Goal: Task Accomplishment & Management: Use online tool/utility

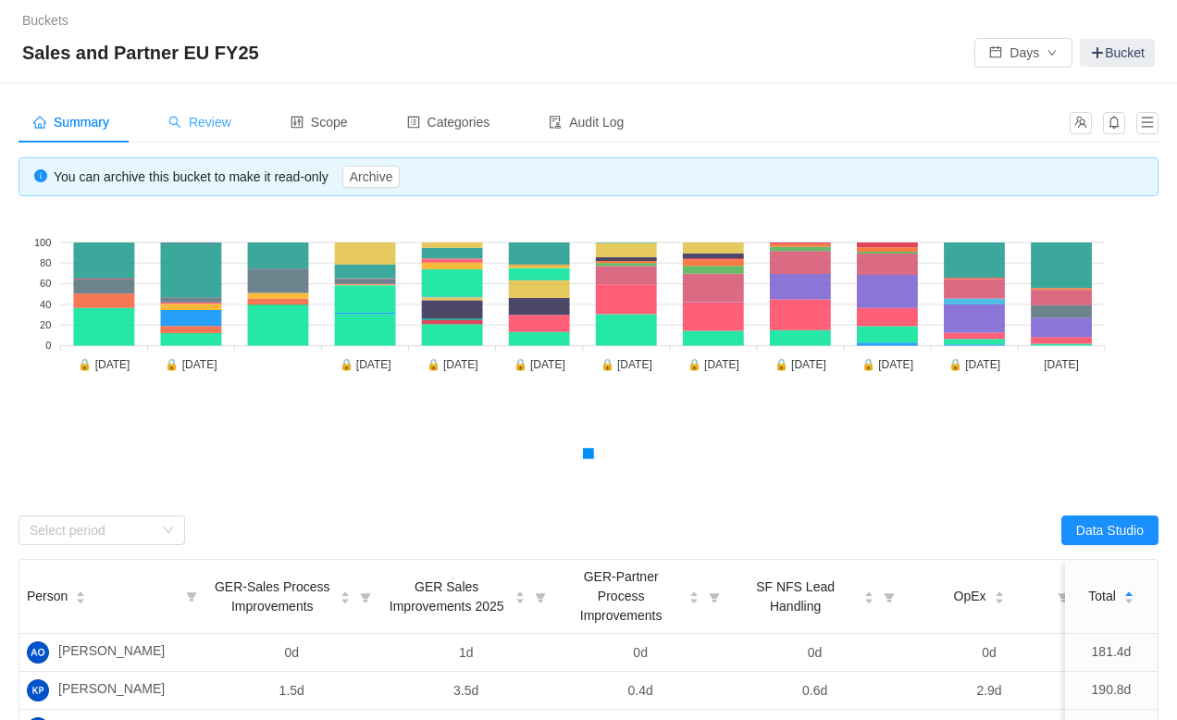
click at [208, 129] on span "Review" at bounding box center [199, 122] width 63 height 15
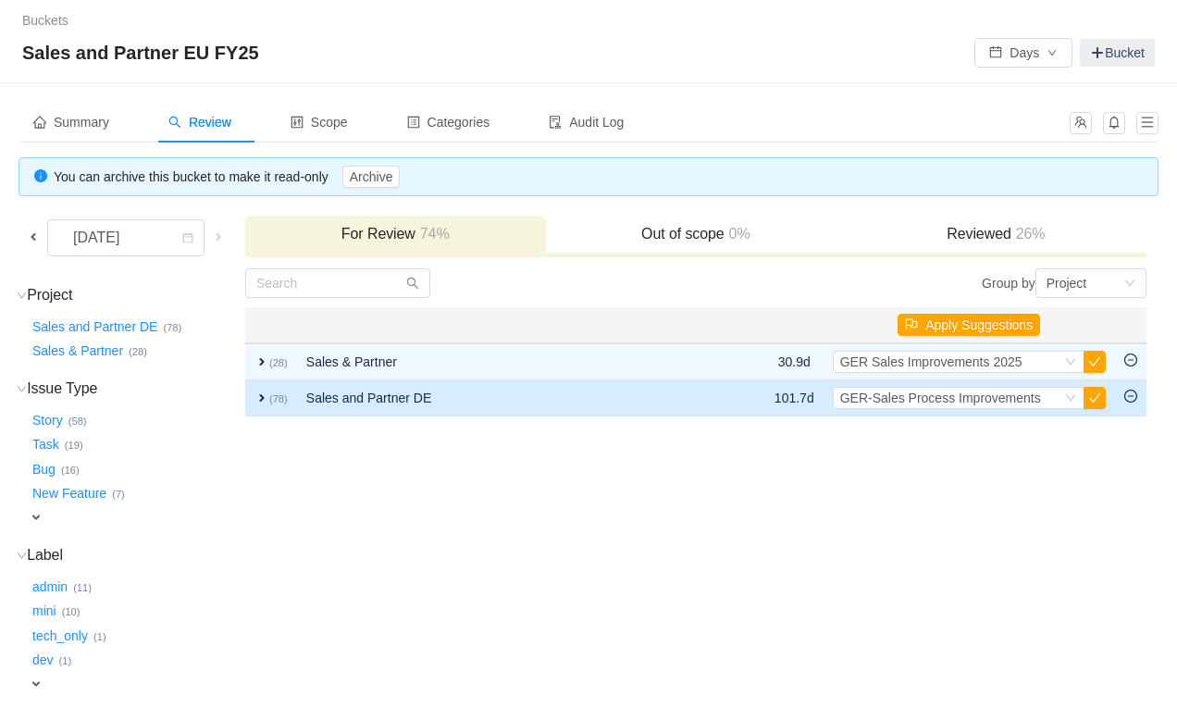
click at [269, 394] on span "expand" at bounding box center [261, 397] width 15 height 15
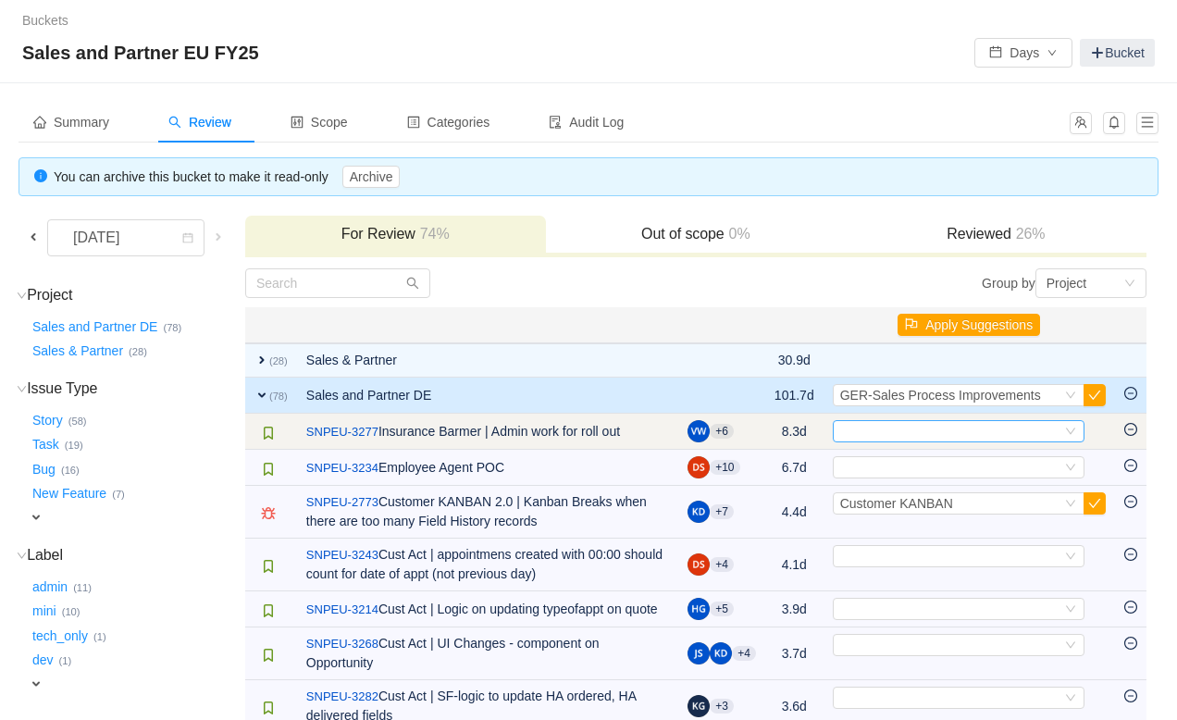
click at [943, 422] on div "Select" at bounding box center [950, 431] width 221 height 20
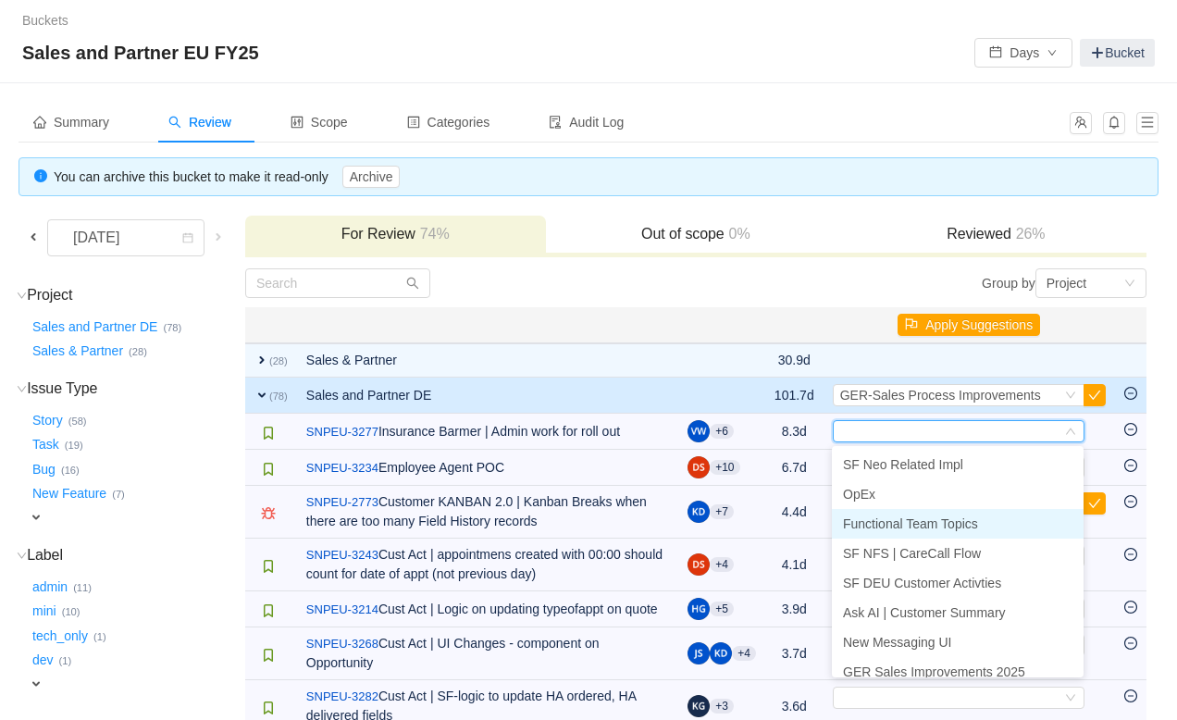
click at [965, 528] on span "Functional Team Topics" at bounding box center [910, 523] width 135 height 15
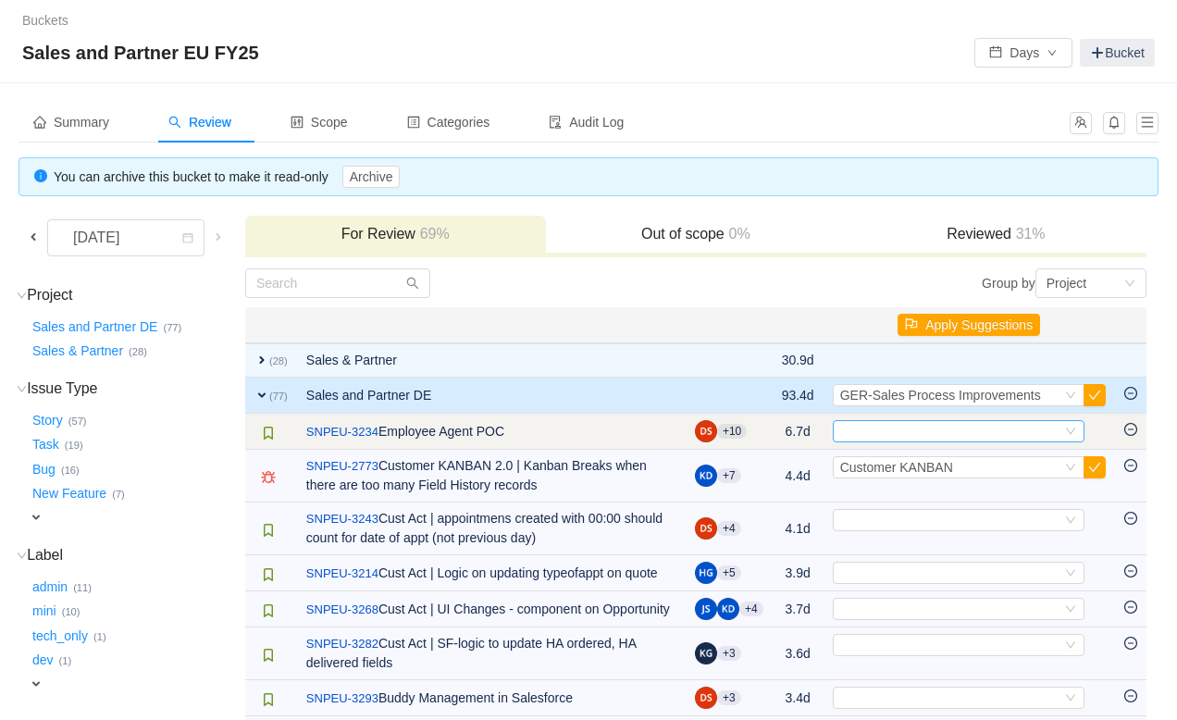
click at [964, 432] on div "Select" at bounding box center [950, 431] width 221 height 20
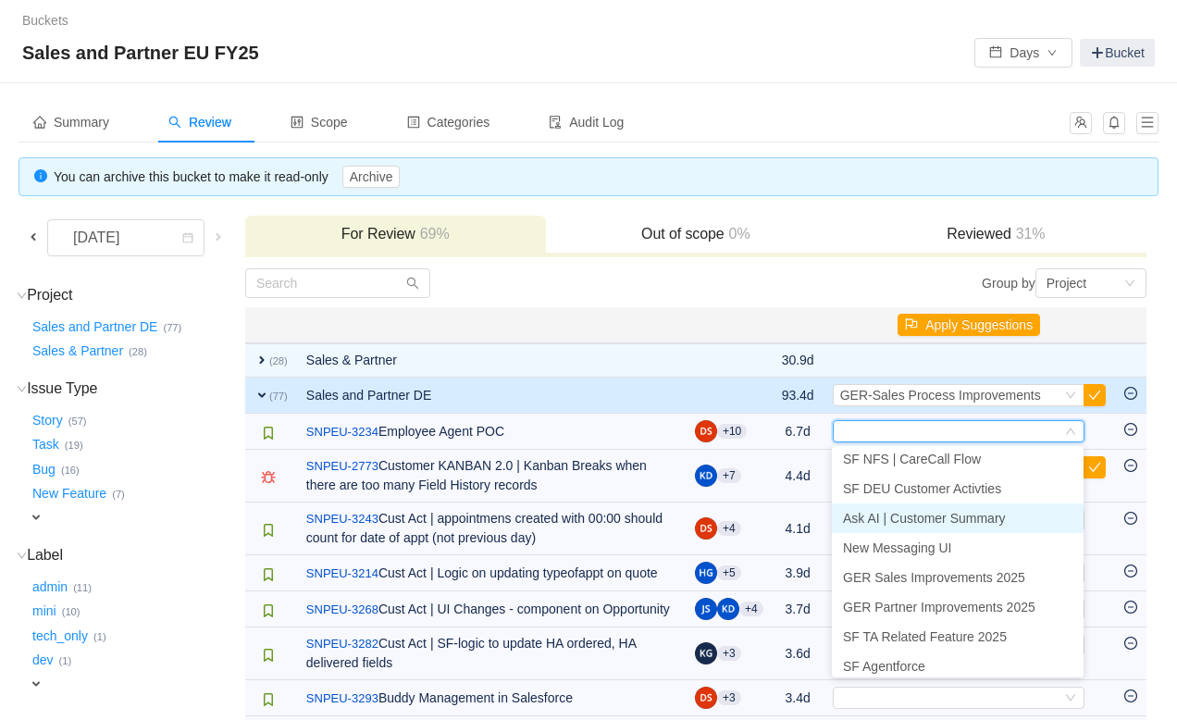
scroll to position [123, 0]
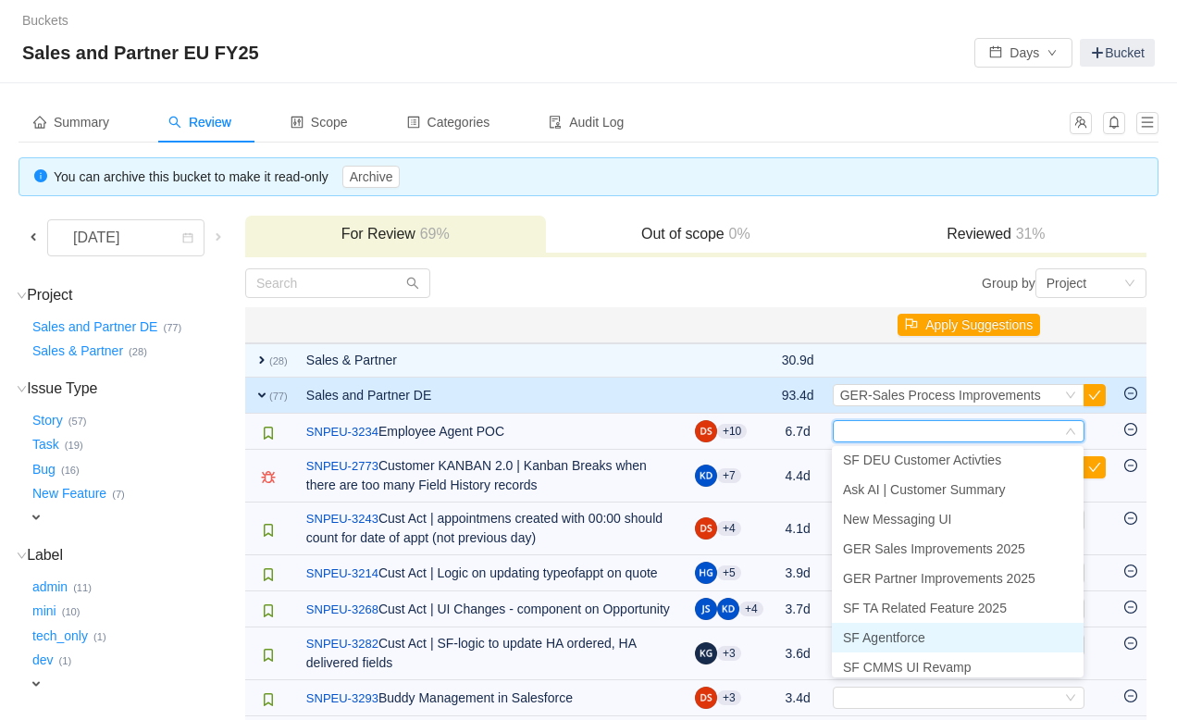
click at [925, 634] on span "SF Agentforce" at bounding box center [884, 637] width 82 height 15
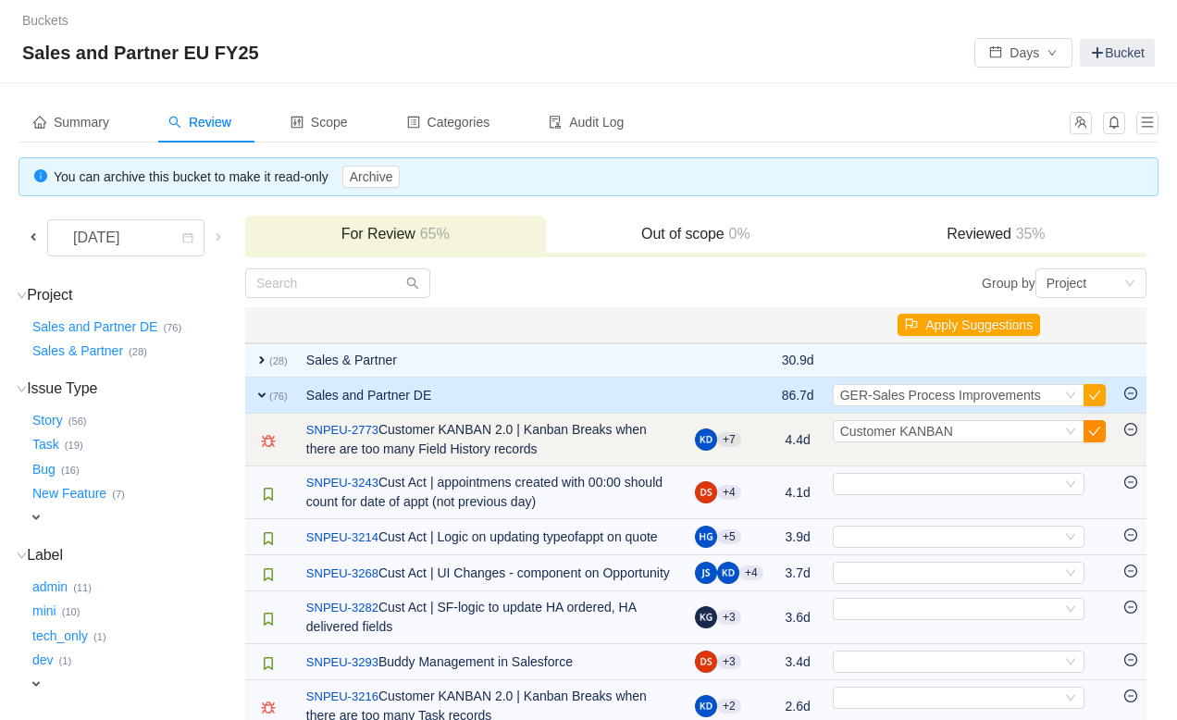
click at [1091, 437] on button "button" at bounding box center [1094, 431] width 22 height 22
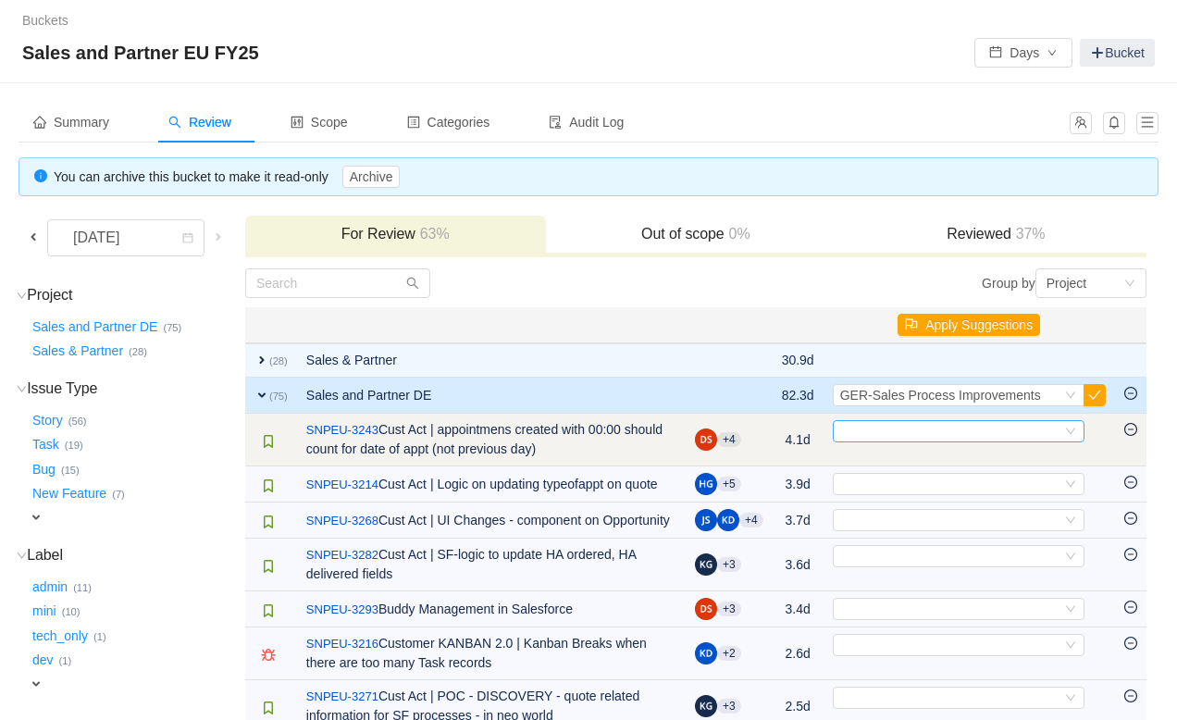
click at [999, 431] on div "Select" at bounding box center [950, 431] width 221 height 20
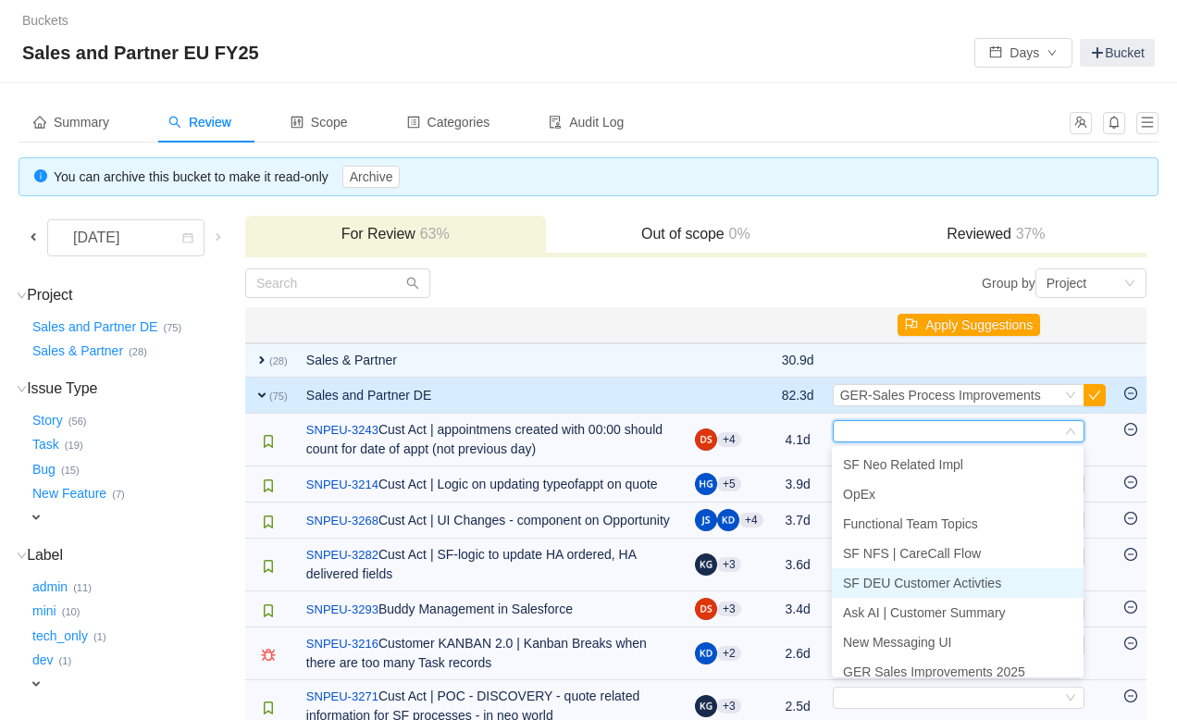
click at [950, 586] on span "SF DEU Customer Activties" at bounding box center [922, 582] width 158 height 15
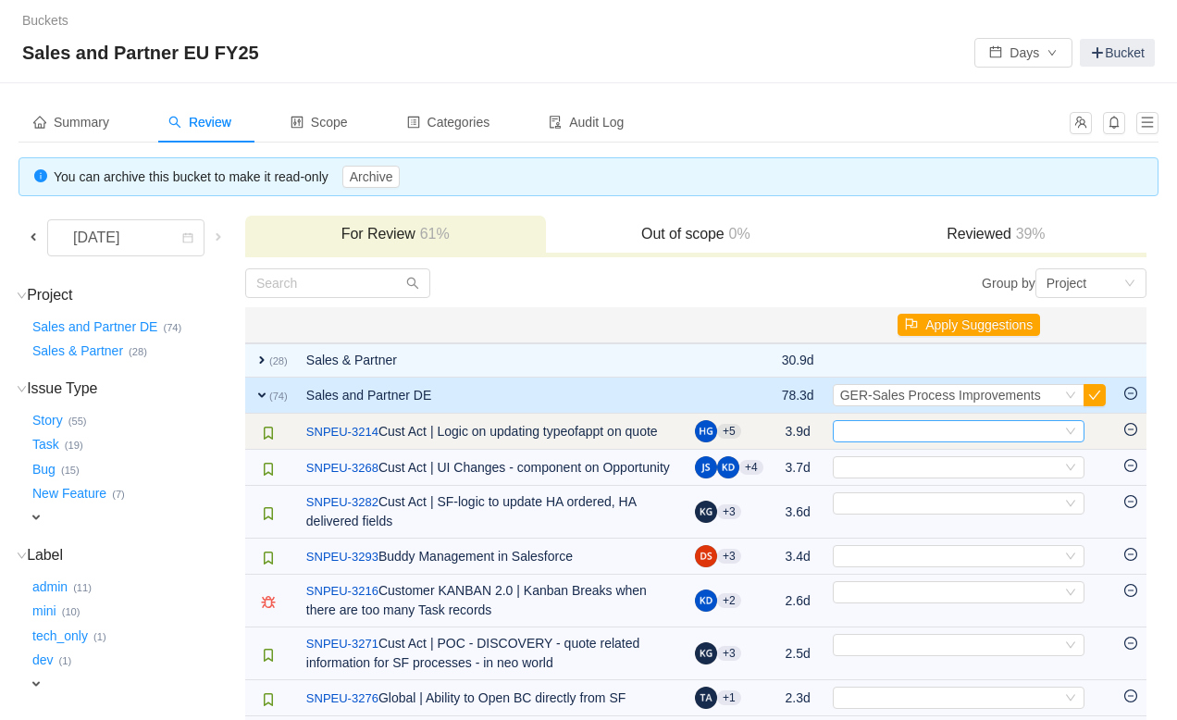
click at [956, 440] on div "Select" at bounding box center [950, 431] width 221 height 20
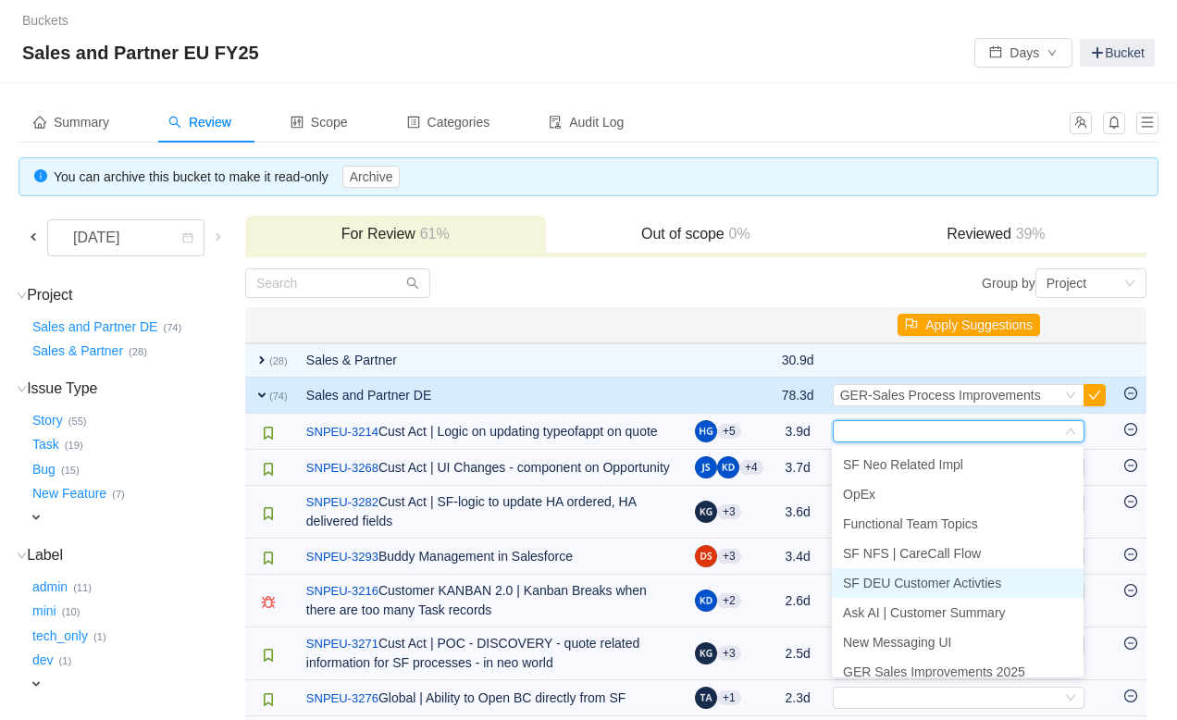
click at [924, 586] on span "SF DEU Customer Activties" at bounding box center [922, 582] width 158 height 15
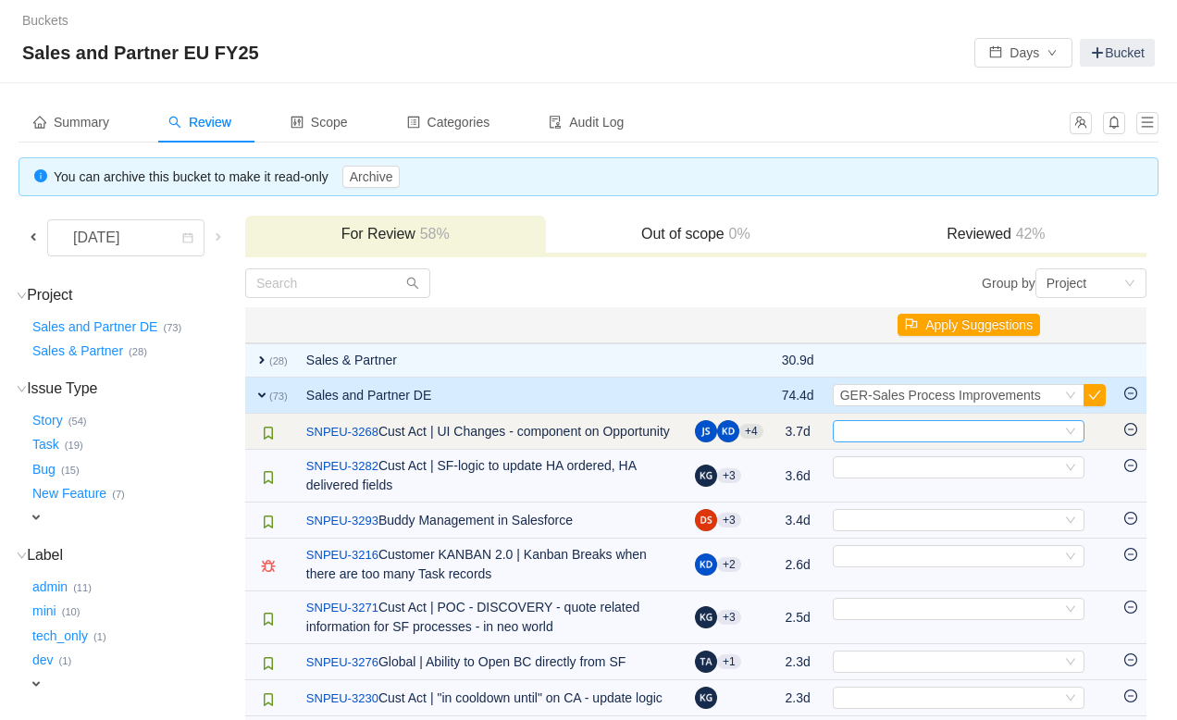
click at [875, 426] on div "Select" at bounding box center [950, 431] width 221 height 20
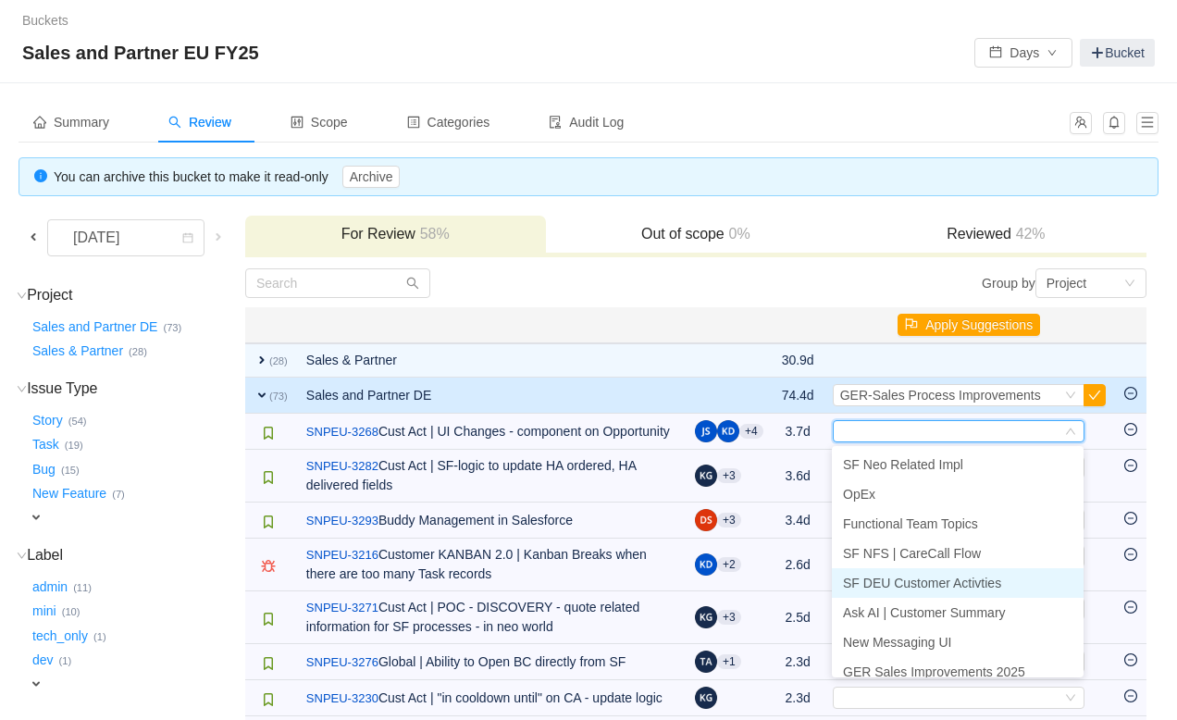
click at [890, 581] on span "SF DEU Customer Activties" at bounding box center [922, 582] width 158 height 15
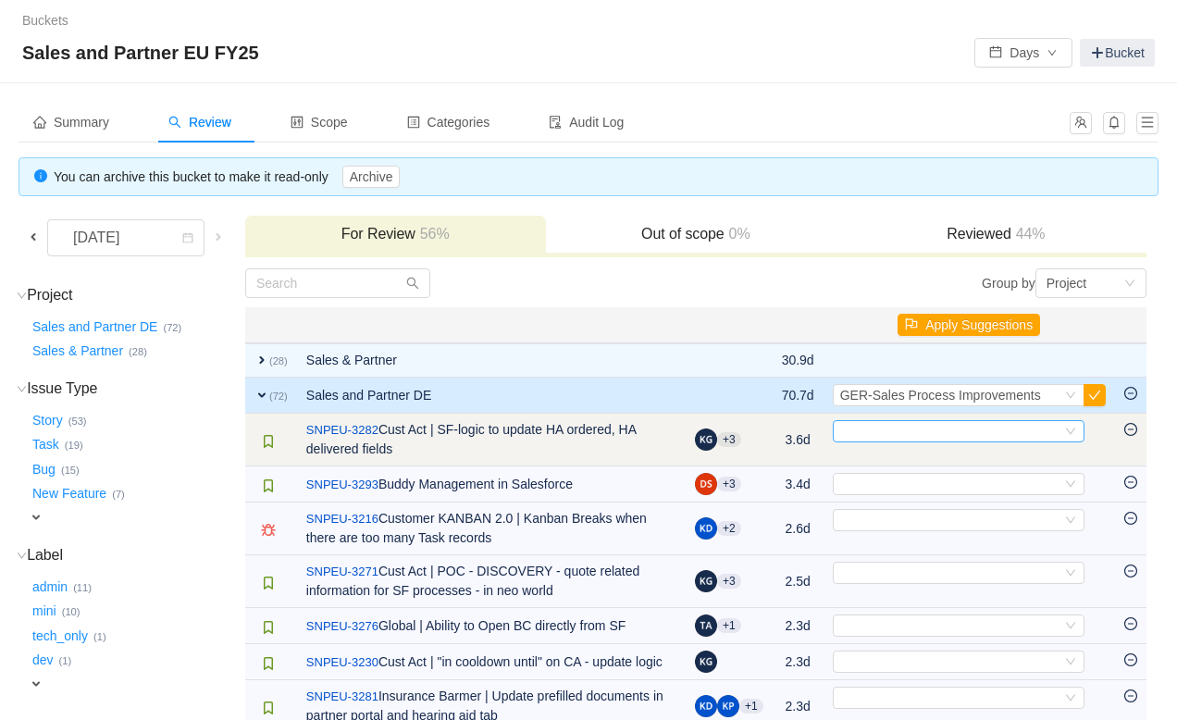
click at [899, 429] on div "Select" at bounding box center [950, 431] width 221 height 20
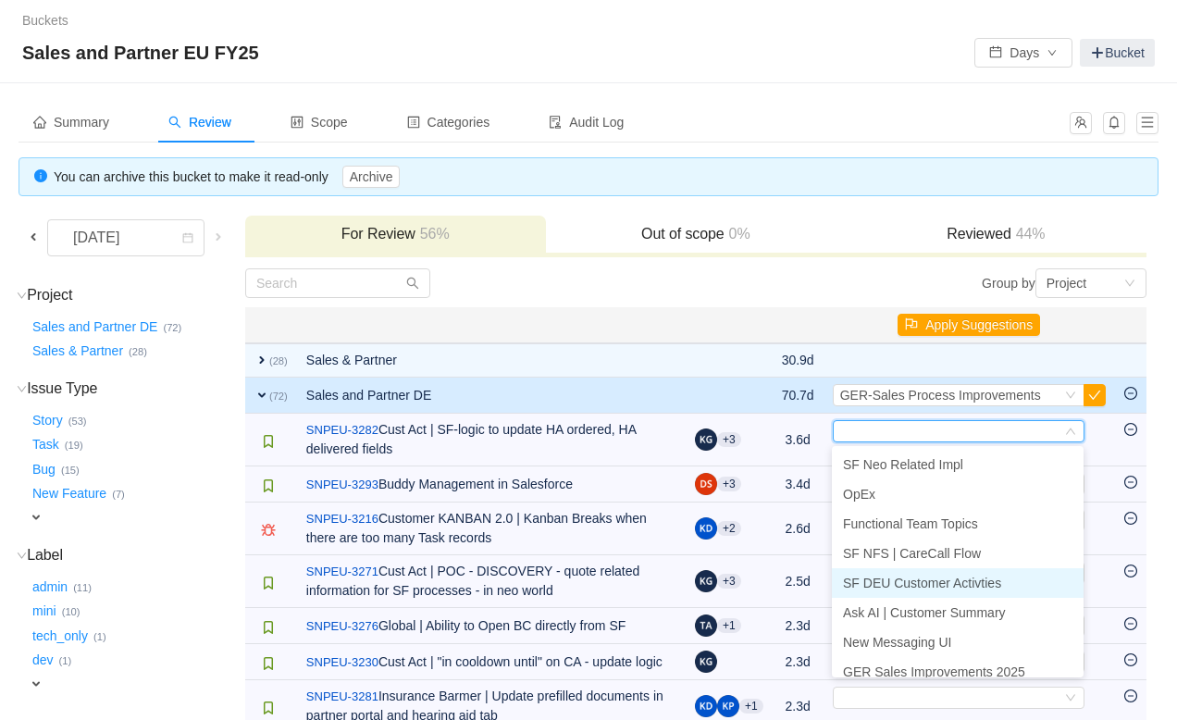
click at [899, 590] on li "SF DEU Customer Activties" at bounding box center [958, 583] width 252 height 30
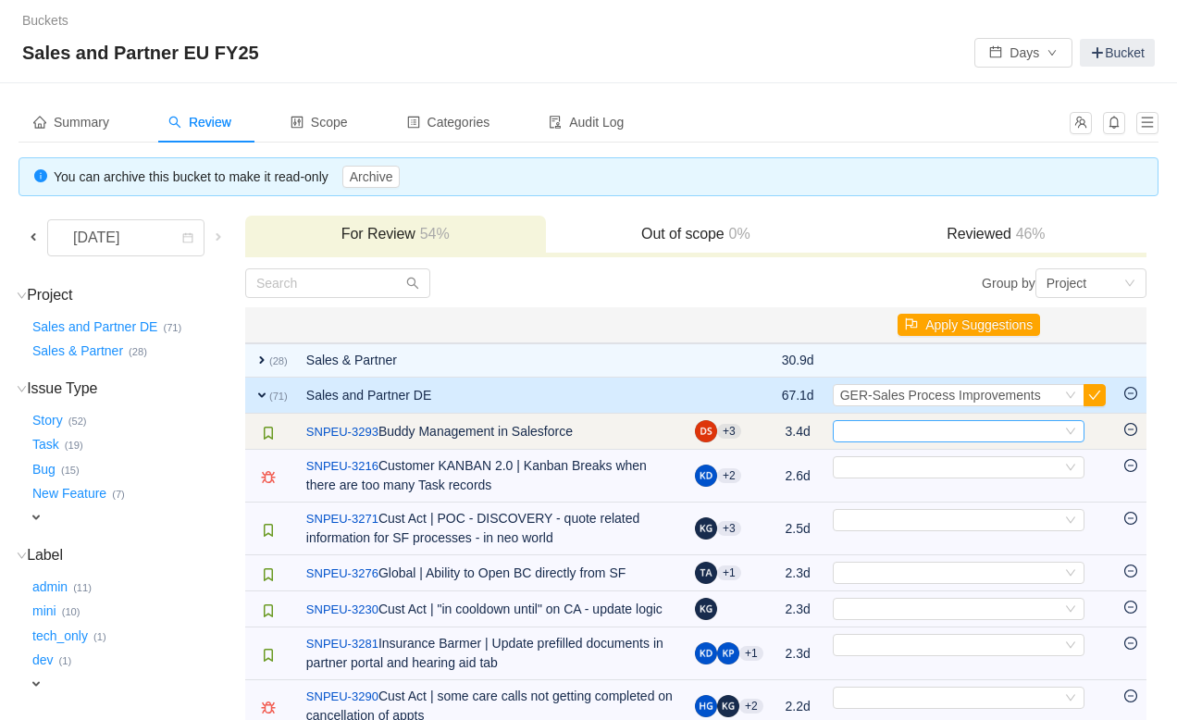
click at [908, 432] on div "Select" at bounding box center [950, 431] width 221 height 20
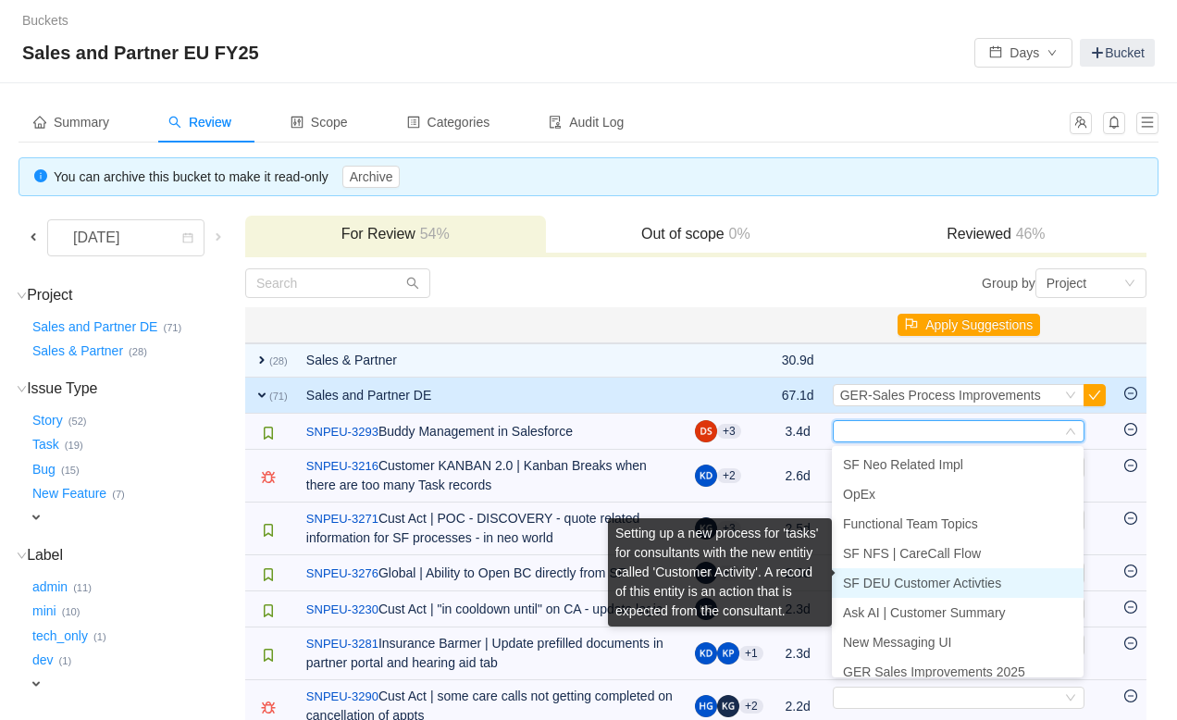
click at [920, 579] on span "SF DEU Customer Activties" at bounding box center [922, 582] width 158 height 15
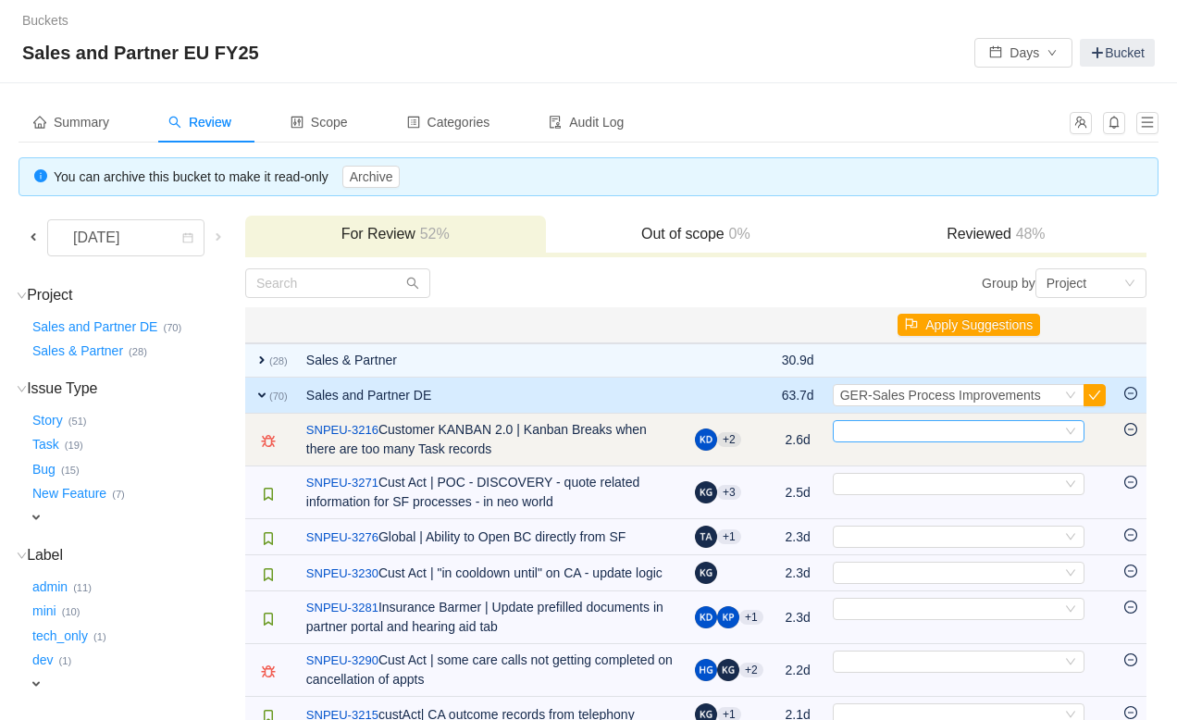
click at [926, 438] on div "Select" at bounding box center [950, 431] width 221 height 20
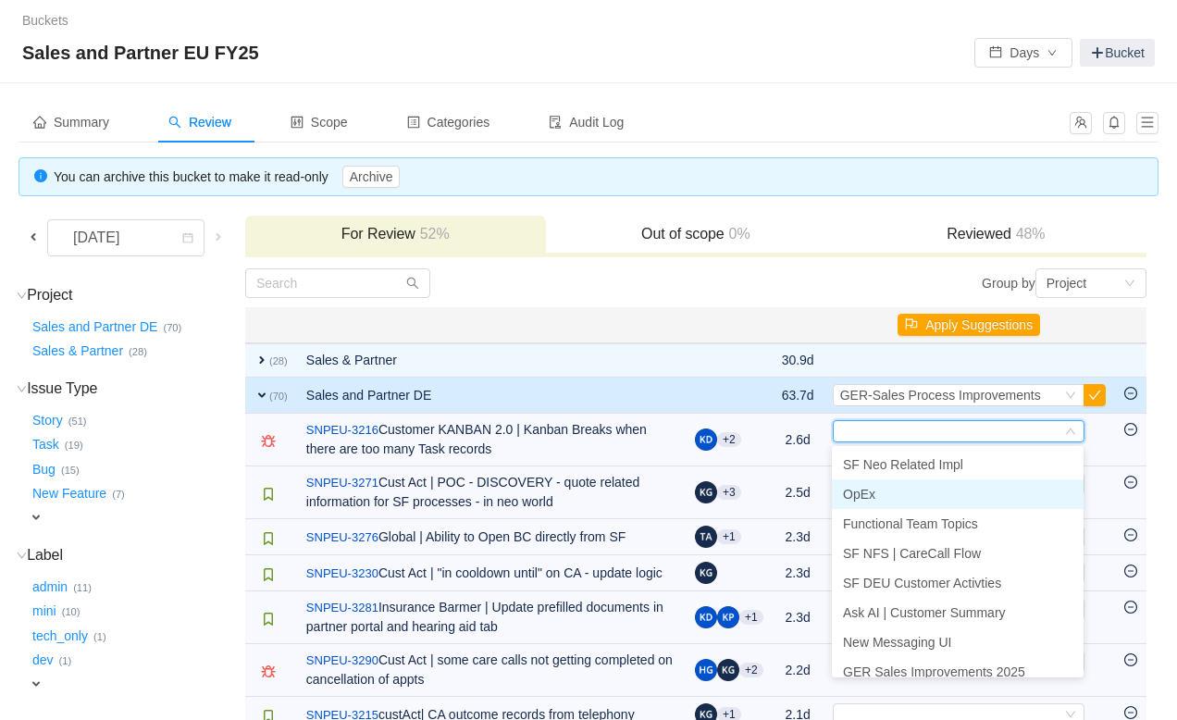
click at [905, 500] on li "OpEx" at bounding box center [958, 494] width 252 height 30
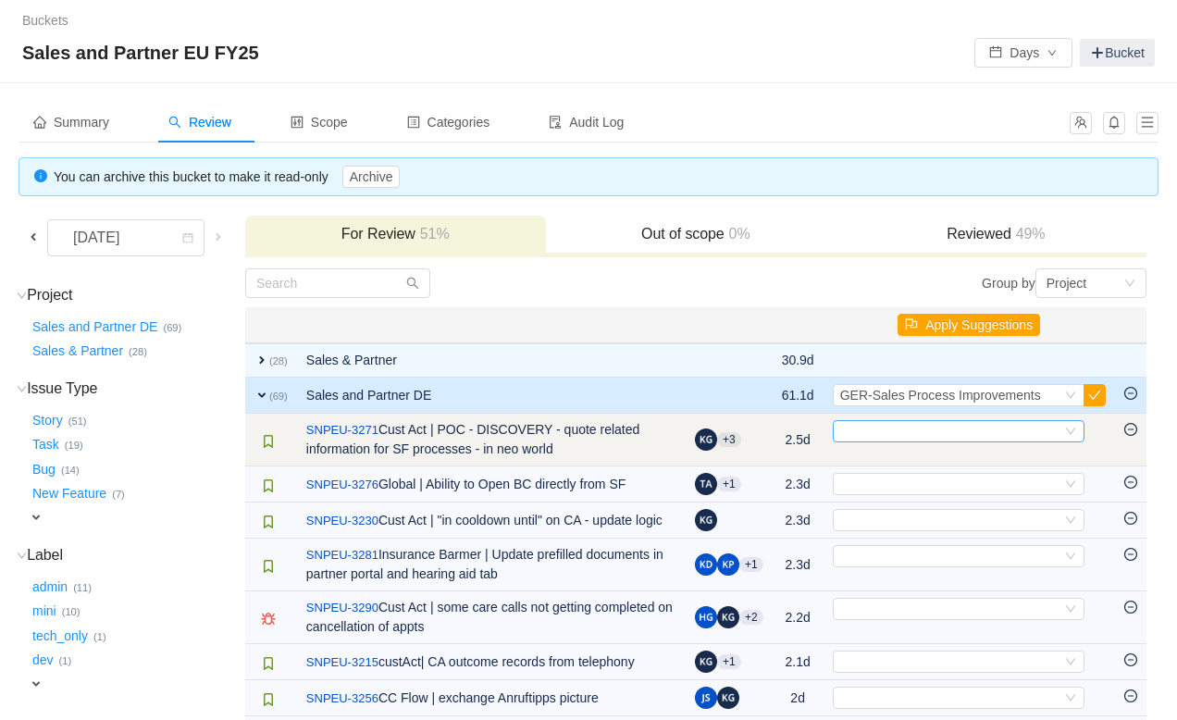
click at [903, 435] on div "Select" at bounding box center [950, 431] width 221 height 20
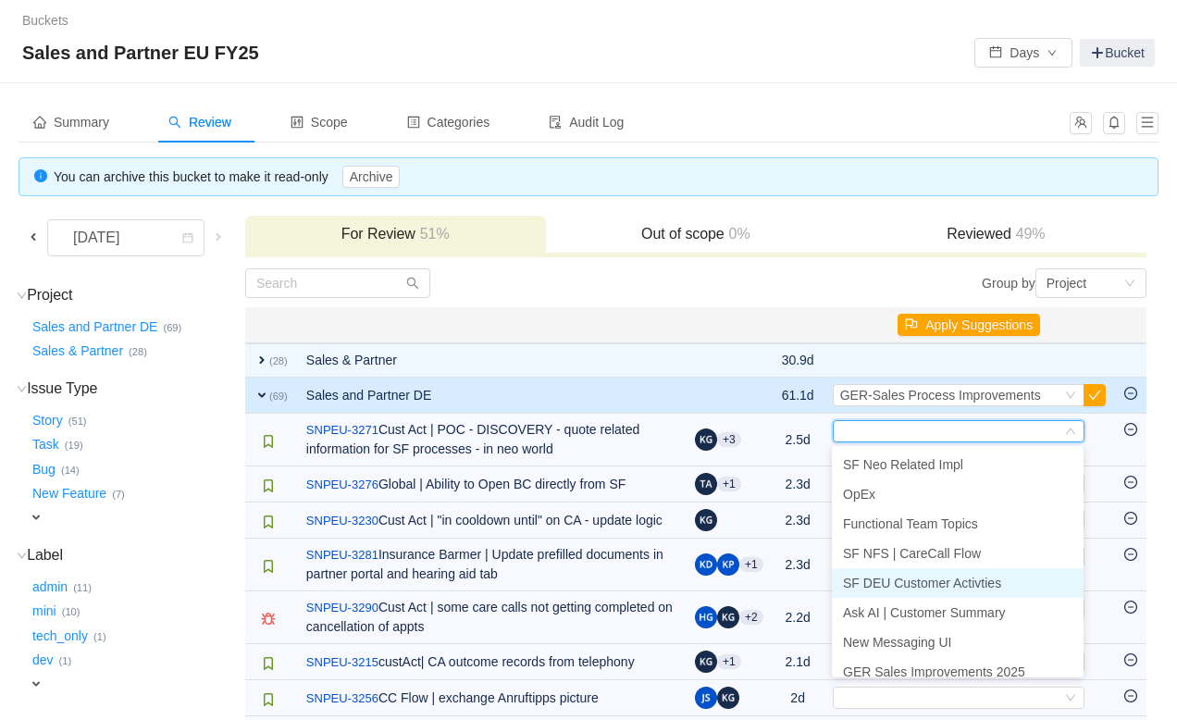
click at [902, 577] on span "SF DEU Customer Activties" at bounding box center [922, 582] width 158 height 15
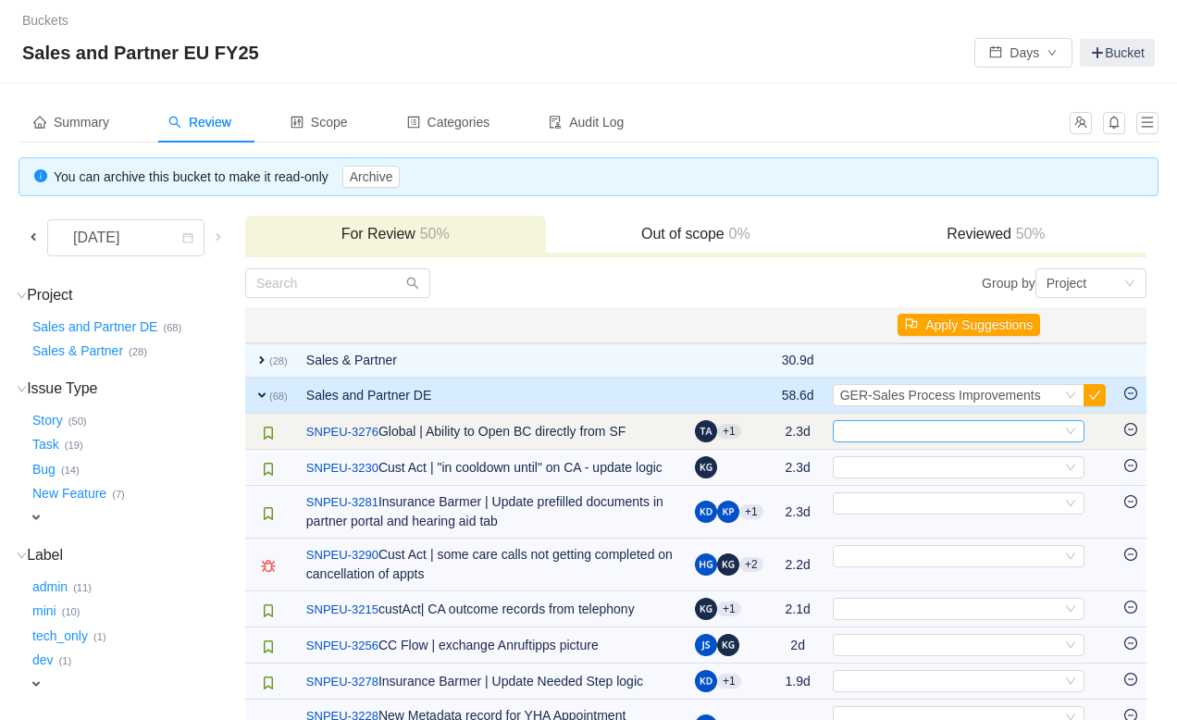
click at [902, 428] on div "Select" at bounding box center [950, 431] width 221 height 20
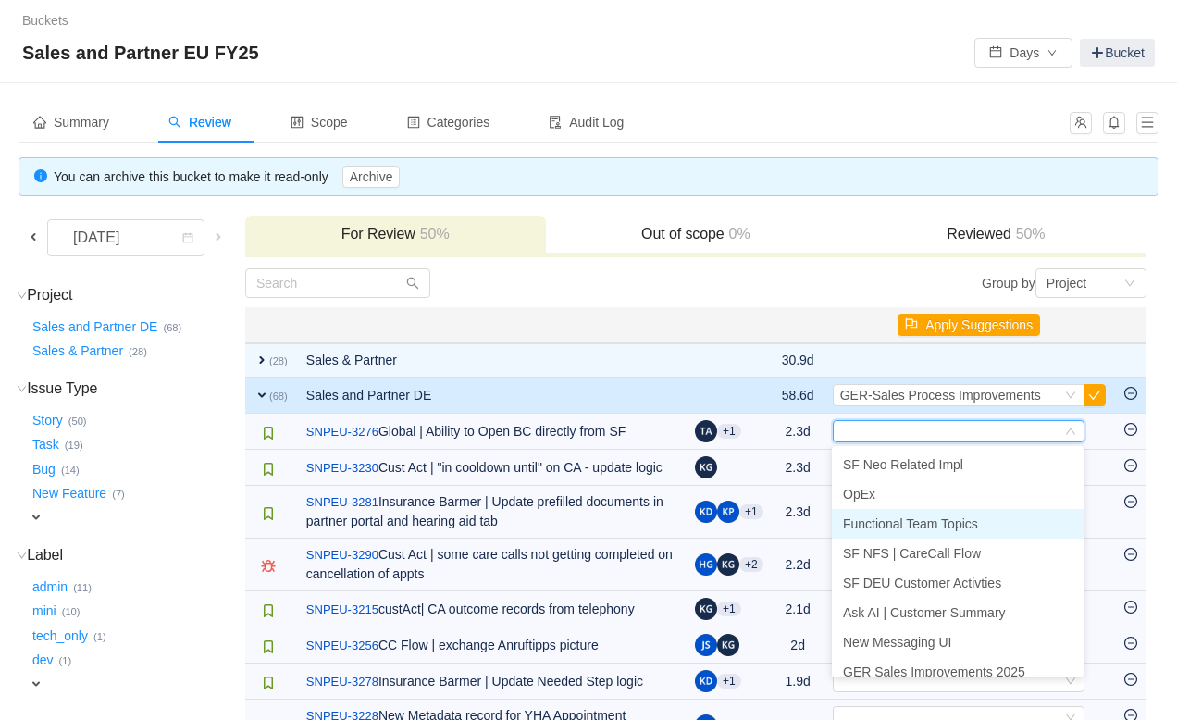
click at [894, 524] on span "Functional Team Topics" at bounding box center [910, 523] width 135 height 15
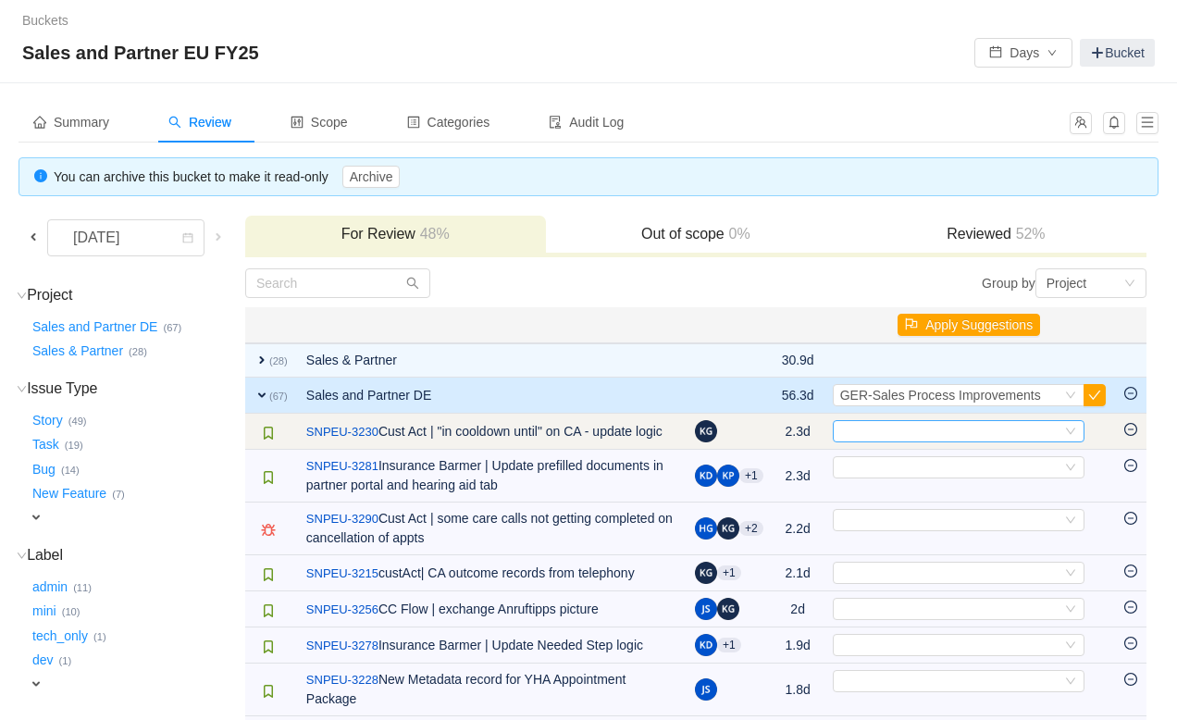
click at [893, 437] on div "Select" at bounding box center [950, 431] width 221 height 20
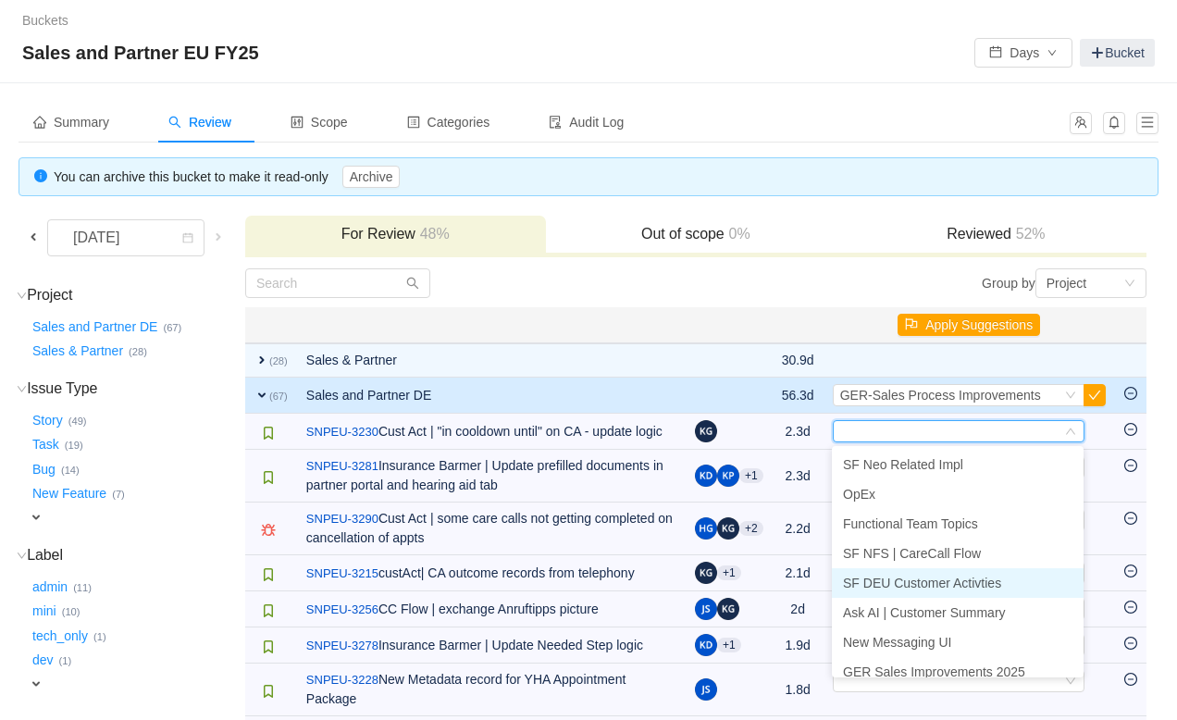
click at [889, 586] on span "SF DEU Customer Activties" at bounding box center [922, 582] width 158 height 15
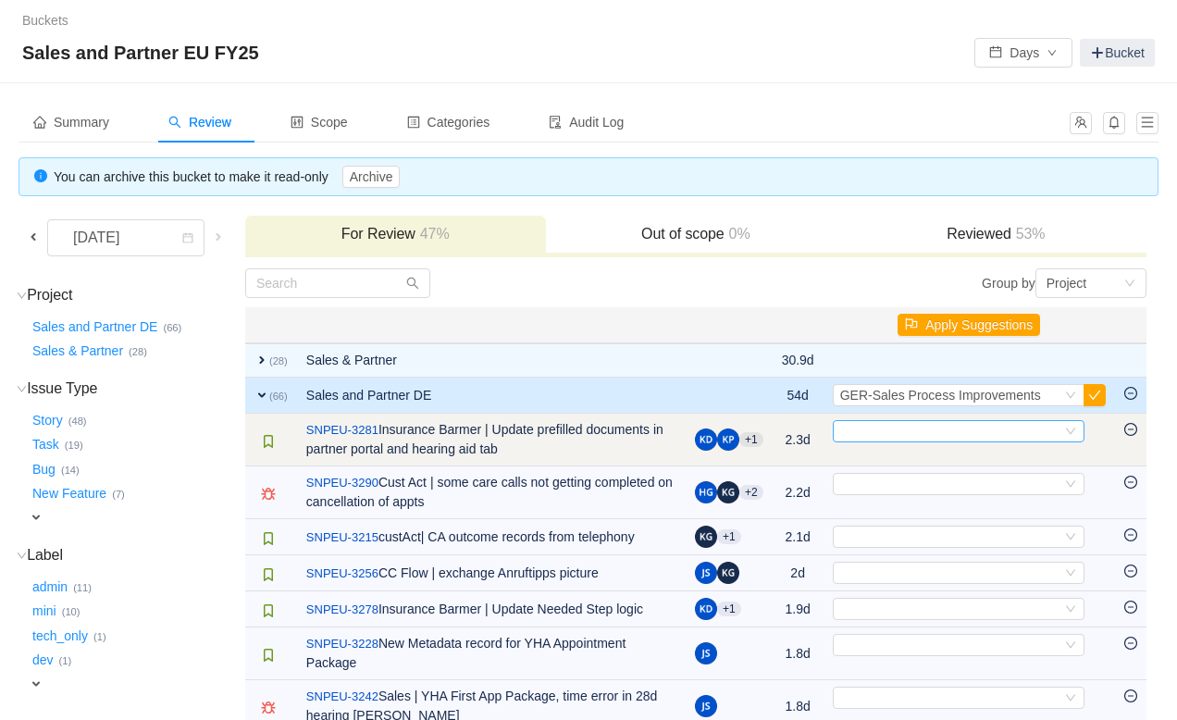
click at [901, 427] on div "Select" at bounding box center [950, 431] width 221 height 20
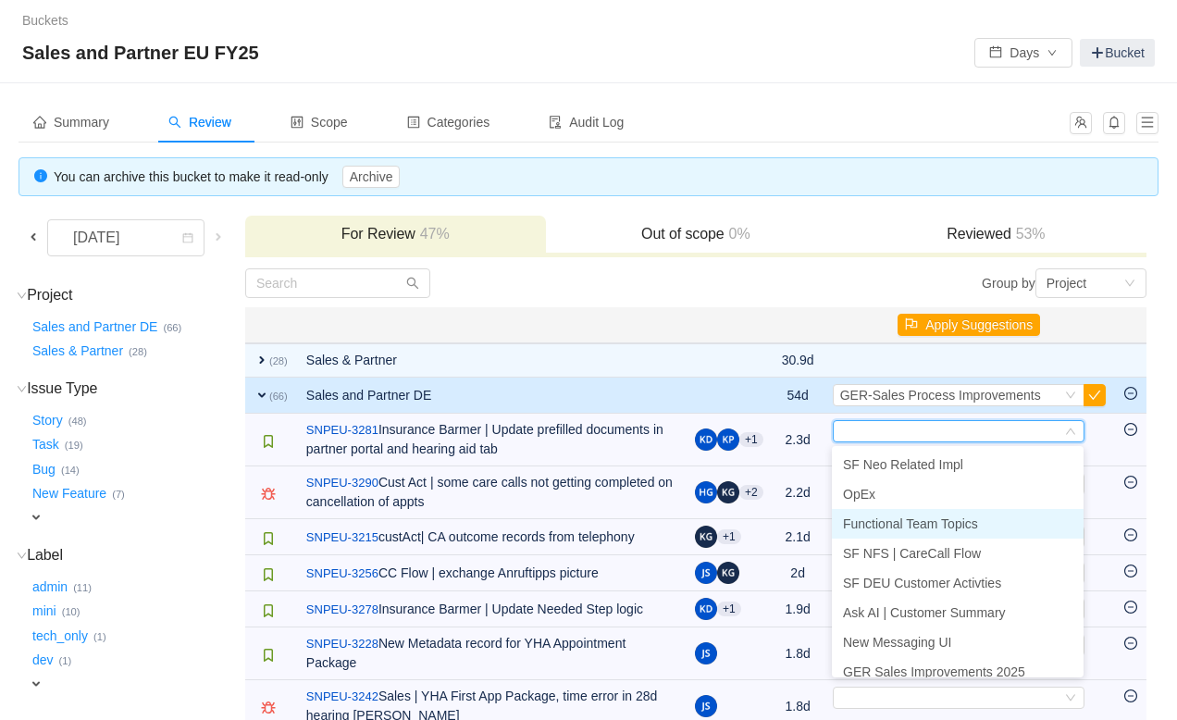
click at [896, 521] on span "Functional Team Topics" at bounding box center [910, 523] width 135 height 15
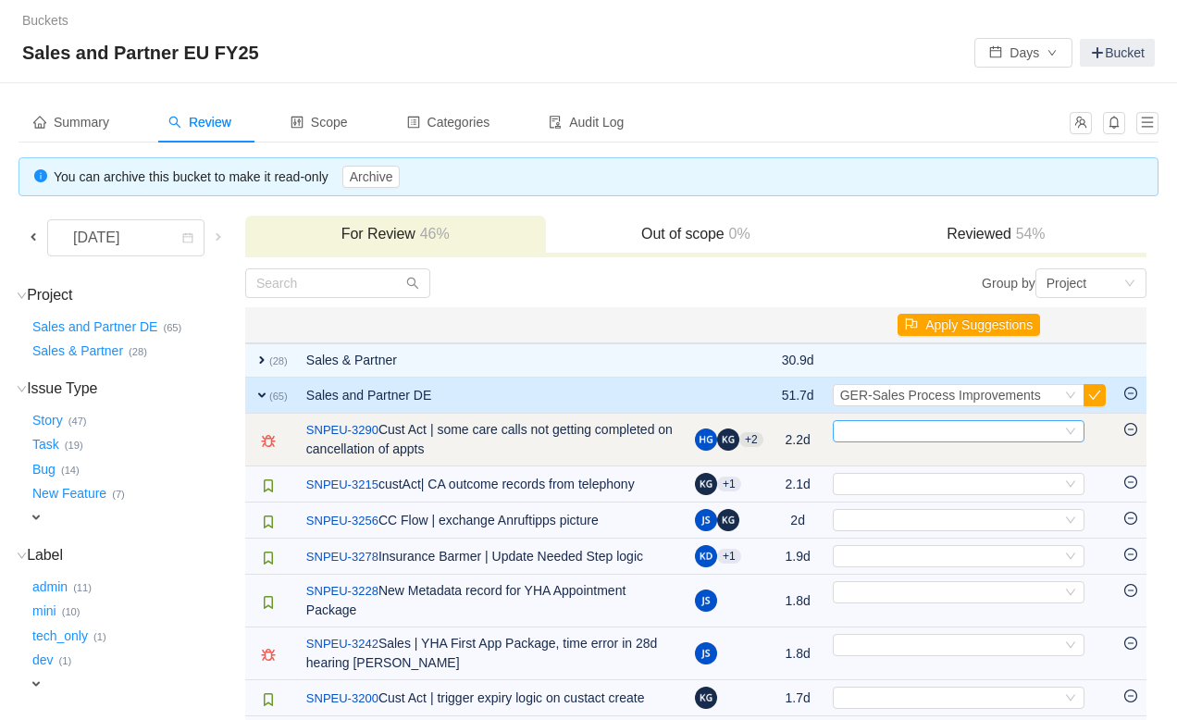
click at [907, 425] on div "Select" at bounding box center [950, 431] width 221 height 20
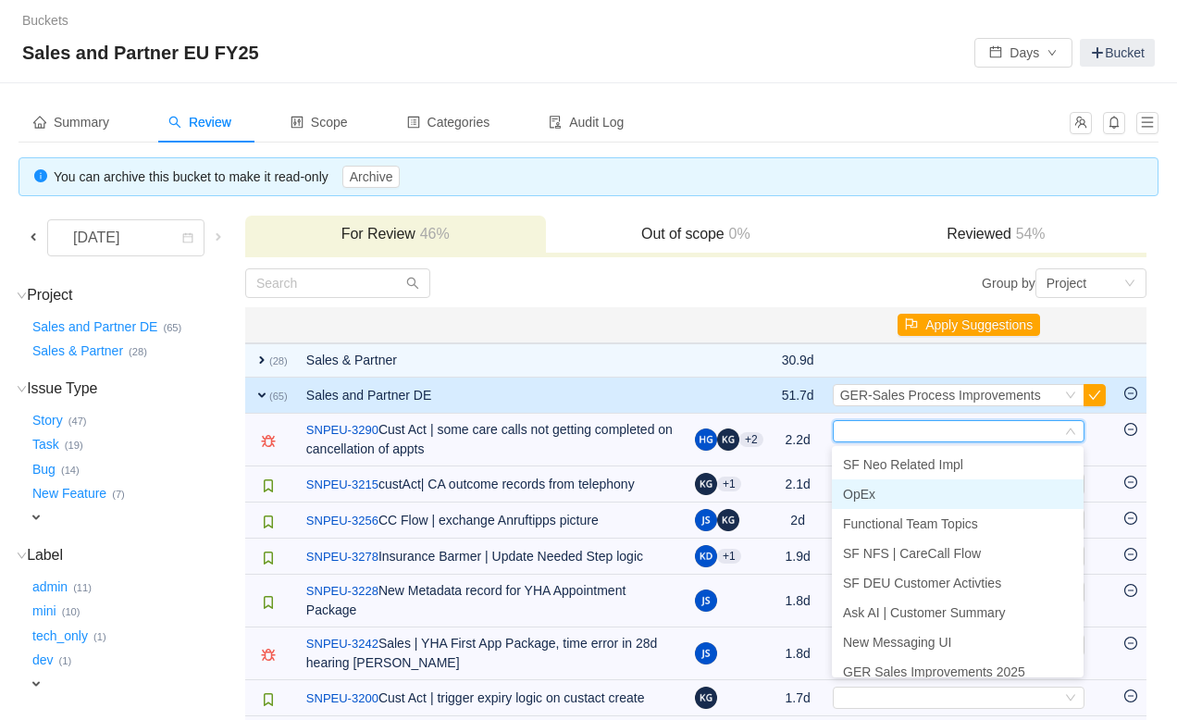
click at [899, 496] on li "OpEx" at bounding box center [958, 494] width 252 height 30
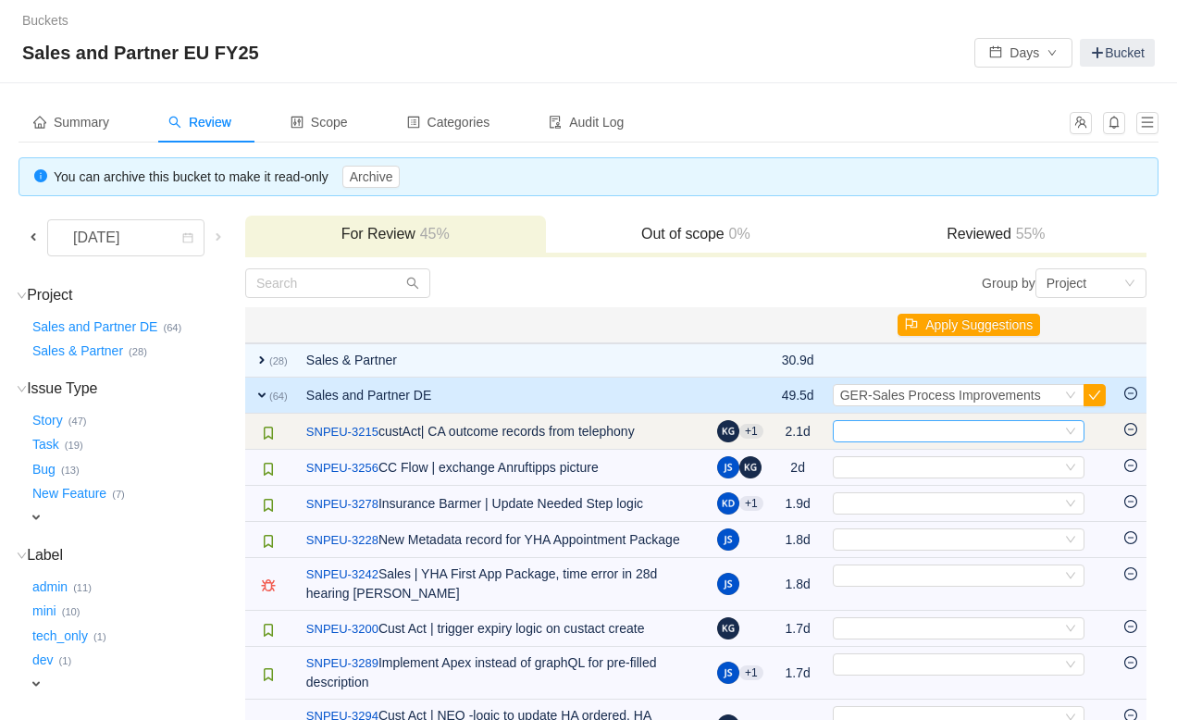
click at [907, 426] on div "Select" at bounding box center [950, 431] width 221 height 20
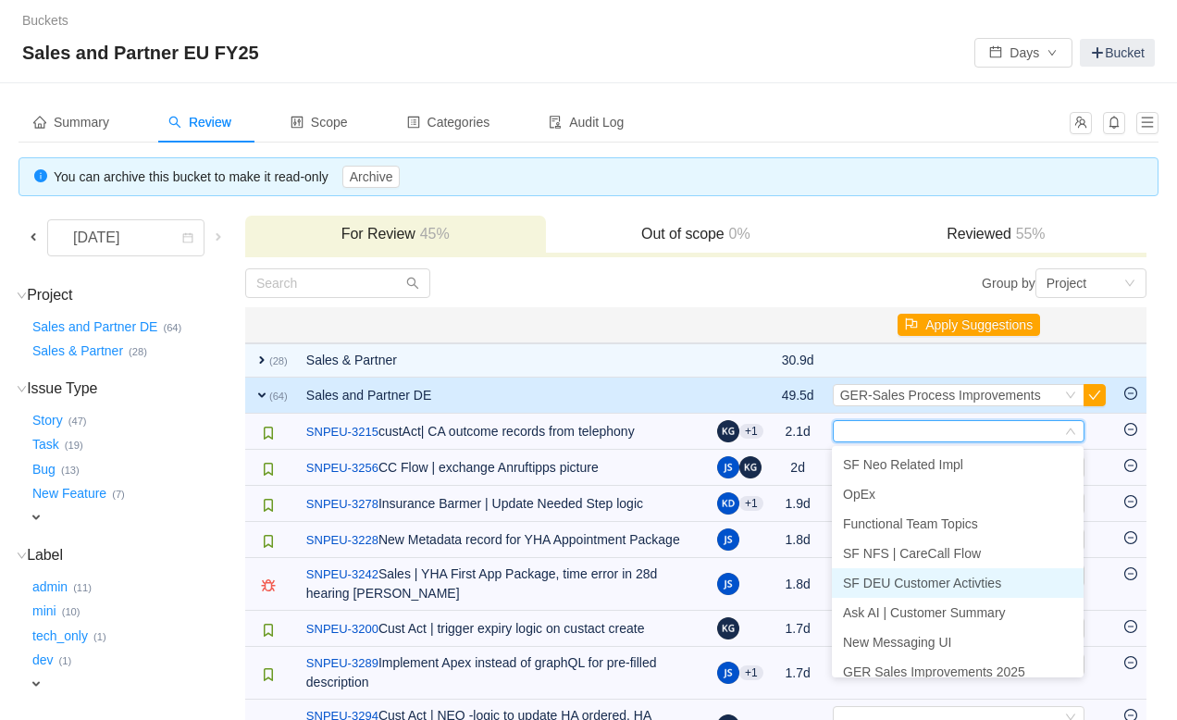
click at [902, 581] on span "SF DEU Customer Activties" at bounding box center [922, 582] width 158 height 15
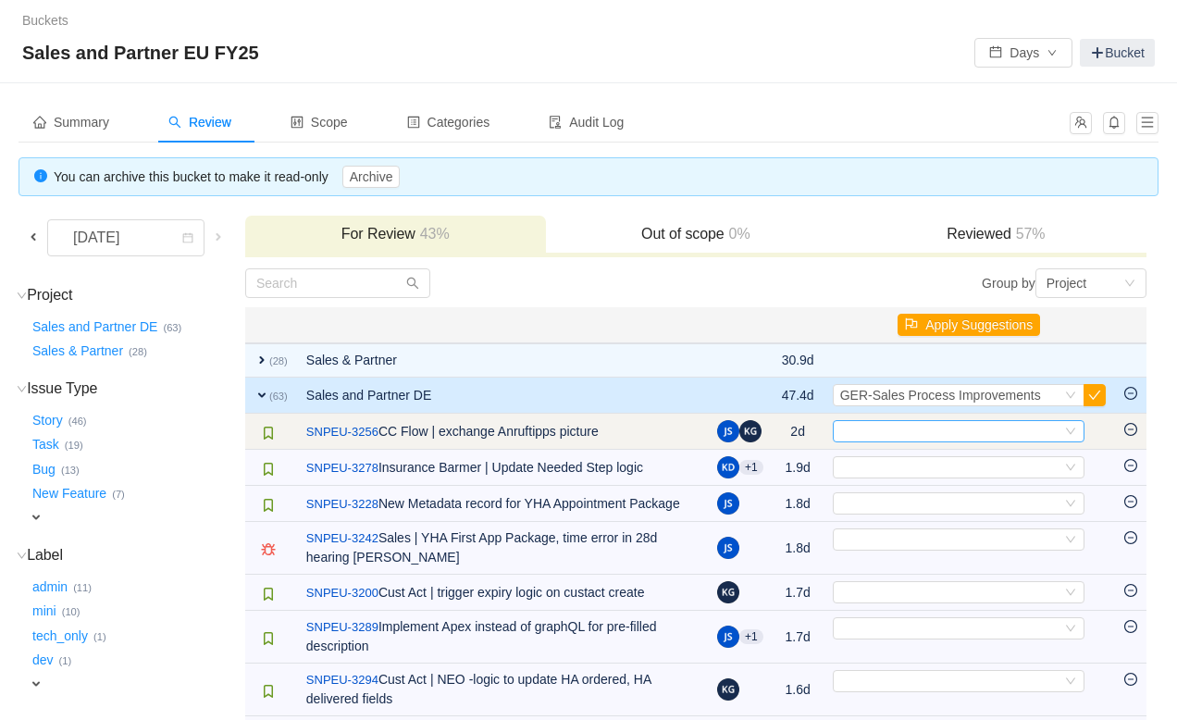
click at [919, 430] on div "Select" at bounding box center [950, 431] width 221 height 20
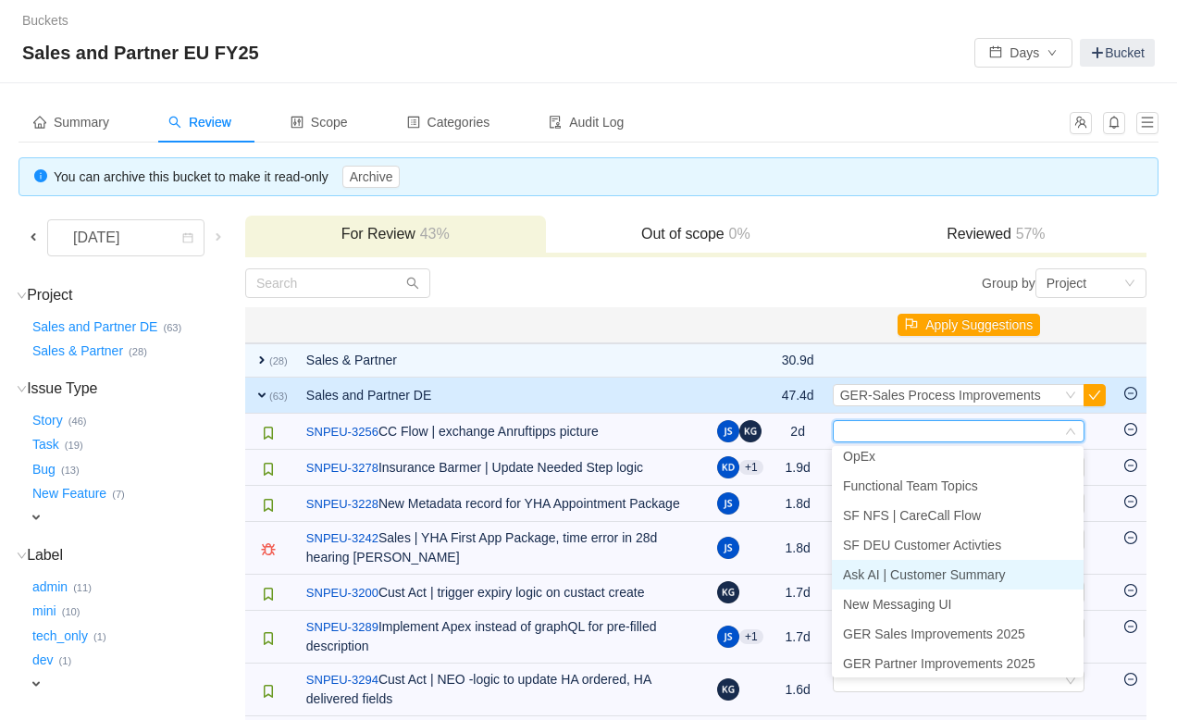
scroll to position [42, 0]
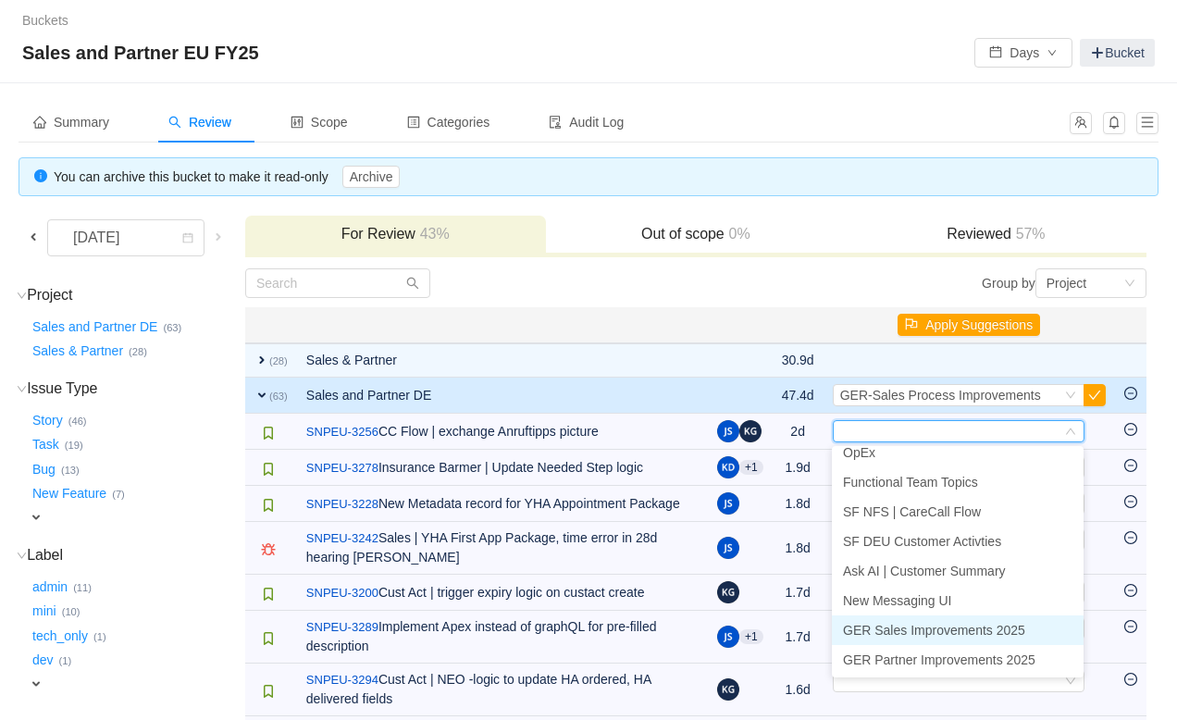
click at [904, 624] on span "GER Sales Improvements 2025" at bounding box center [934, 630] width 182 height 15
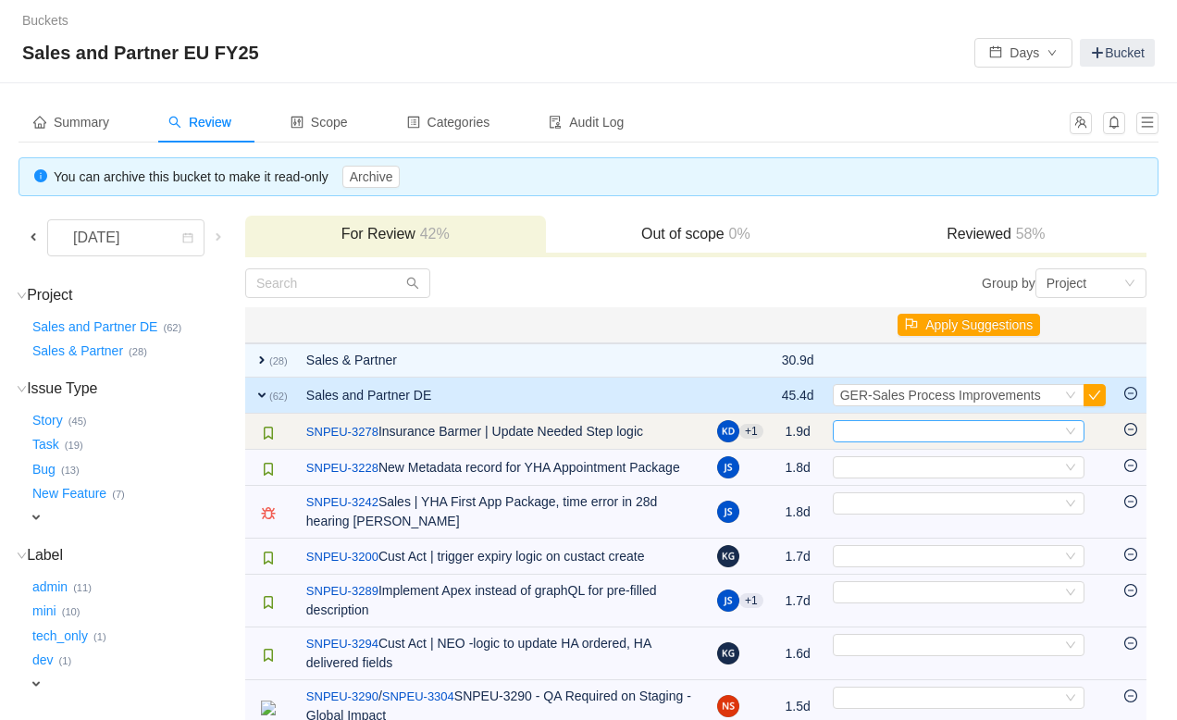
click at [903, 436] on div "Select" at bounding box center [950, 431] width 221 height 20
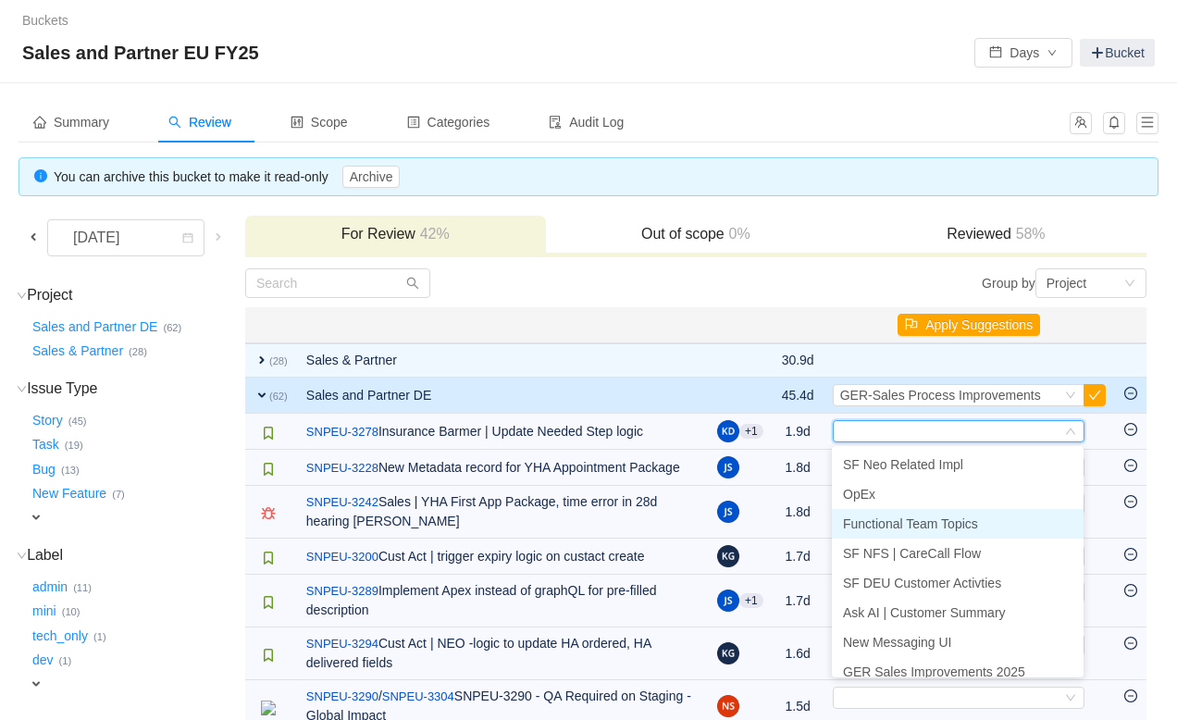
click at [906, 522] on span "Functional Team Topics" at bounding box center [910, 523] width 135 height 15
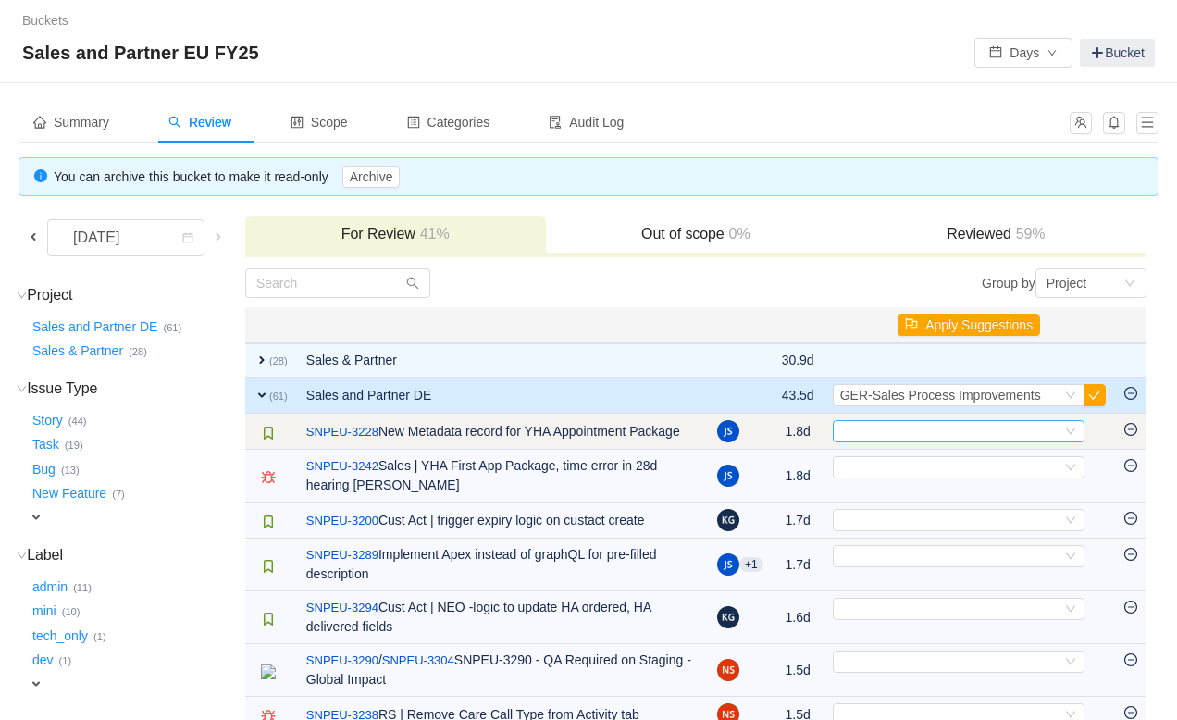
click at [899, 430] on div "Select" at bounding box center [950, 431] width 221 height 20
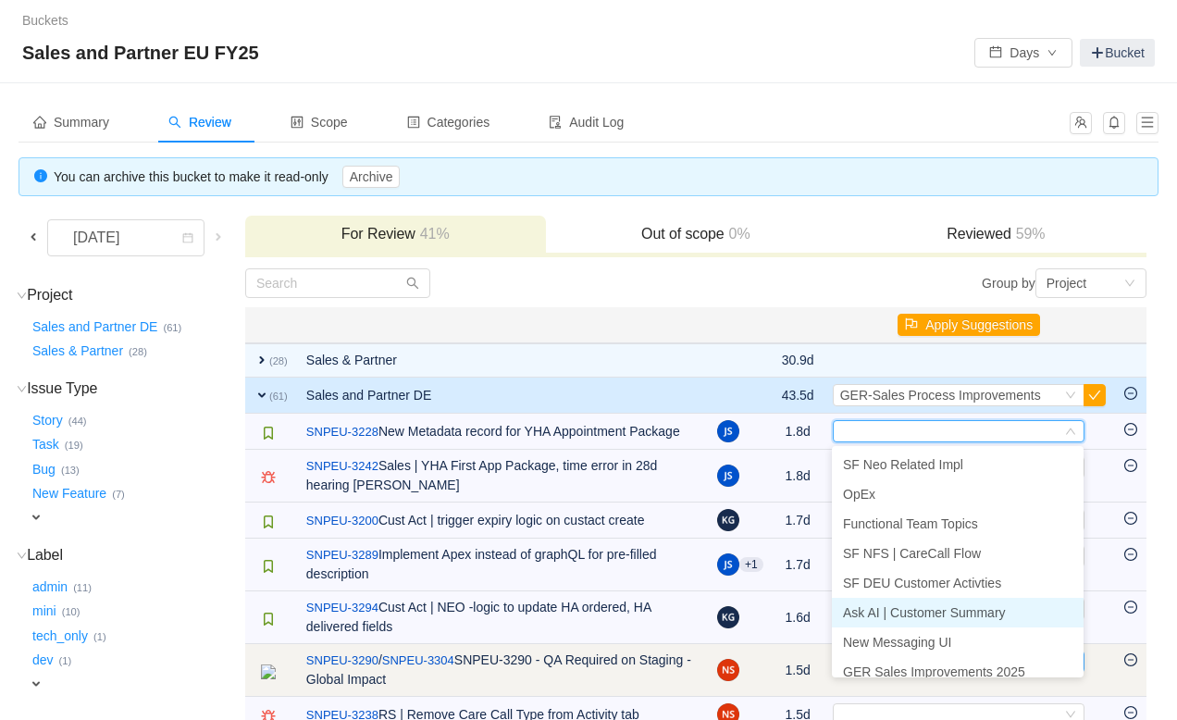
scroll to position [9, 0]
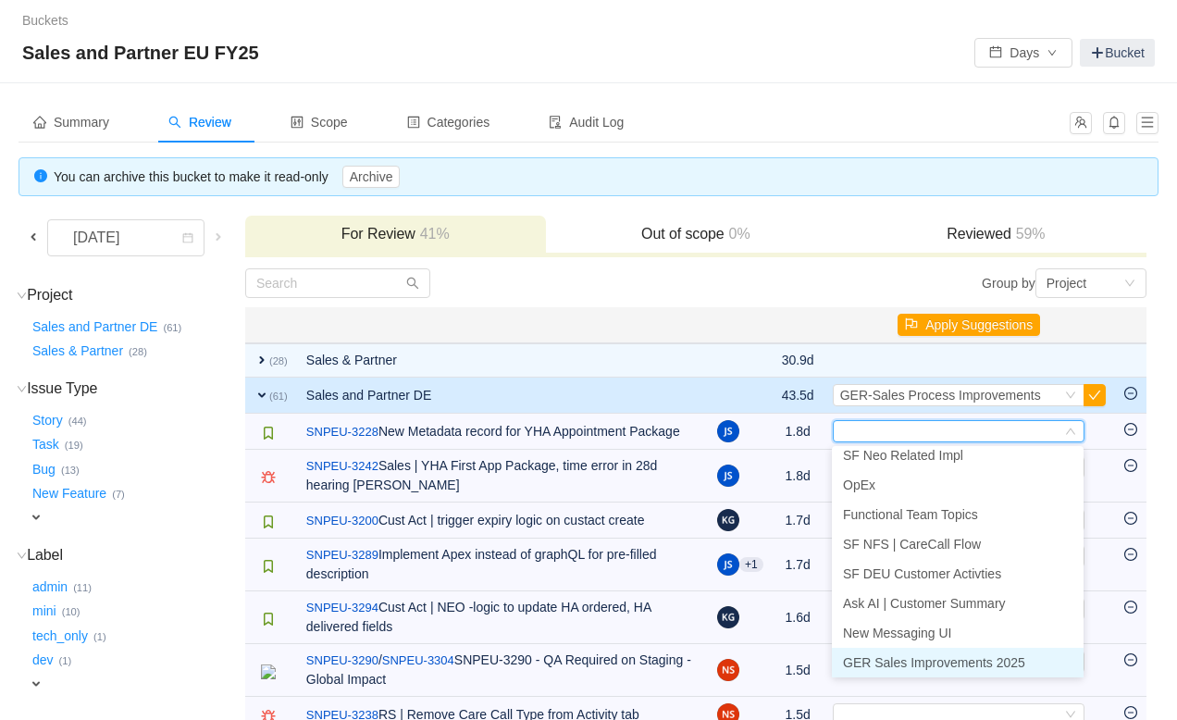
click at [897, 670] on li "GER Sales Improvements 2025" at bounding box center [958, 663] width 252 height 30
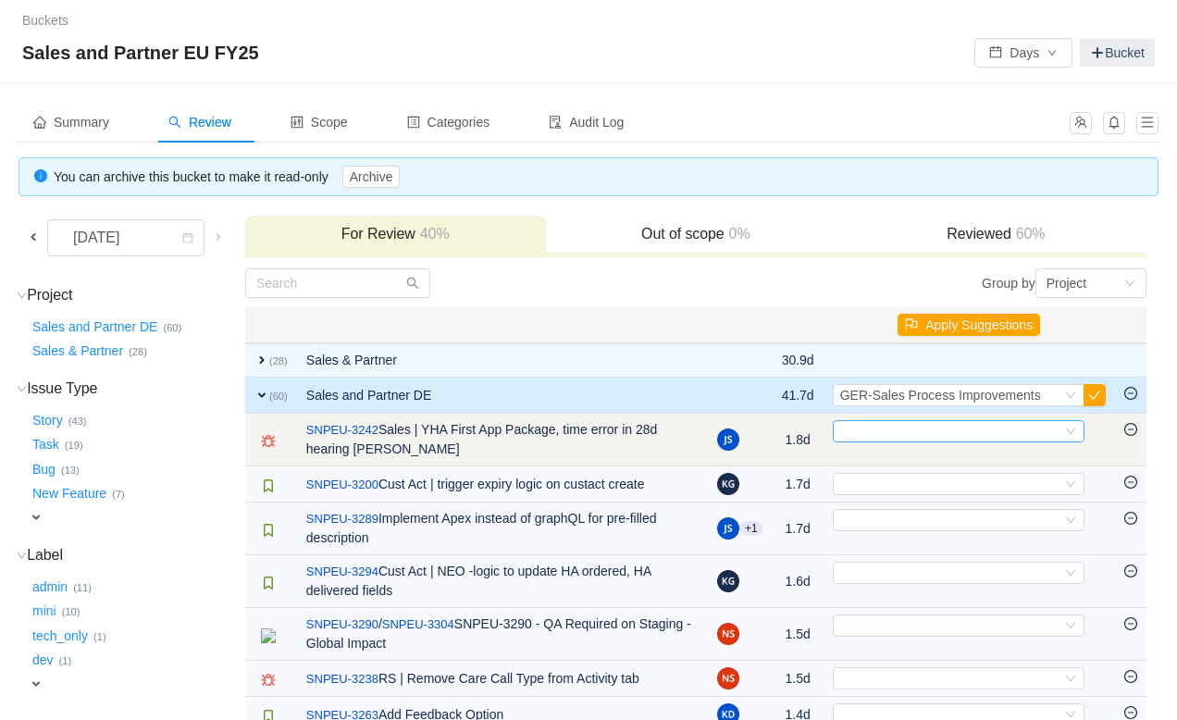
click at [912, 426] on div "Select" at bounding box center [950, 431] width 221 height 20
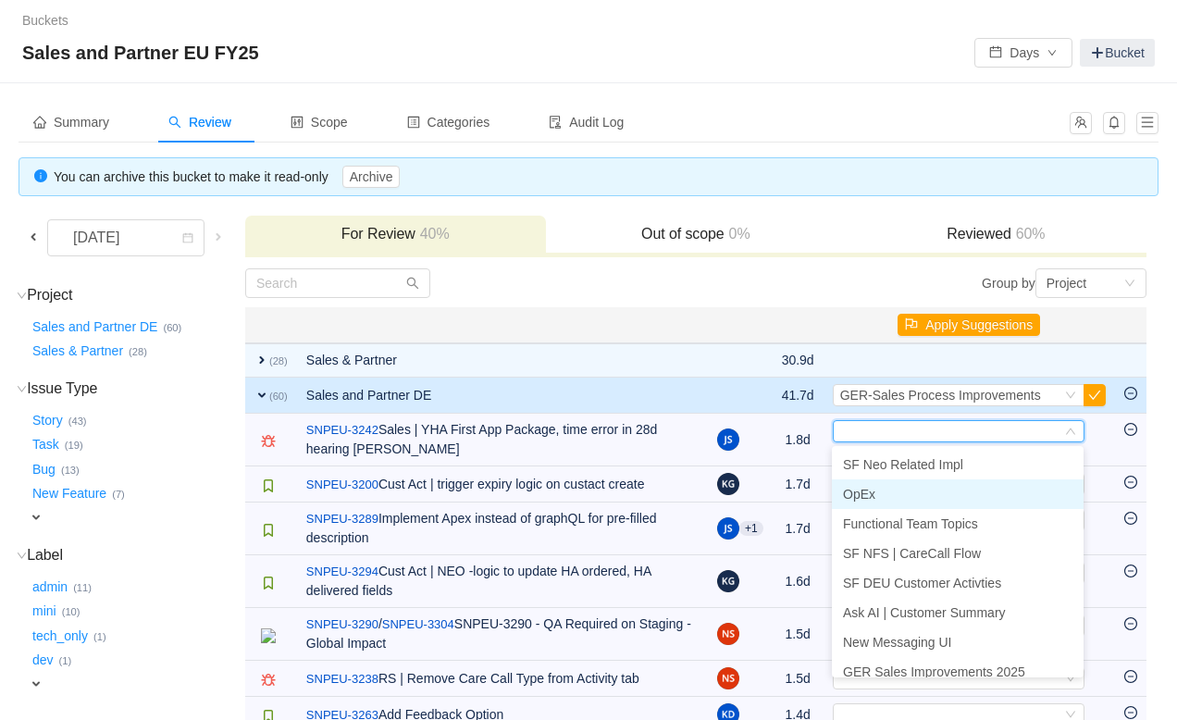
click at [894, 490] on li "OpEx" at bounding box center [958, 494] width 252 height 30
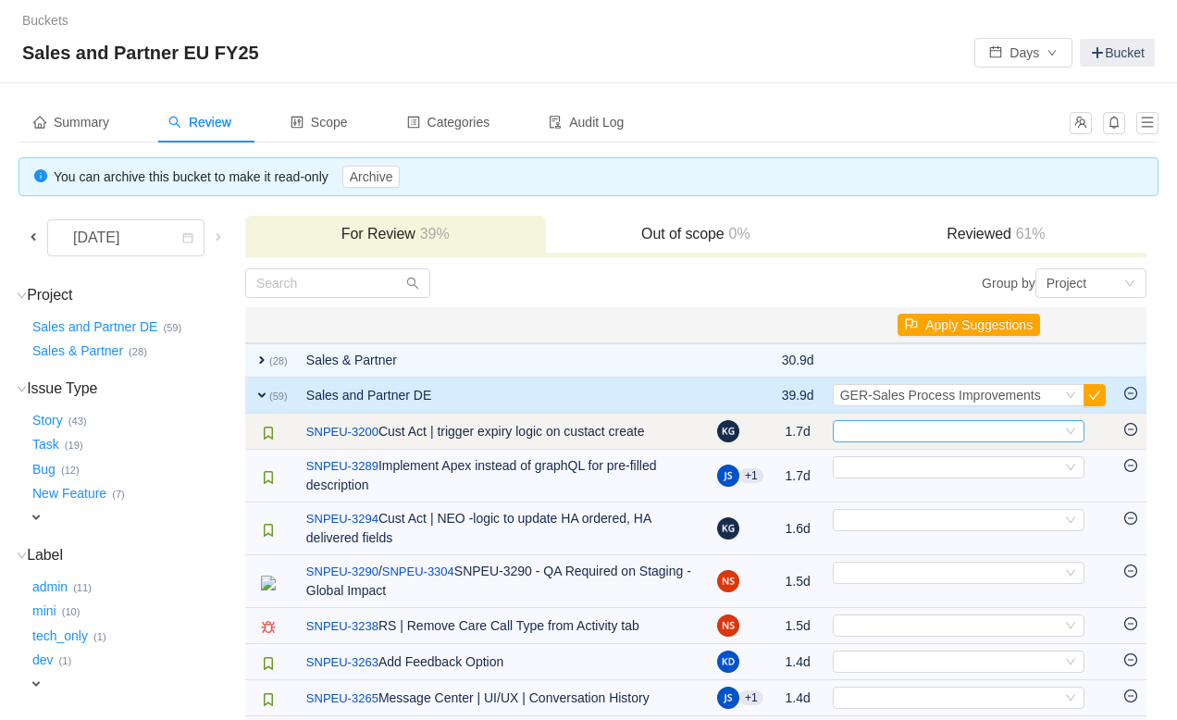
click at [889, 427] on div "Select" at bounding box center [950, 431] width 221 height 20
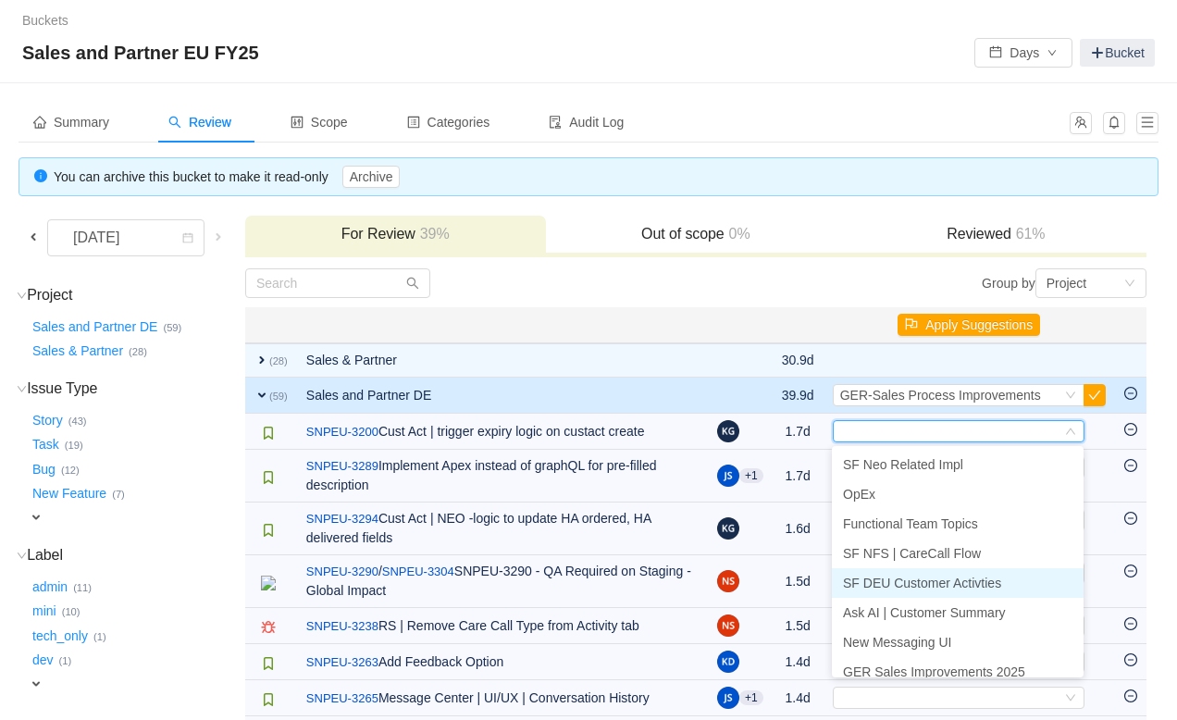
click at [890, 583] on span "SF DEU Customer Activties" at bounding box center [922, 582] width 158 height 15
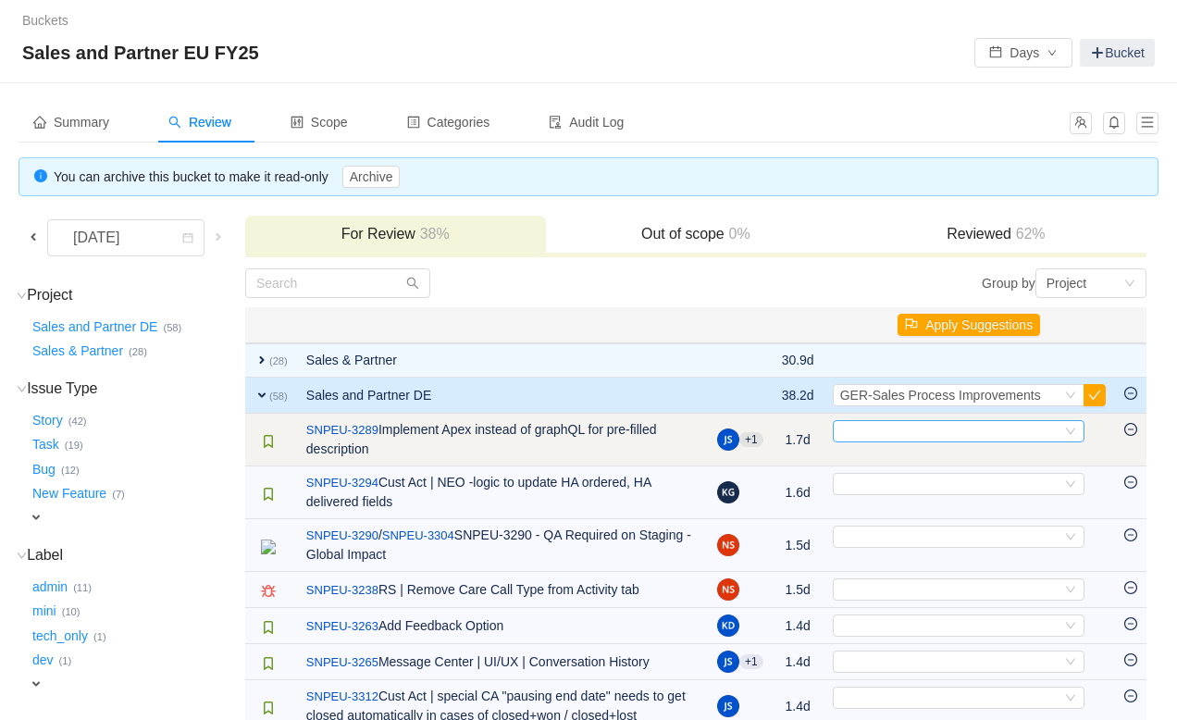
click at [896, 426] on div "Select" at bounding box center [950, 431] width 221 height 20
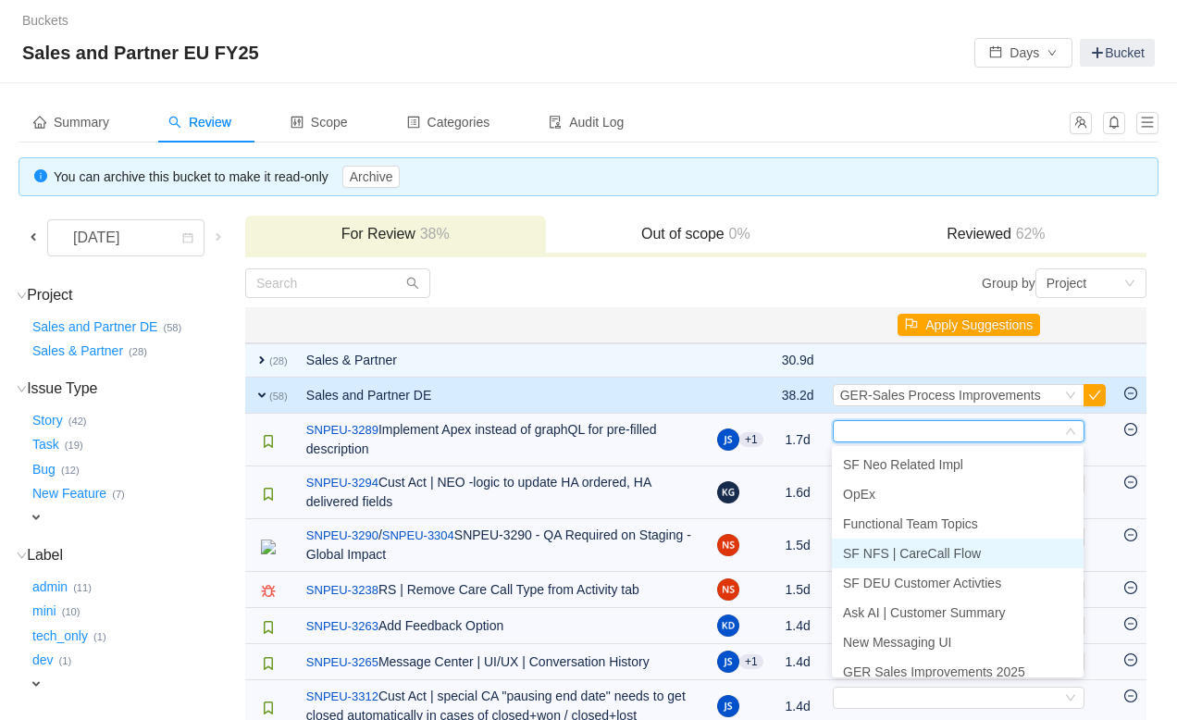
click at [896, 558] on span "SF NFS | CareCall Flow" at bounding box center [912, 553] width 138 height 15
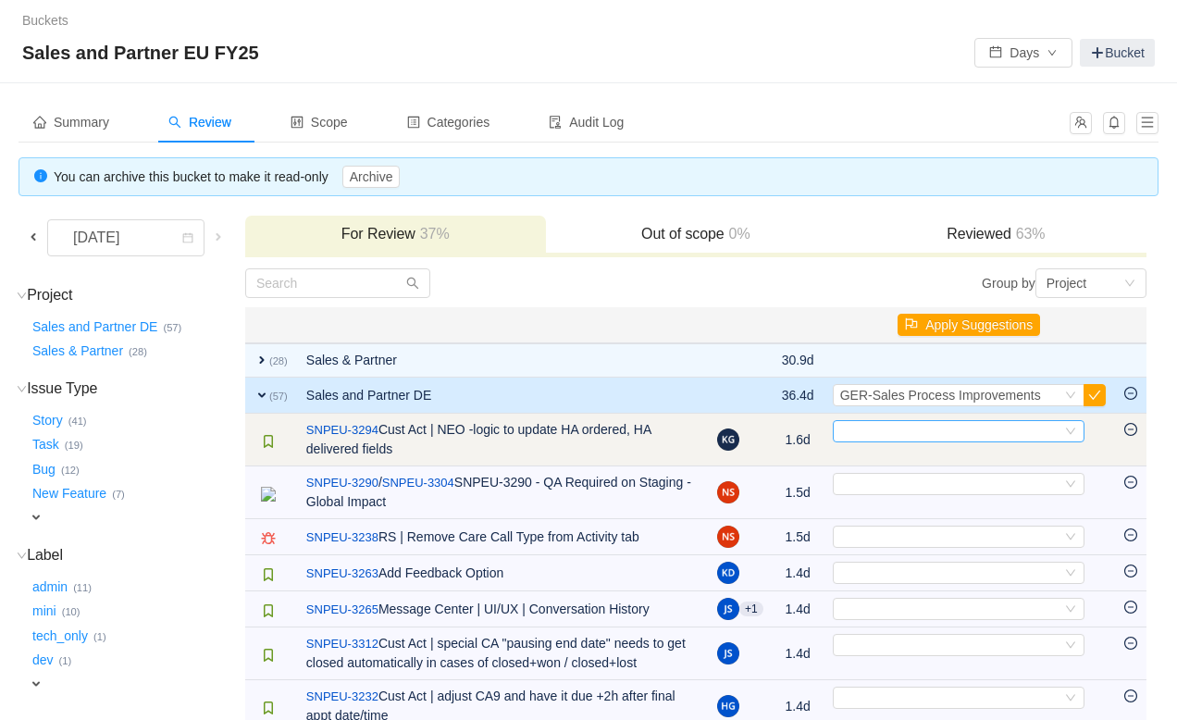
click at [907, 433] on div "Select" at bounding box center [950, 431] width 221 height 20
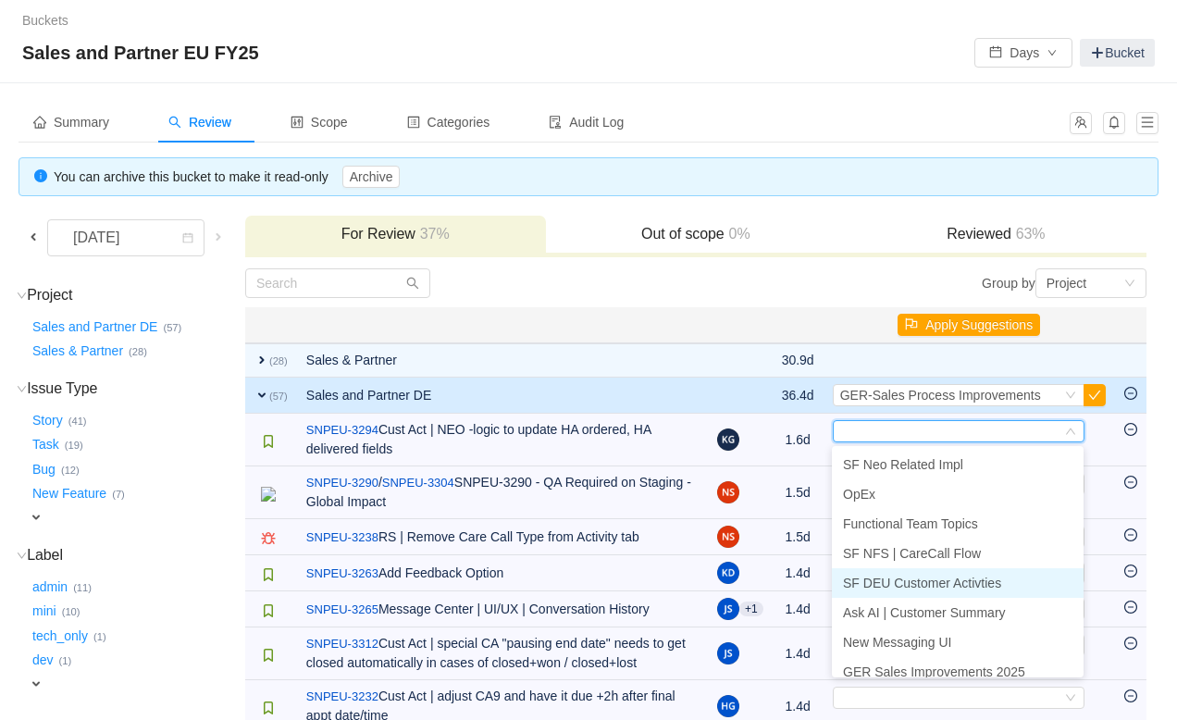
click at [907, 582] on span "SF DEU Customer Activties" at bounding box center [922, 582] width 158 height 15
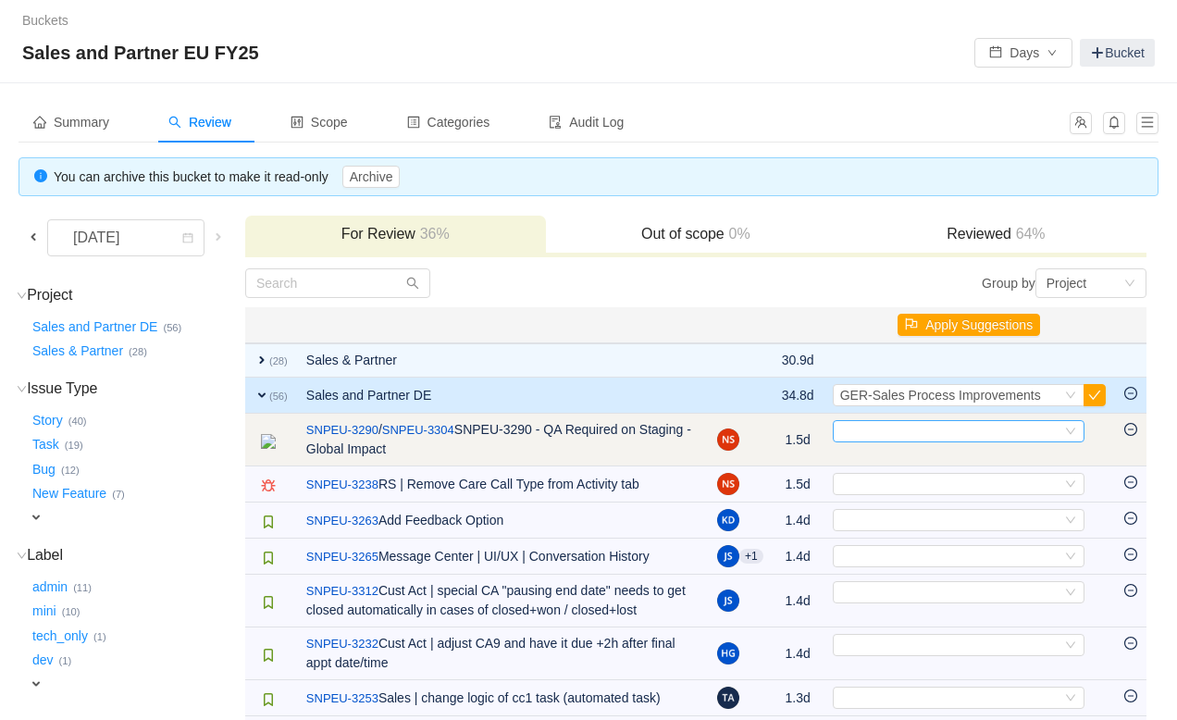
click at [922, 436] on div "Select" at bounding box center [950, 431] width 221 height 20
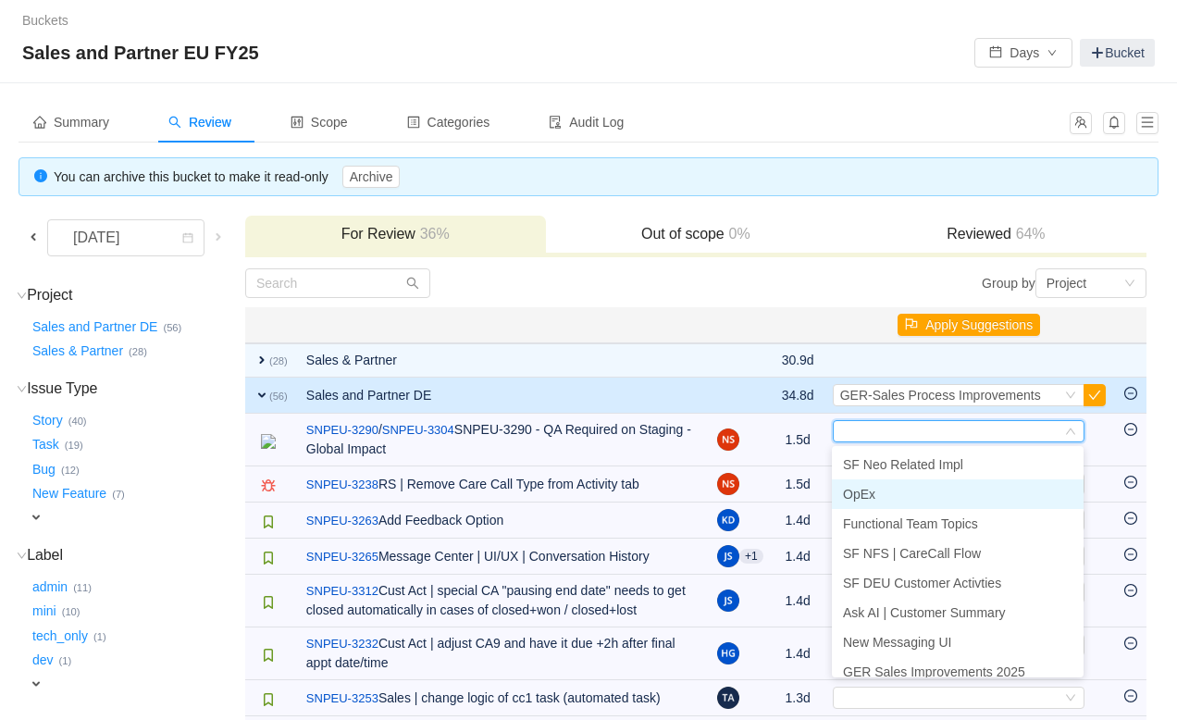
click at [878, 493] on li "OpEx" at bounding box center [958, 494] width 252 height 30
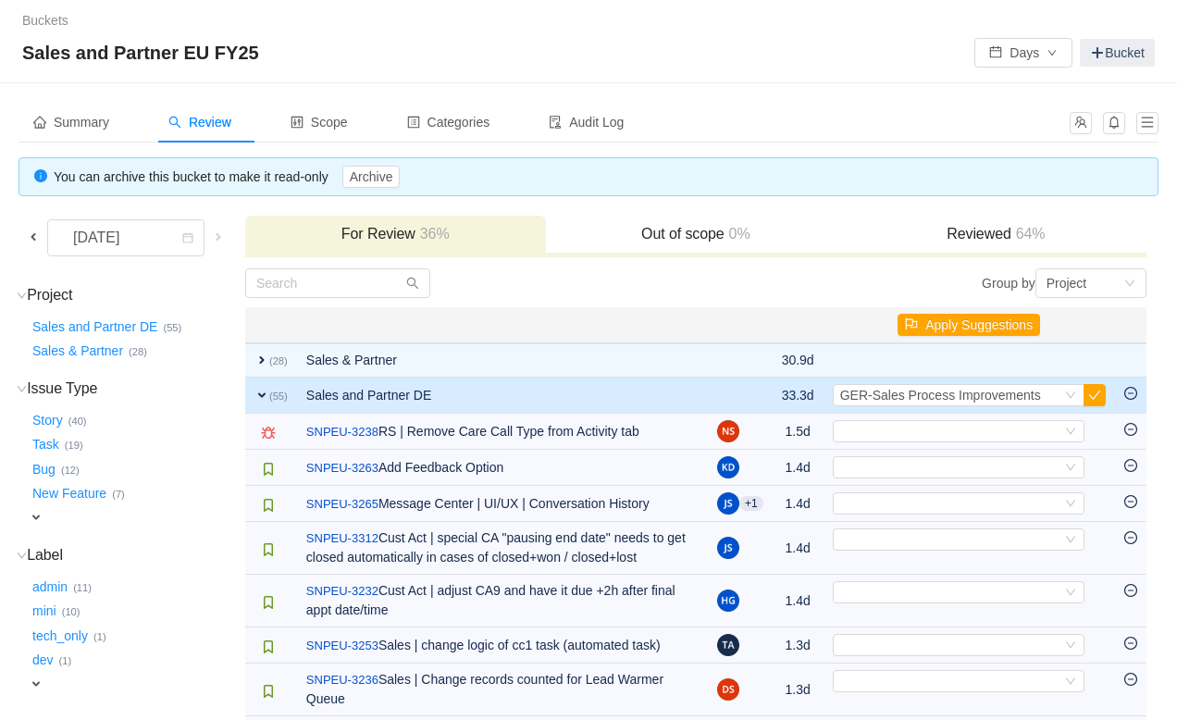
click at [895, 428] on div "Select" at bounding box center [950, 431] width 221 height 20
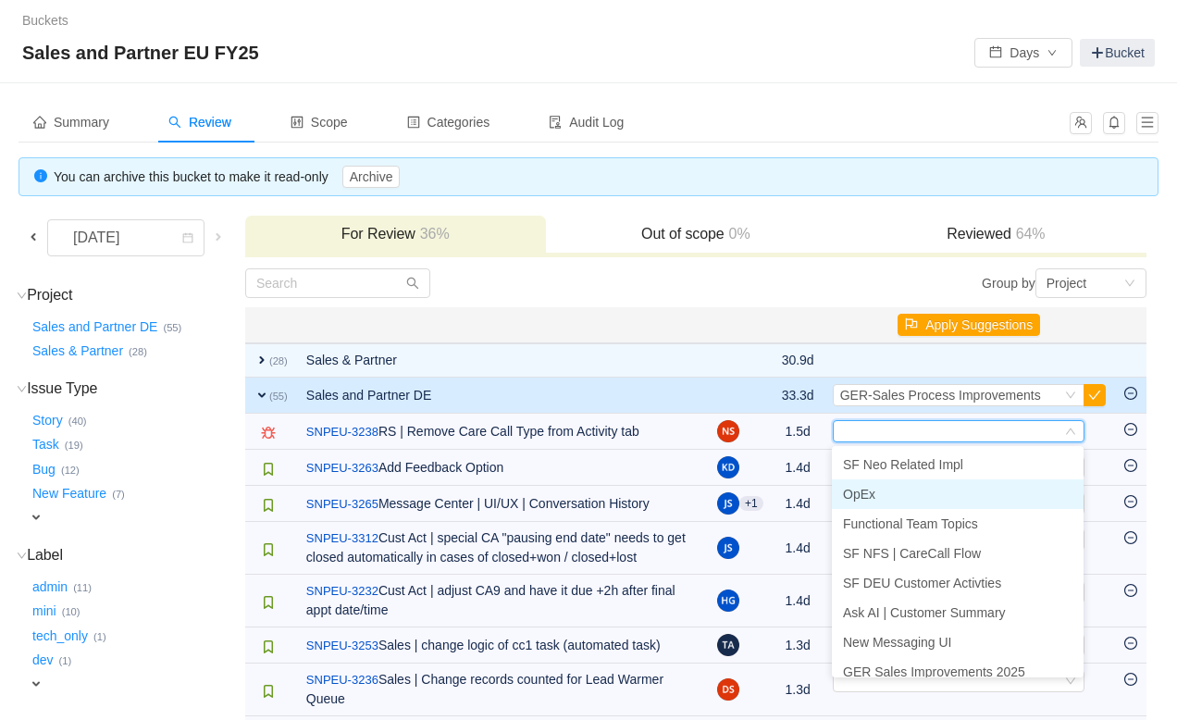
click at [878, 505] on li "OpEx" at bounding box center [958, 494] width 252 height 30
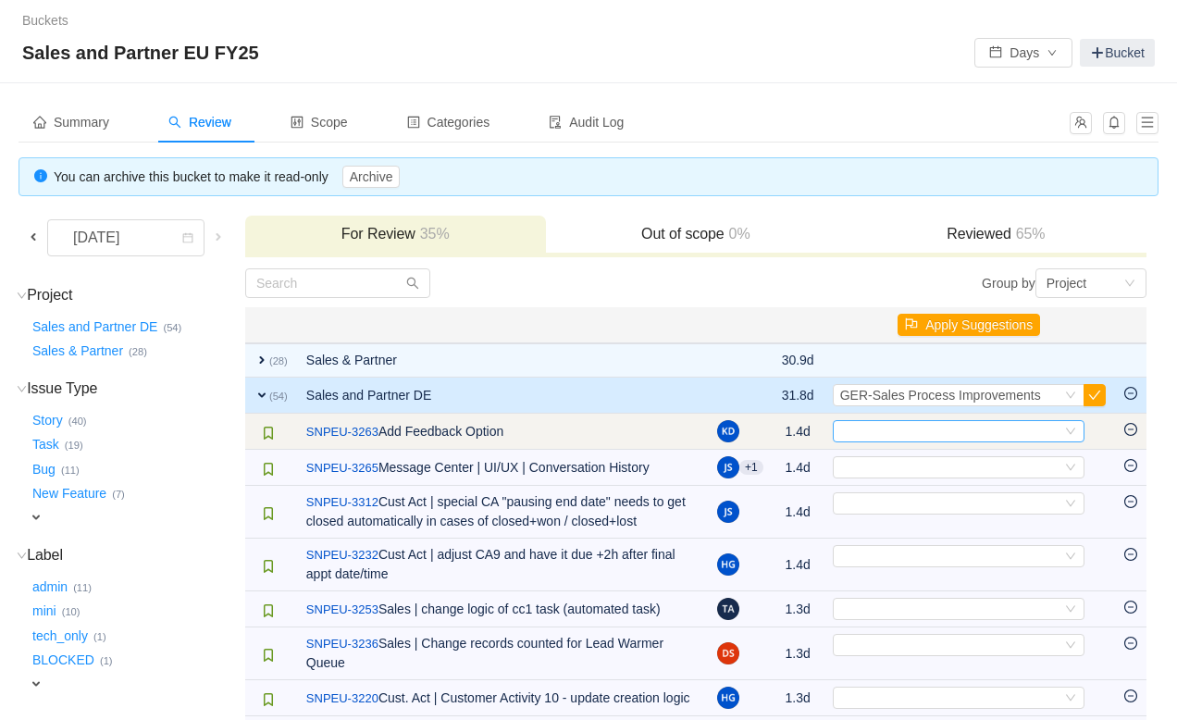
click at [890, 434] on div "Select" at bounding box center [950, 431] width 221 height 20
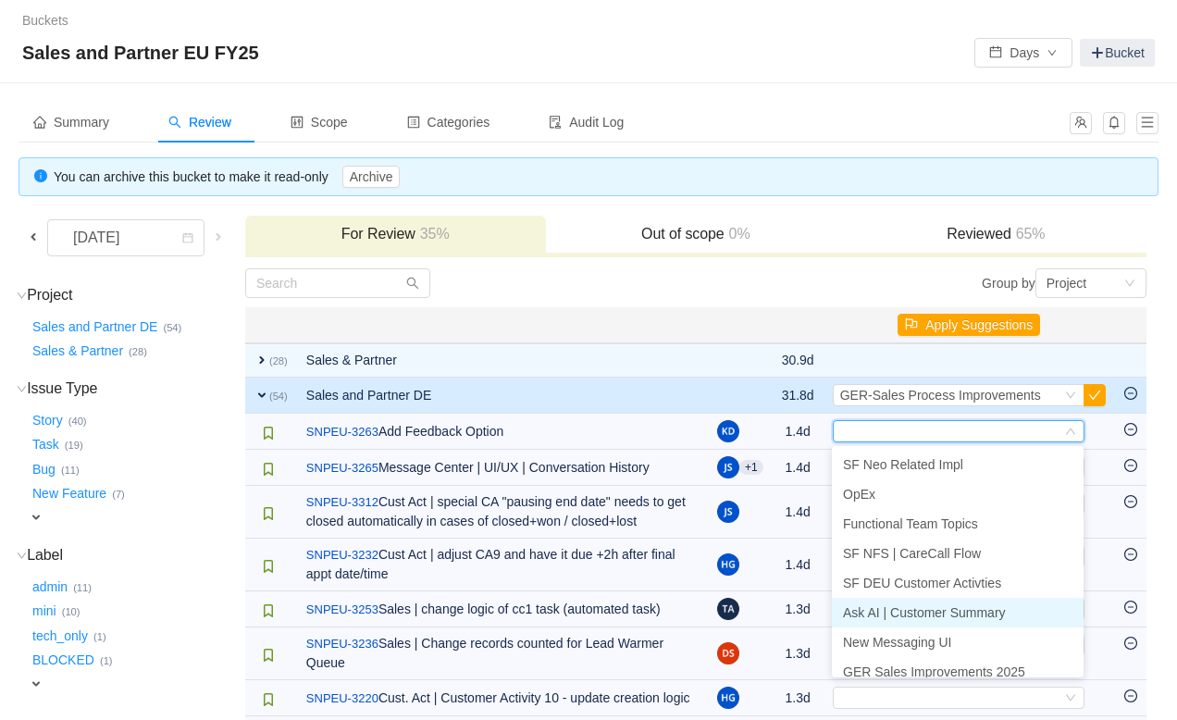
click at [881, 611] on span "Ask AI | Customer Summary" at bounding box center [924, 612] width 163 height 15
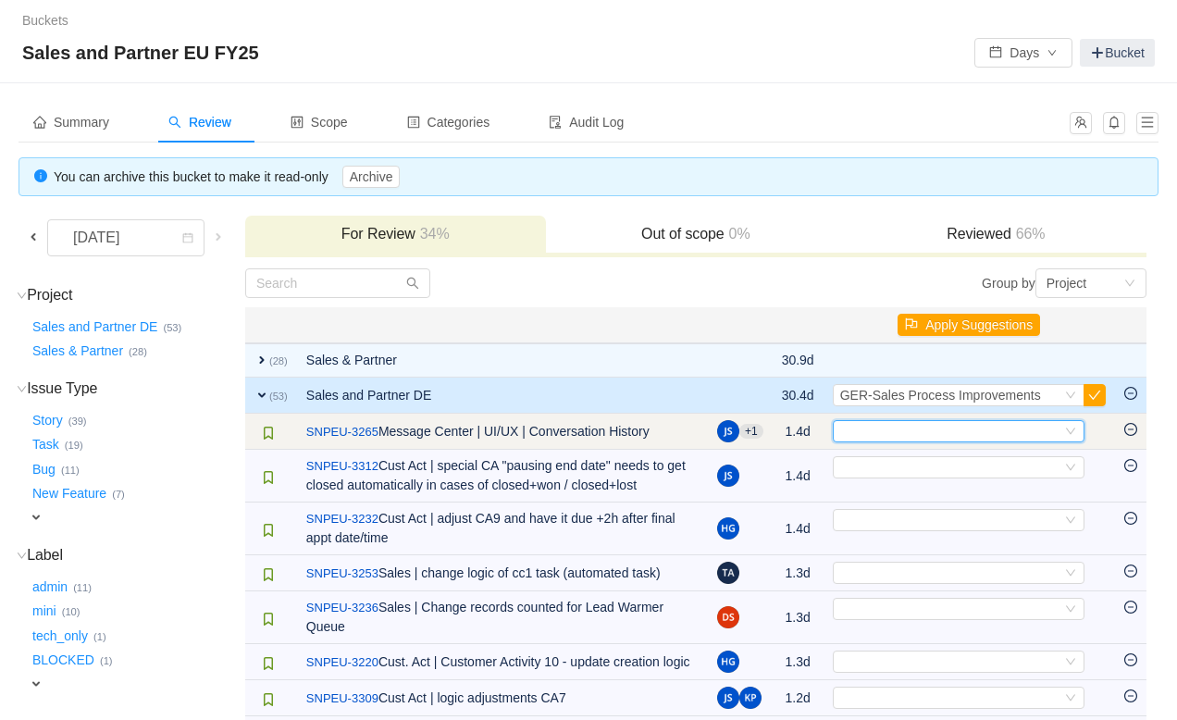
click at [889, 431] on div "Select" at bounding box center [950, 431] width 221 height 20
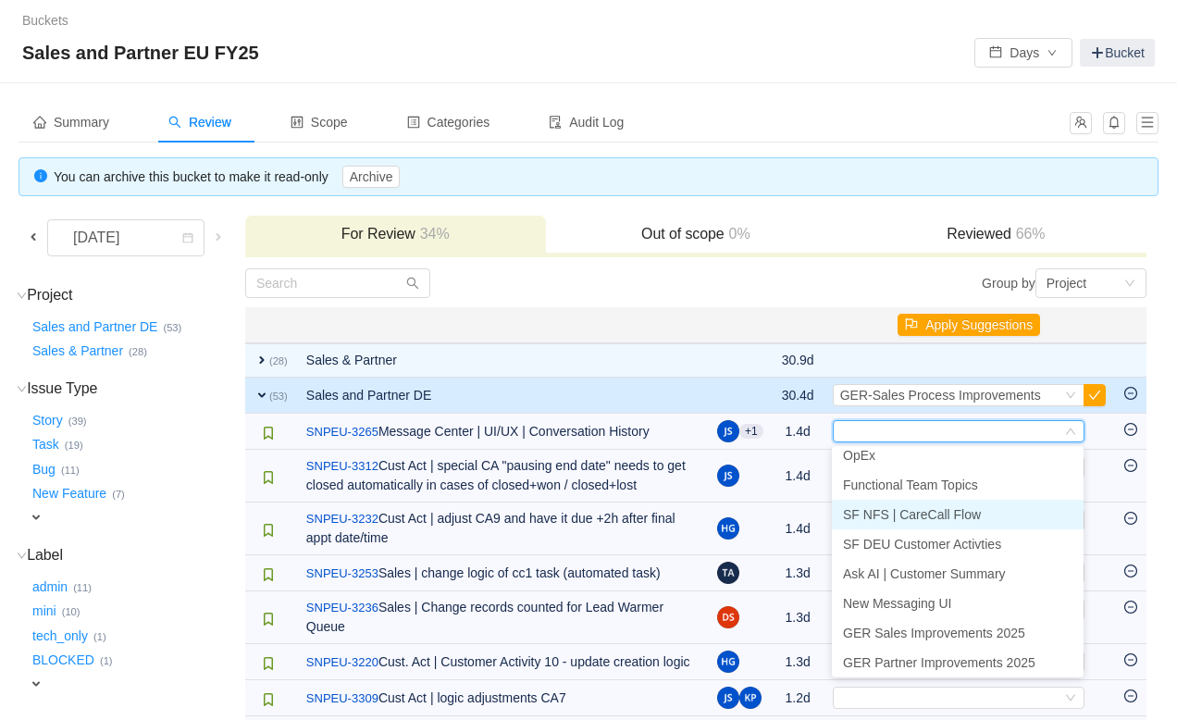
scroll to position [72, 0]
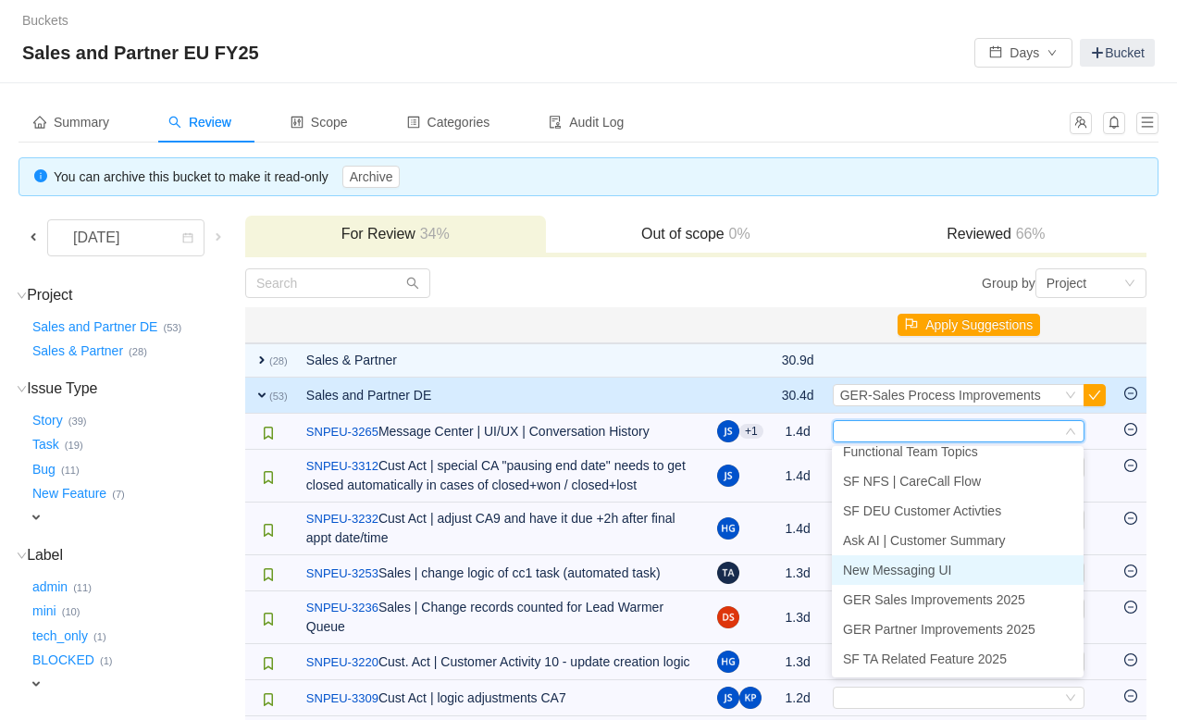
click at [895, 570] on span "New Messaging UI" at bounding box center [897, 569] width 109 height 15
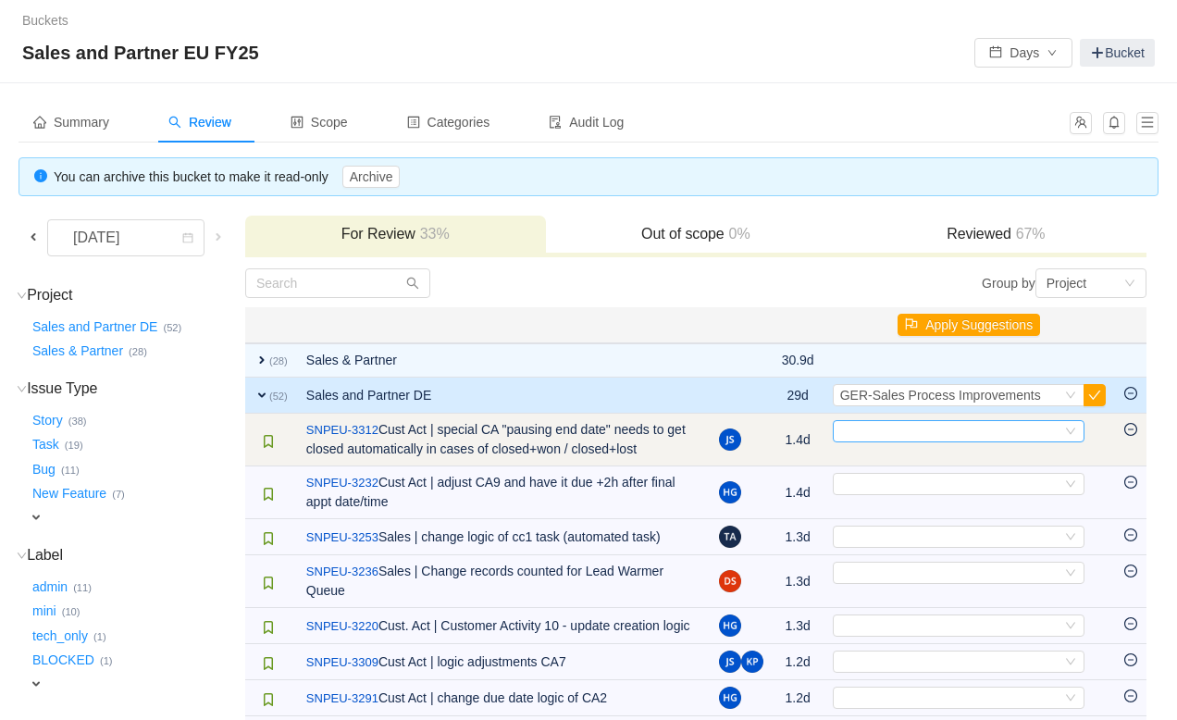
click at [899, 437] on div "Select" at bounding box center [950, 431] width 221 height 20
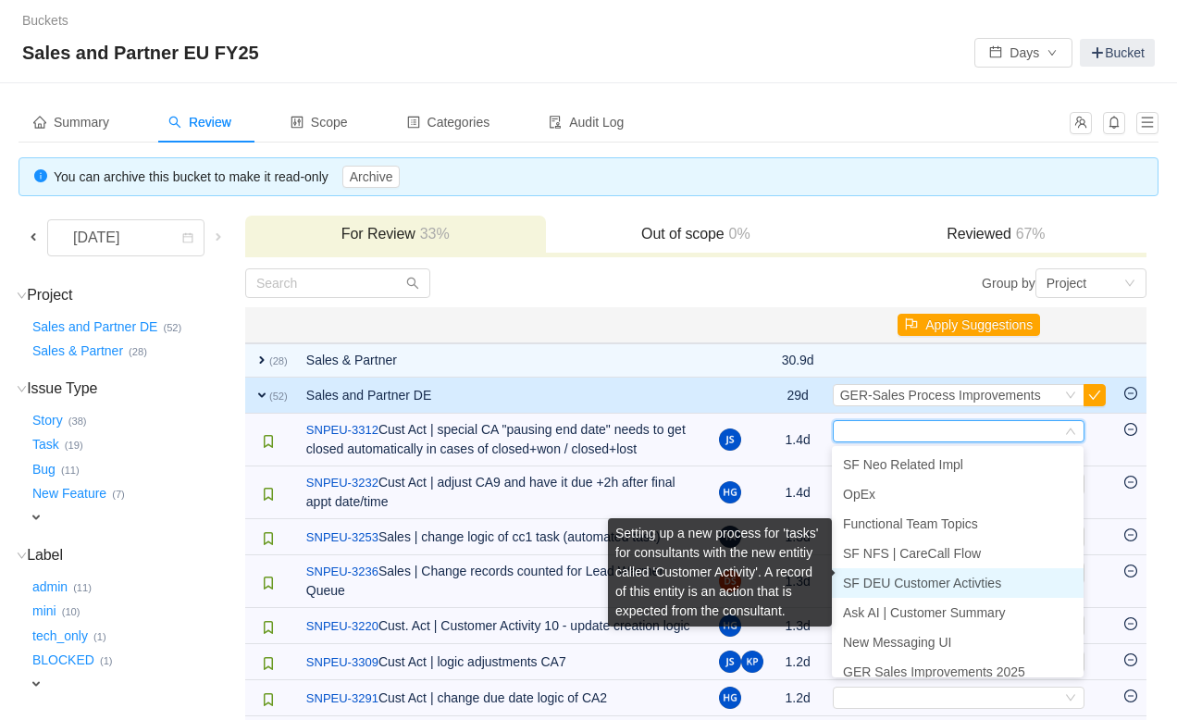
click at [911, 588] on span "SF DEU Customer Activties" at bounding box center [922, 582] width 158 height 15
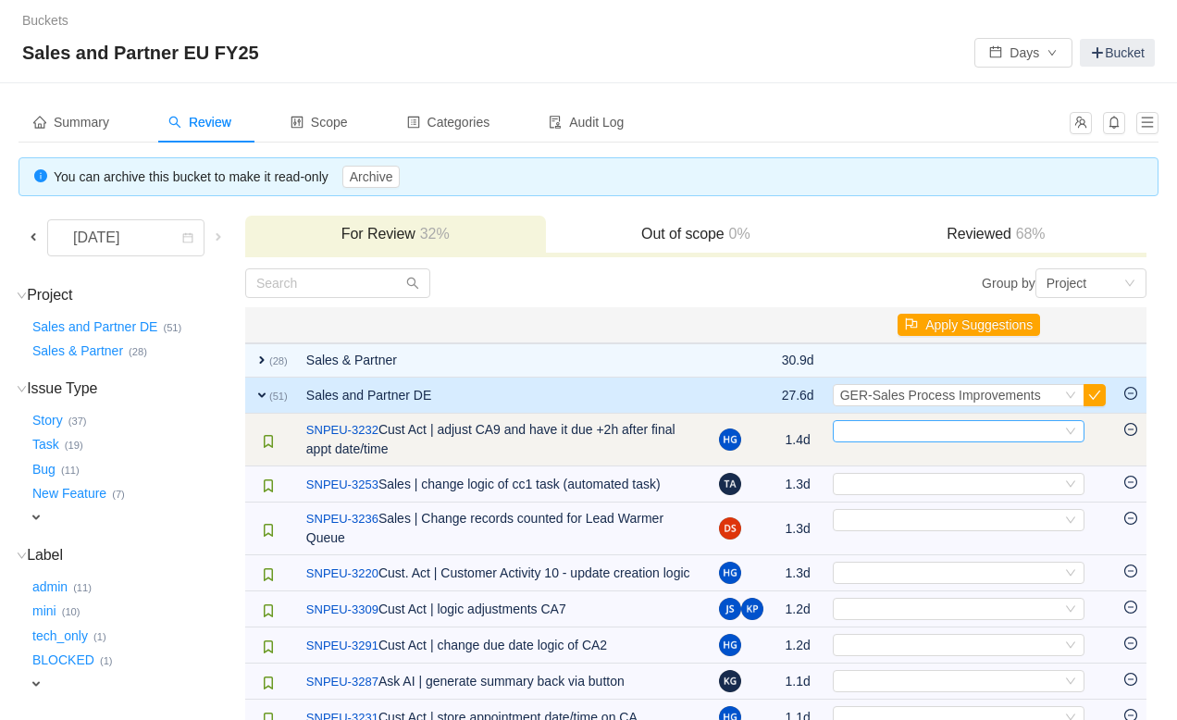
click at [917, 434] on div "Select" at bounding box center [950, 431] width 221 height 20
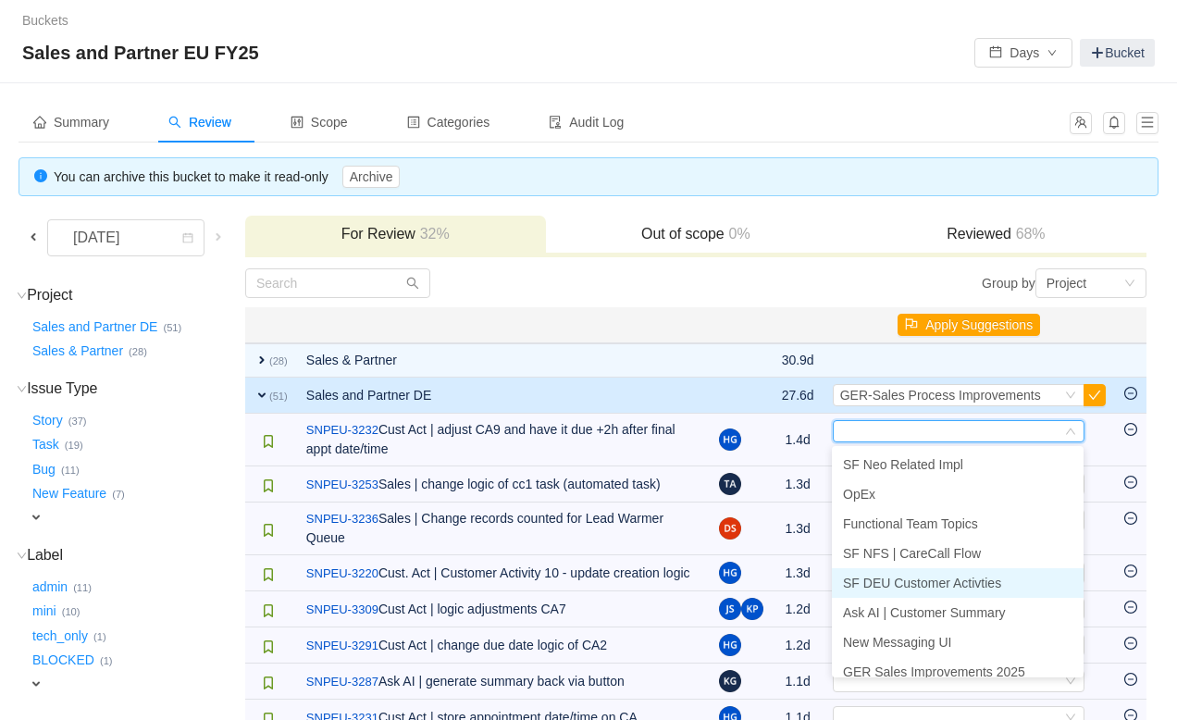
click at [902, 596] on li "SF DEU Customer Activties" at bounding box center [958, 583] width 252 height 30
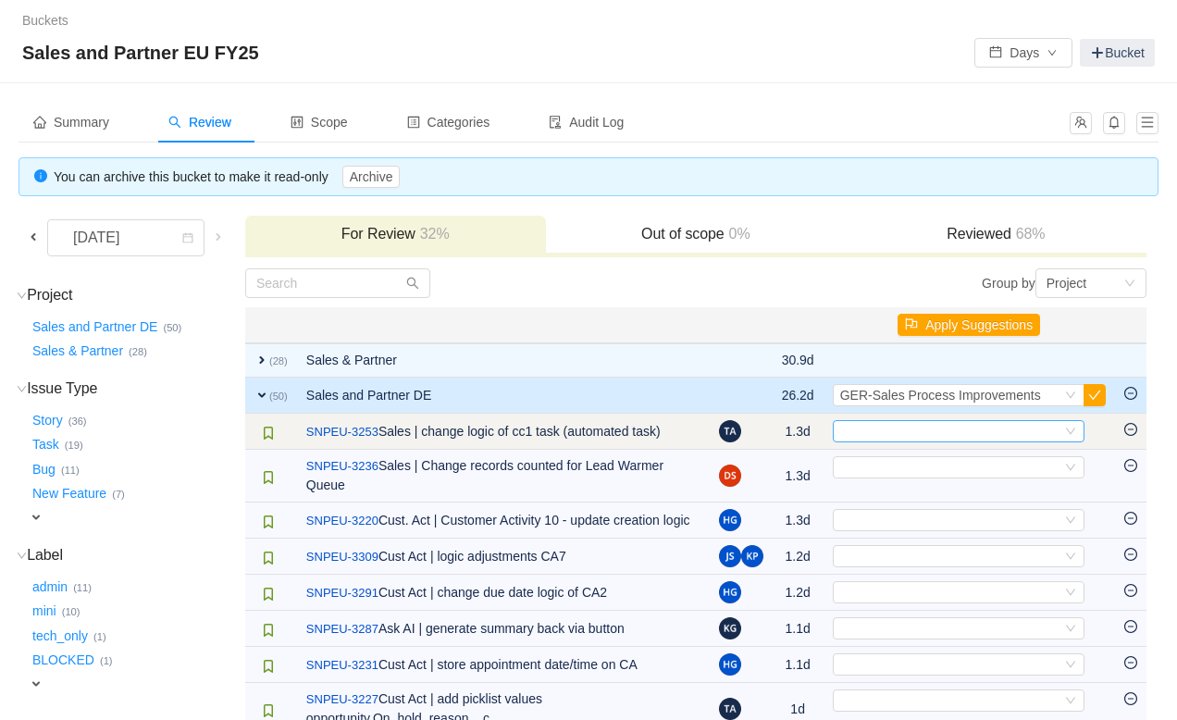
click at [903, 435] on div "Select" at bounding box center [950, 431] width 221 height 20
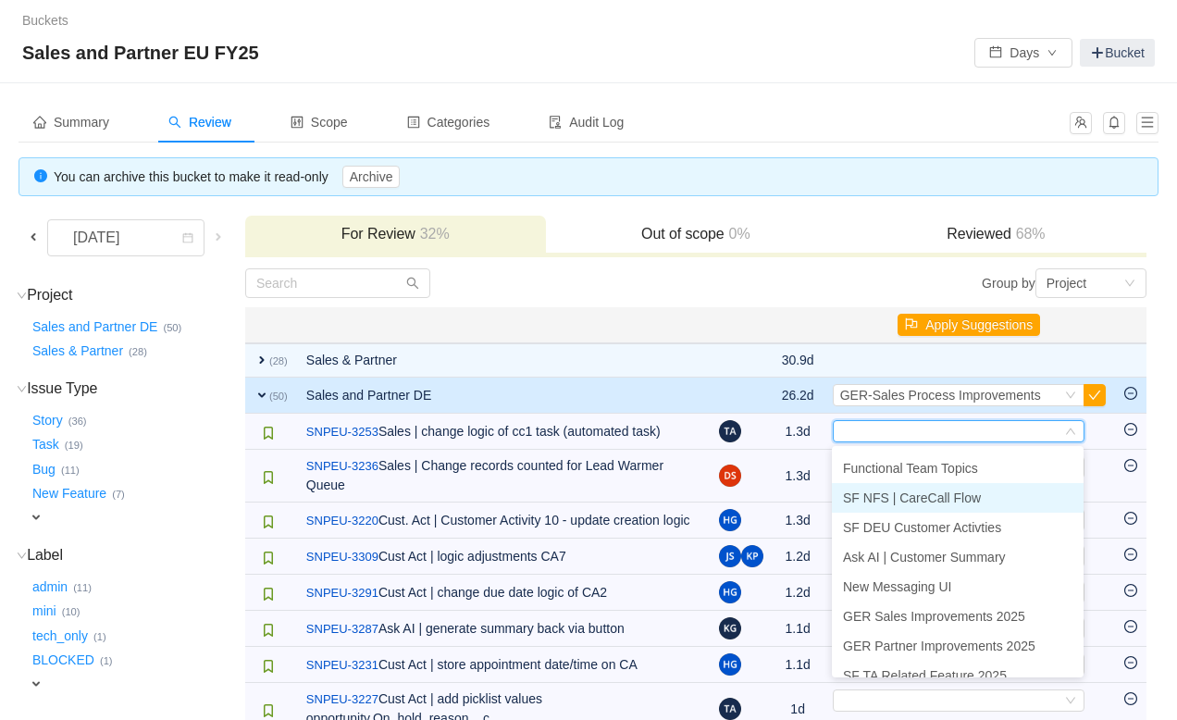
scroll to position [59, 0]
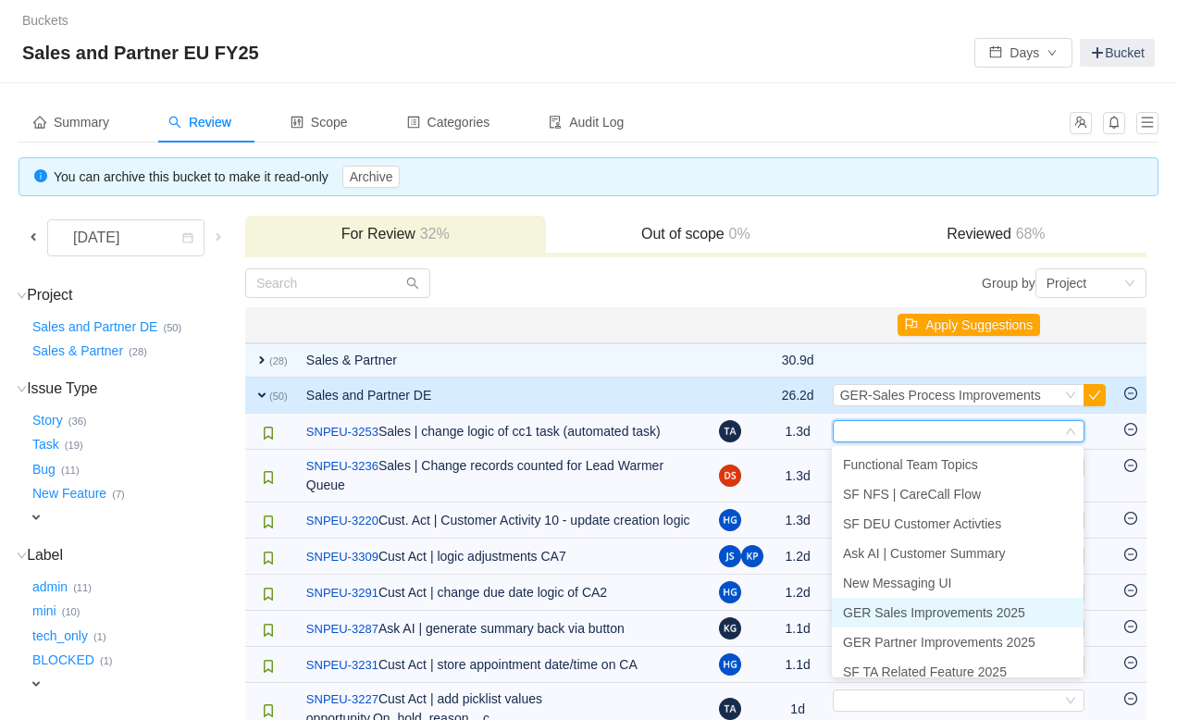
click at [900, 617] on span "GER Sales Improvements 2025" at bounding box center [934, 612] width 182 height 15
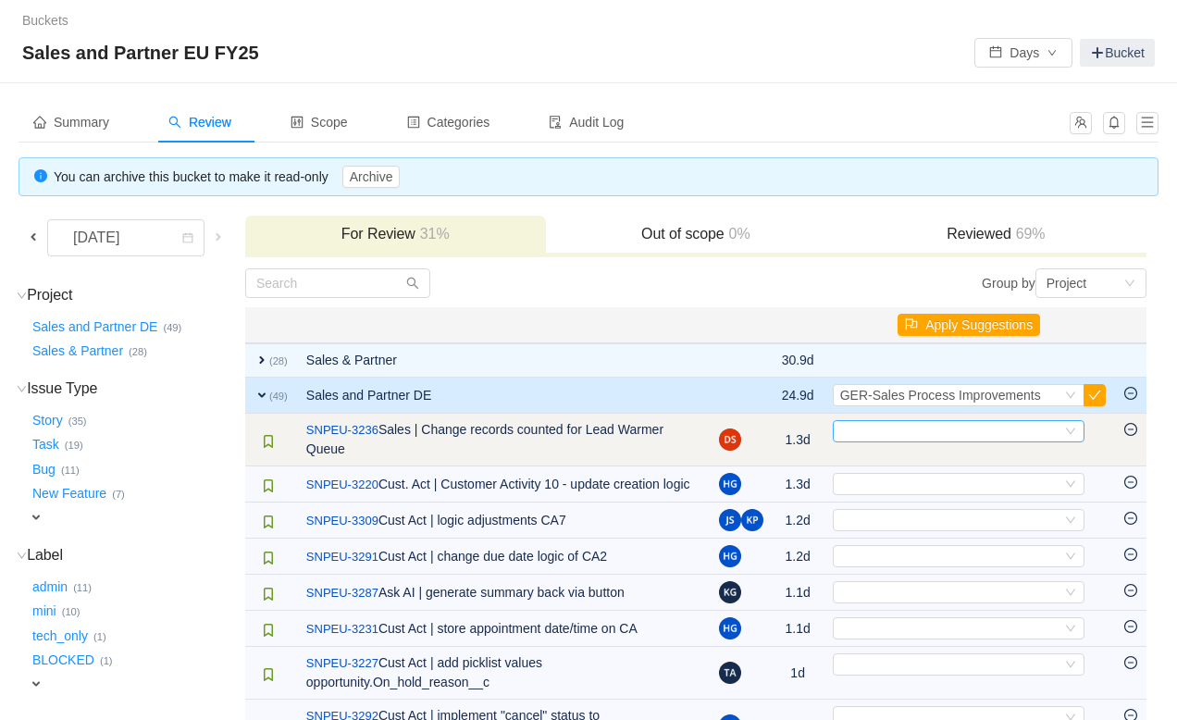
click at [909, 431] on div "Select" at bounding box center [950, 431] width 221 height 20
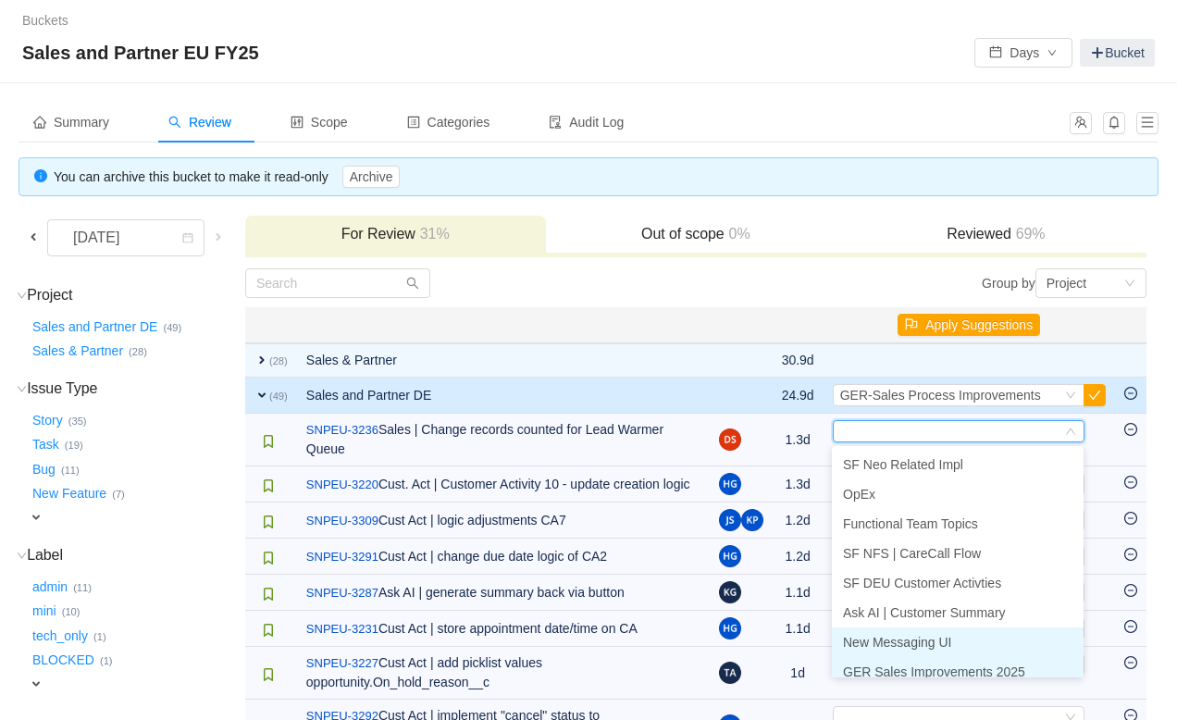
scroll to position [9, 0]
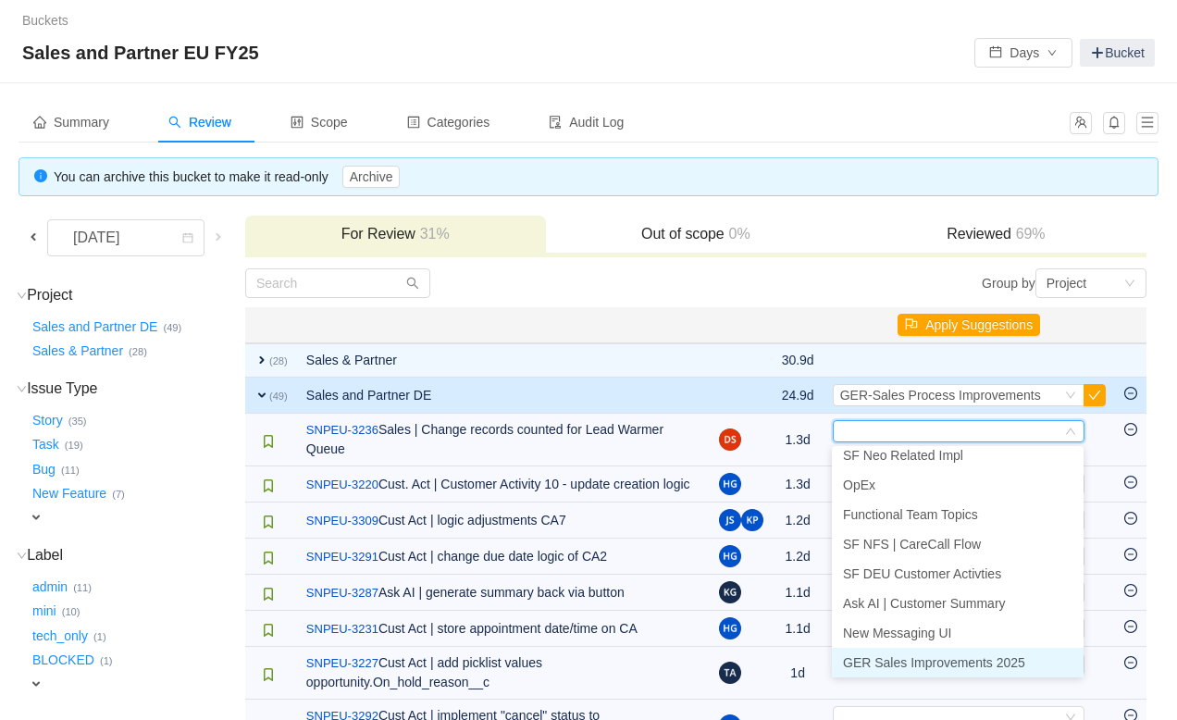
click at [889, 666] on span "GER Sales Improvements 2025" at bounding box center [934, 662] width 182 height 15
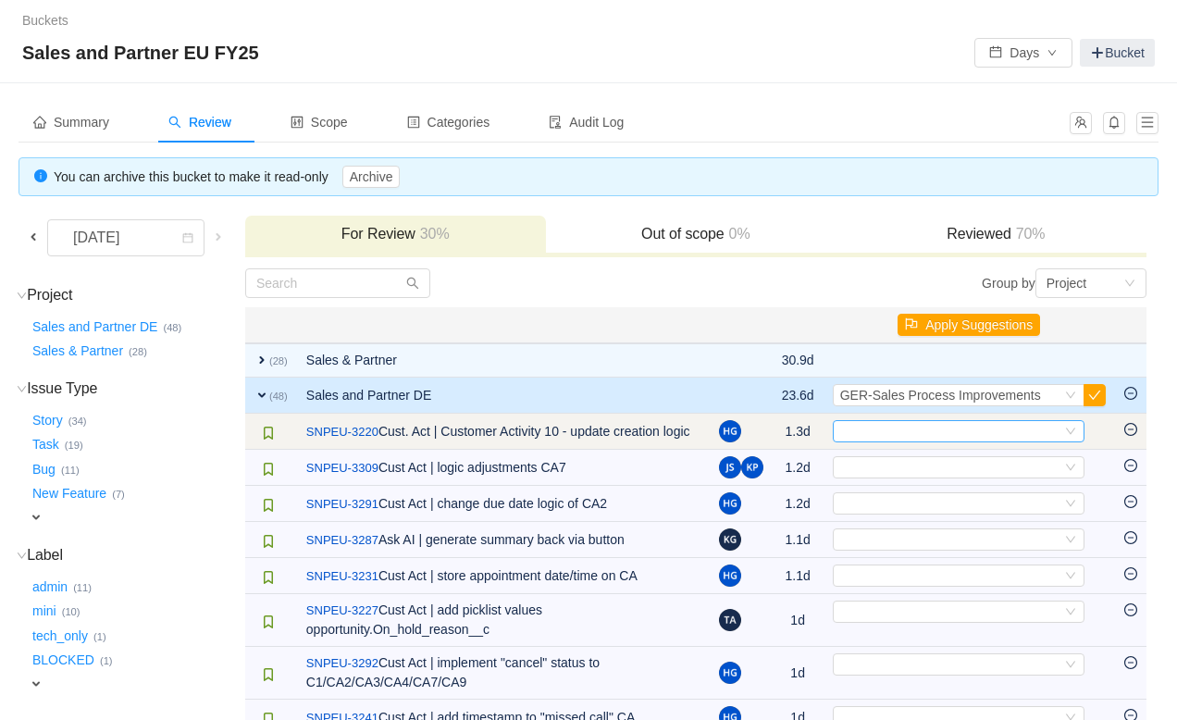
click at [891, 430] on div "Select" at bounding box center [950, 431] width 221 height 20
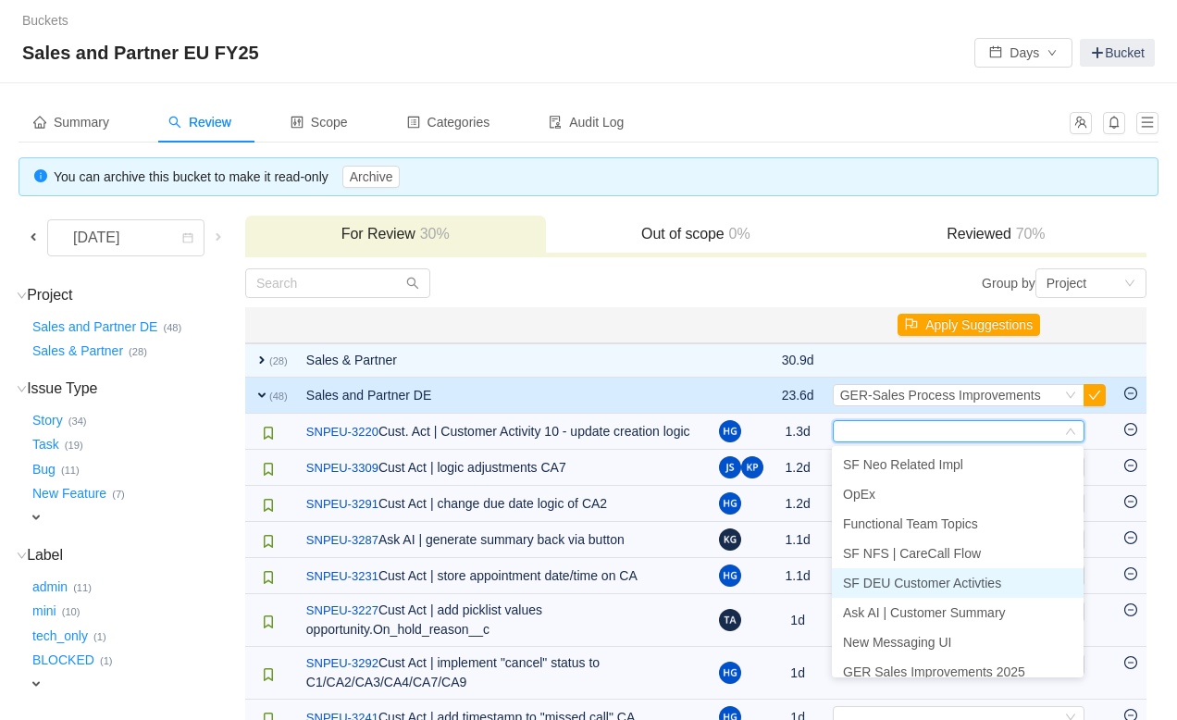
click at [893, 593] on li "SF DEU Customer Activties" at bounding box center [958, 583] width 252 height 30
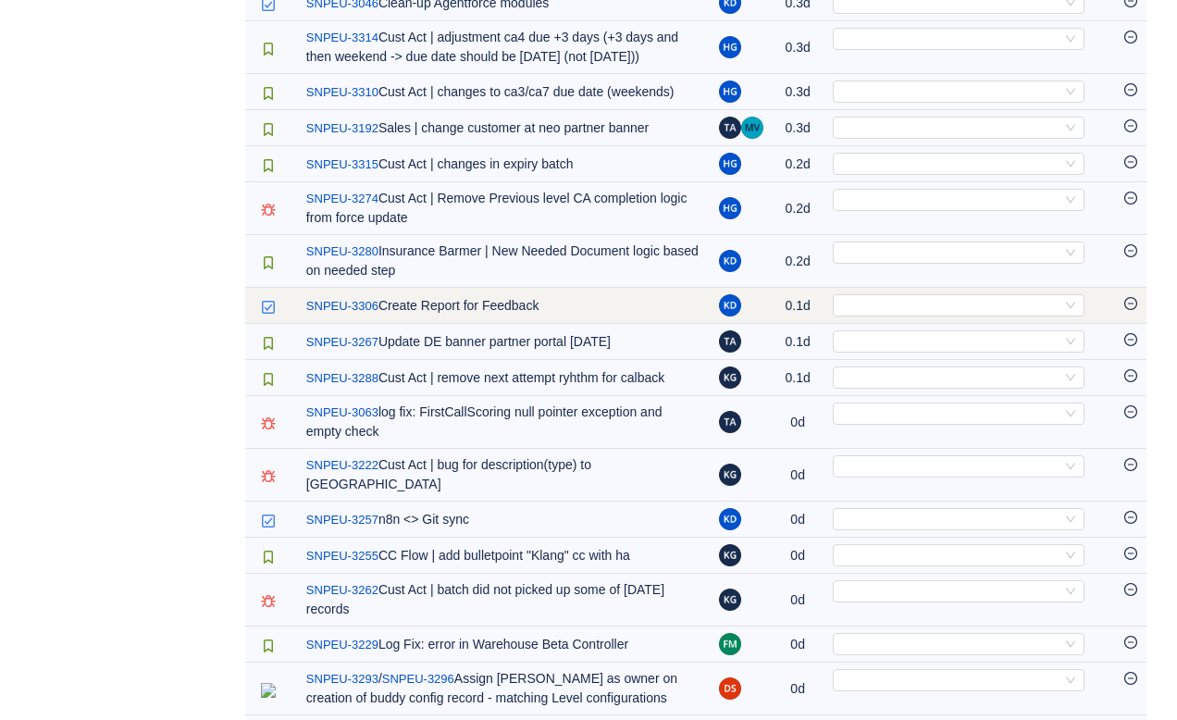
scroll to position [1930, 0]
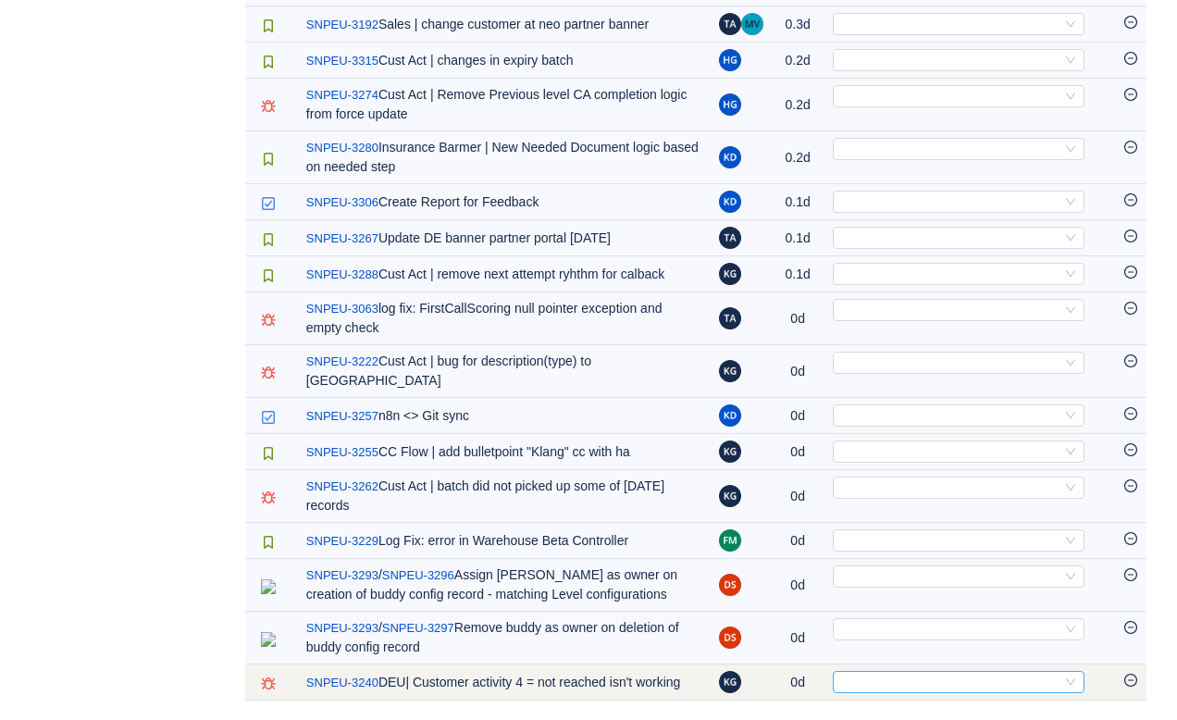
click at [922, 672] on div "Select" at bounding box center [950, 682] width 221 height 20
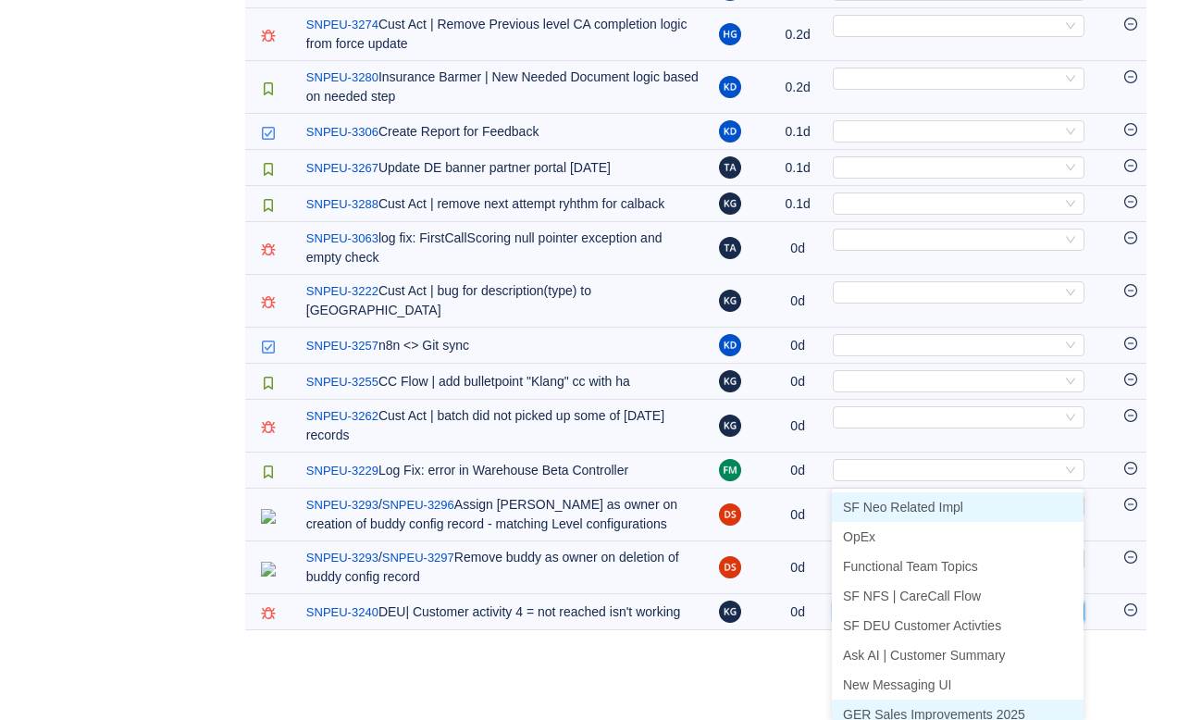
scroll to position [9, 0]
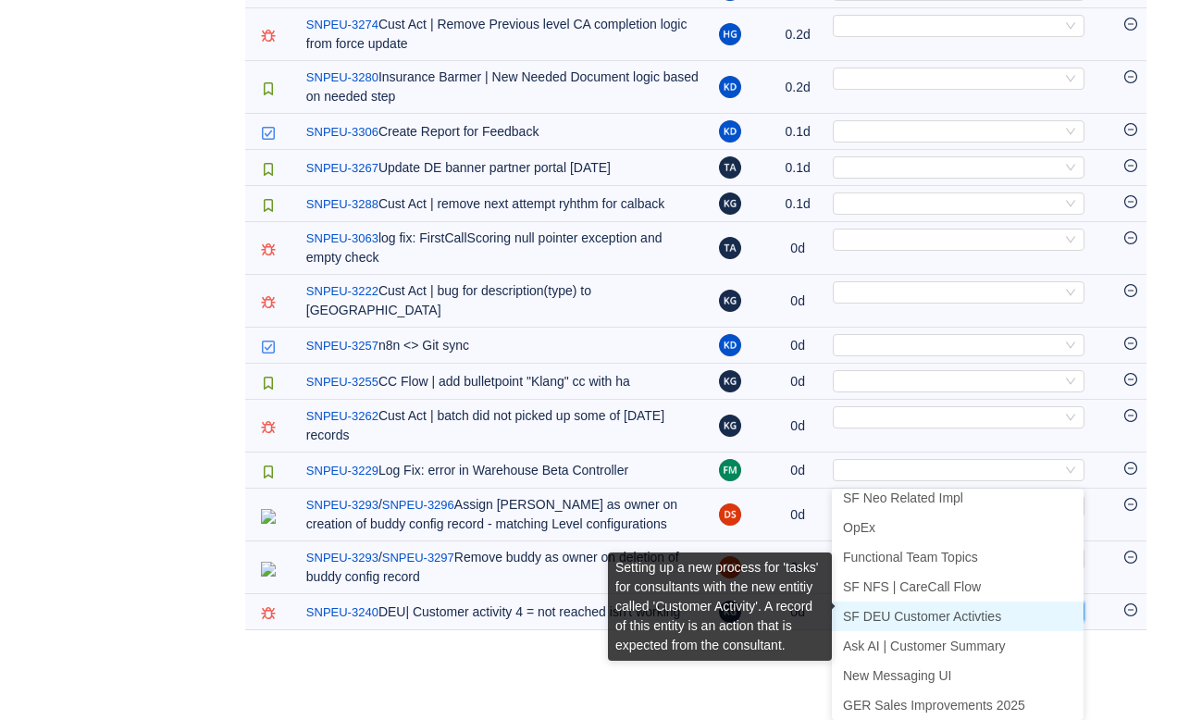
click at [904, 609] on span "SF DEU Customer Activties" at bounding box center [922, 616] width 158 height 15
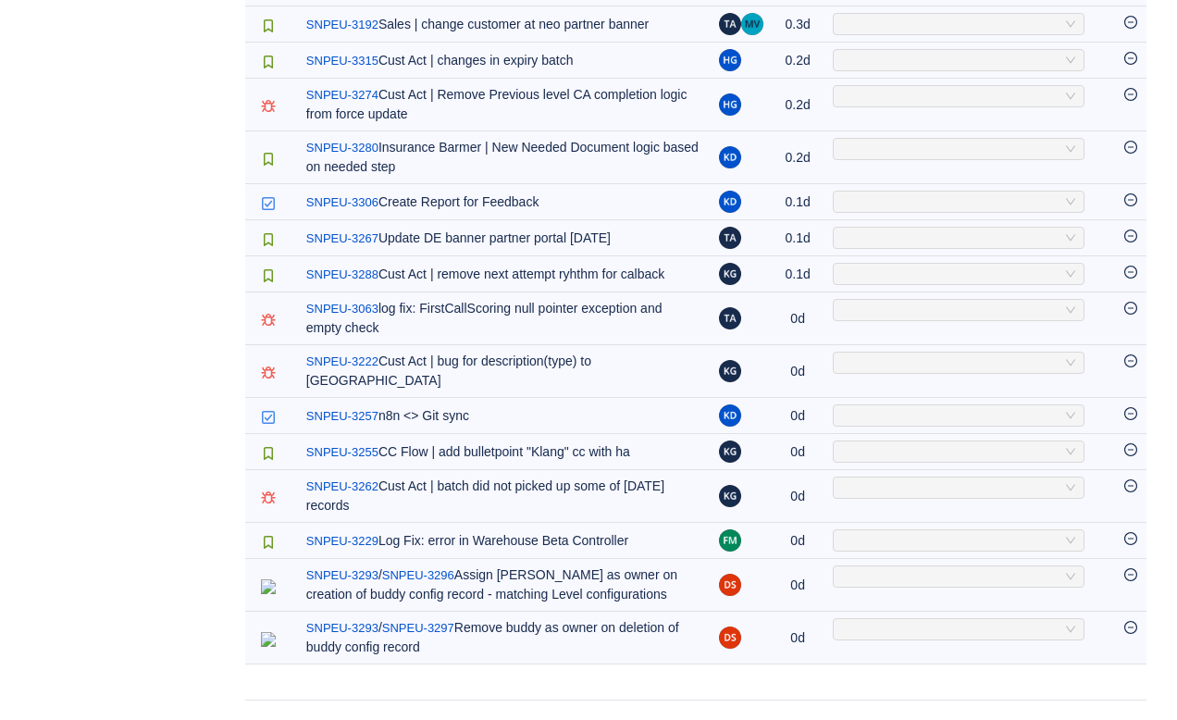
scroll to position [1877, 0]
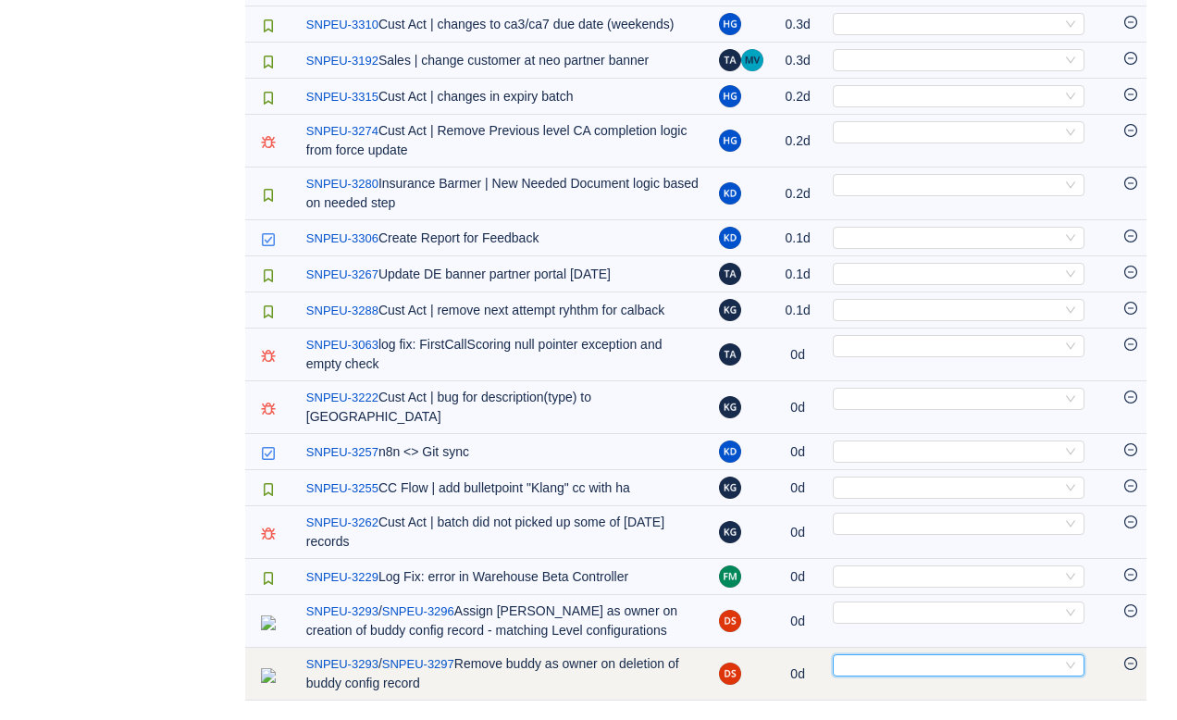
click at [901, 672] on div "Select" at bounding box center [950, 665] width 221 height 20
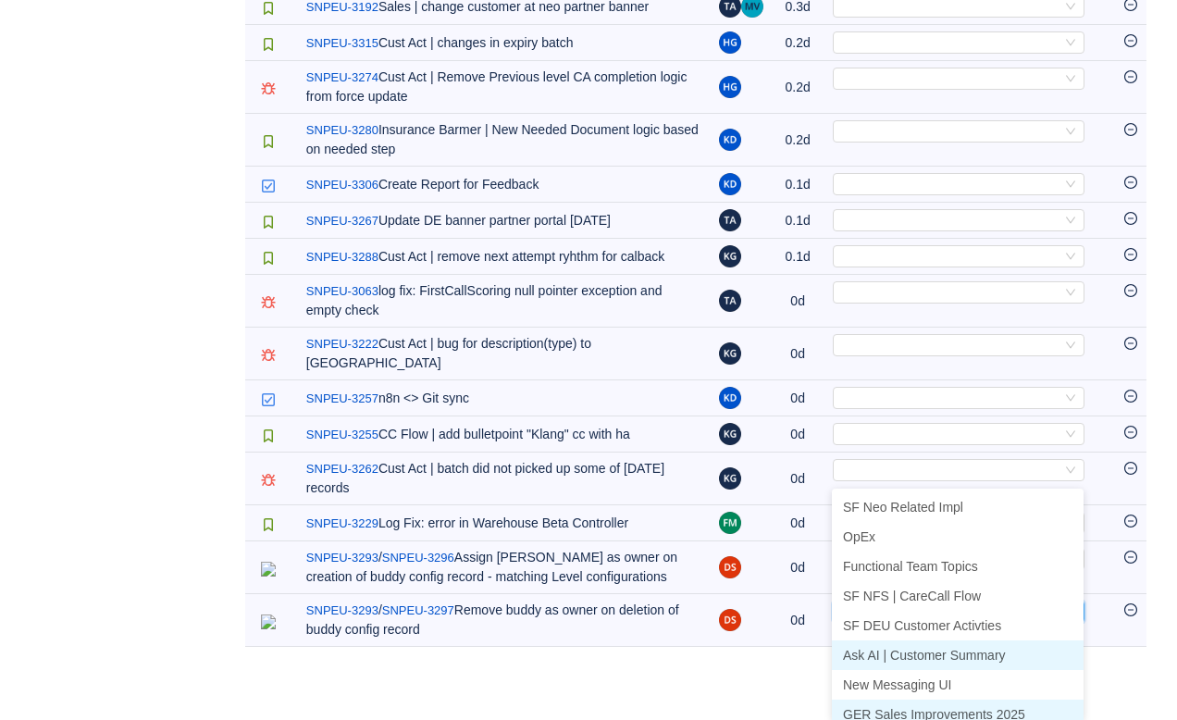
scroll to position [9, 0]
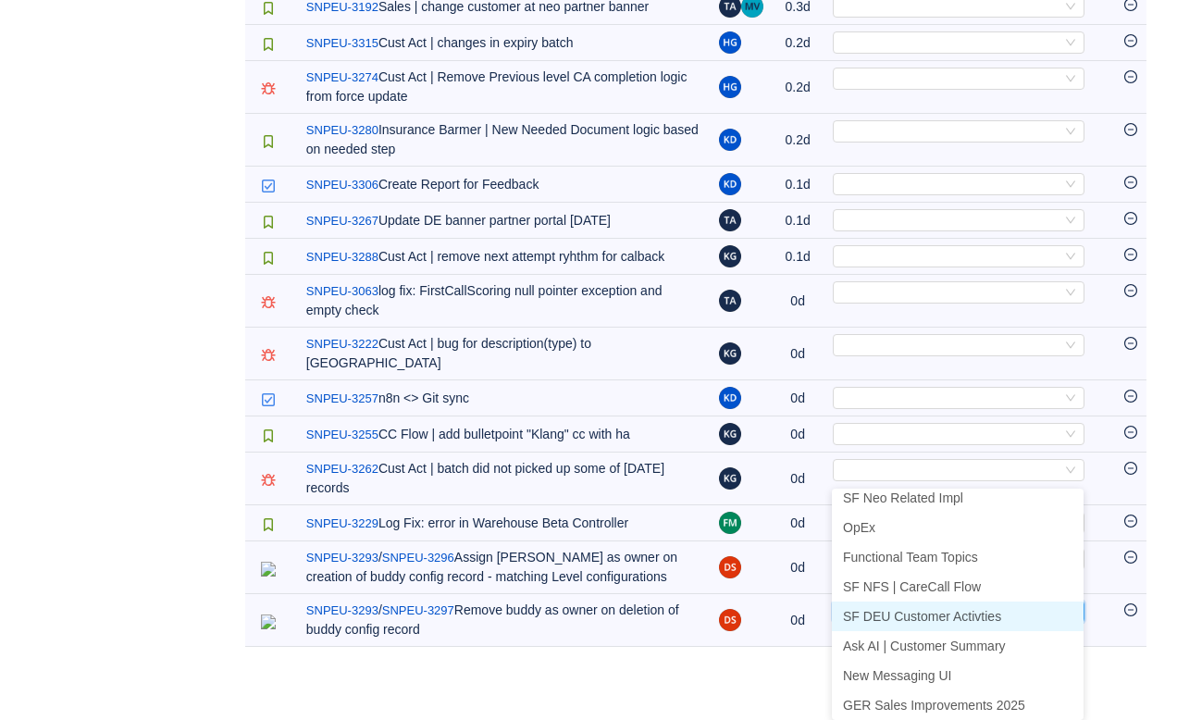
click at [900, 601] on li "SF DEU Customer Activties" at bounding box center [958, 616] width 252 height 30
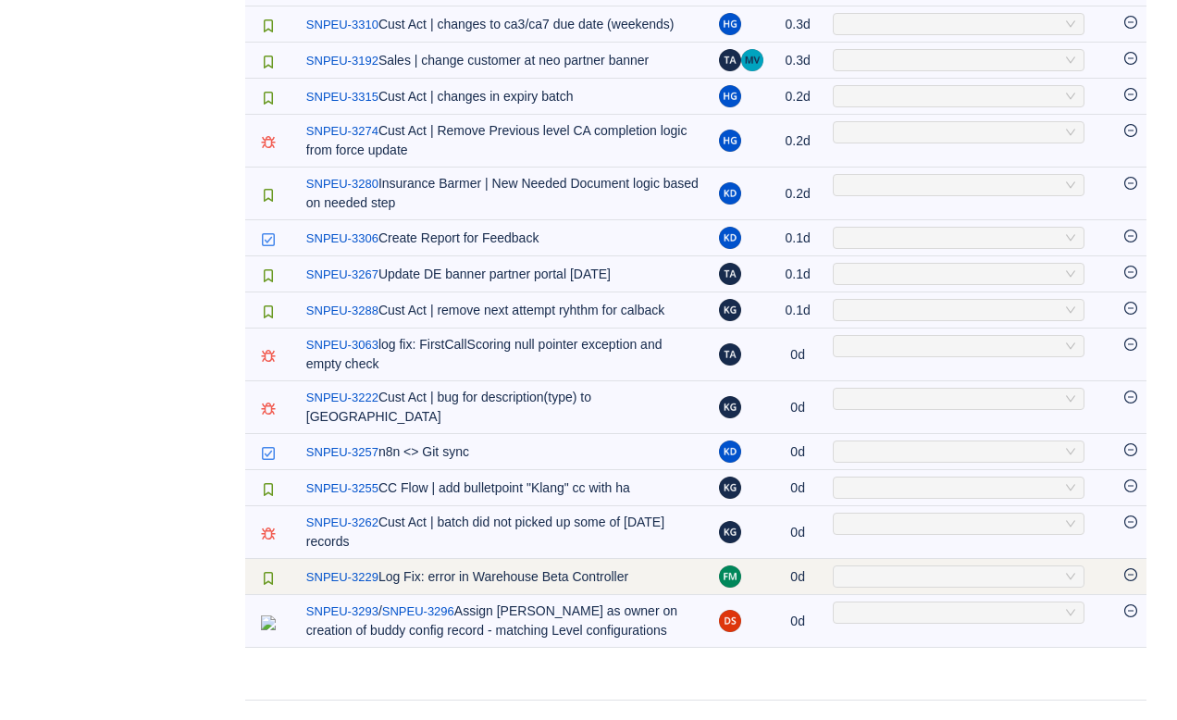
scroll to position [1824, 0]
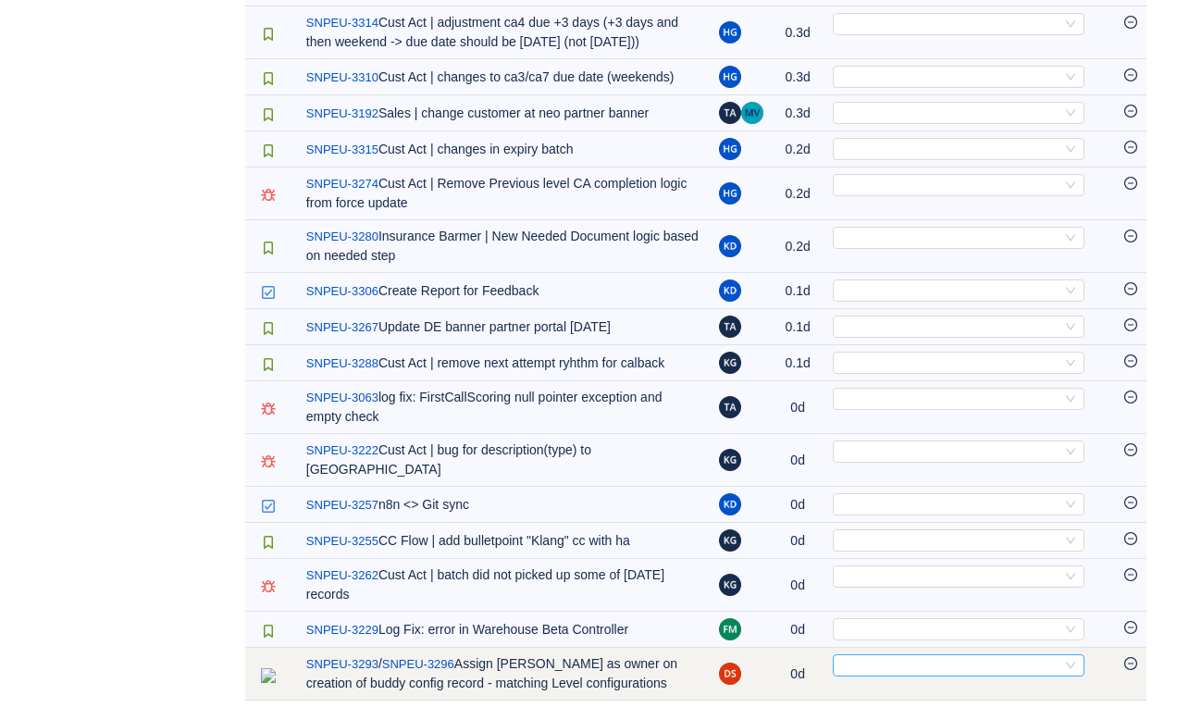
click at [896, 655] on div "Select" at bounding box center [950, 665] width 221 height 20
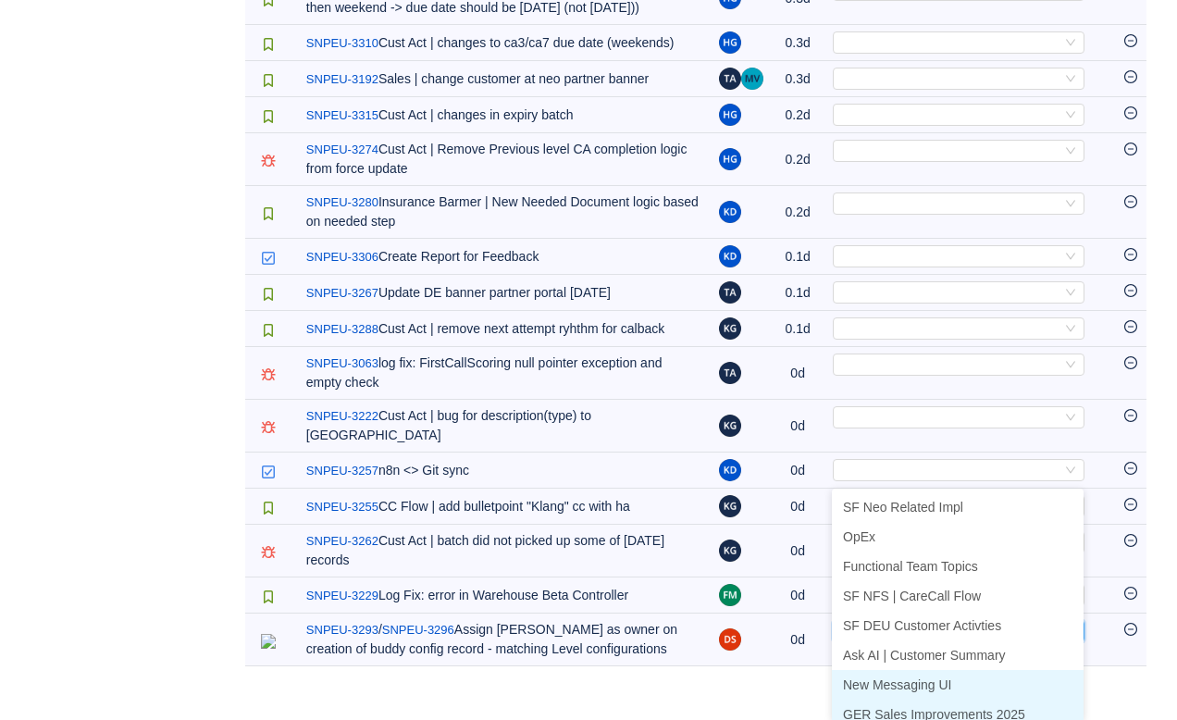
scroll to position [9, 0]
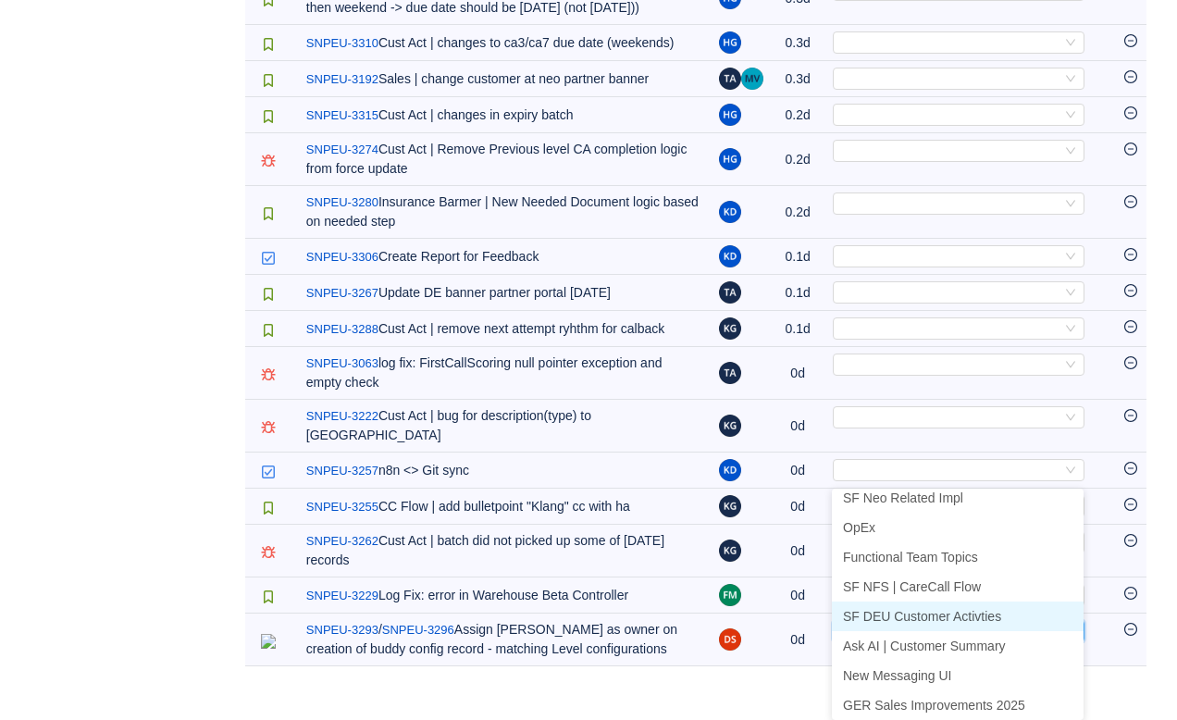
click at [906, 609] on span "SF DEU Customer Activties" at bounding box center [922, 616] width 158 height 15
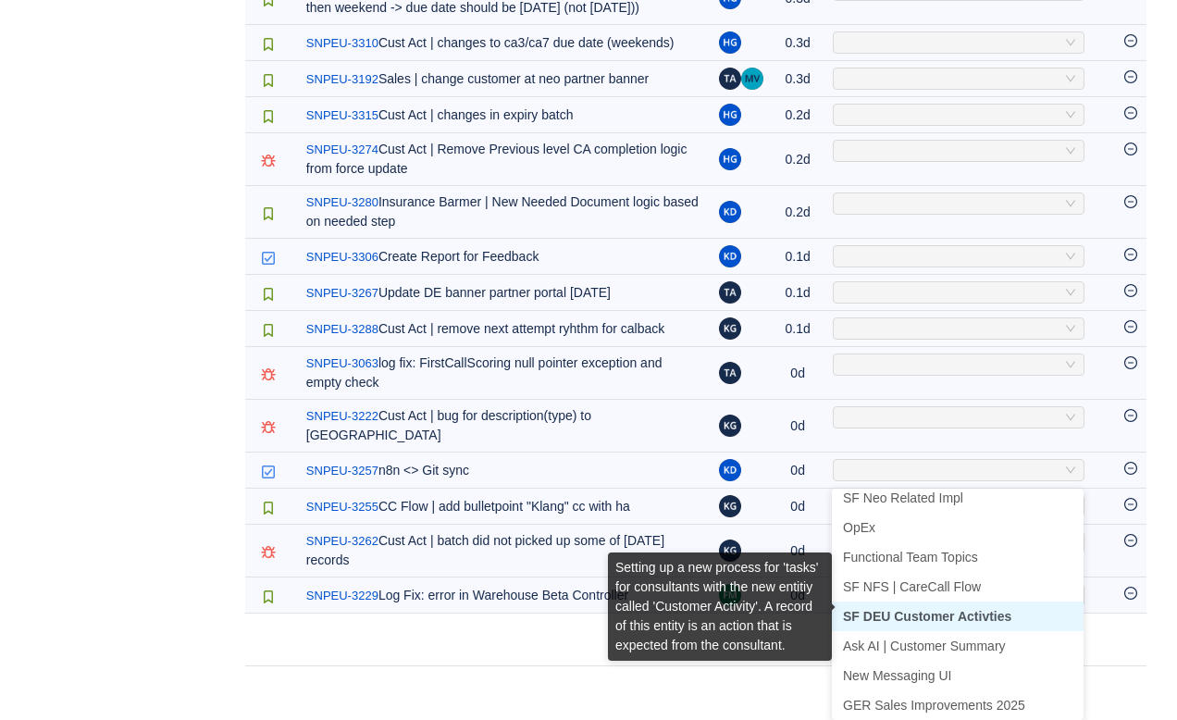
scroll to position [1752, 0]
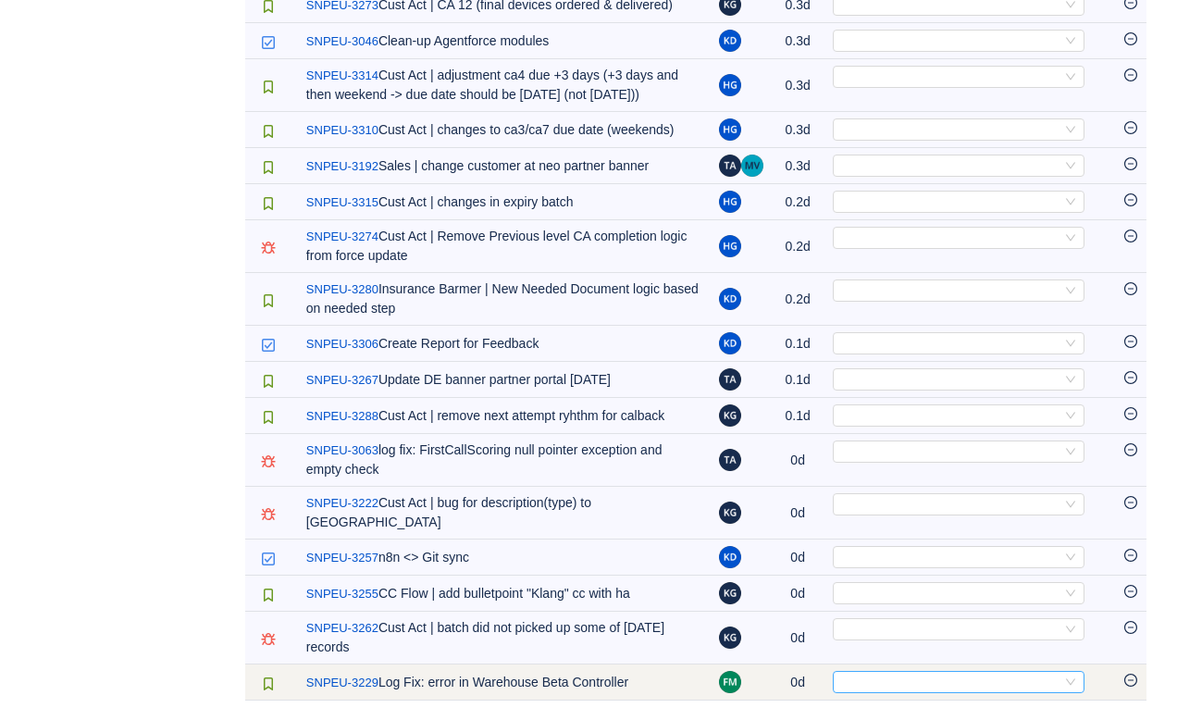
click at [884, 684] on div "Select" at bounding box center [950, 682] width 221 height 20
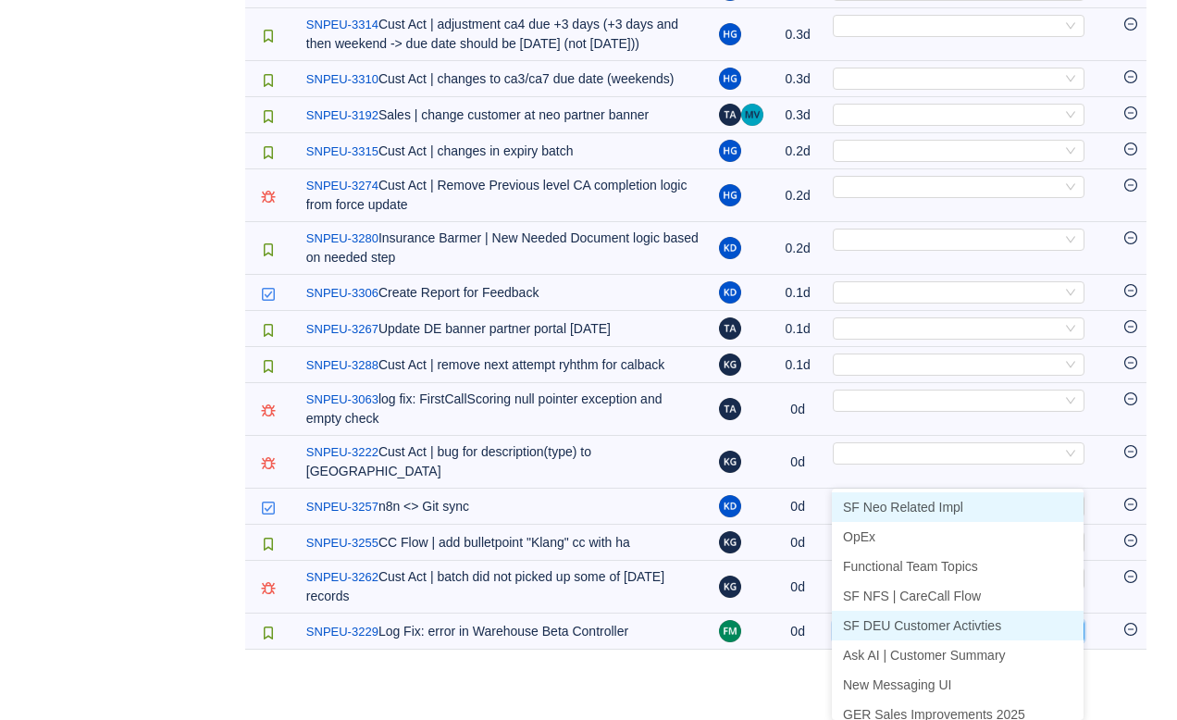
scroll to position [9, 0]
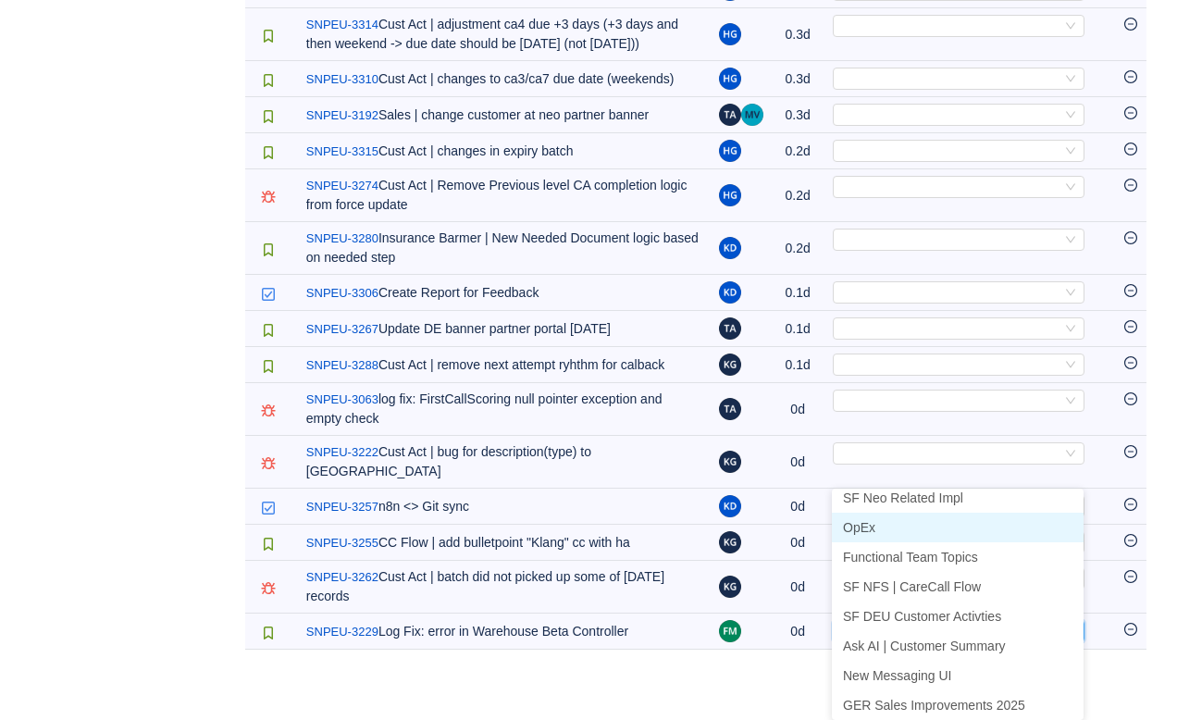
click at [872, 520] on span "OpEx" at bounding box center [859, 527] width 32 height 15
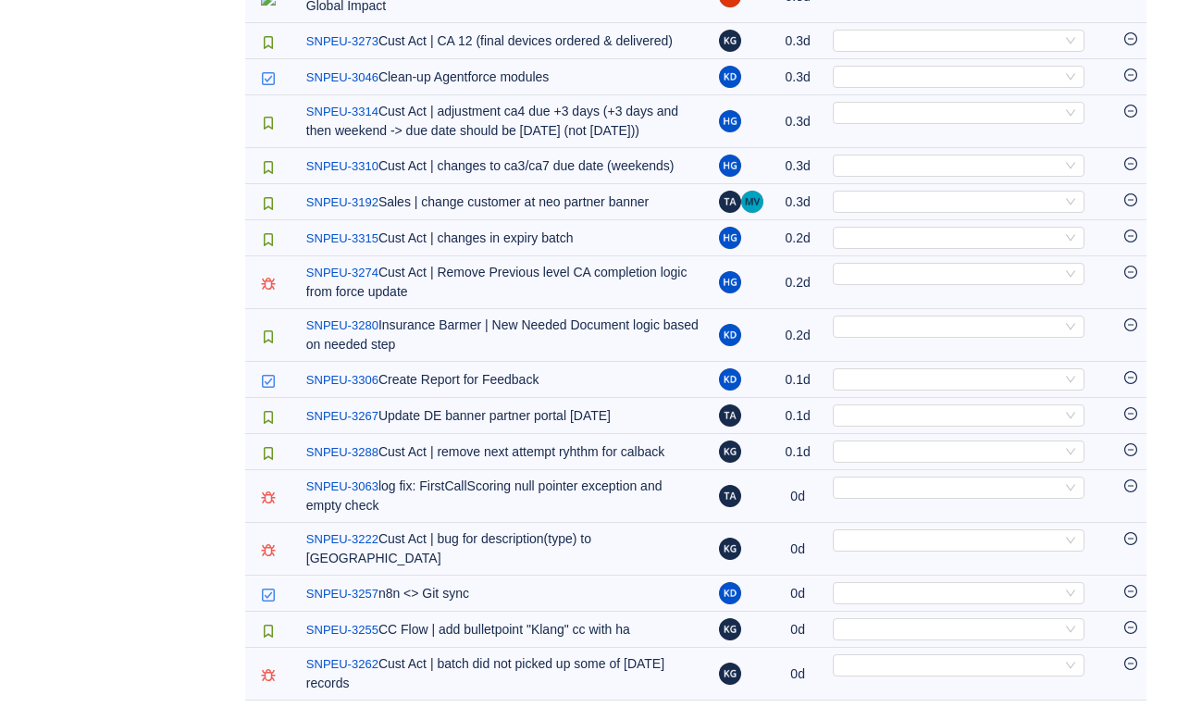
scroll to position [1716, 0]
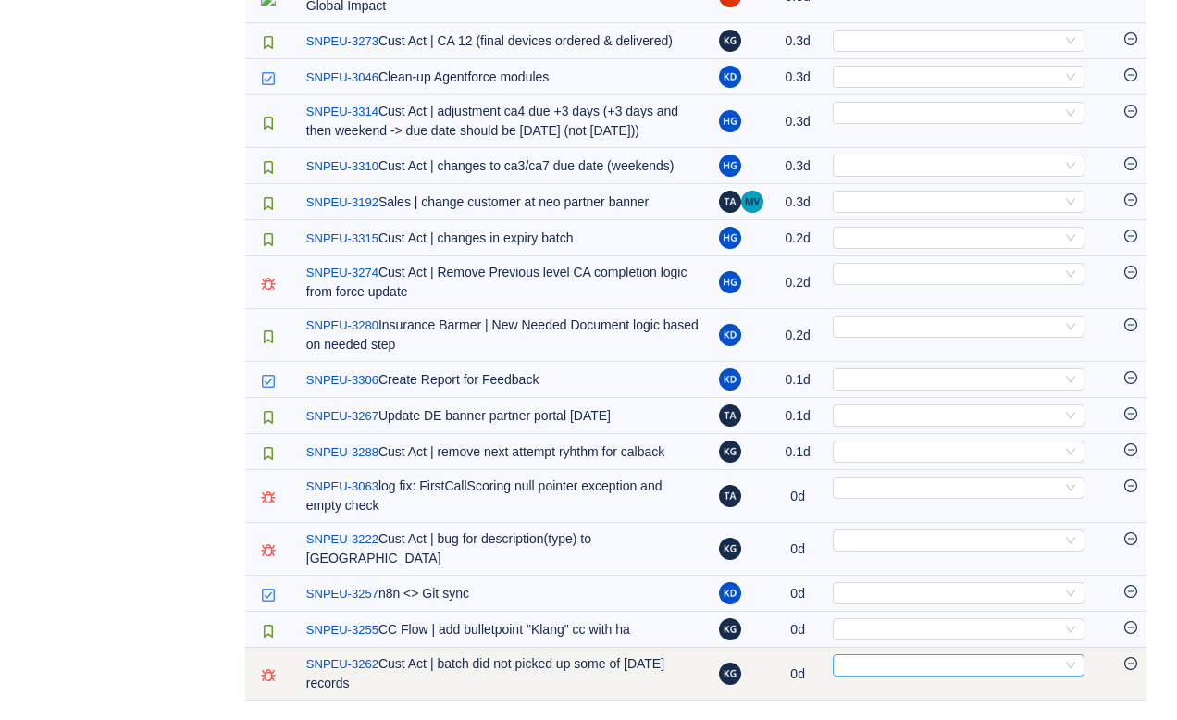
click at [871, 670] on div "Select" at bounding box center [950, 665] width 221 height 20
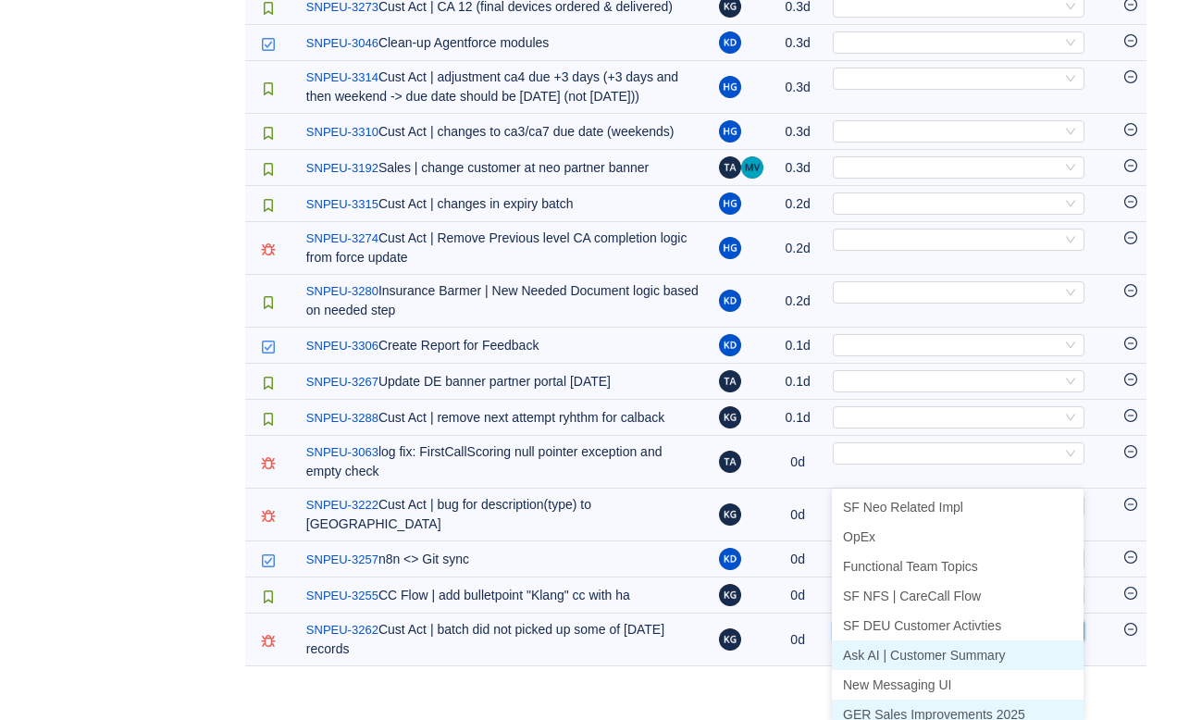
scroll to position [9, 0]
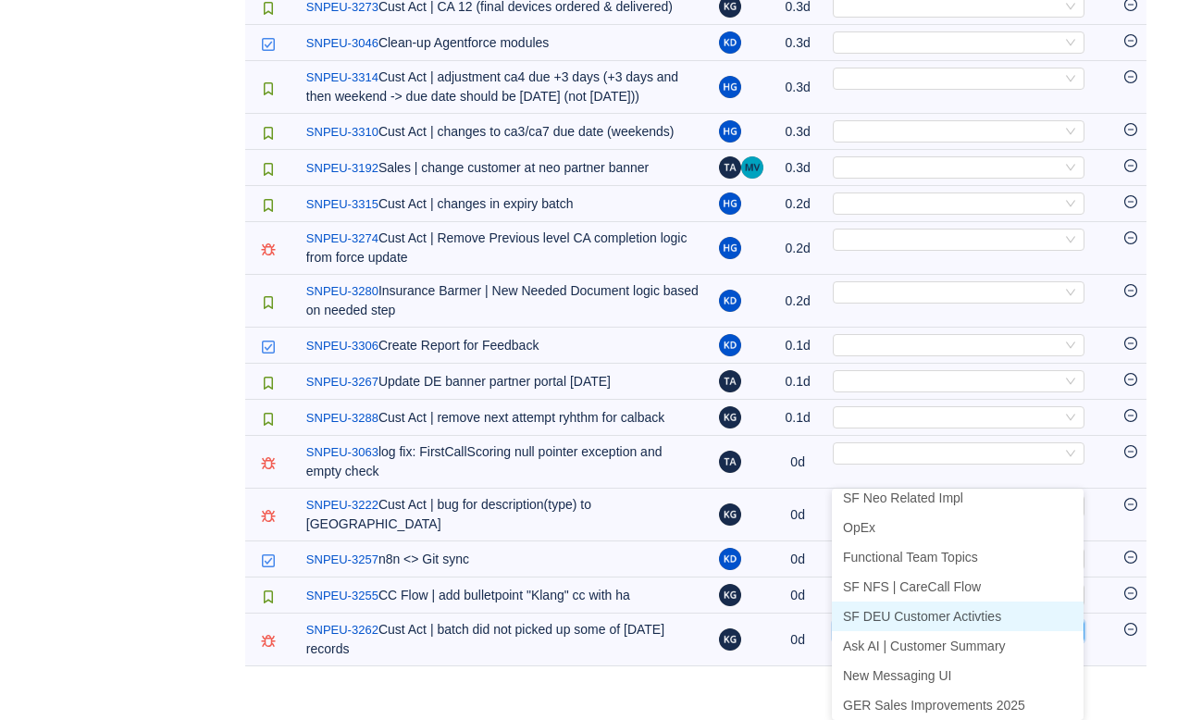
click at [888, 601] on li "SF DEU Customer Activties" at bounding box center [958, 616] width 252 height 30
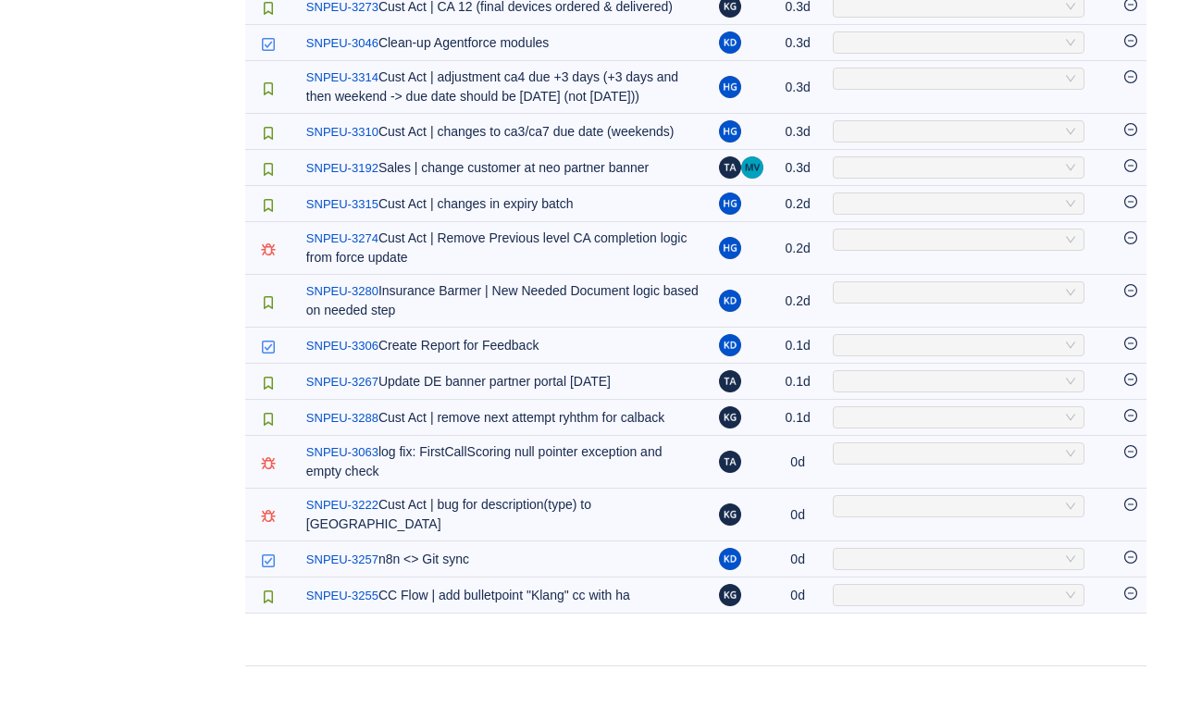
scroll to position [1663, 0]
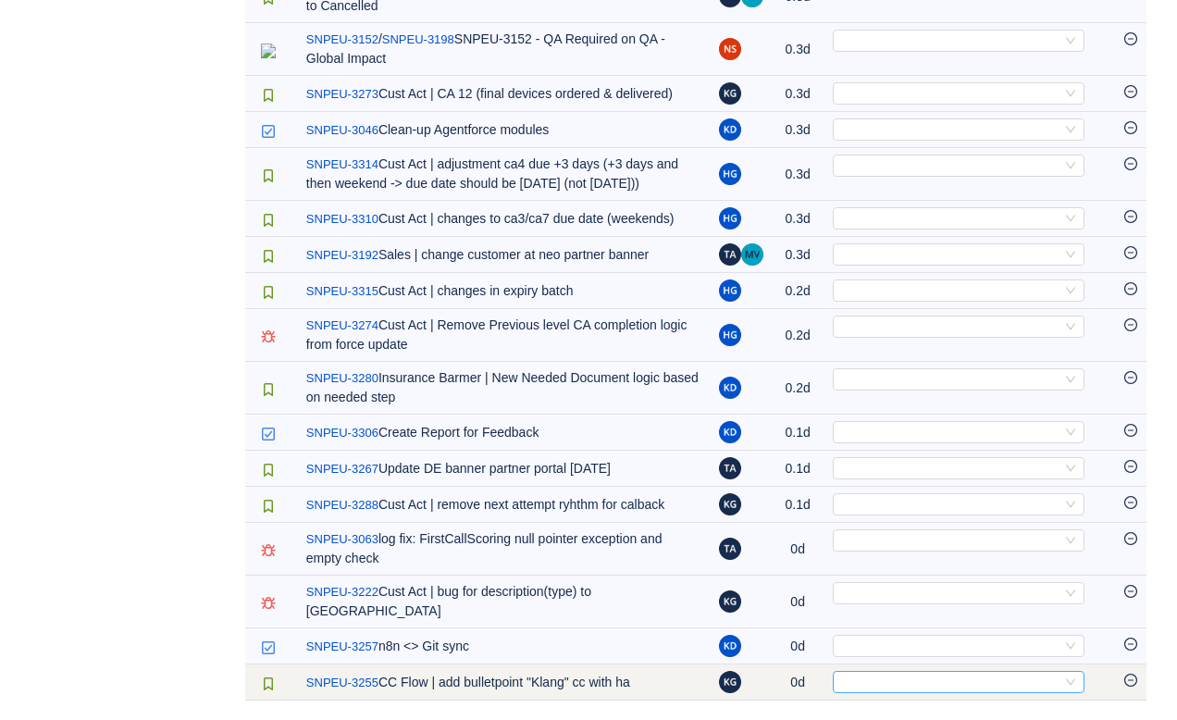
click at [864, 682] on div "Select" at bounding box center [950, 682] width 221 height 20
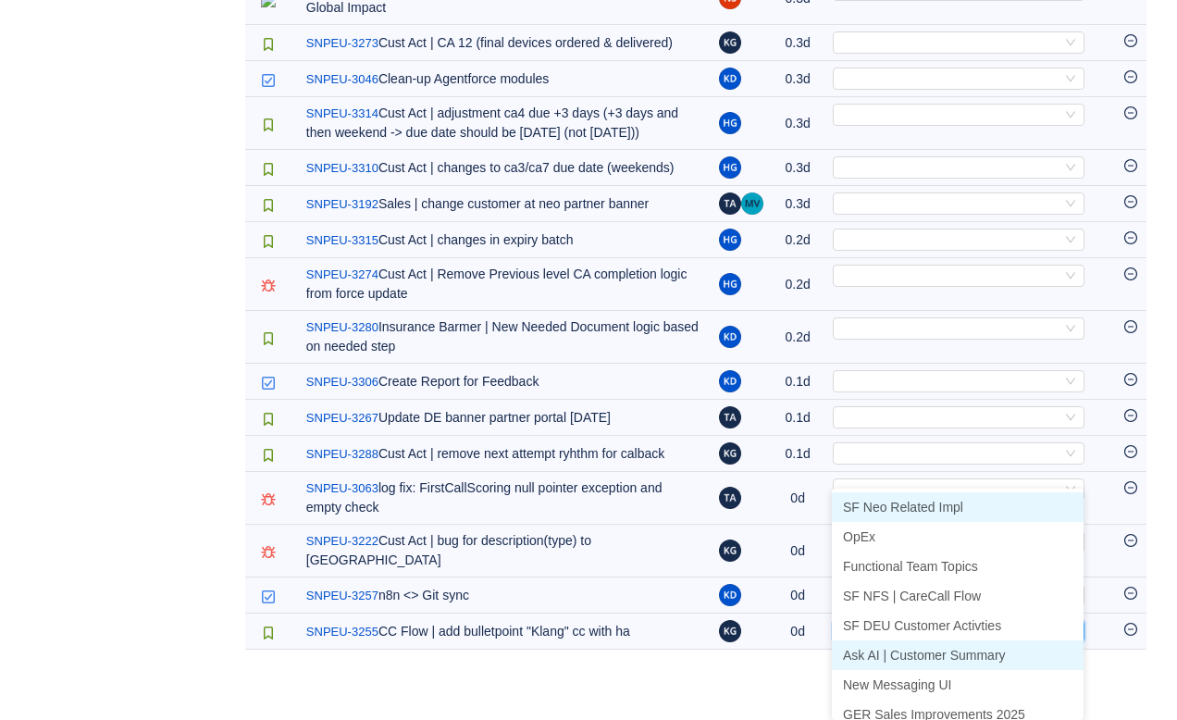
scroll to position [9, 0]
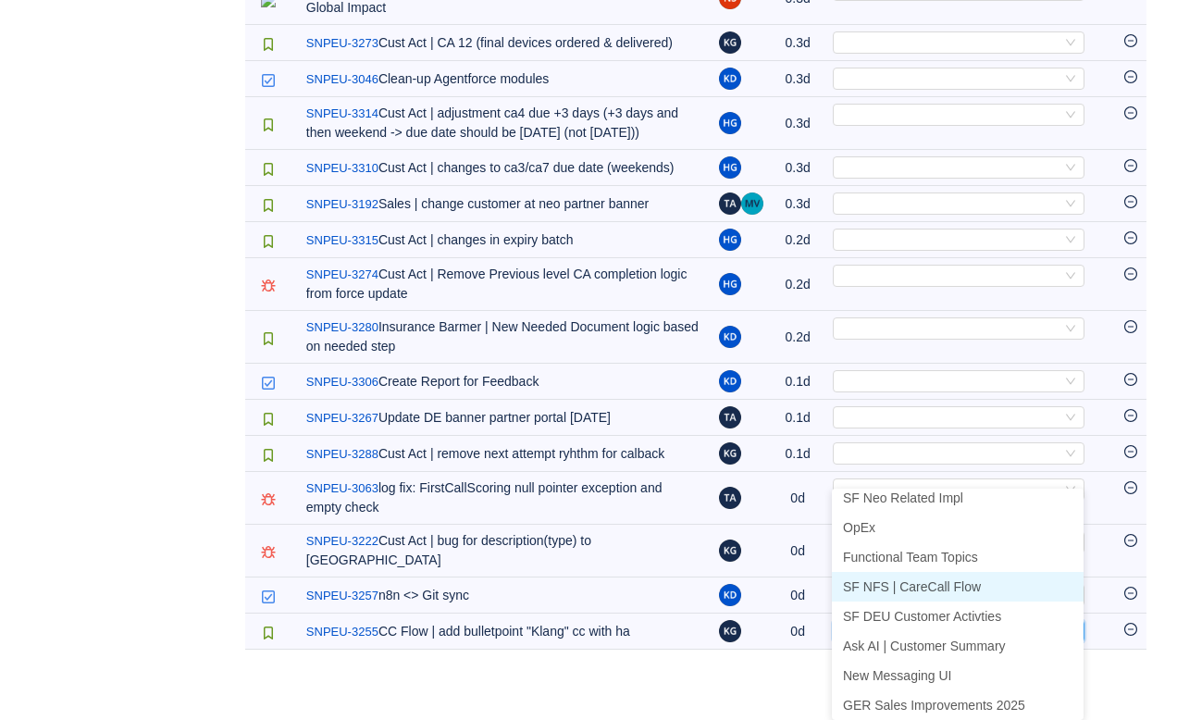
click at [882, 579] on span "SF NFS | CareCall Flow" at bounding box center [912, 586] width 138 height 15
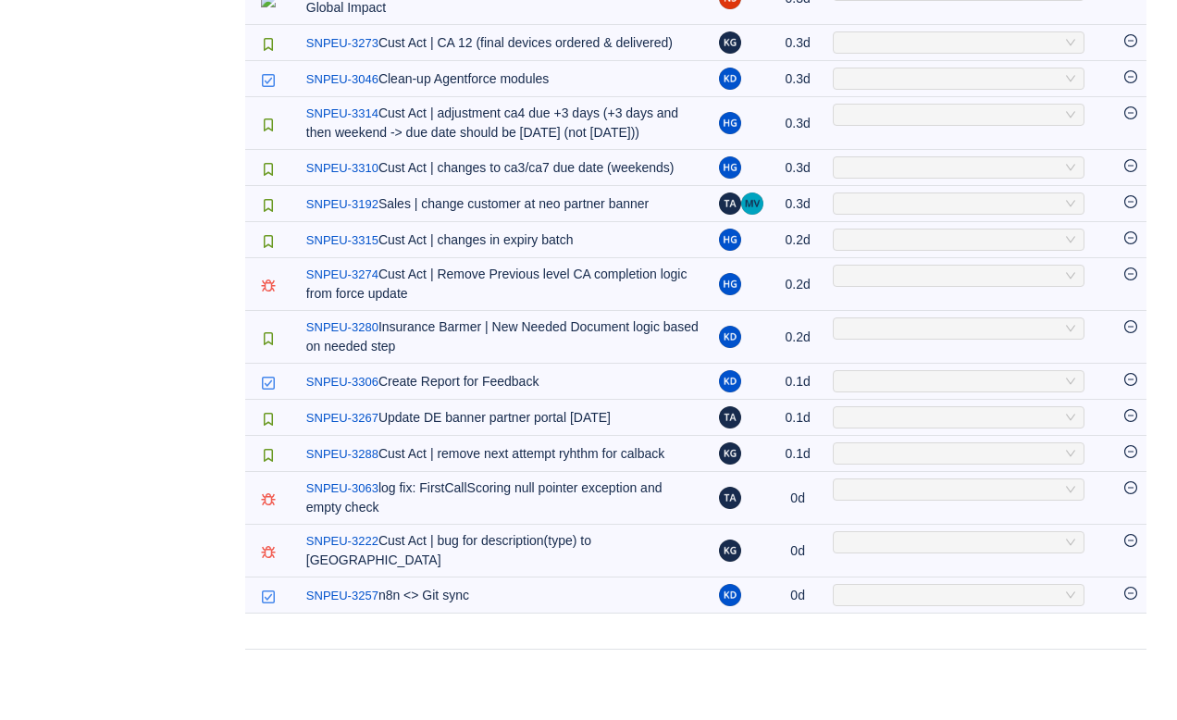
scroll to position [1627, 0]
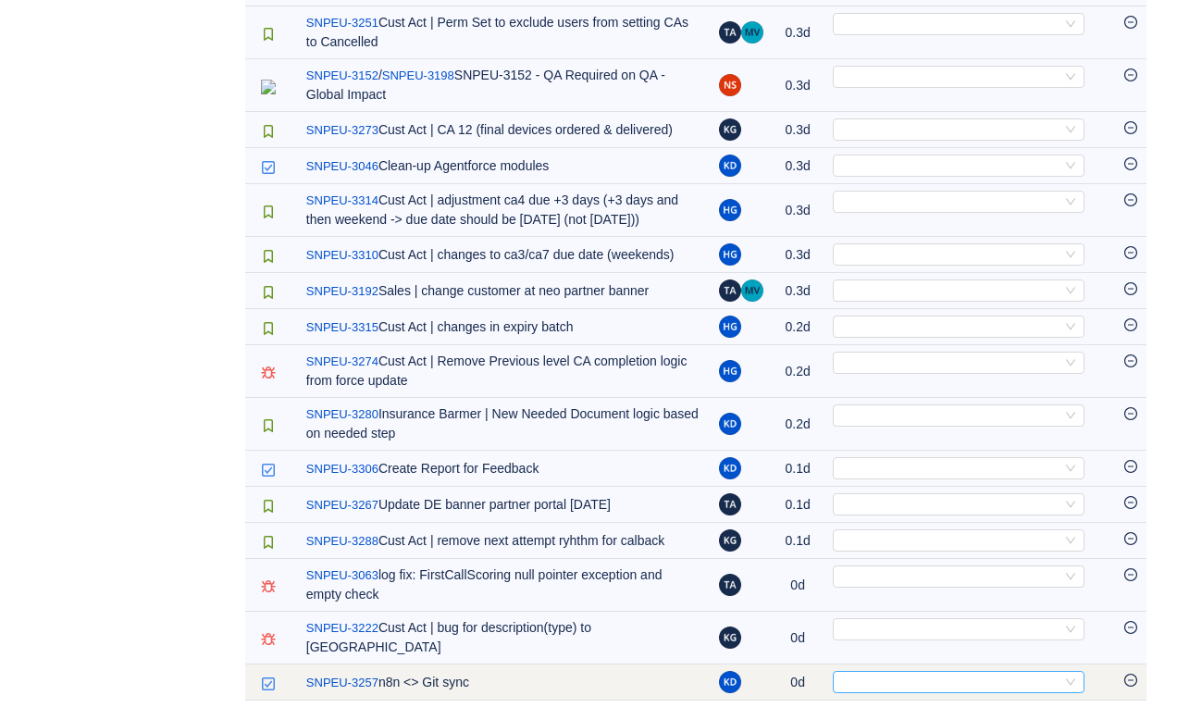
click at [869, 684] on div "Select" at bounding box center [950, 682] width 221 height 20
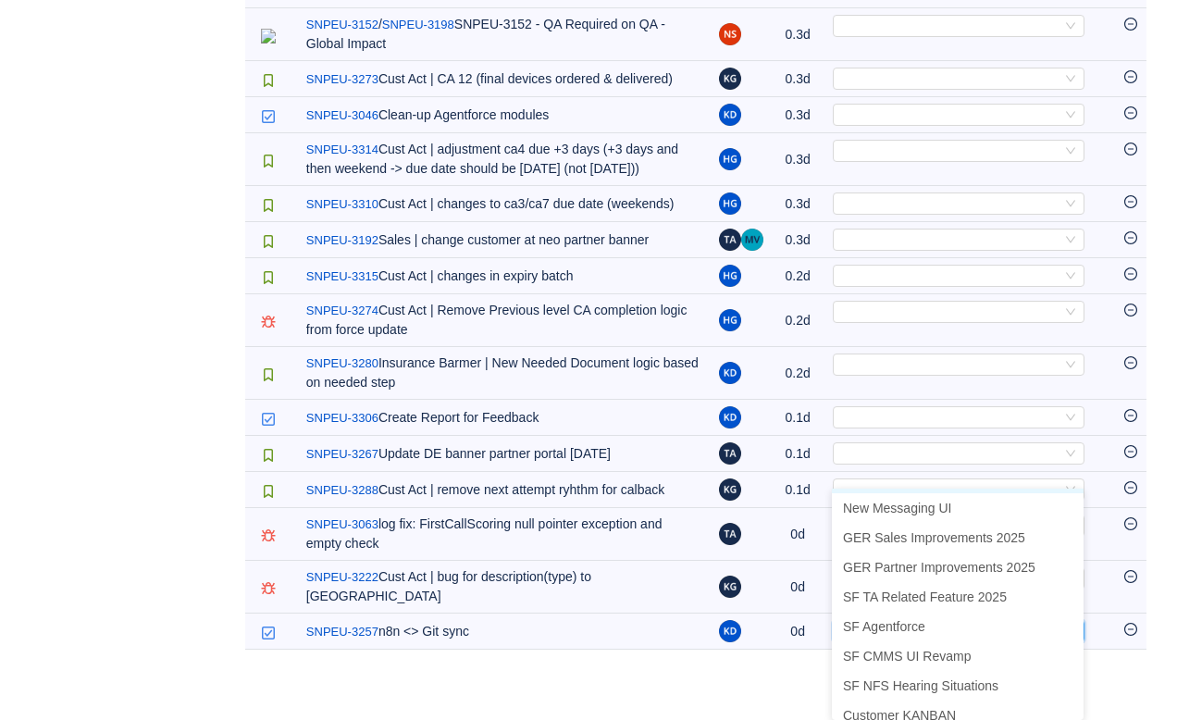
scroll to position [178, 0]
click at [881, 522] on li "GER Sales Improvements 2025" at bounding box center [958, 537] width 252 height 30
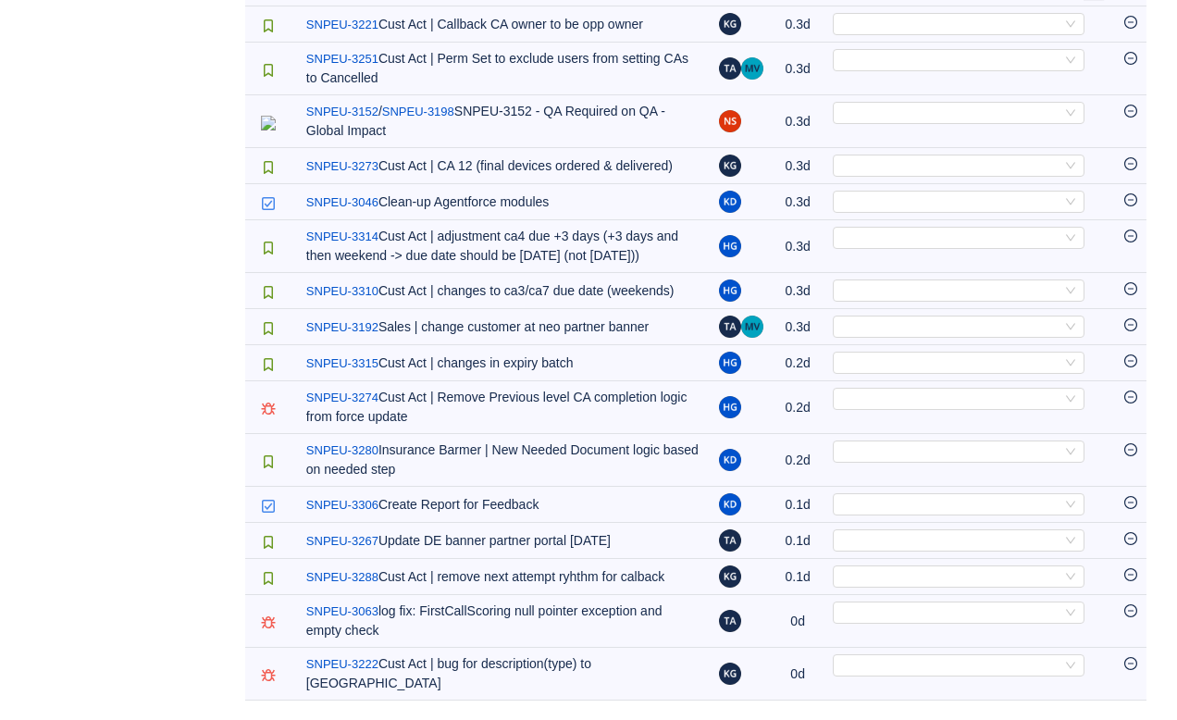
scroll to position [1591, 0]
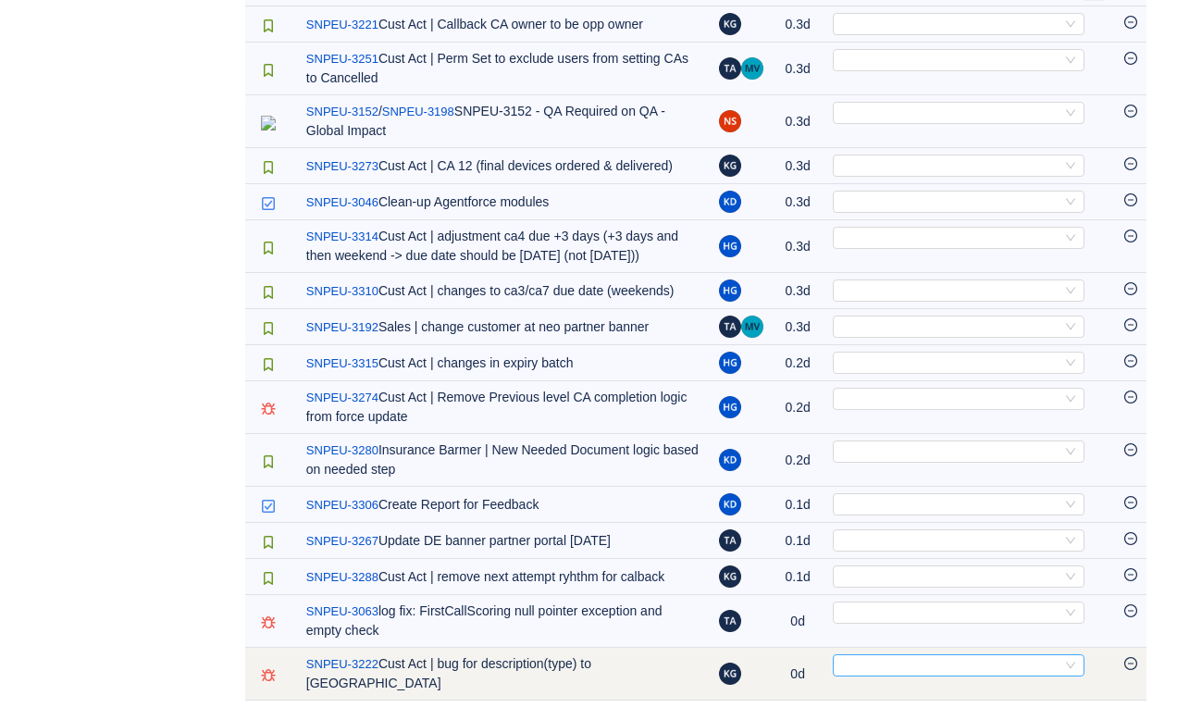
click at [881, 675] on div "Select" at bounding box center [950, 665] width 221 height 20
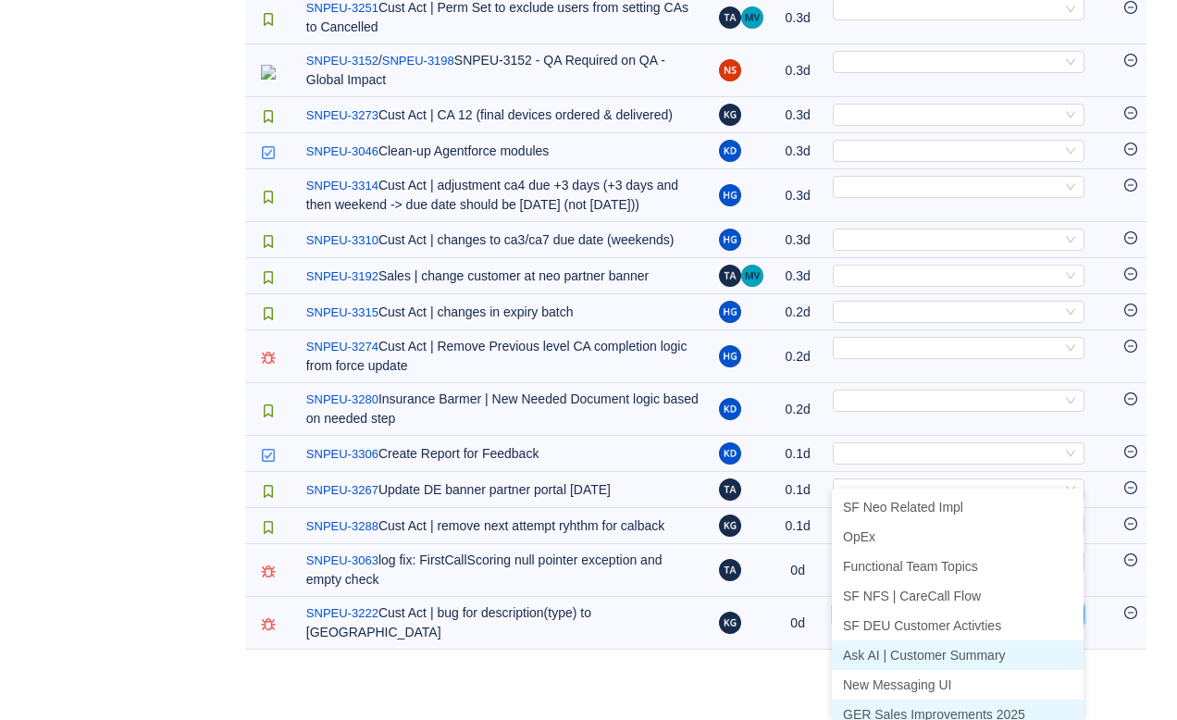
scroll to position [9, 0]
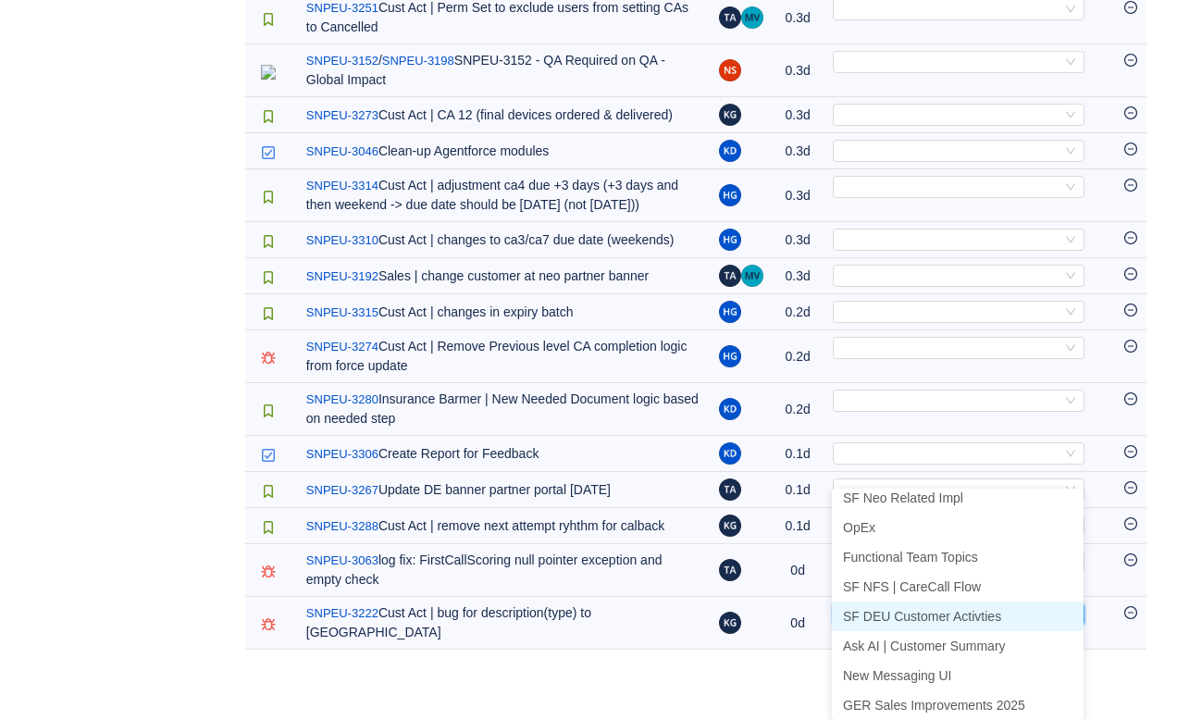
click at [896, 601] on li "SF DEU Customer Activties" at bounding box center [958, 616] width 252 height 30
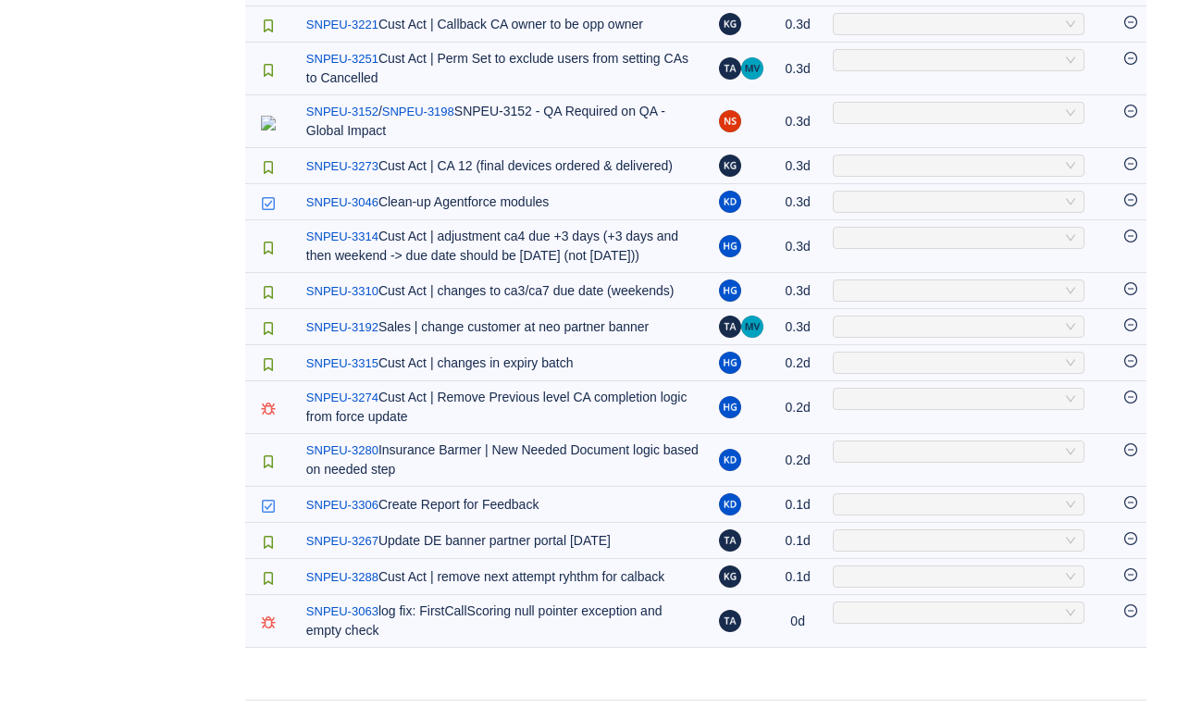
scroll to position [1555, 0]
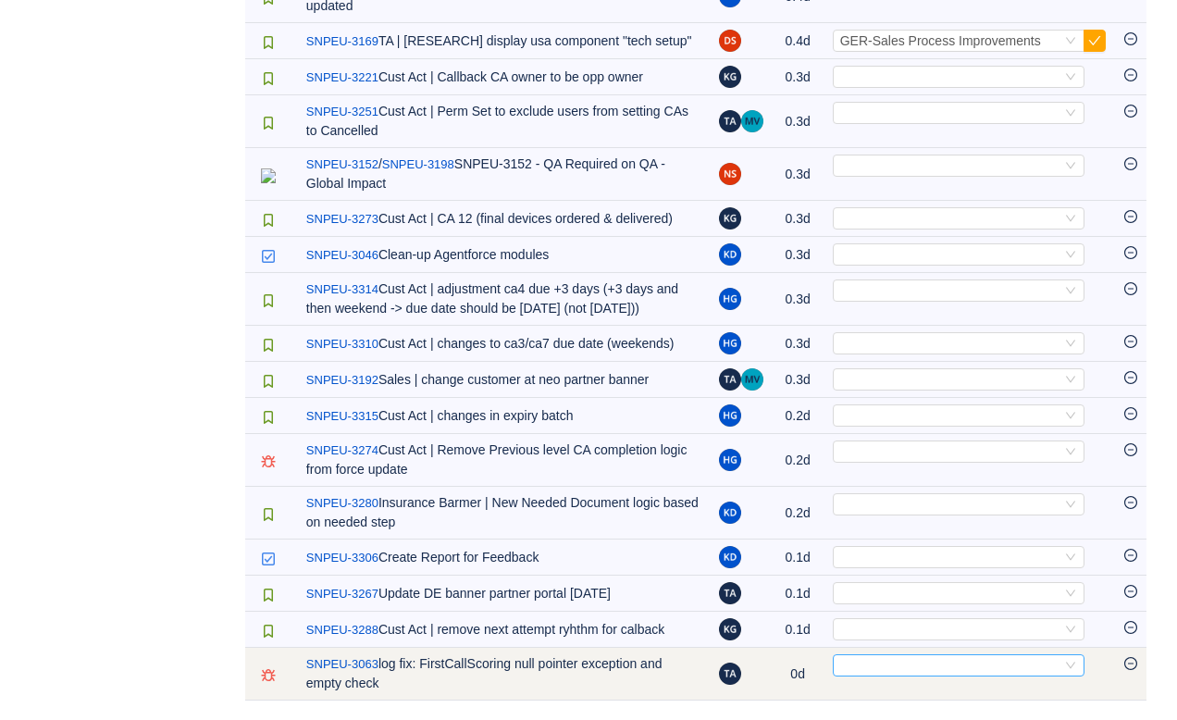
click at [878, 672] on div "Select" at bounding box center [950, 665] width 221 height 20
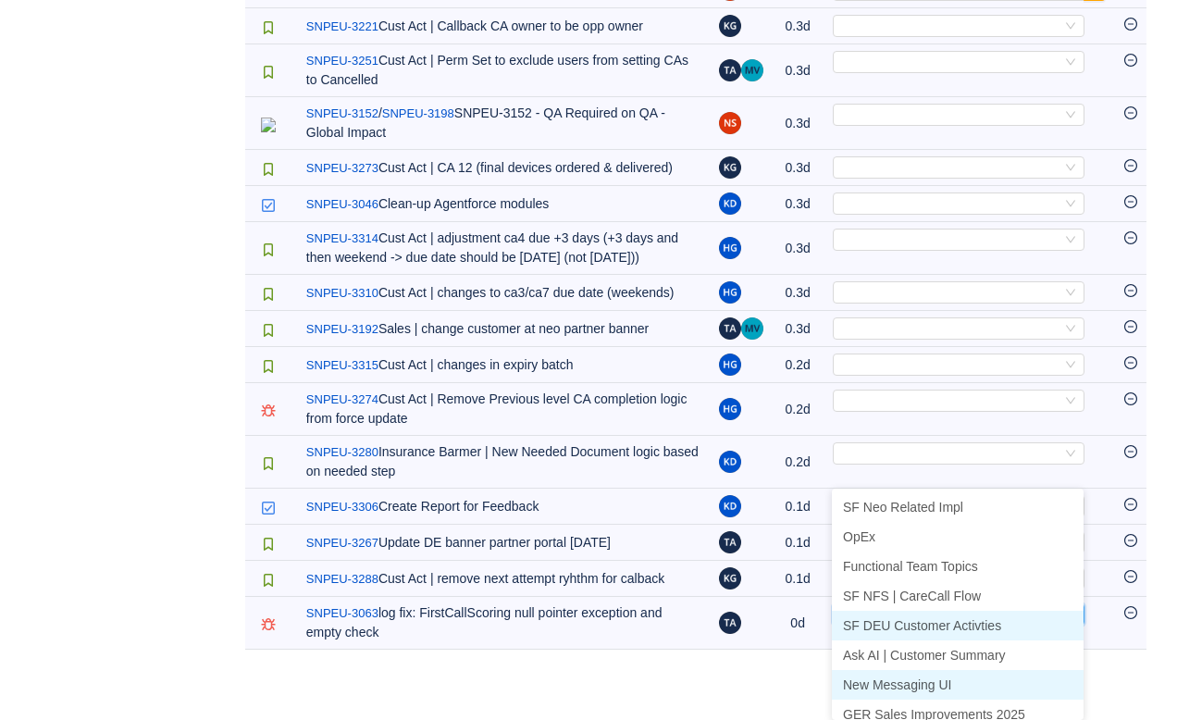
scroll to position [9, 0]
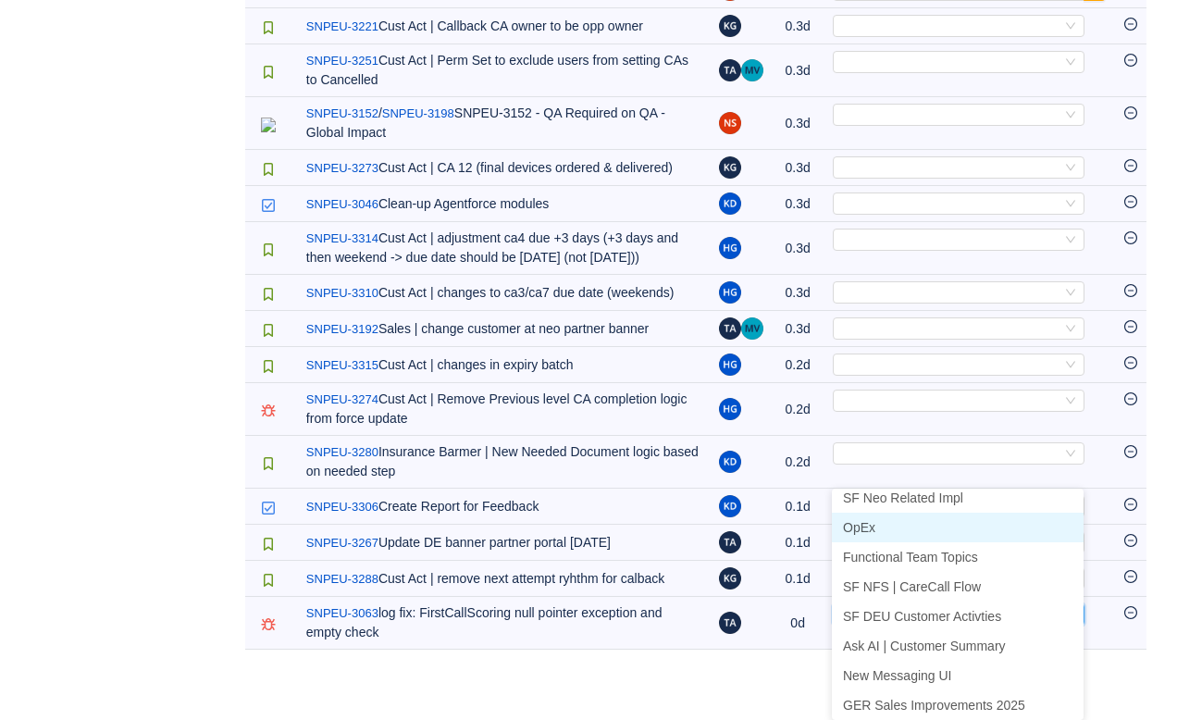
click at [881, 512] on li "OpEx" at bounding box center [958, 527] width 252 height 30
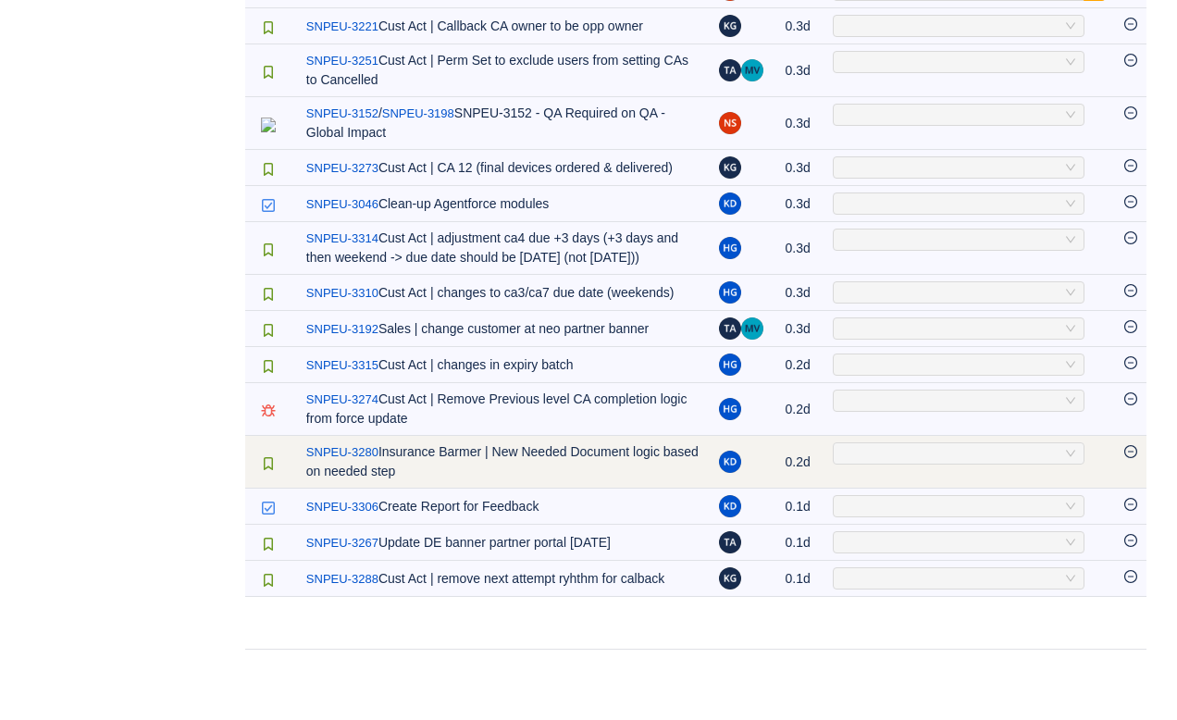
scroll to position [1502, 0]
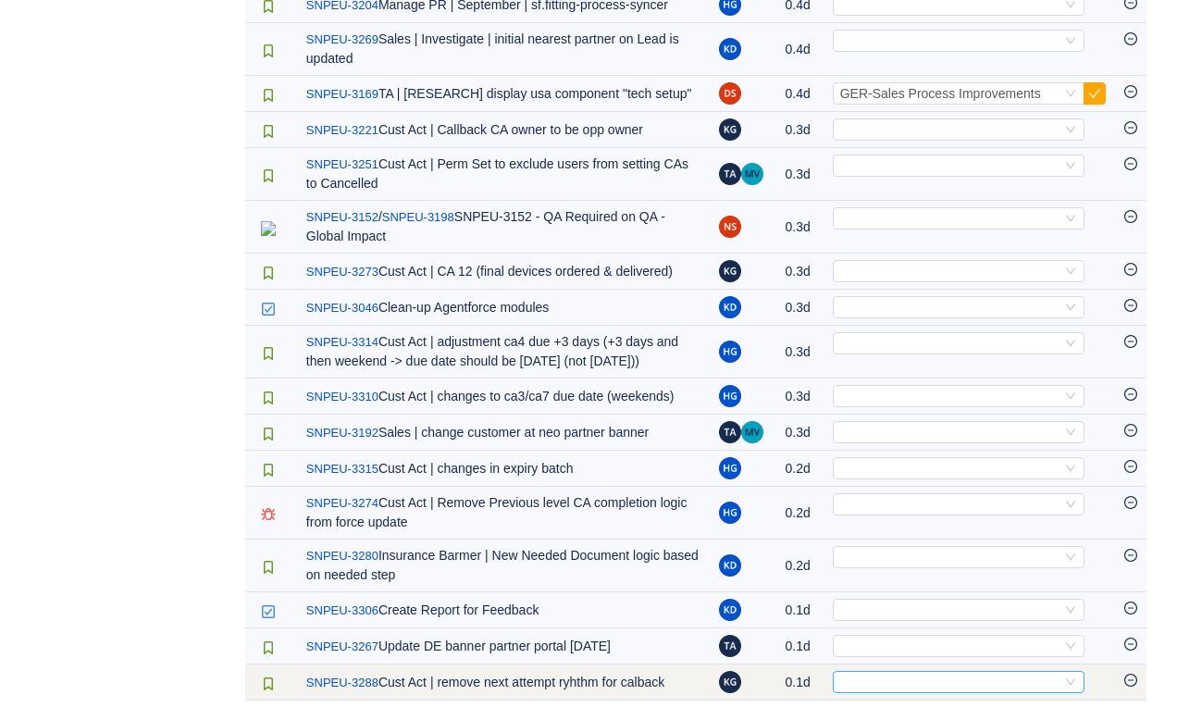
click at [881, 672] on div "Select" at bounding box center [950, 682] width 221 height 20
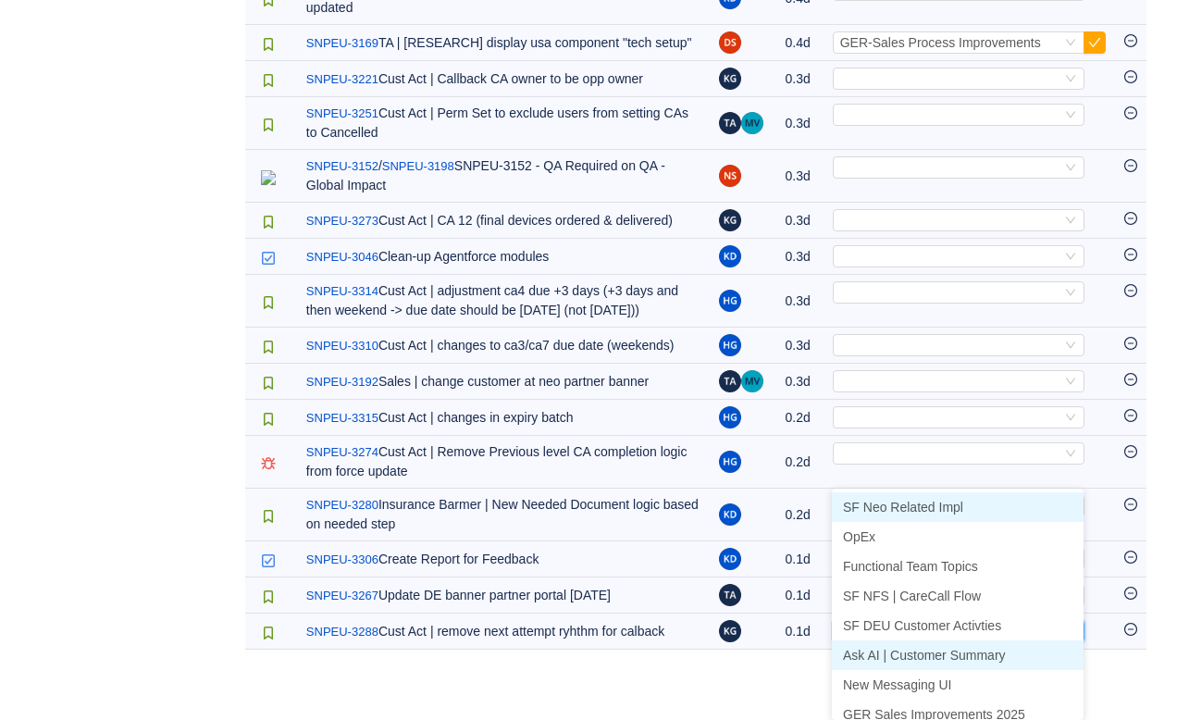
scroll to position [9, 0]
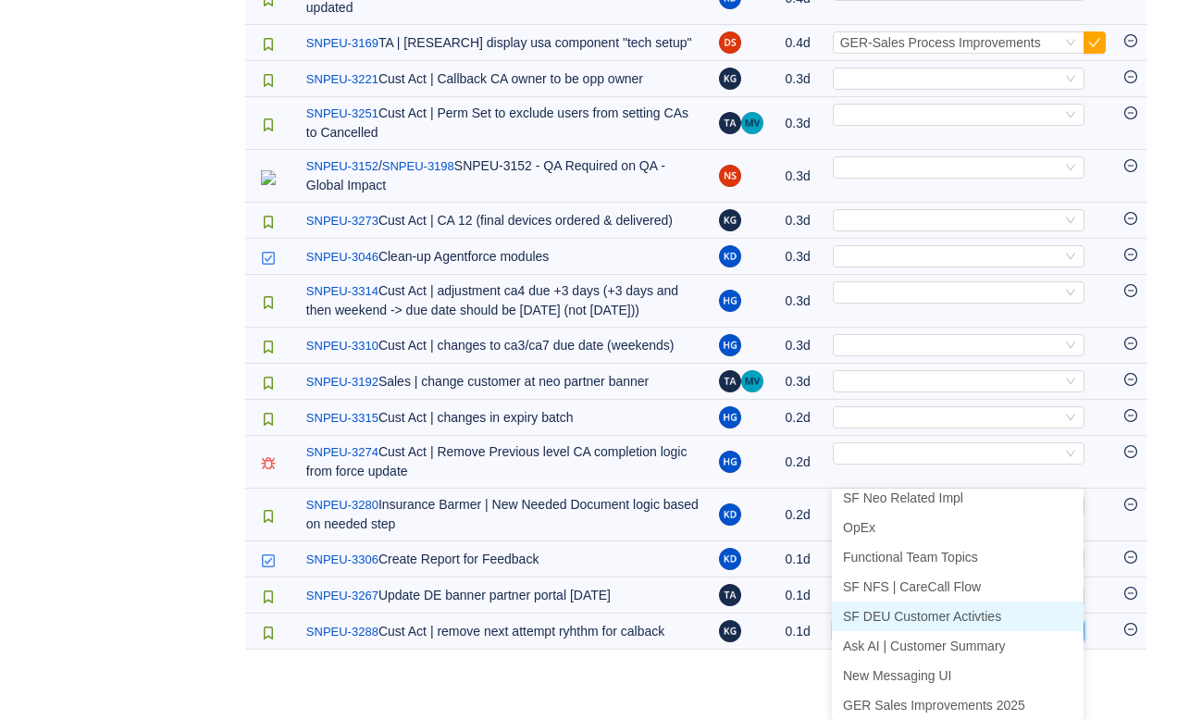
click at [890, 601] on li "SF DEU Customer Activties" at bounding box center [958, 616] width 252 height 30
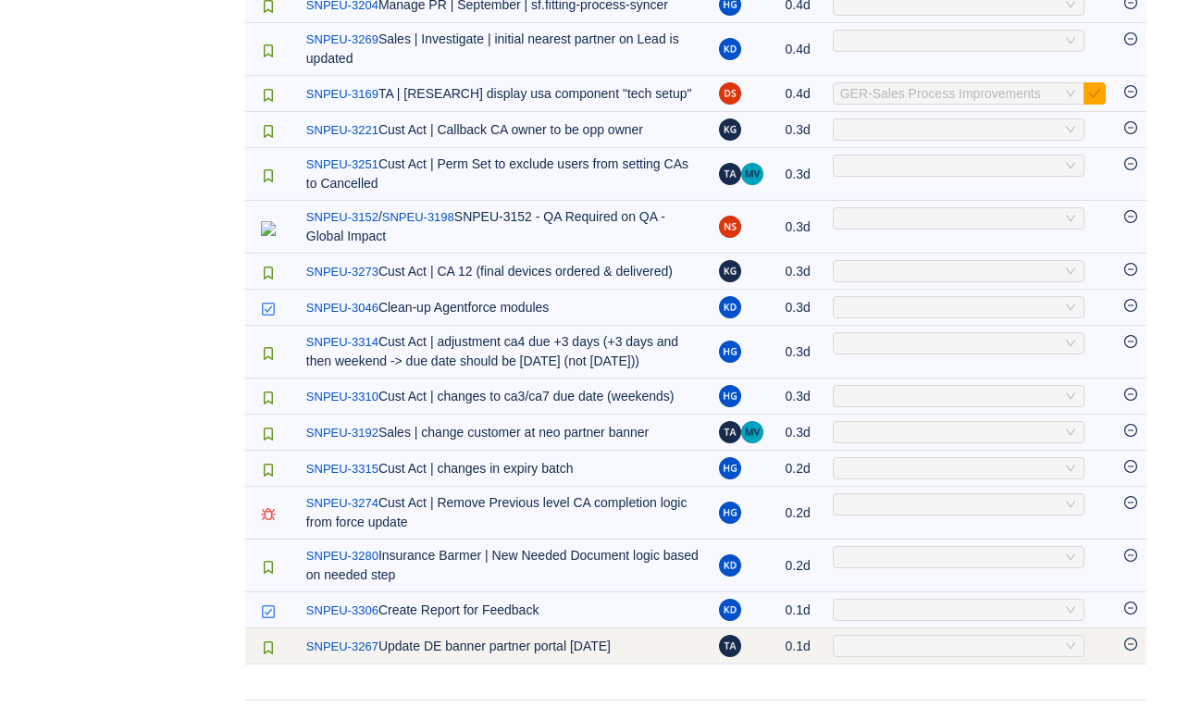
scroll to position [1450, 0]
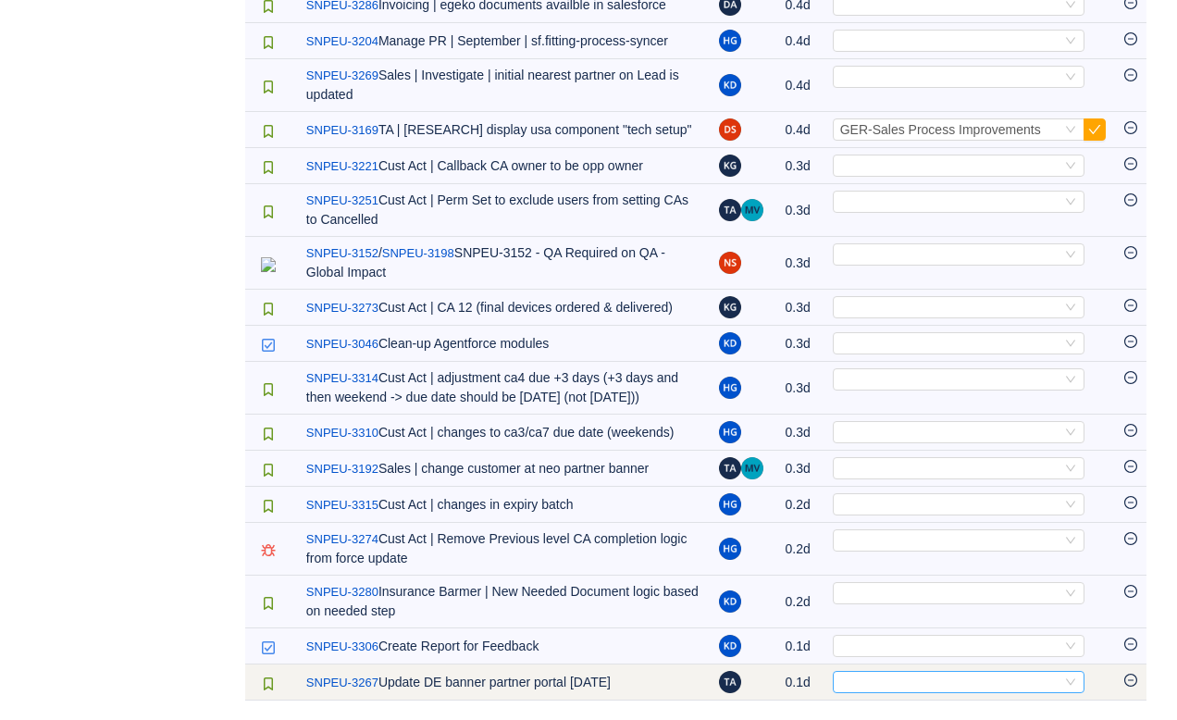
click at [876, 680] on div "Select" at bounding box center [950, 682] width 221 height 20
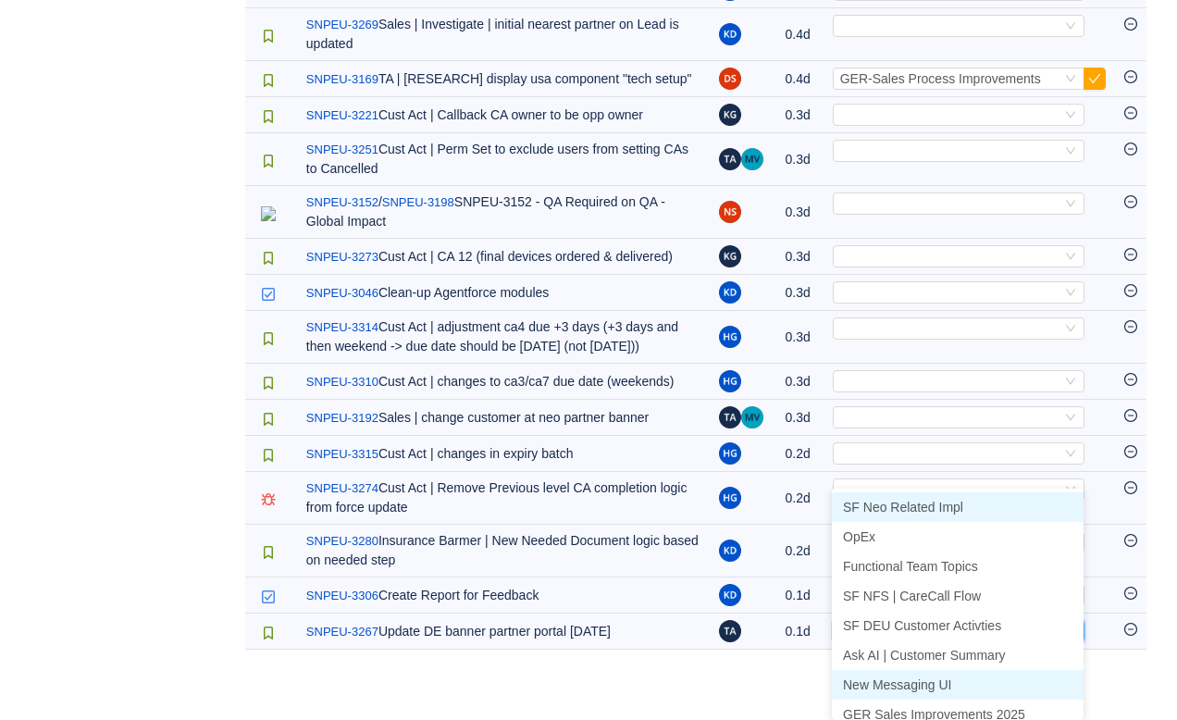
scroll to position [9, 0]
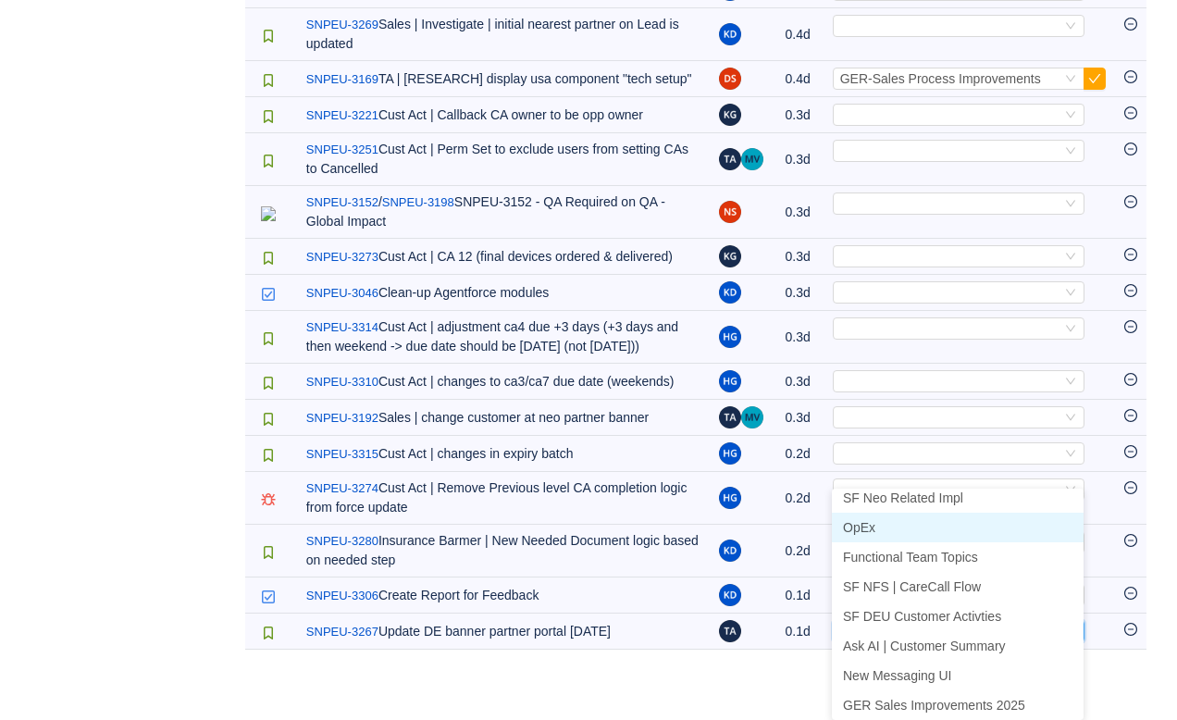
click at [899, 512] on li "OpEx" at bounding box center [958, 527] width 252 height 30
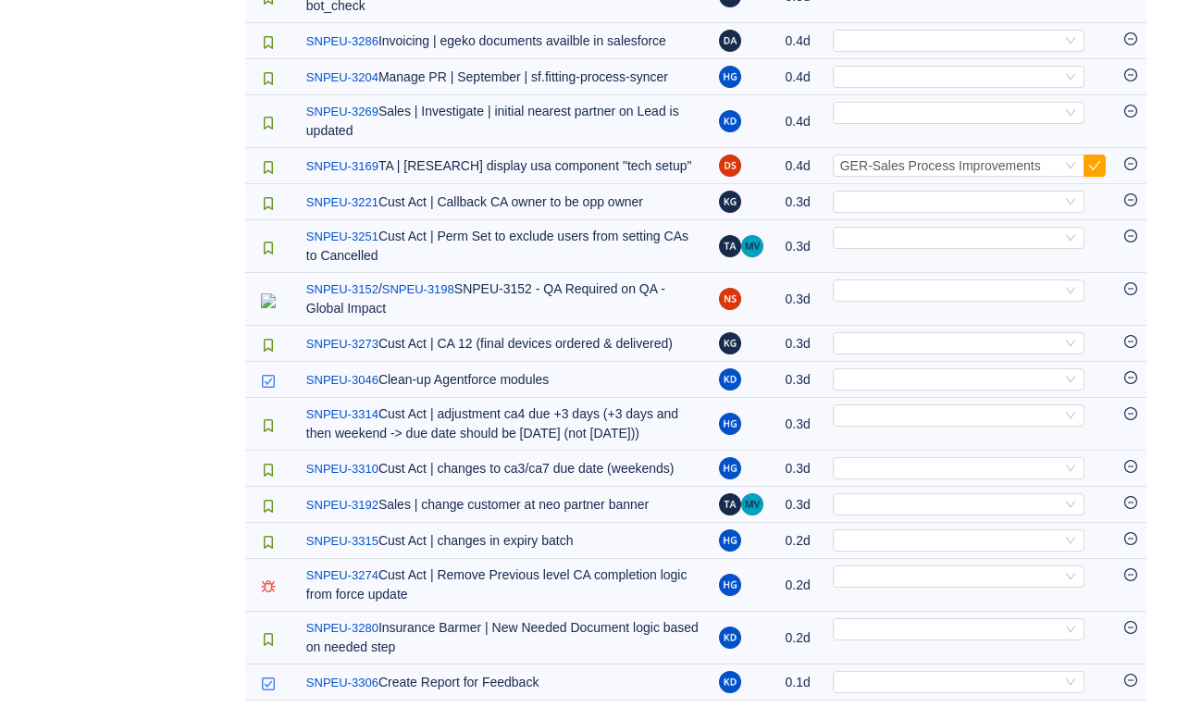
scroll to position [1413, 0]
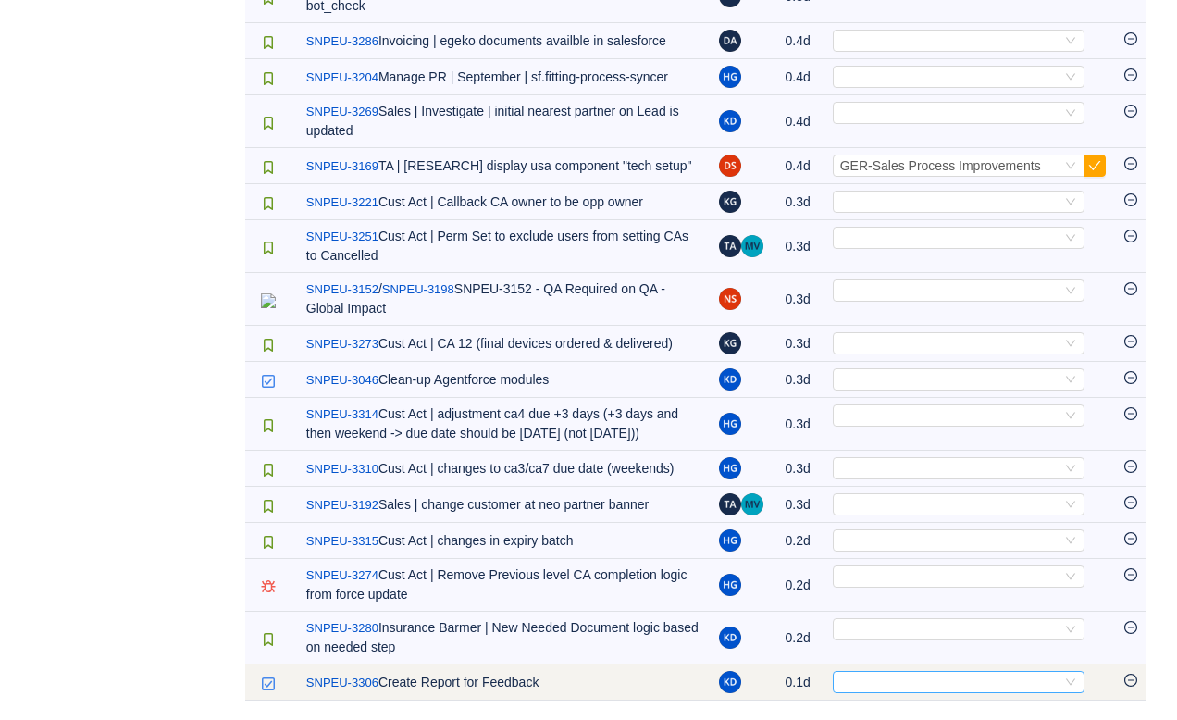
click at [860, 687] on div "Select" at bounding box center [950, 682] width 221 height 20
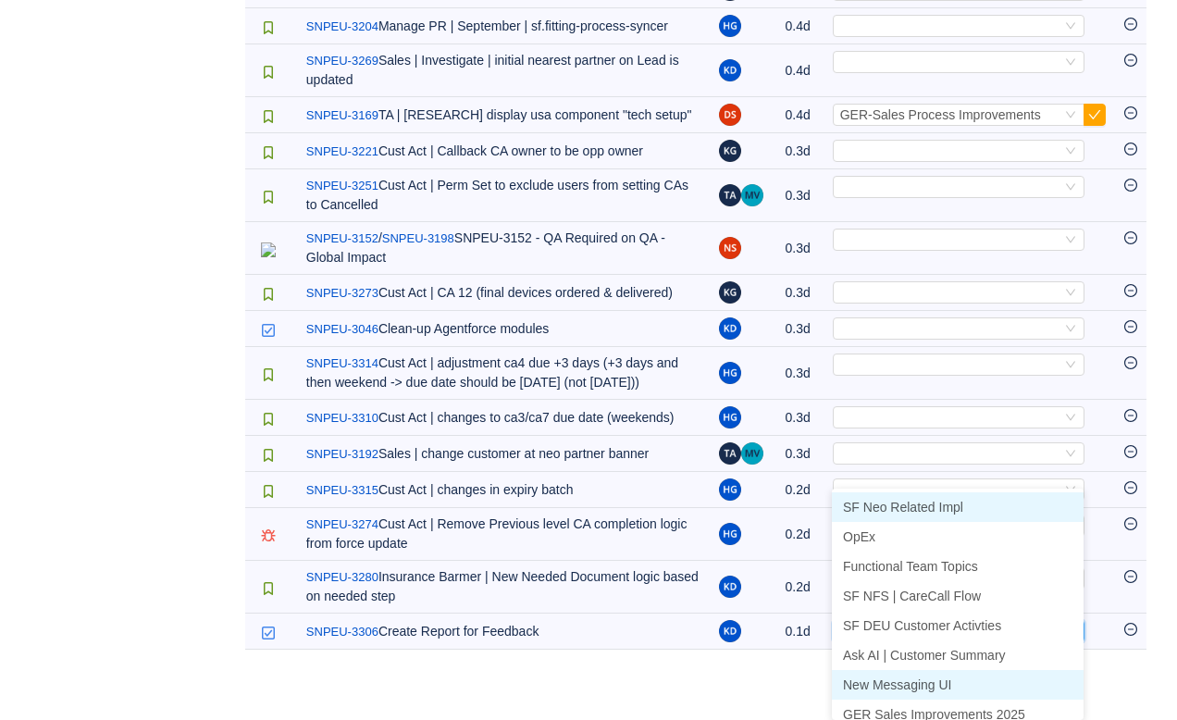
scroll to position [9, 0]
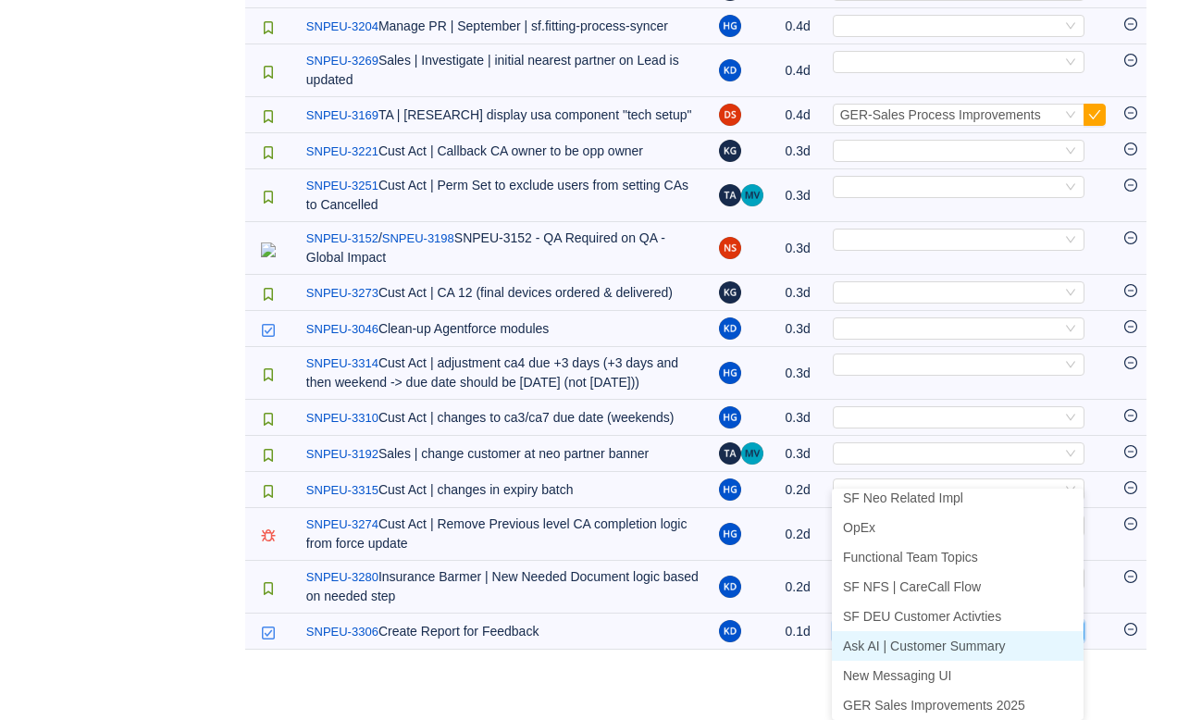
click at [898, 638] on span "Ask AI | Customer Summary" at bounding box center [924, 645] width 163 height 15
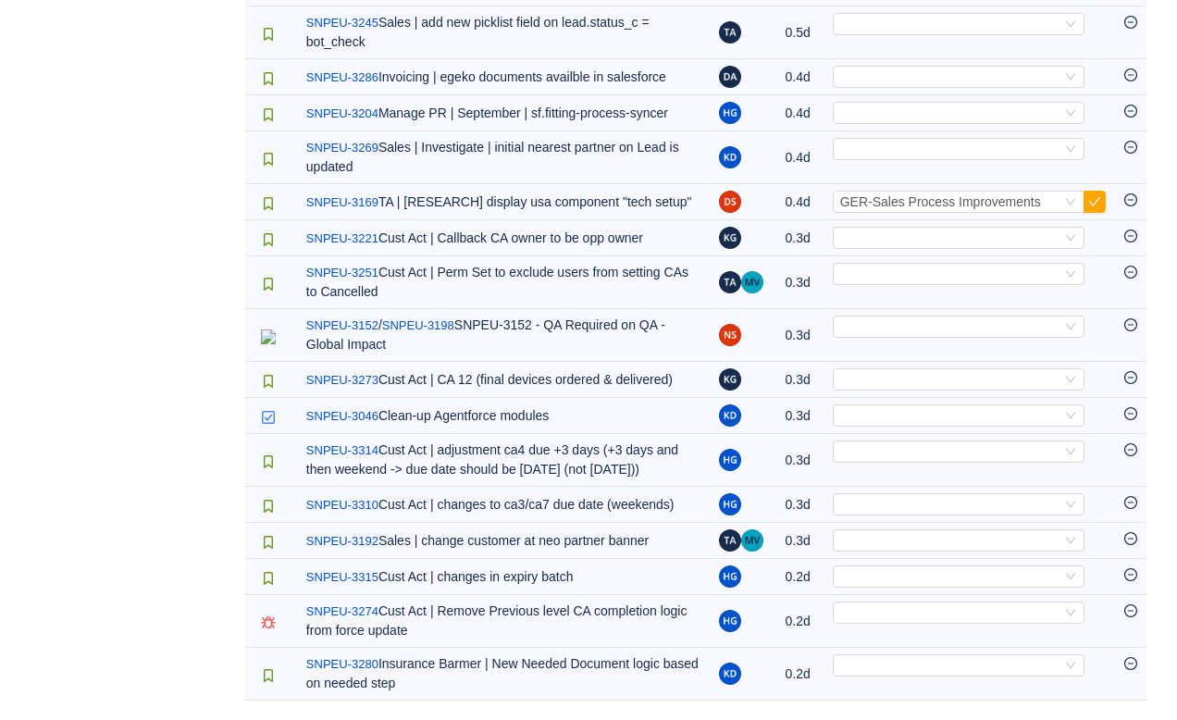
scroll to position [1377, 0]
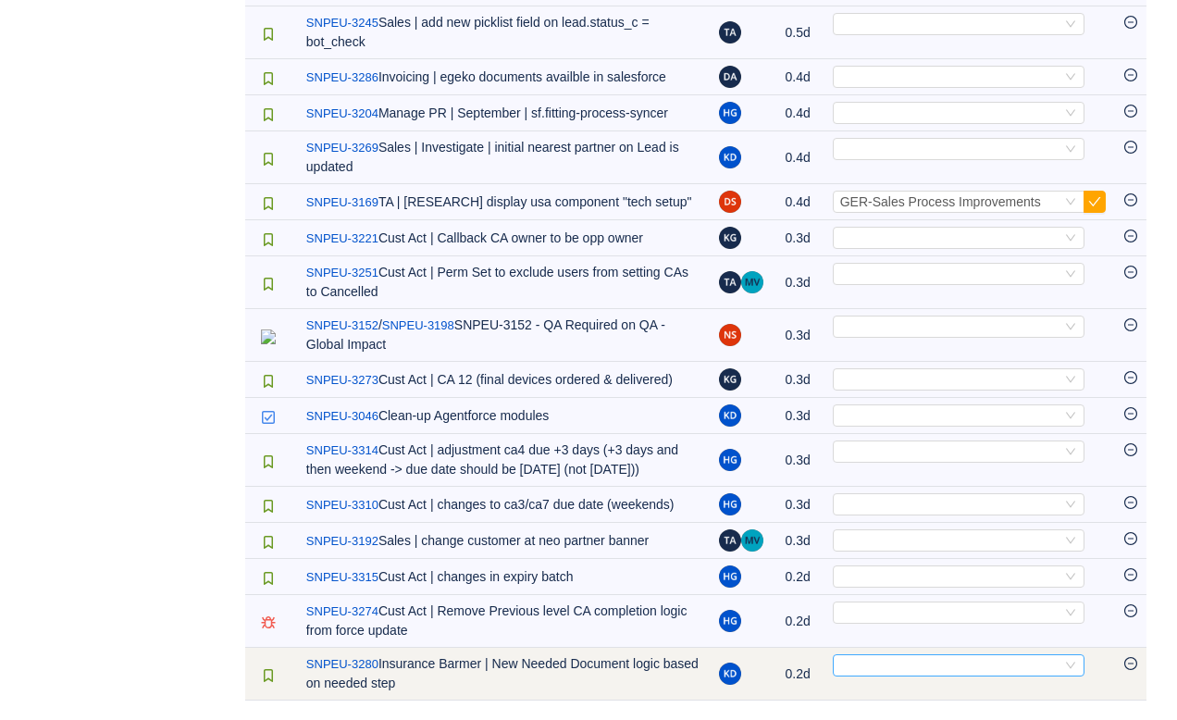
click at [869, 665] on div "Select" at bounding box center [950, 665] width 221 height 20
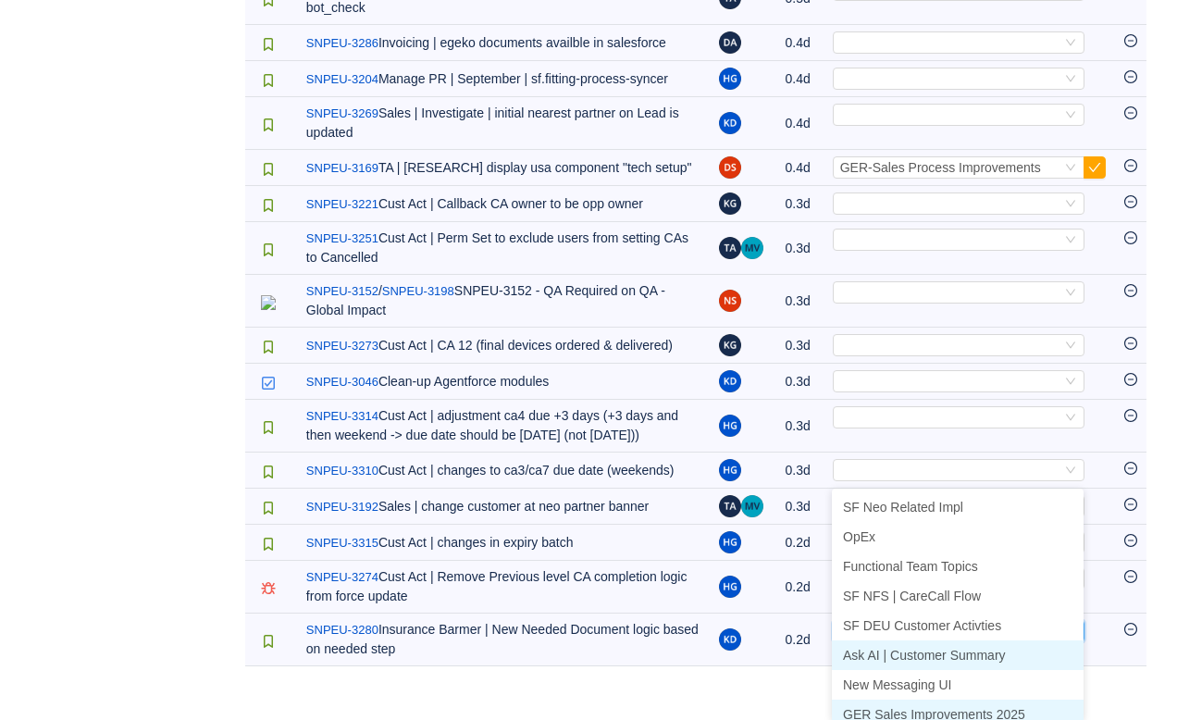
scroll to position [9, 0]
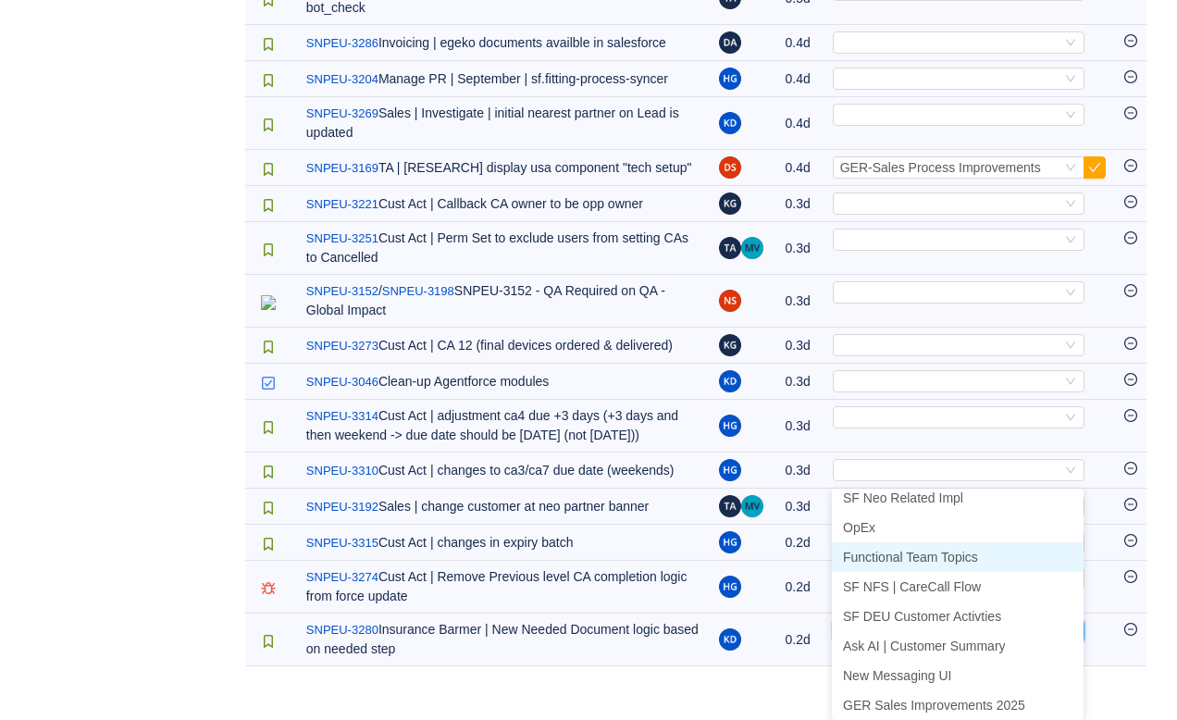
click at [895, 549] on span "Functional Team Topics" at bounding box center [910, 556] width 135 height 15
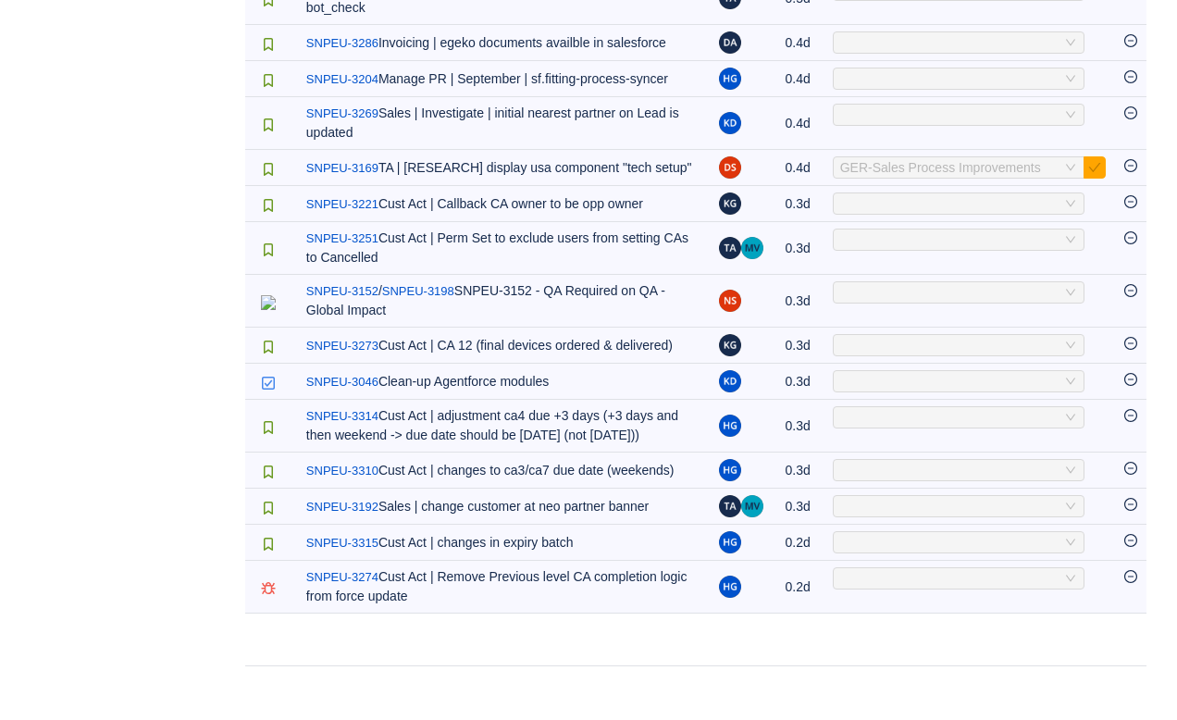
scroll to position [1325, 0]
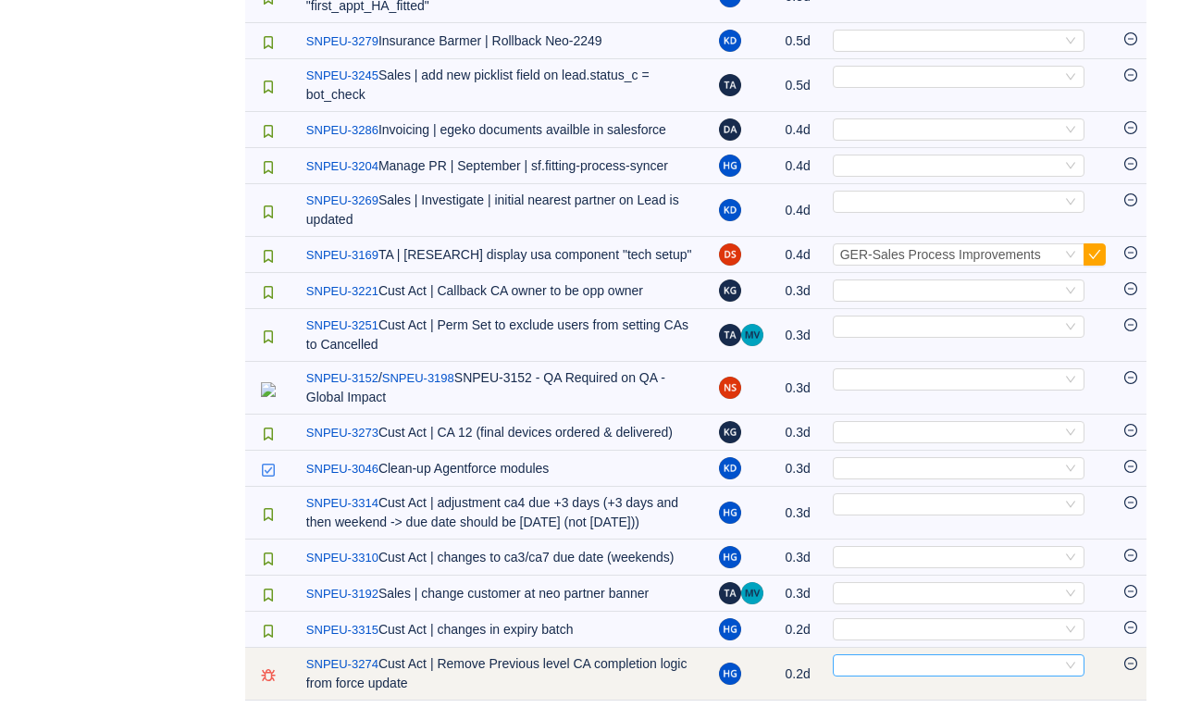
click at [866, 672] on div "Select" at bounding box center [950, 665] width 221 height 20
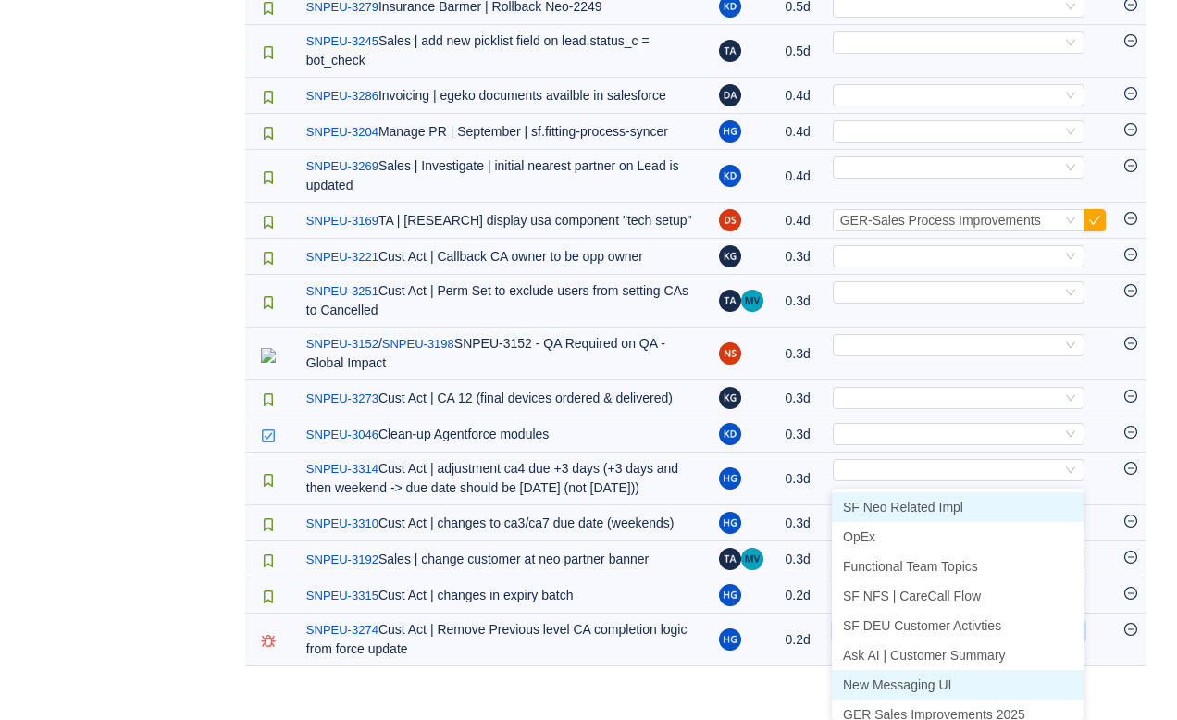
scroll to position [9, 0]
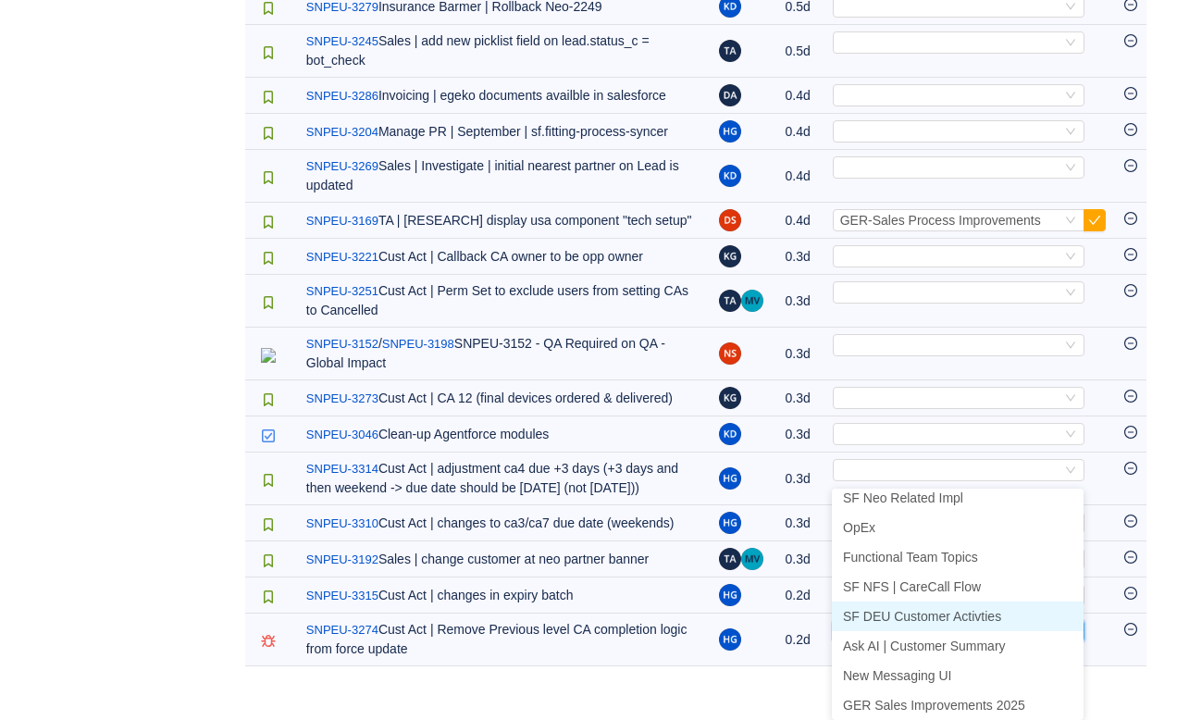
click at [877, 601] on li "SF DEU Customer Activties" at bounding box center [958, 616] width 252 height 30
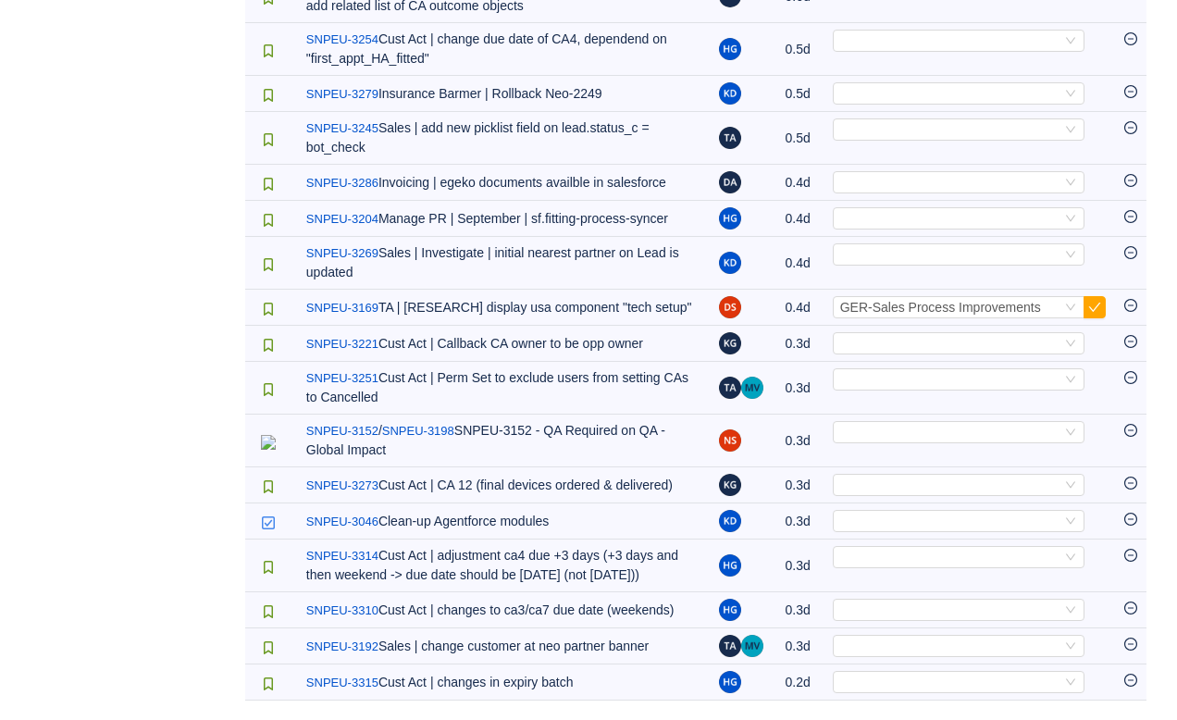
scroll to position [1272, 0]
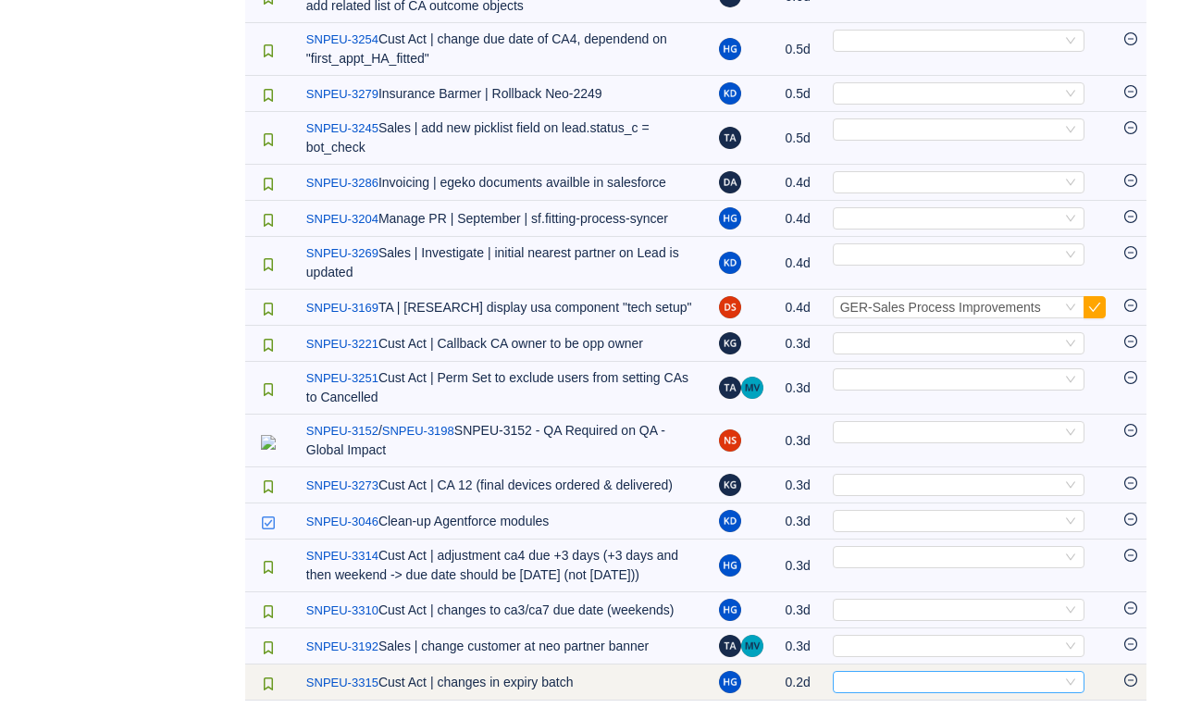
click at [851, 683] on div "Select" at bounding box center [950, 682] width 221 height 20
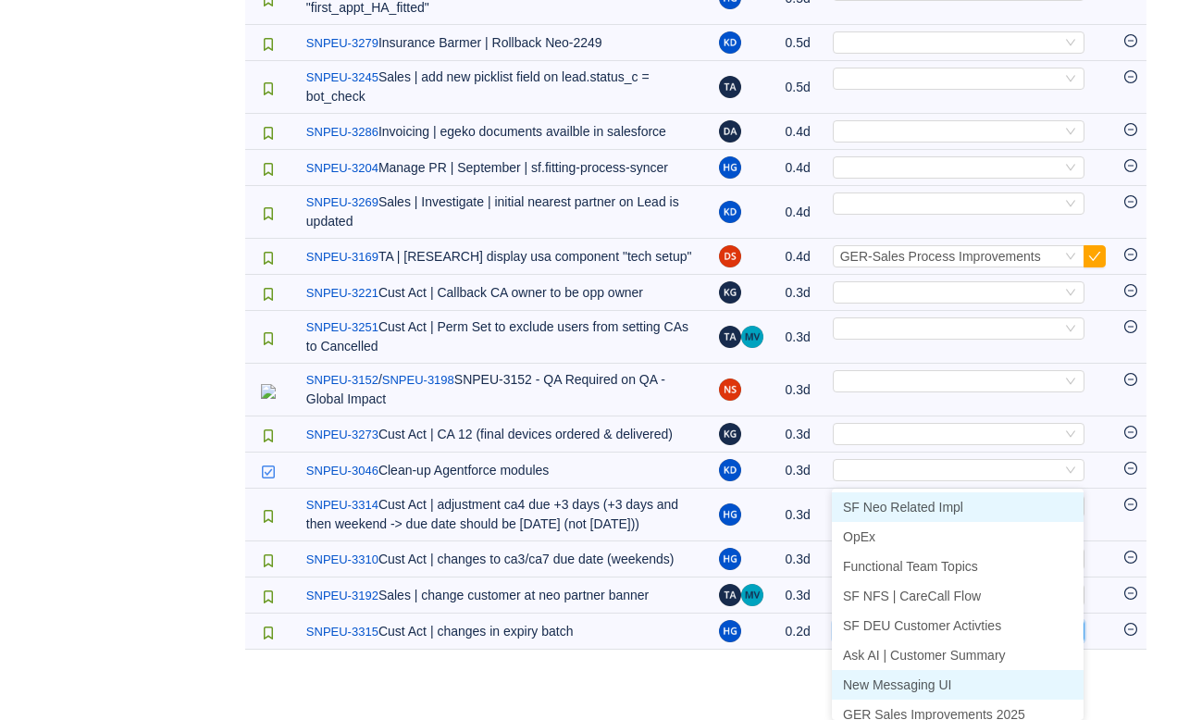
scroll to position [9, 0]
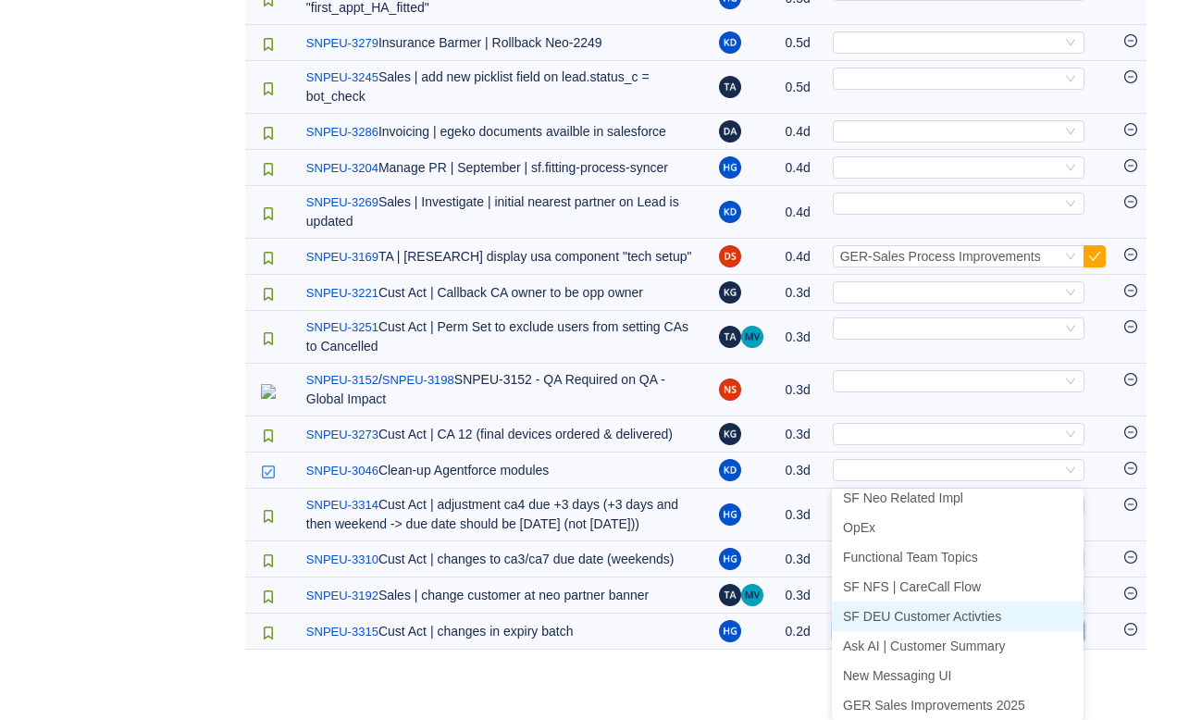
click at [868, 609] on span "SF DEU Customer Activties" at bounding box center [922, 616] width 158 height 15
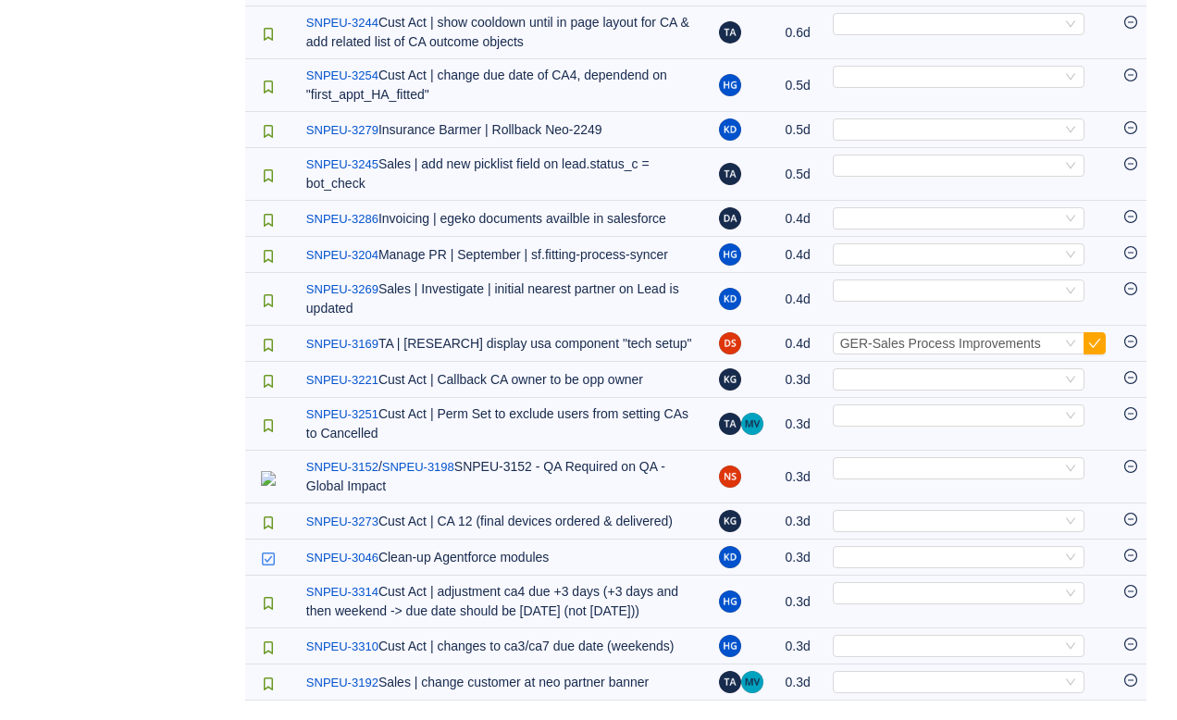
scroll to position [1236, 0]
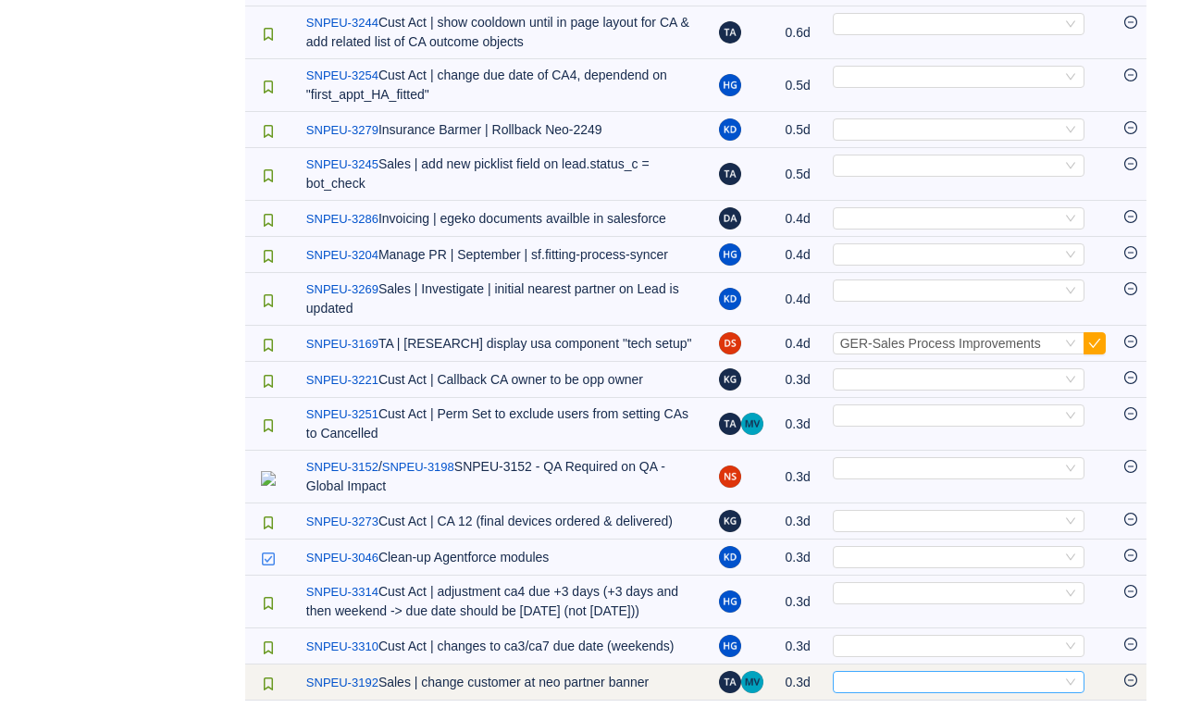
click at [862, 680] on div "Select" at bounding box center [950, 682] width 221 height 20
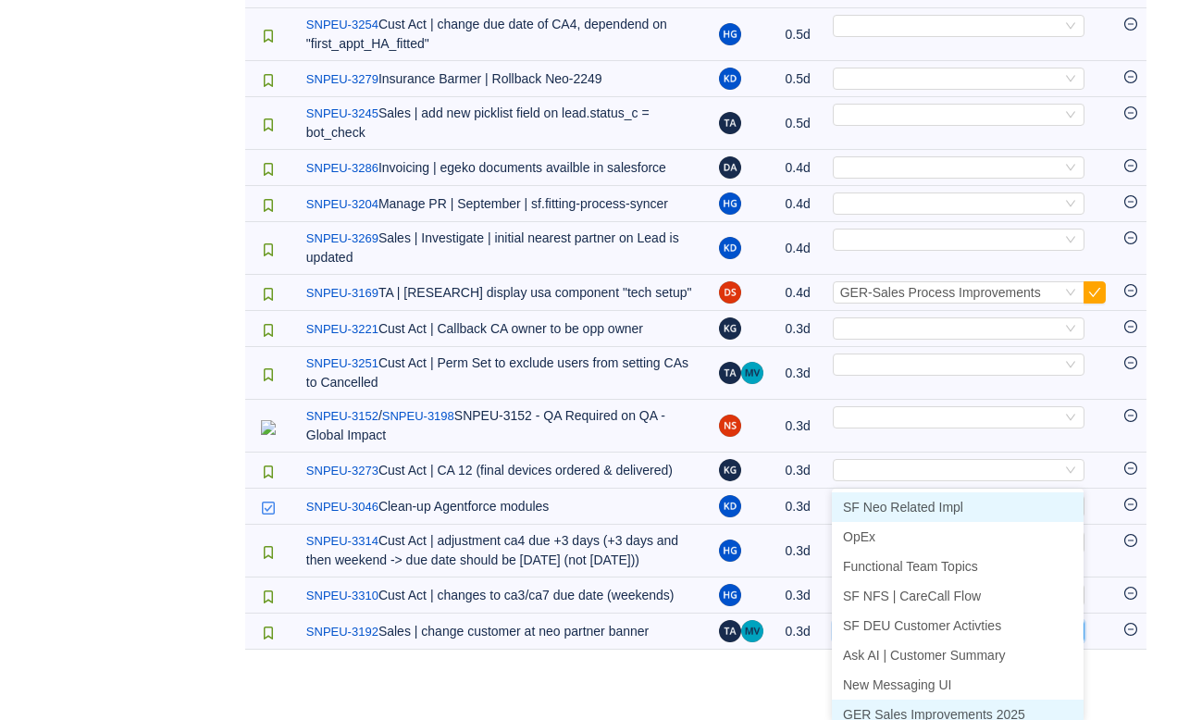
scroll to position [9, 0]
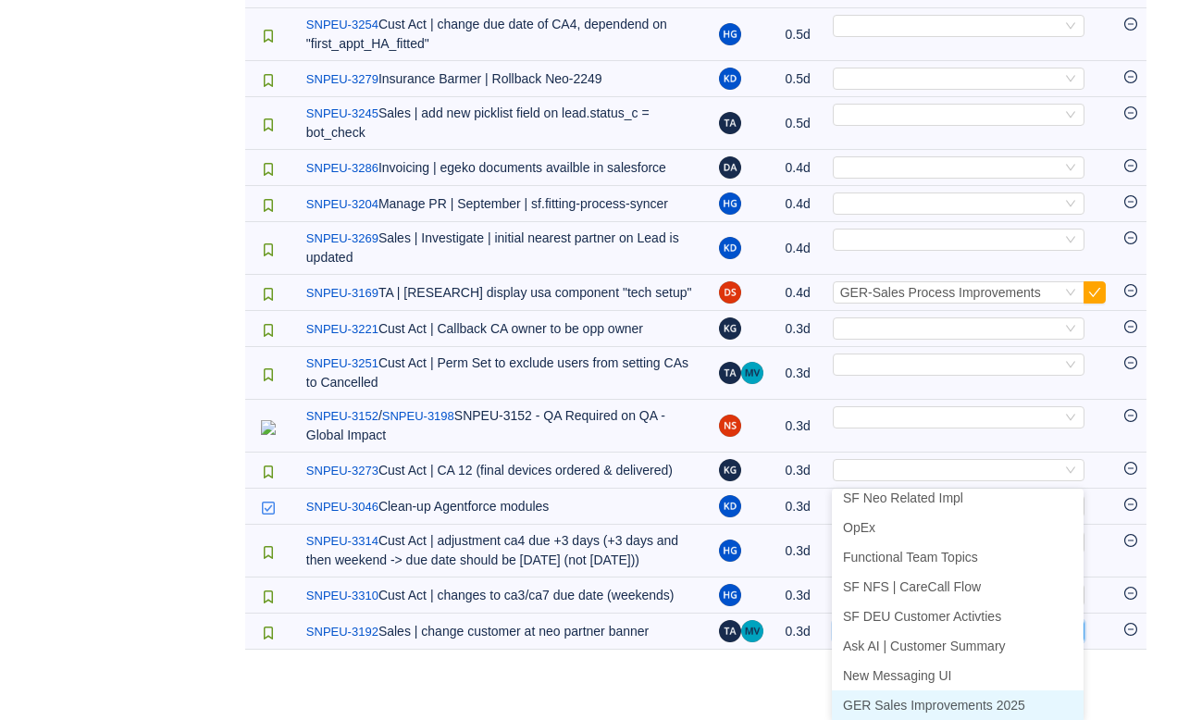
click at [886, 697] on span "GER Sales Improvements 2025" at bounding box center [934, 704] width 182 height 15
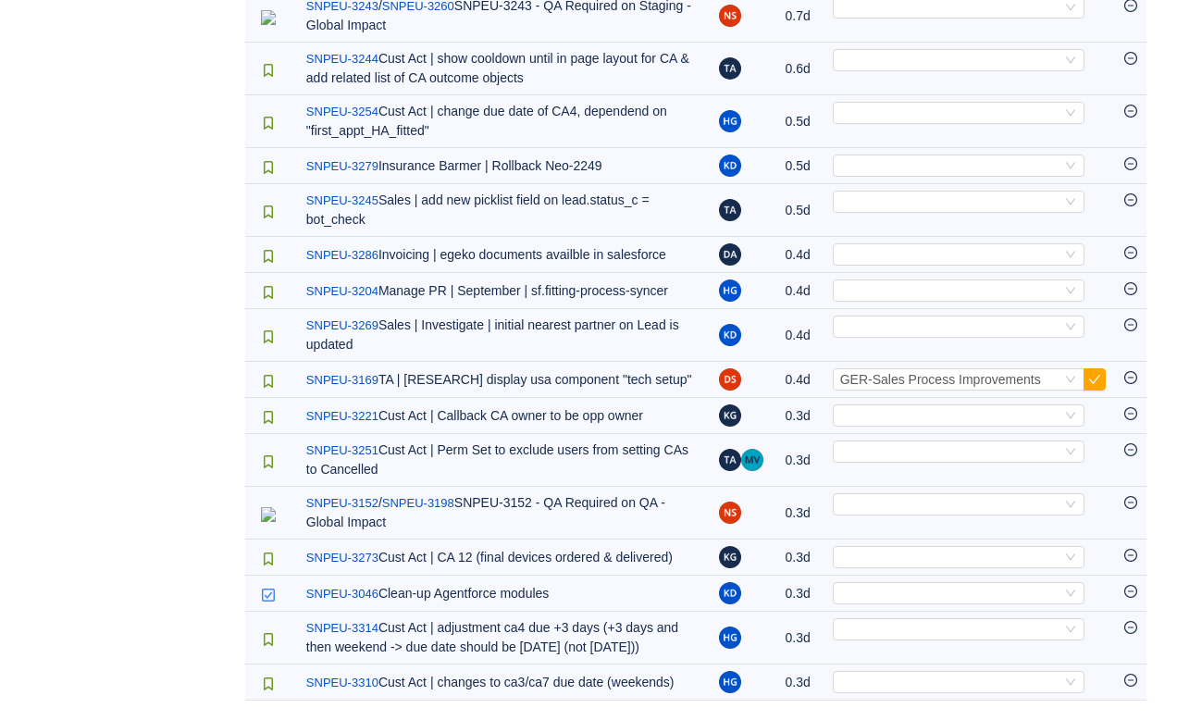
scroll to position [1200, 0]
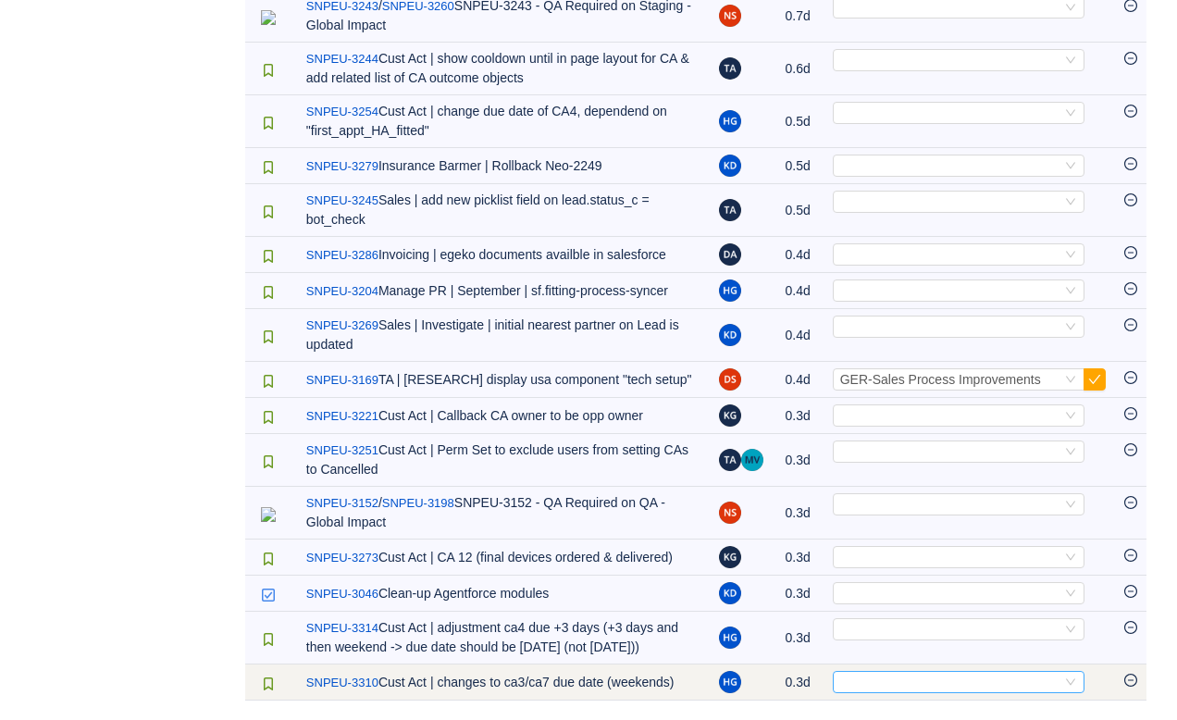
click at [883, 672] on div "Select" at bounding box center [950, 682] width 221 height 20
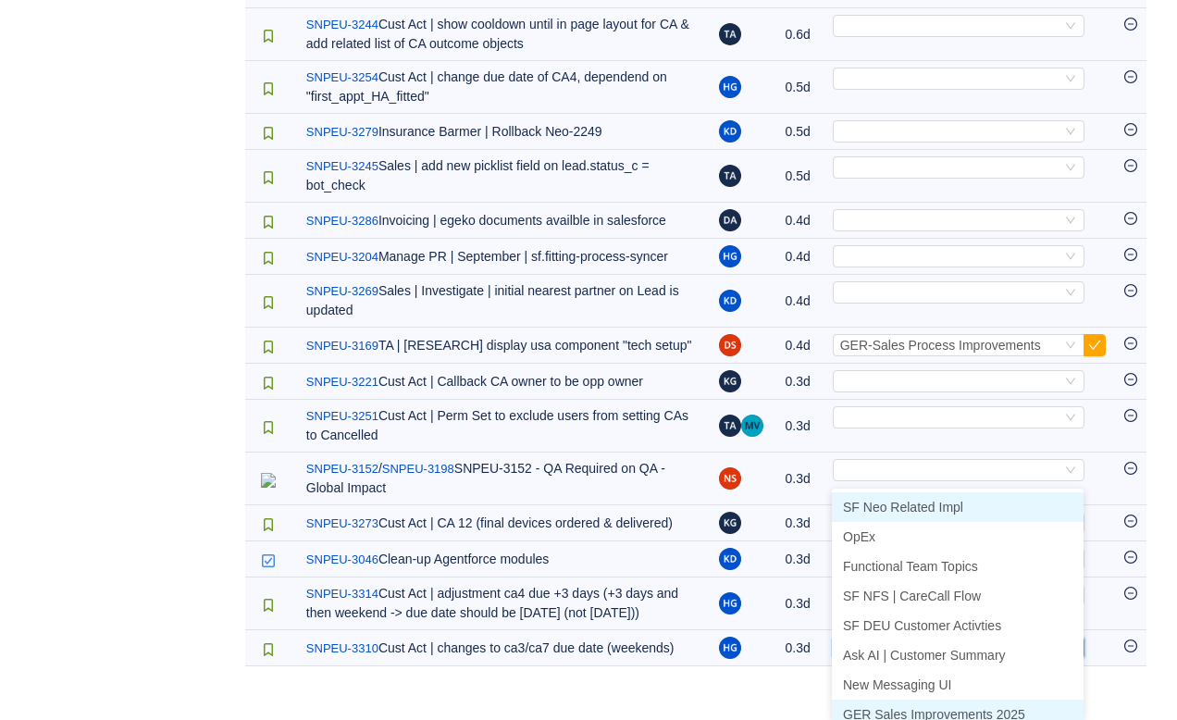
scroll to position [9, 0]
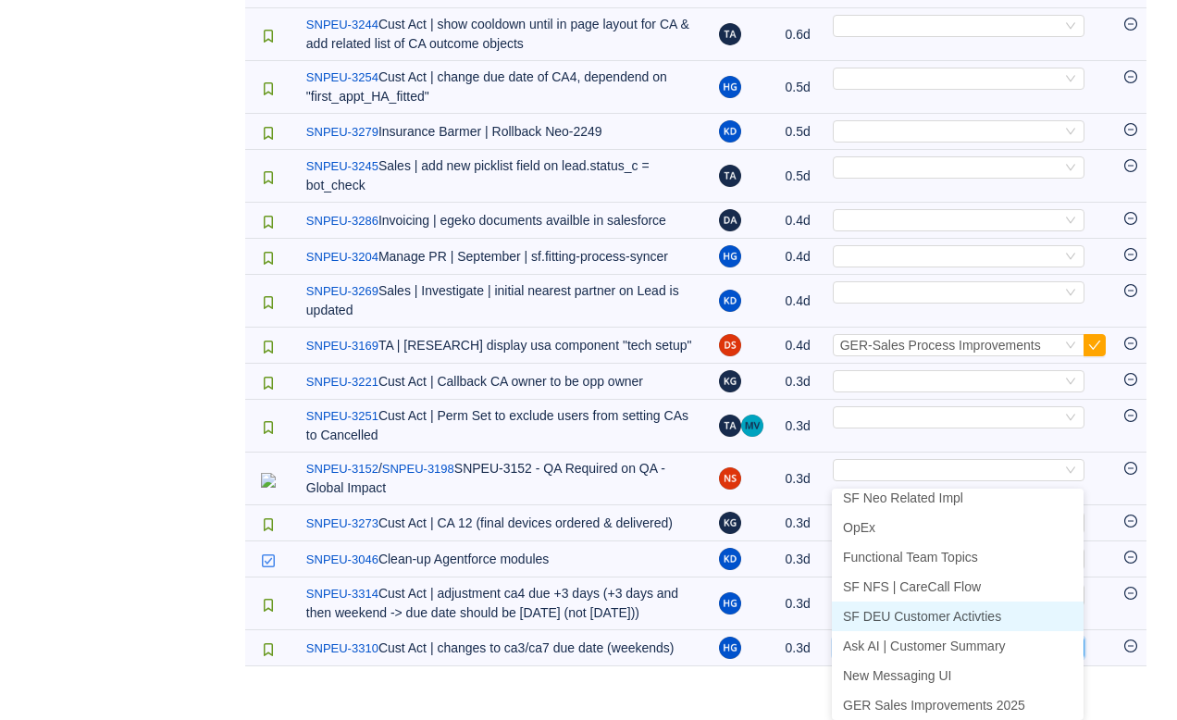
click at [900, 609] on span "SF DEU Customer Activties" at bounding box center [922, 616] width 158 height 15
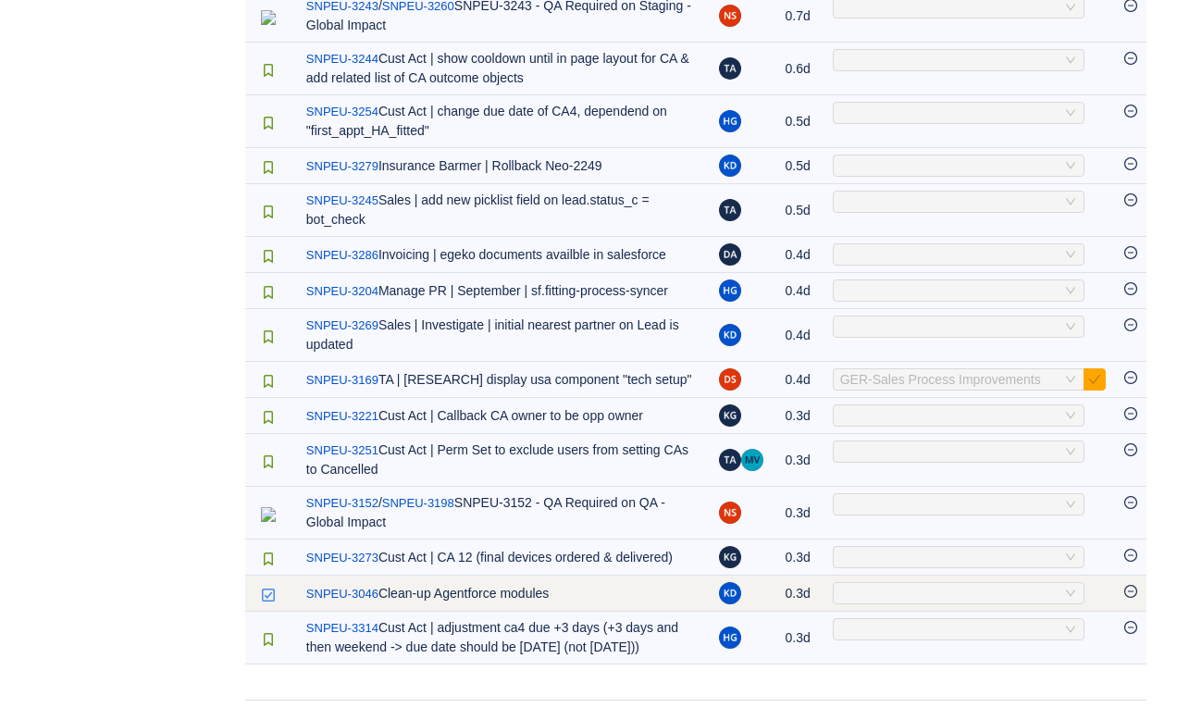
scroll to position [1147, 0]
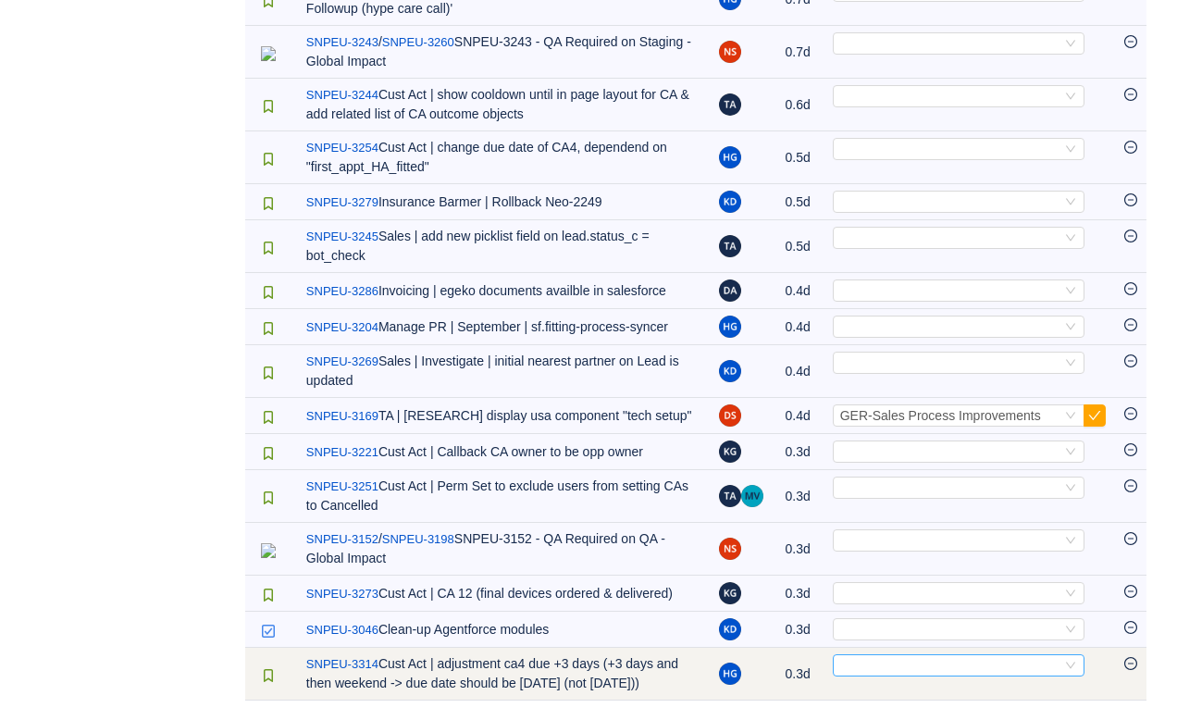
click at [891, 657] on div "Select" at bounding box center [959, 665] width 252 height 22
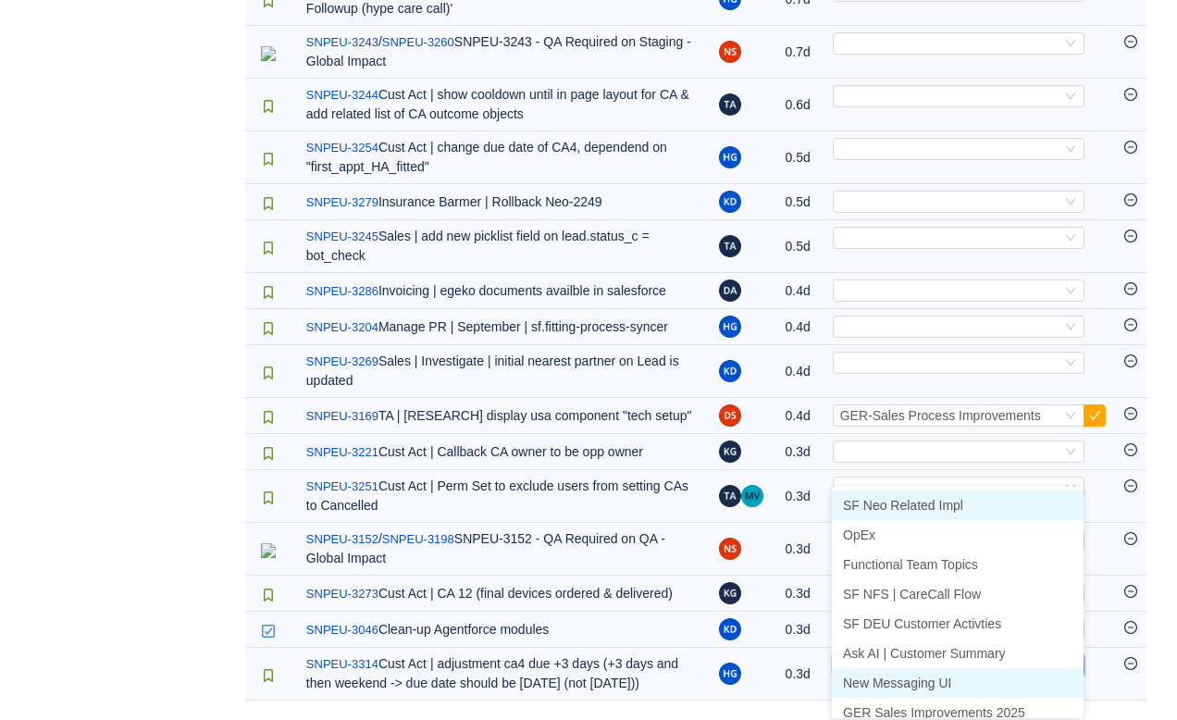
scroll to position [9, 0]
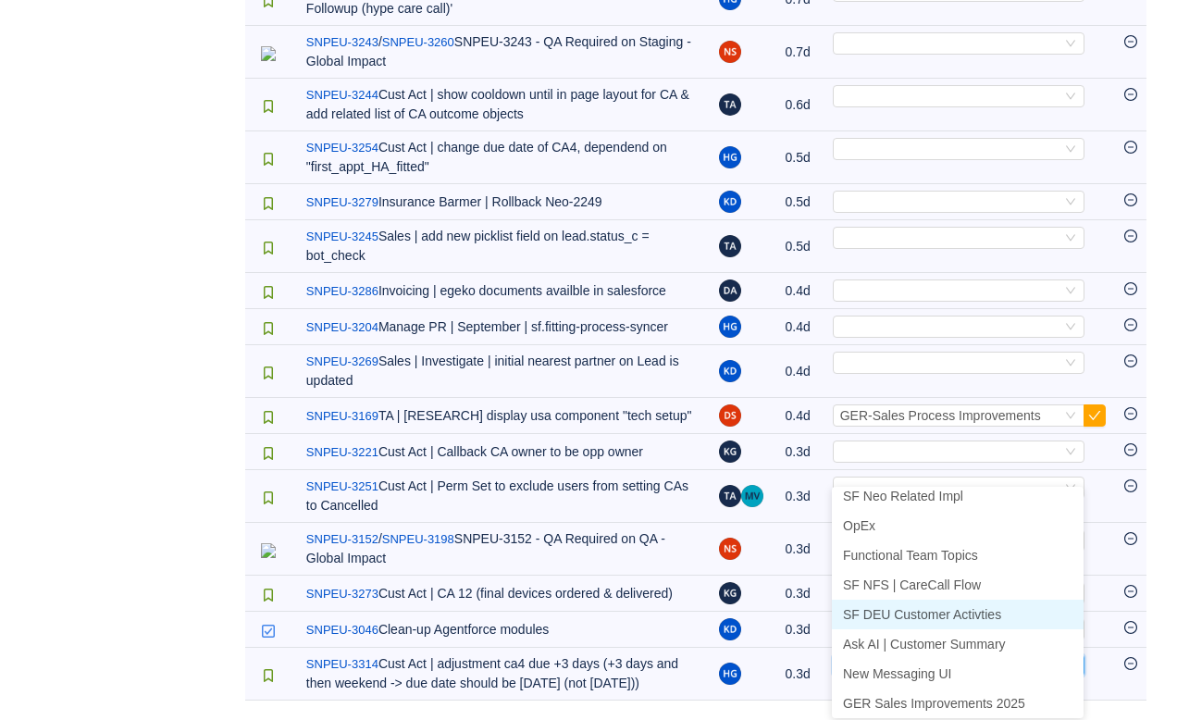
click at [911, 607] on span "SF DEU Customer Activties" at bounding box center [922, 614] width 158 height 15
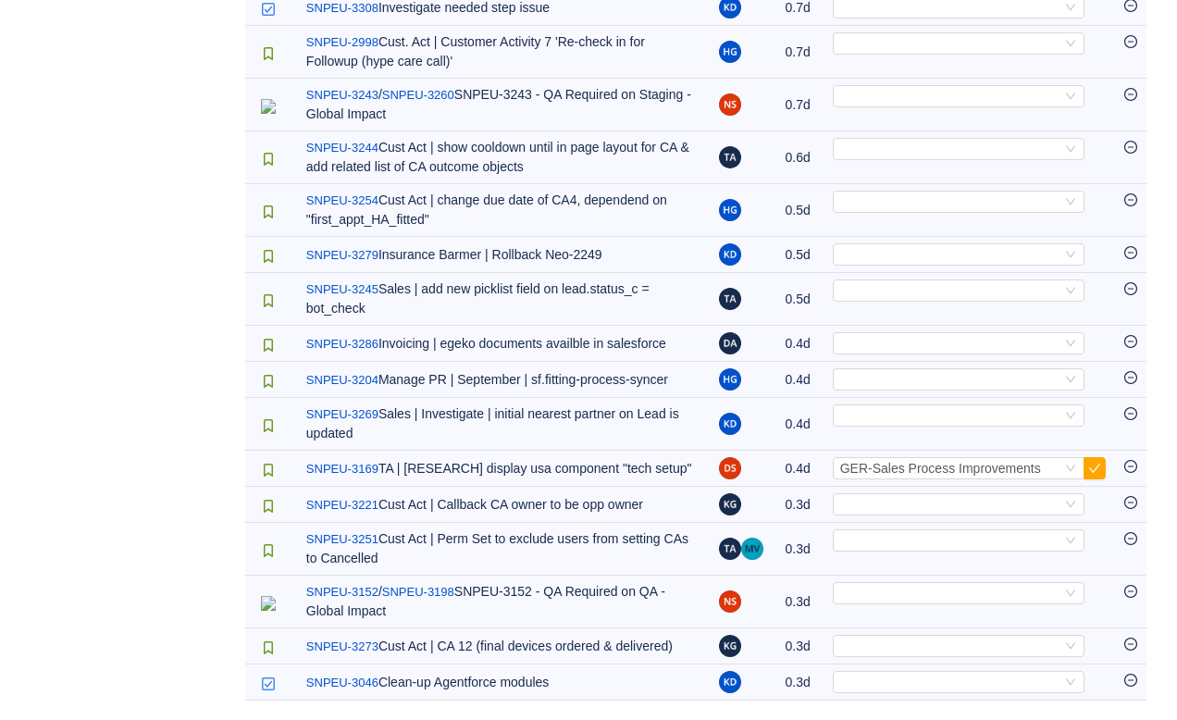
scroll to position [0, 0]
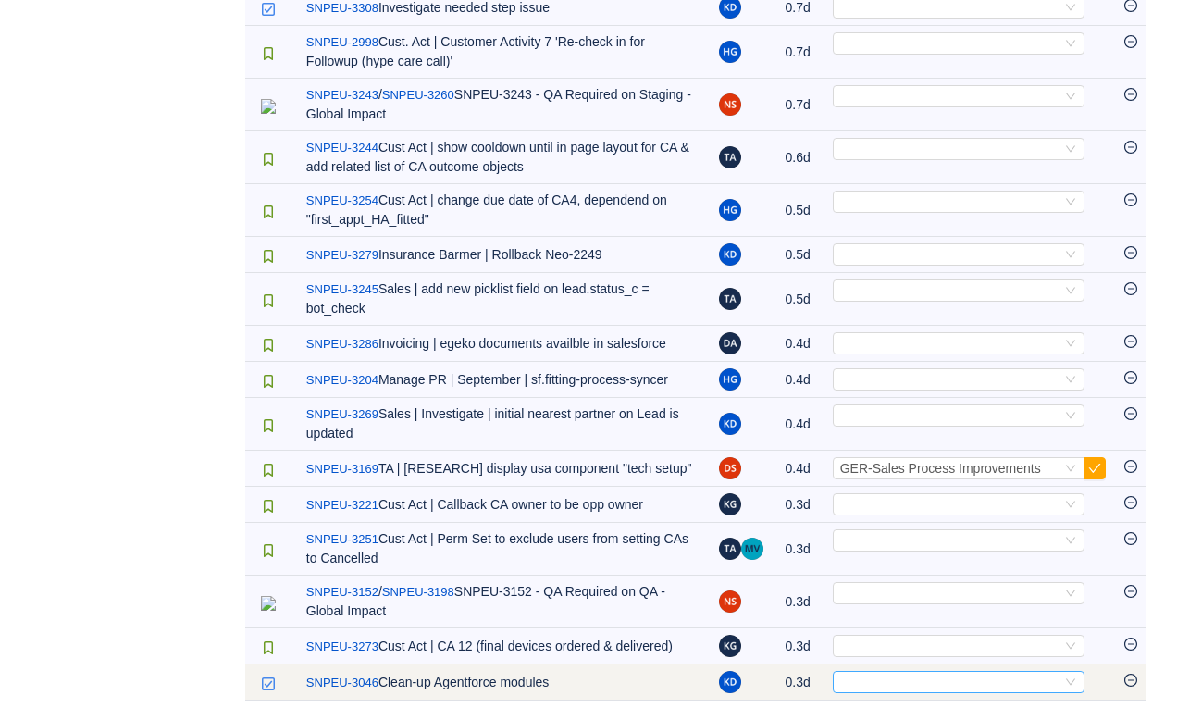
click at [867, 681] on div "Select" at bounding box center [950, 682] width 221 height 20
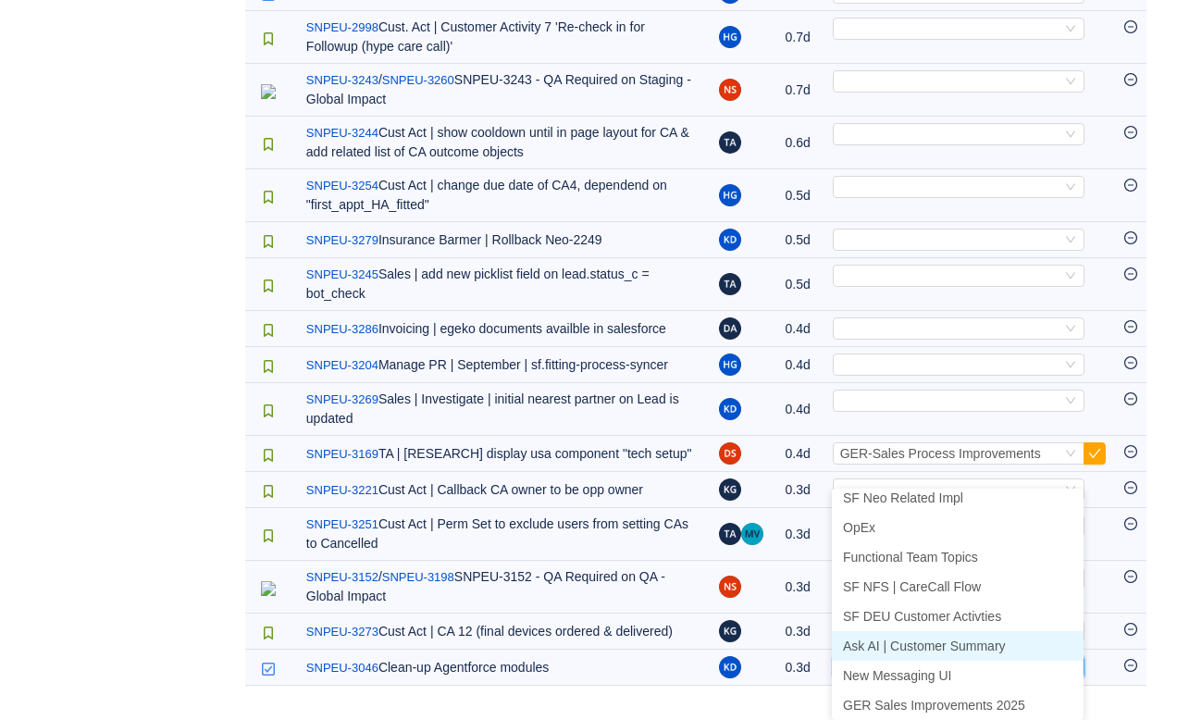
click at [888, 638] on span "Ask AI | Customer Summary" at bounding box center [924, 645] width 163 height 15
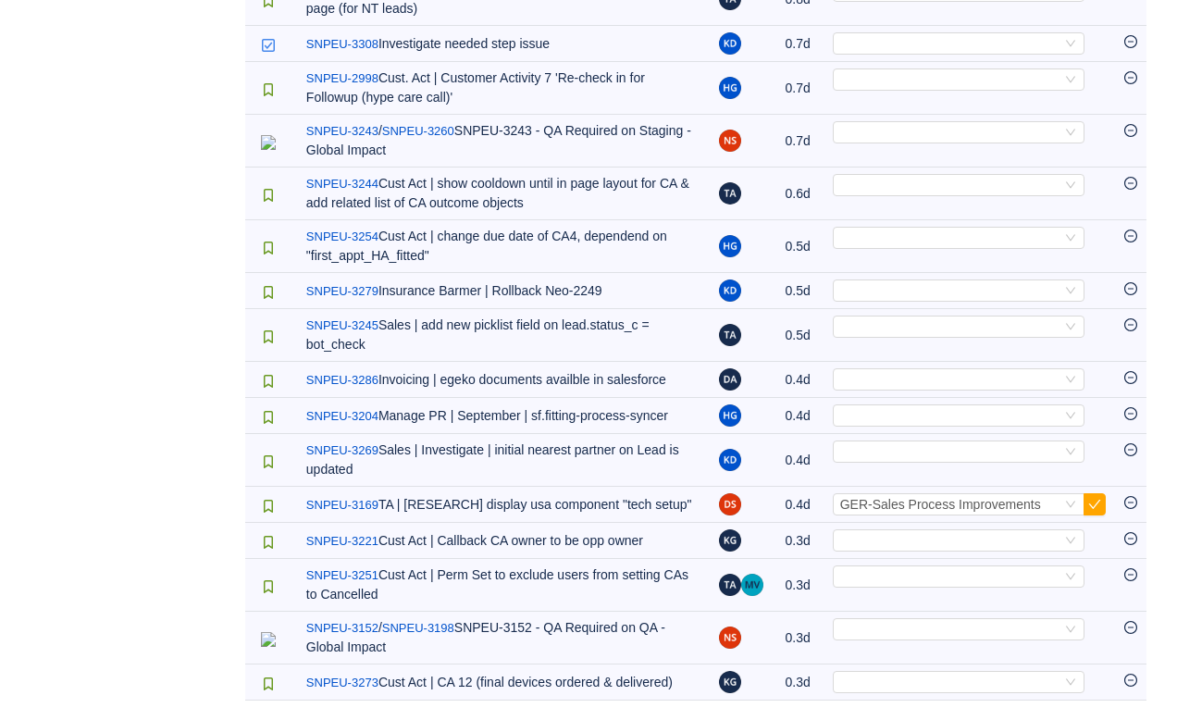
scroll to position [1039, 0]
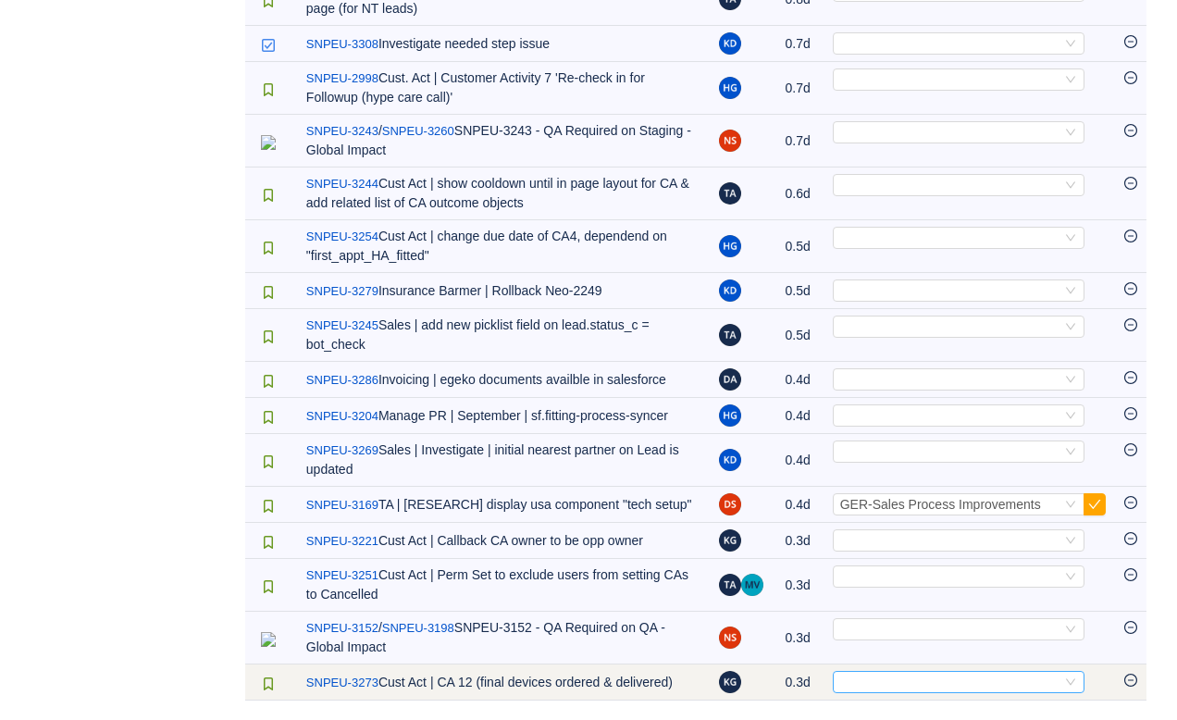
click at [867, 672] on div "Select" at bounding box center [950, 682] width 221 height 20
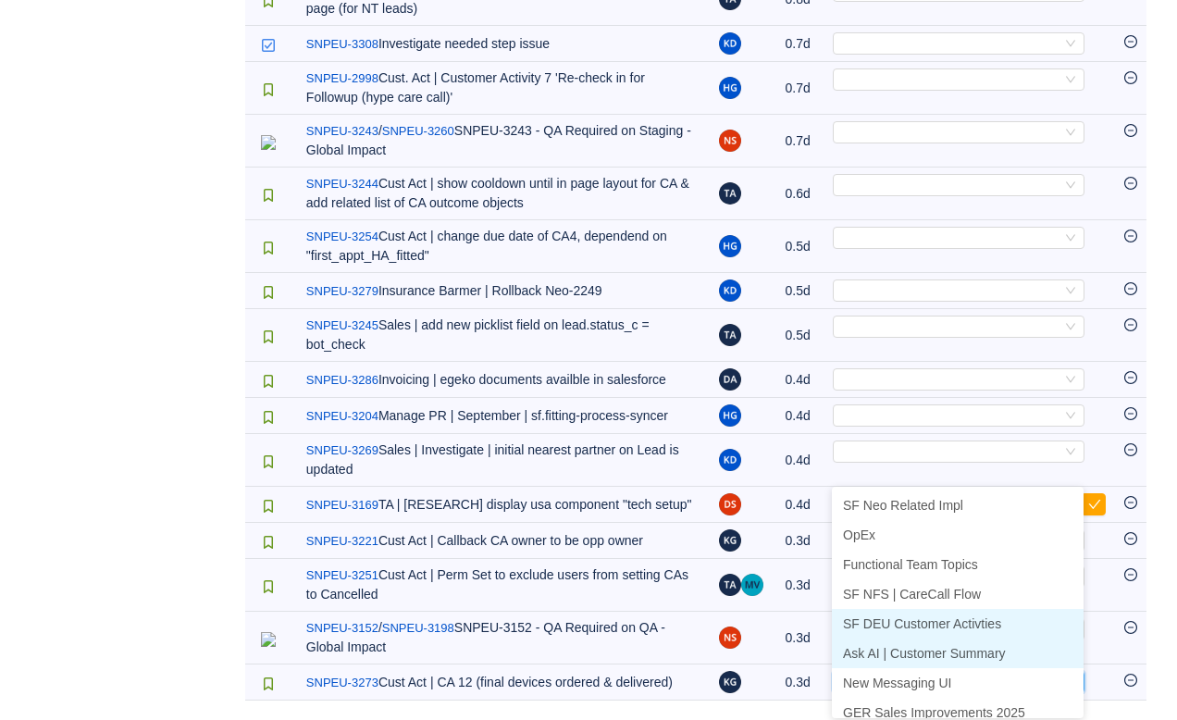
scroll to position [9, 0]
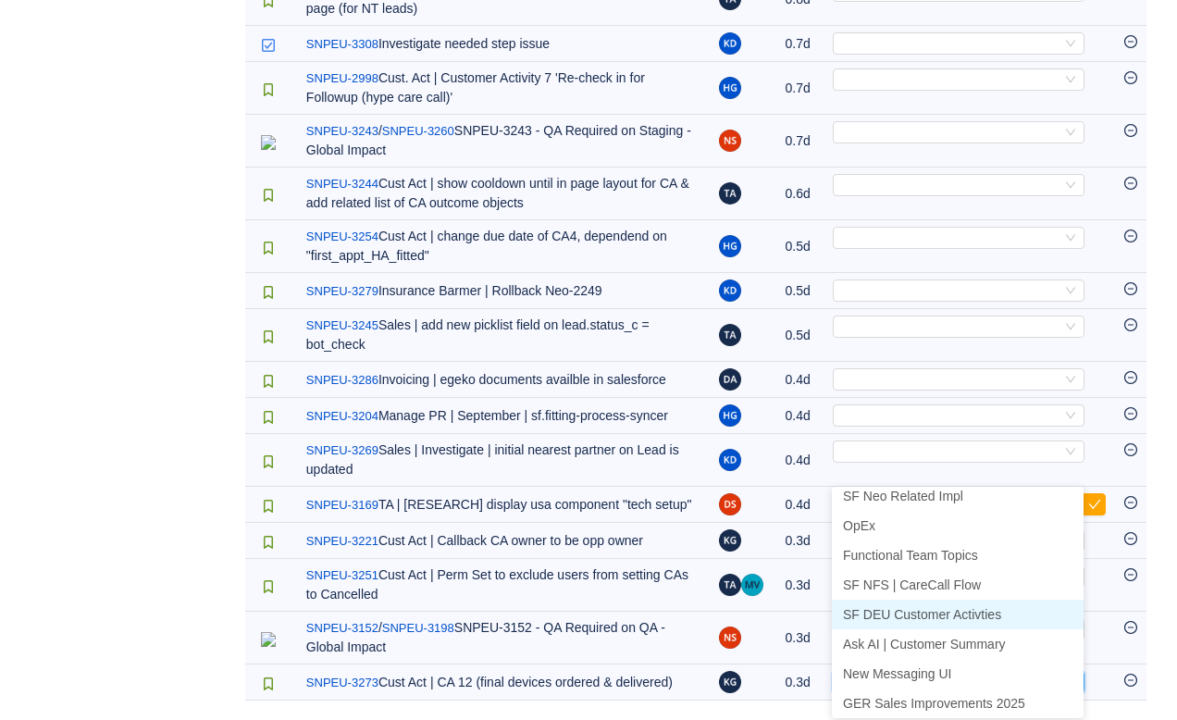
click at [891, 607] on span "SF DEU Customer Activties" at bounding box center [922, 614] width 158 height 15
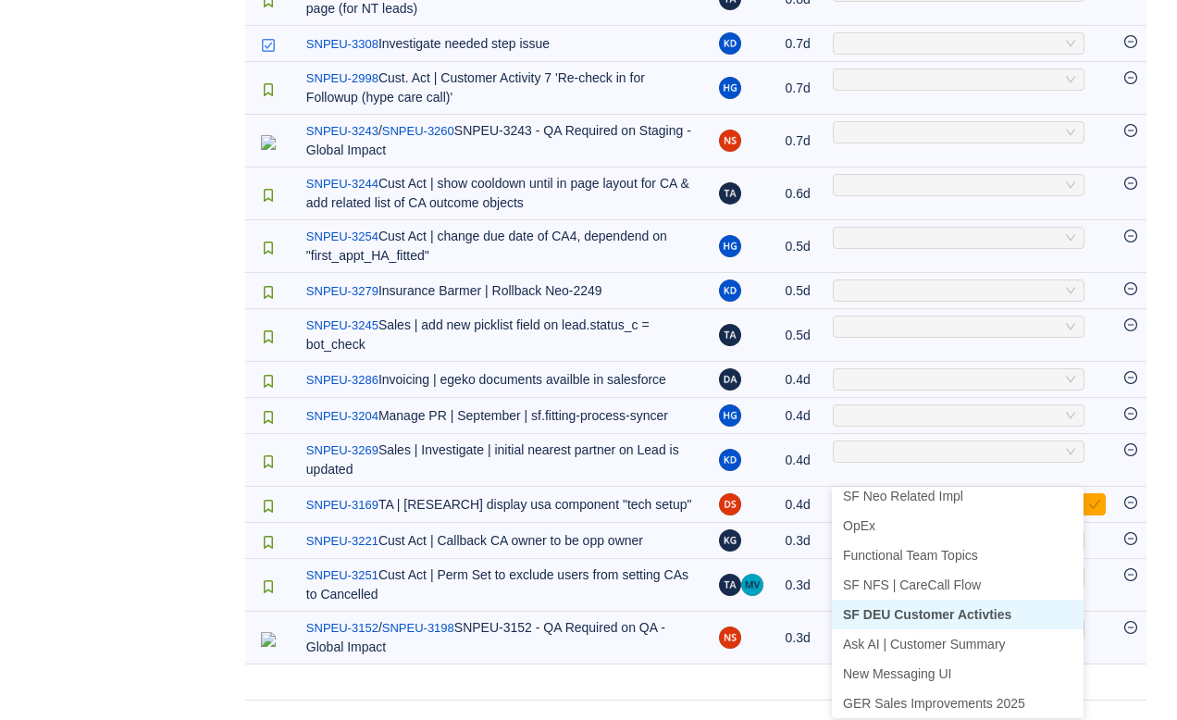
scroll to position [986, 0]
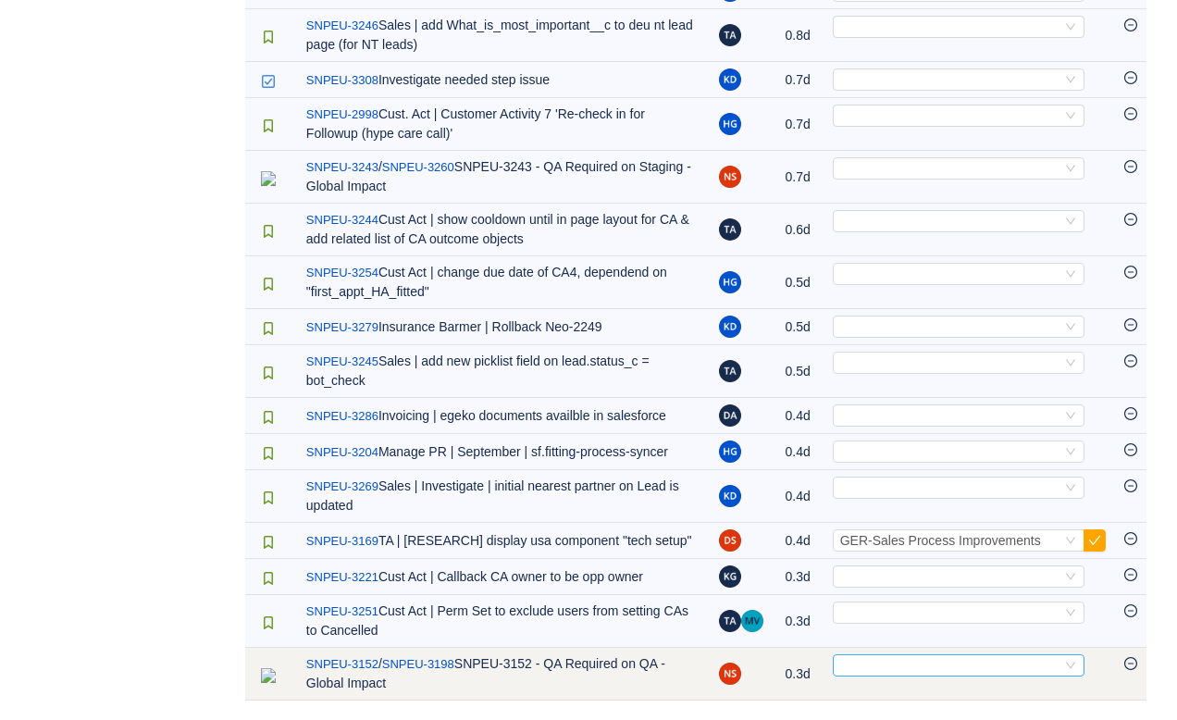
click at [863, 672] on div "Select" at bounding box center [950, 665] width 221 height 20
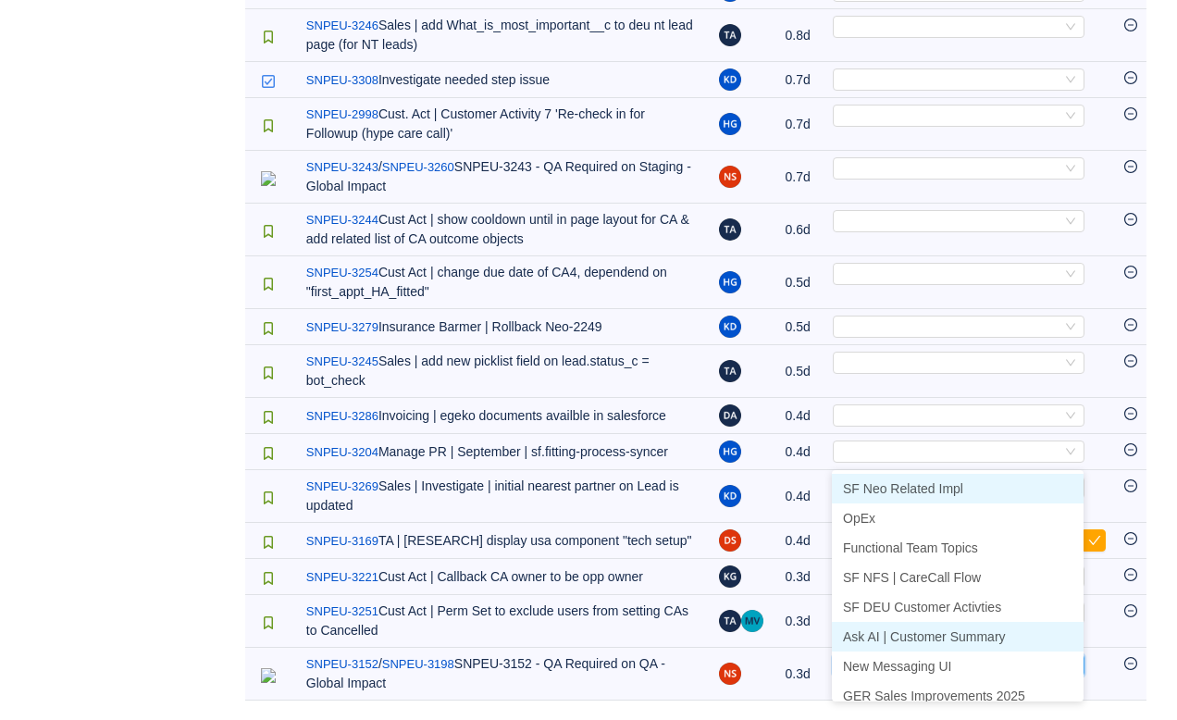
scroll to position [9, 0]
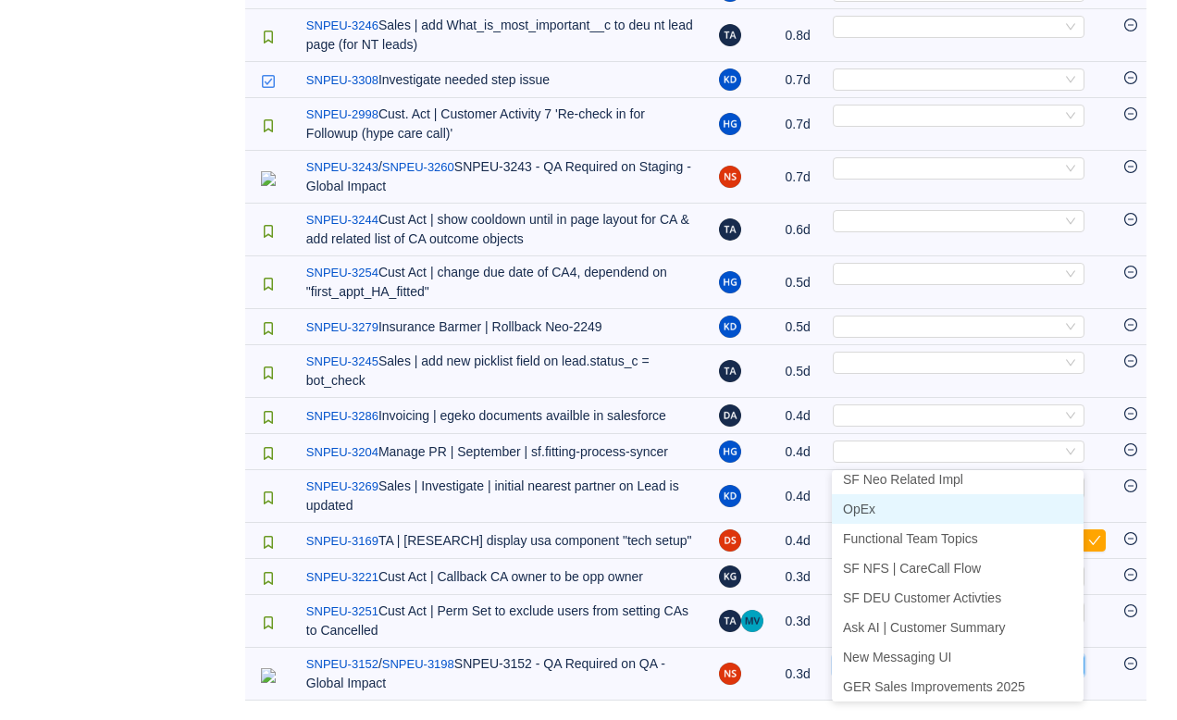
click at [881, 494] on li "OpEx" at bounding box center [958, 509] width 252 height 30
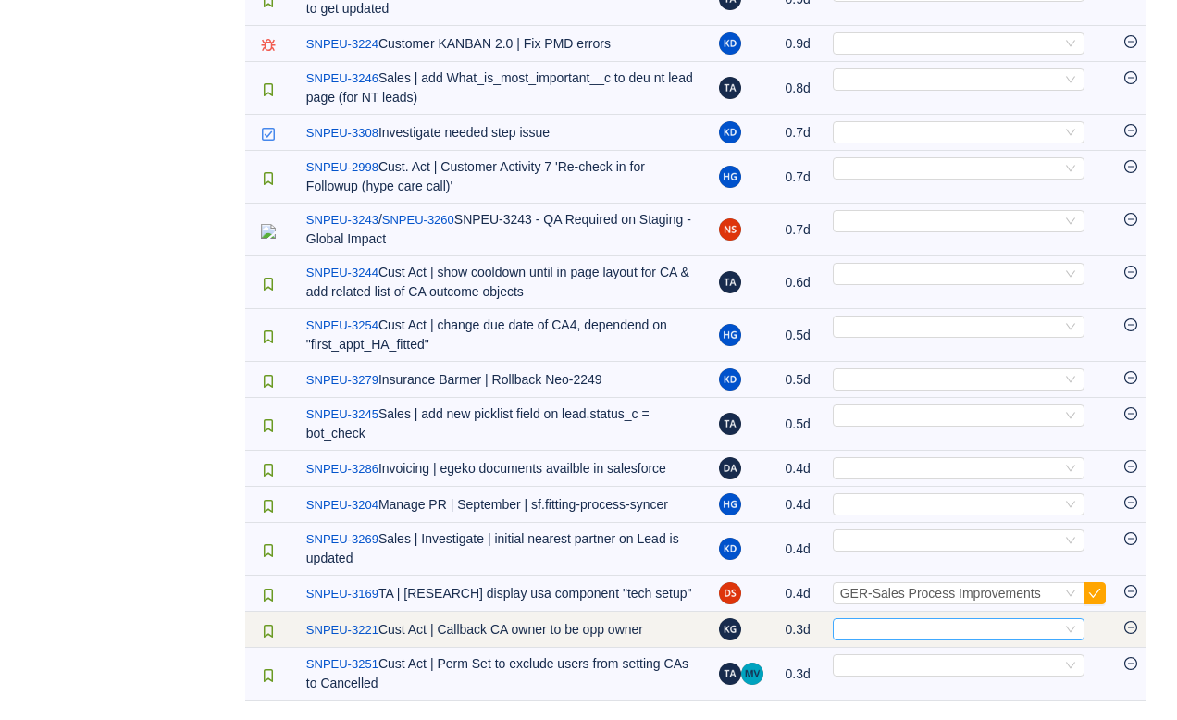
scroll to position [933, 0]
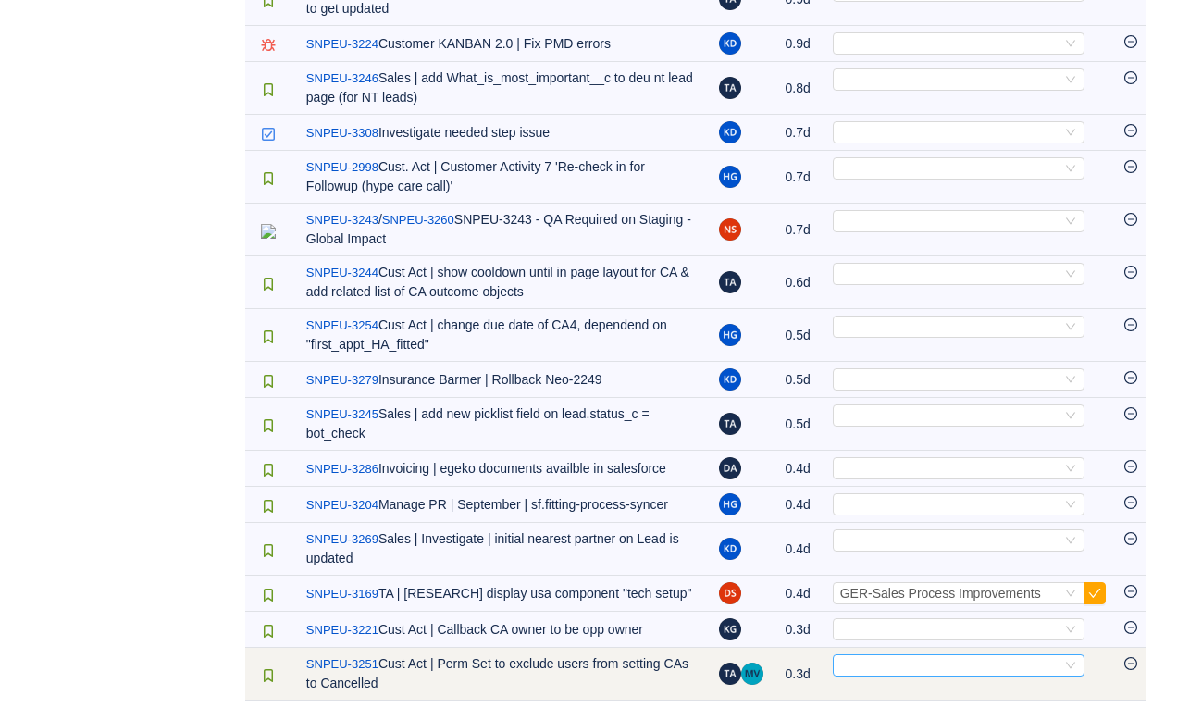
click at [870, 666] on div "Select" at bounding box center [950, 665] width 221 height 20
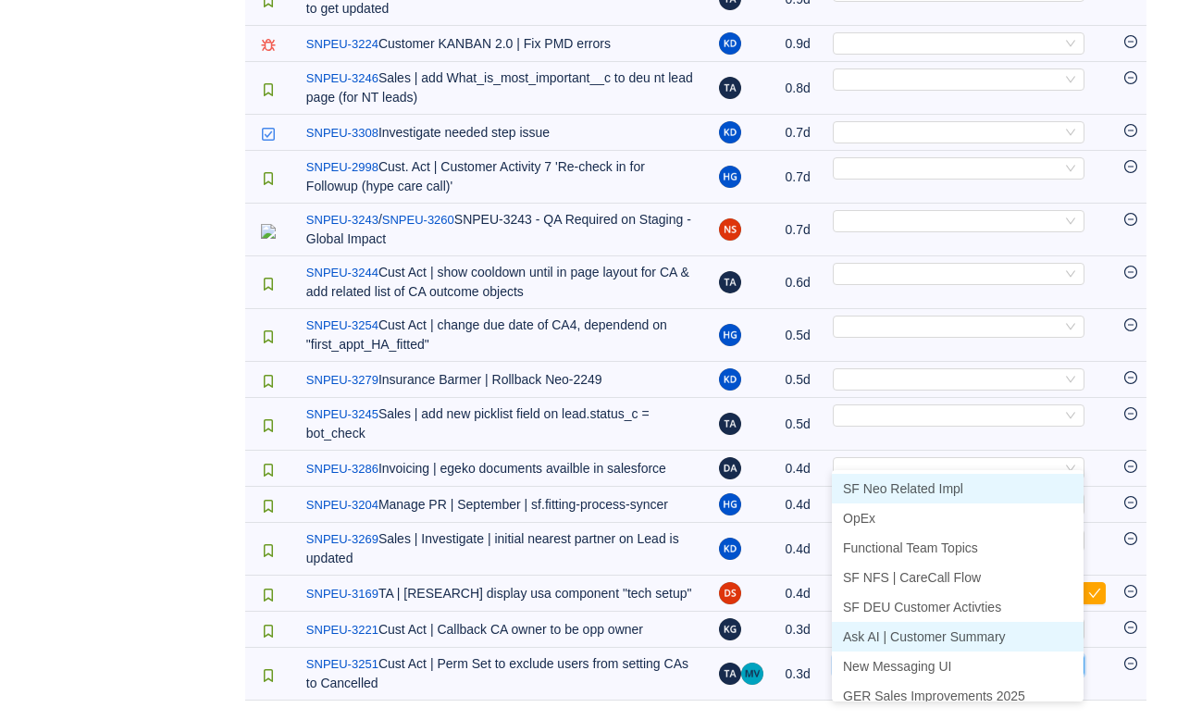
scroll to position [9, 0]
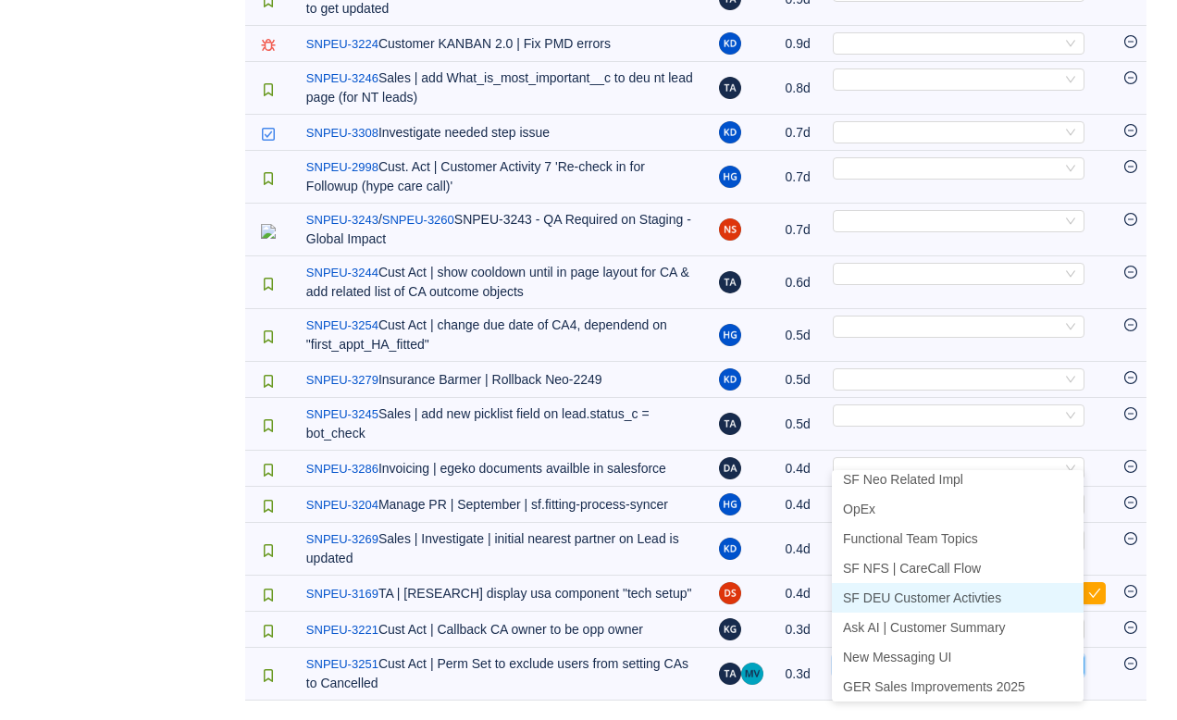
click at [890, 590] on span "SF DEU Customer Activties" at bounding box center [922, 597] width 158 height 15
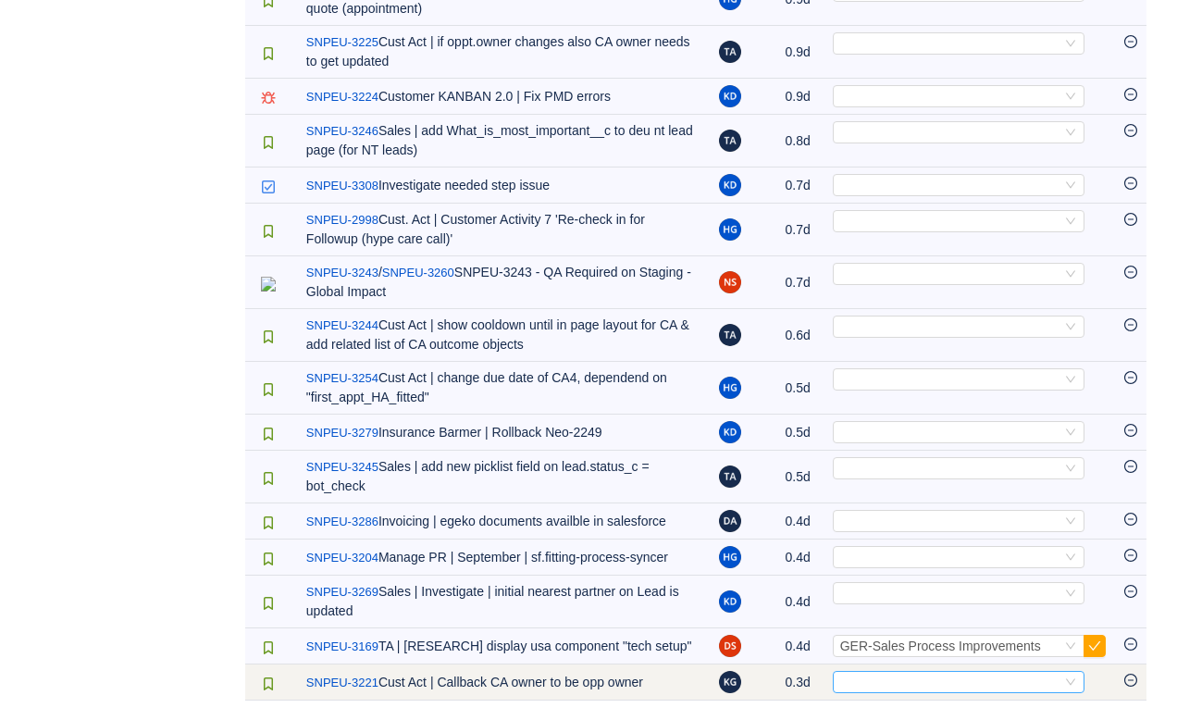
click at [860, 682] on div "Select" at bounding box center [950, 682] width 221 height 20
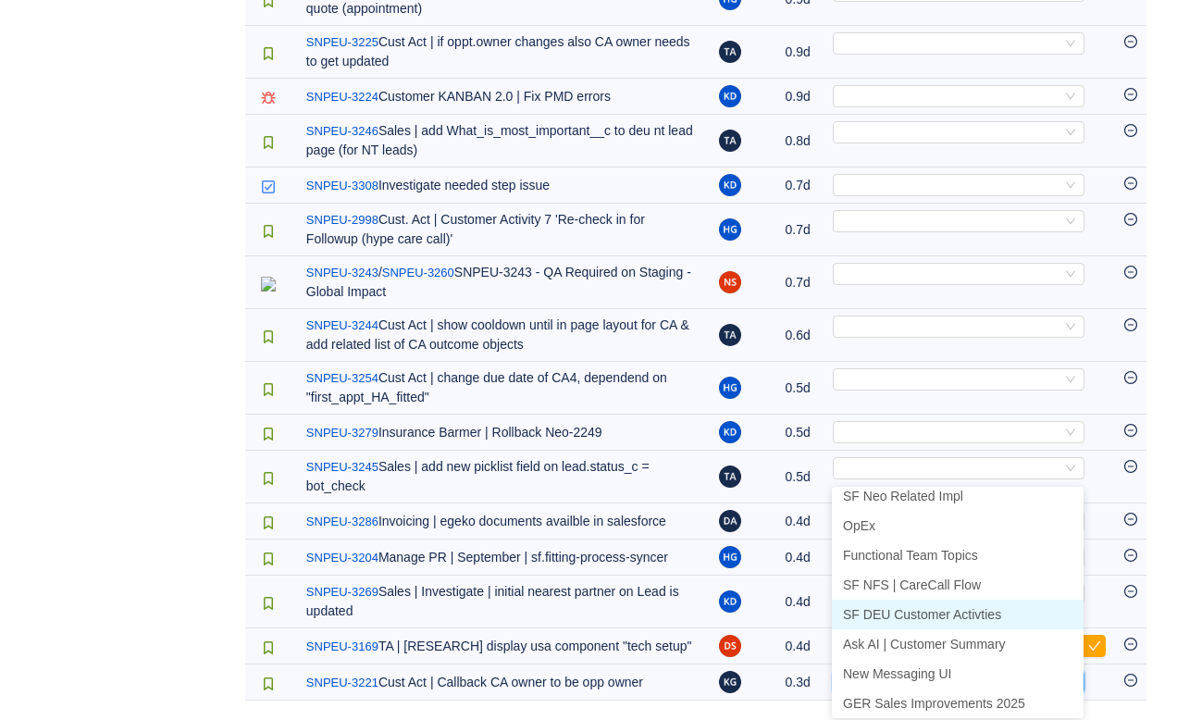
click at [883, 599] on li "SF DEU Customer Activties" at bounding box center [958, 614] width 252 height 30
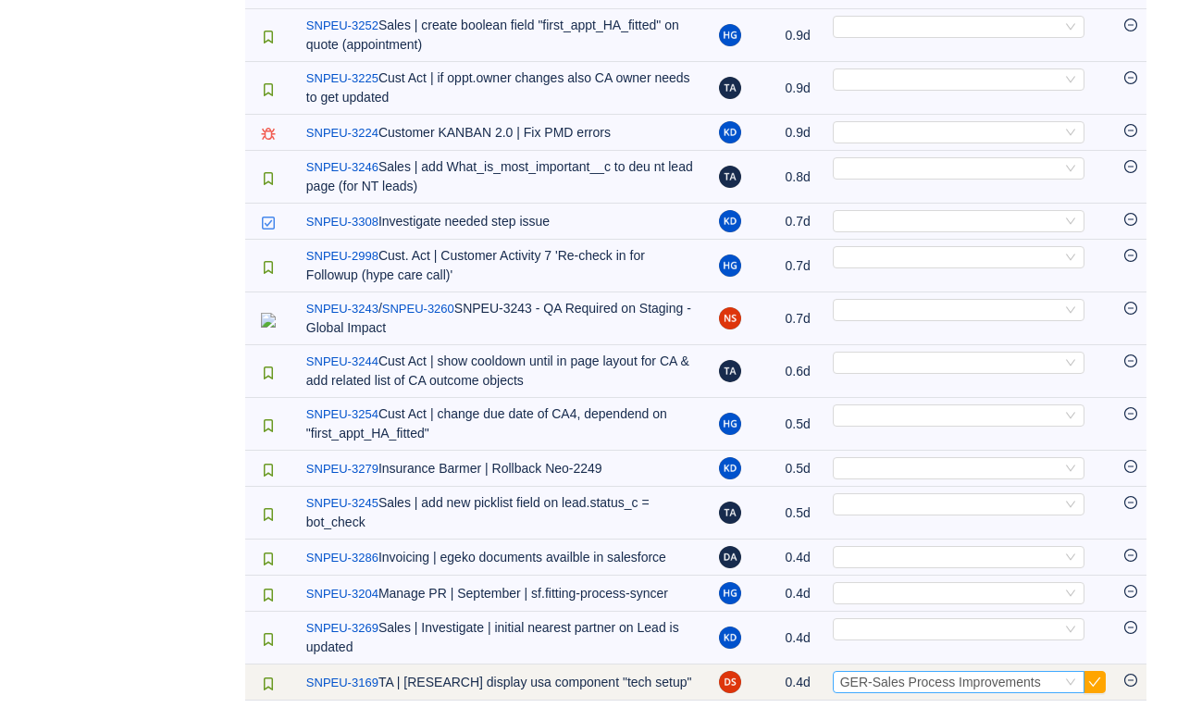
click at [1061, 671] on div "Select GER-Sales Process Improvements" at bounding box center [959, 682] width 252 height 22
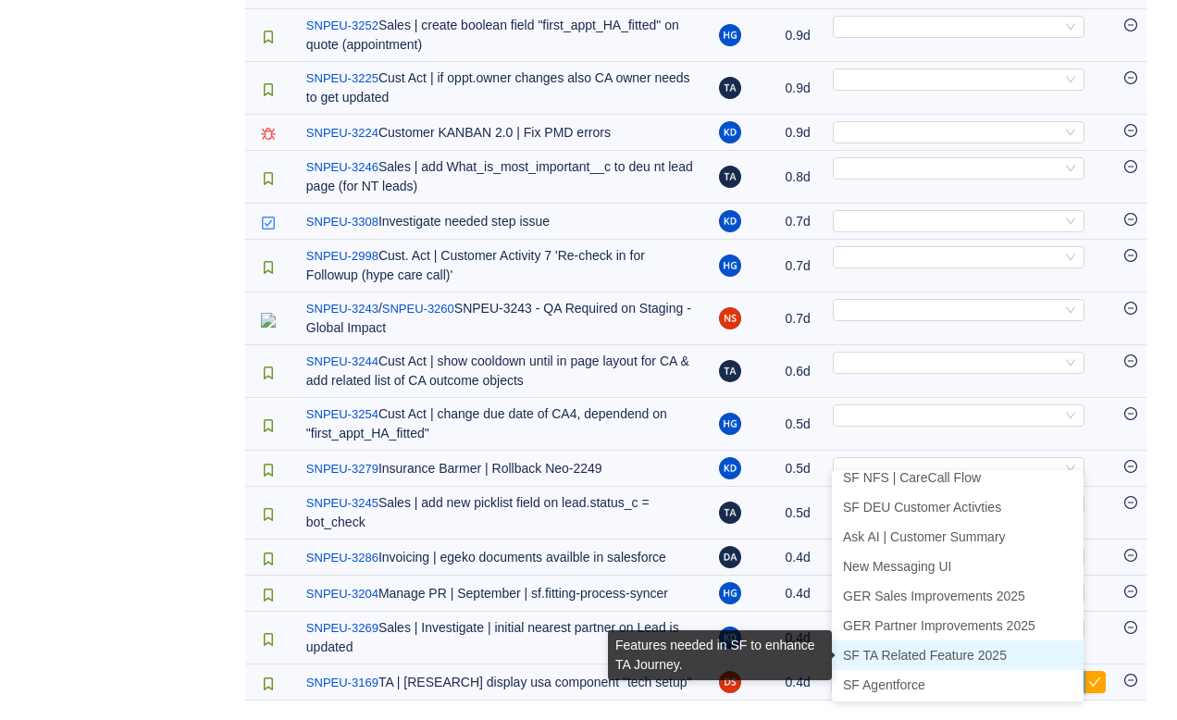
click at [972, 648] on span "SF TA Related Feature 2025" at bounding box center [925, 655] width 164 height 15
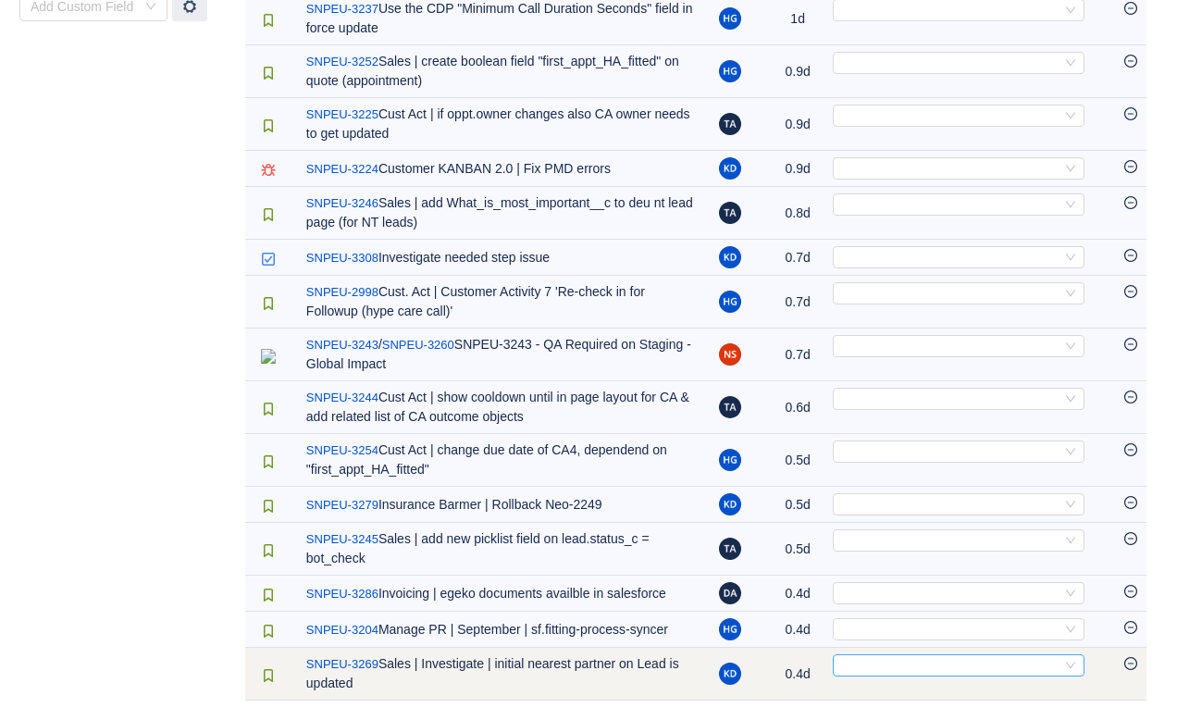
click at [910, 668] on div "Select" at bounding box center [950, 665] width 221 height 20
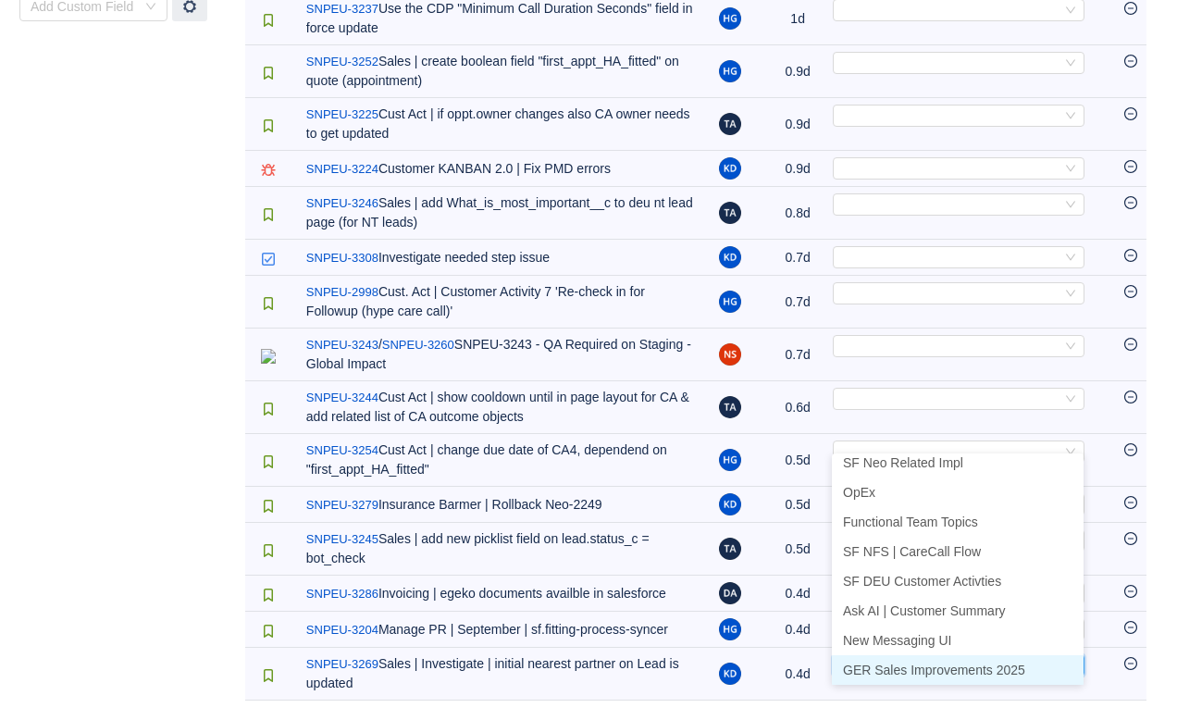
click at [919, 662] on span "GER Sales Improvements 2025" at bounding box center [934, 669] width 182 height 15
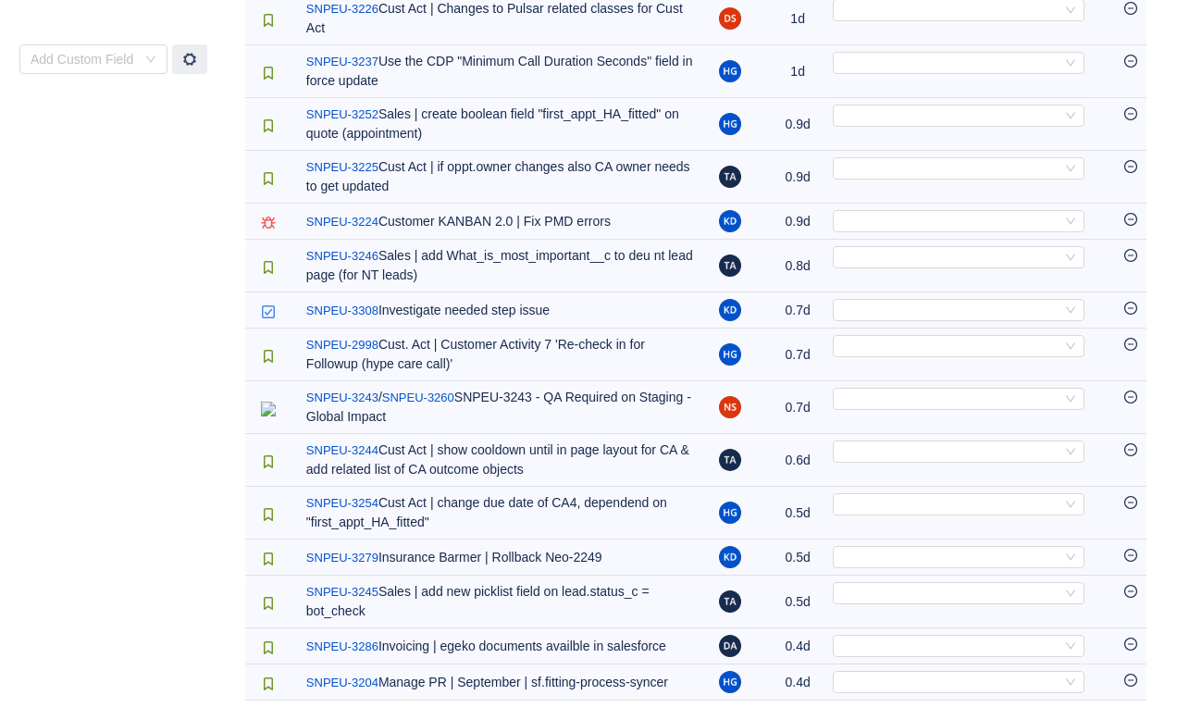
scroll to position [739, 0]
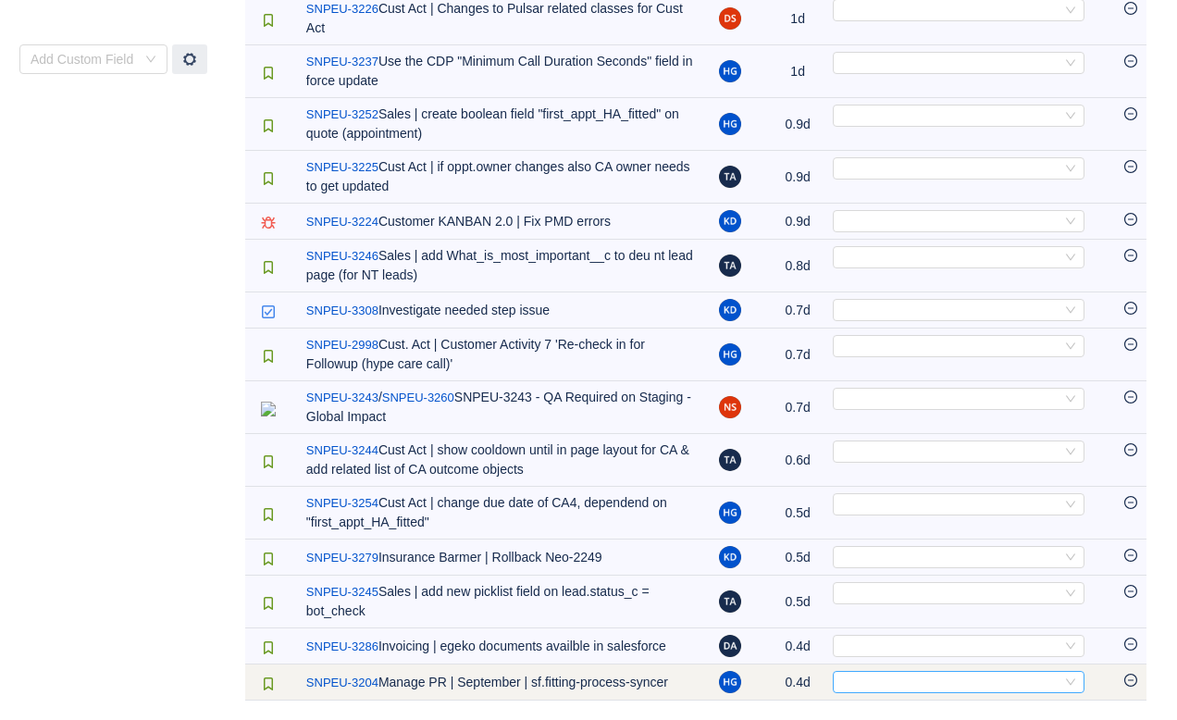
click at [903, 672] on div "Select" at bounding box center [950, 682] width 221 height 20
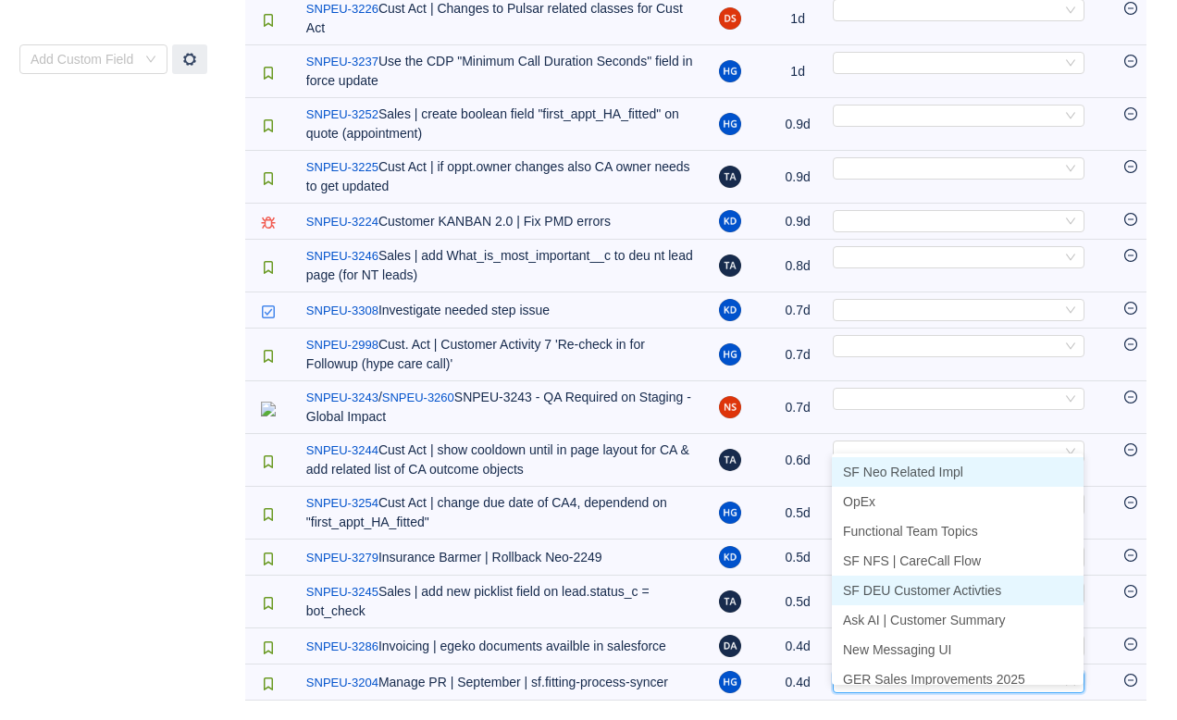
scroll to position [9, 0]
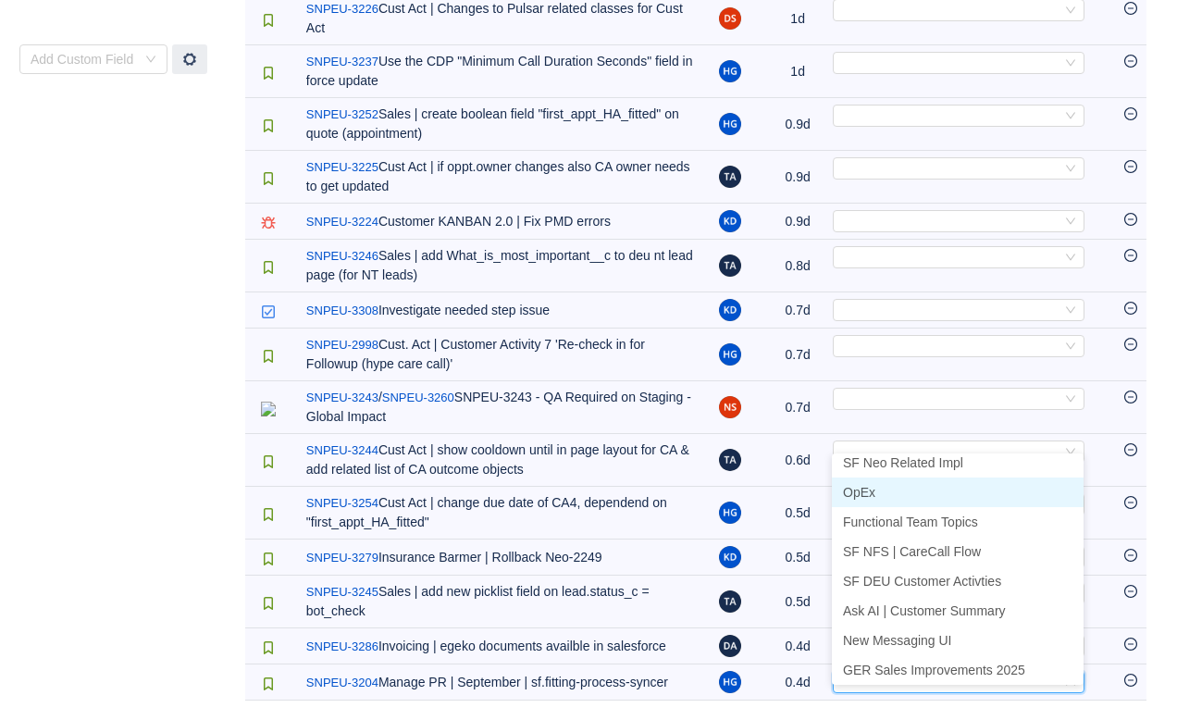
click at [865, 477] on li "OpEx" at bounding box center [958, 492] width 252 height 30
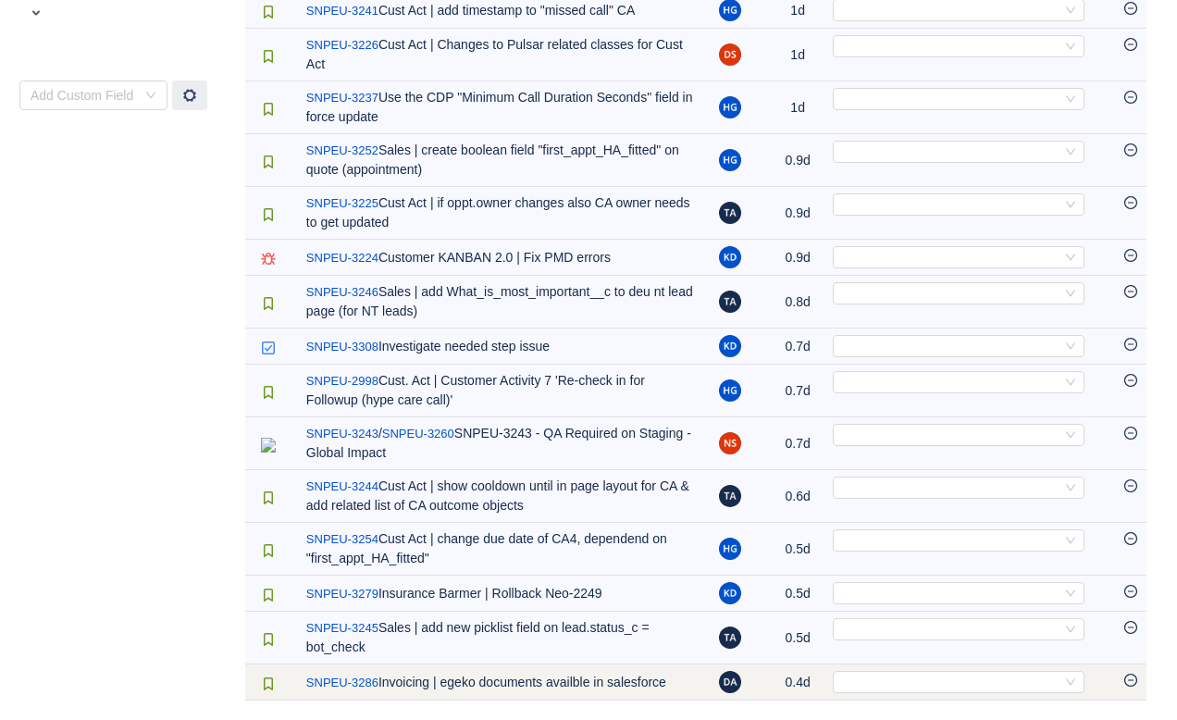
scroll to position [686, 0]
click at [882, 672] on div "Select" at bounding box center [950, 682] width 221 height 20
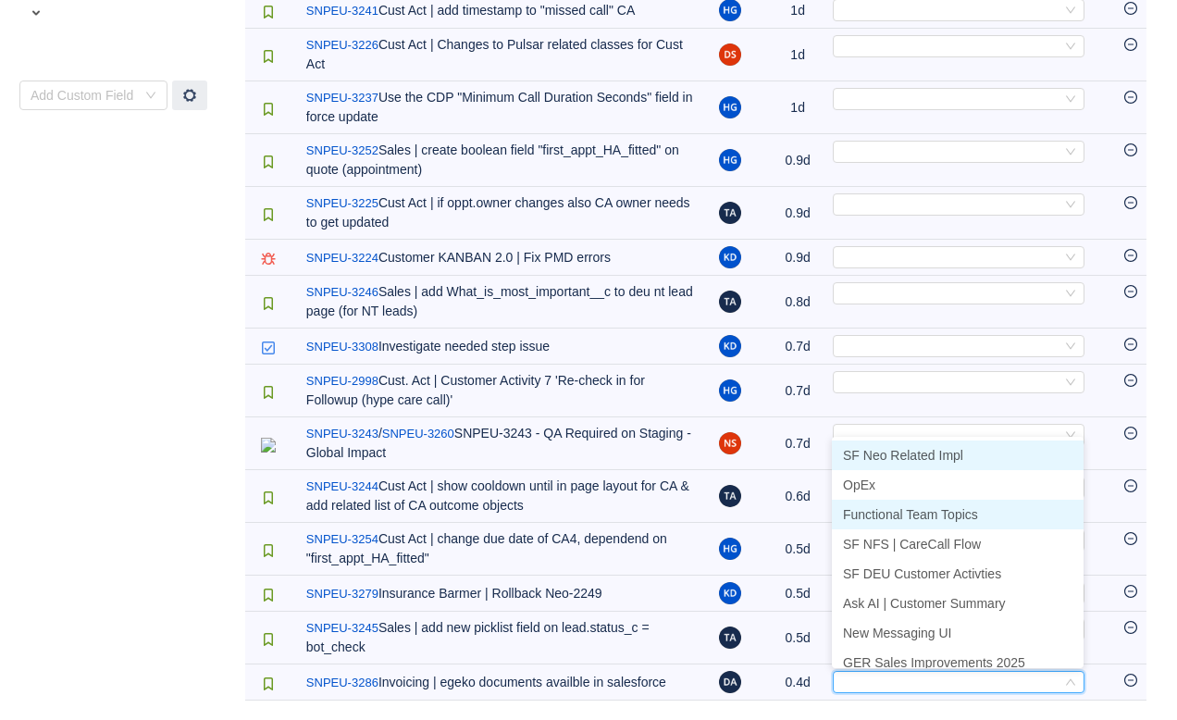
scroll to position [9, 0]
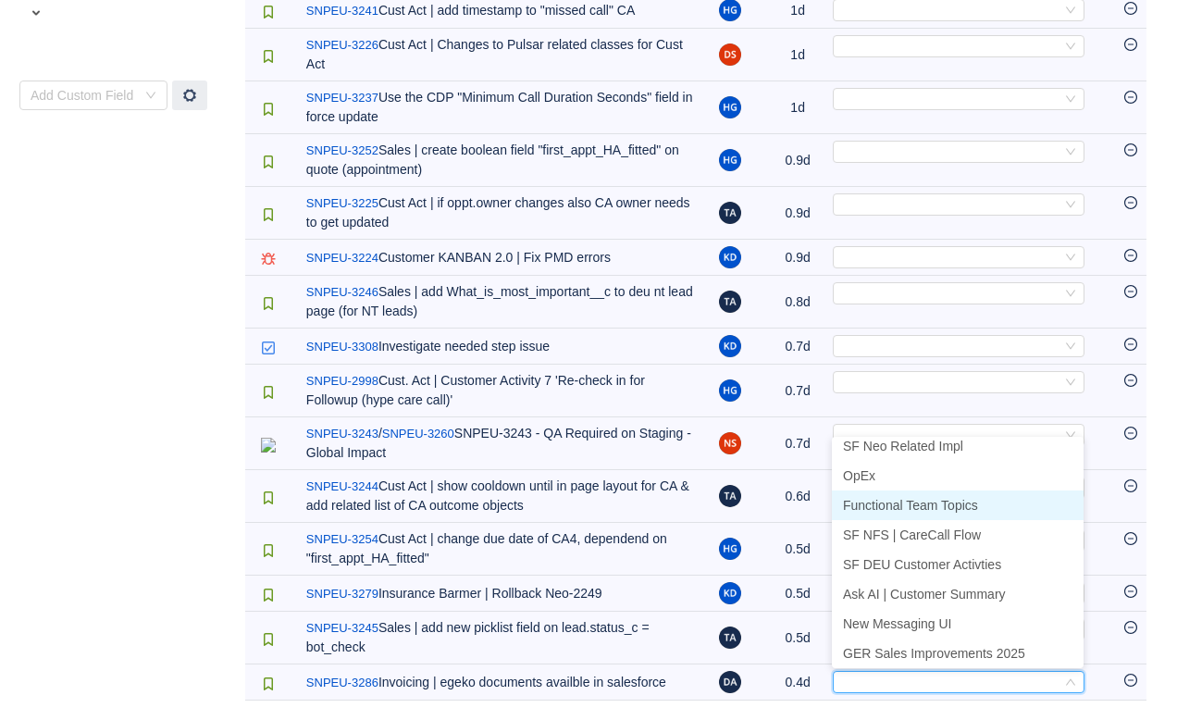
click at [902, 498] on span "Functional Team Topics" at bounding box center [910, 505] width 135 height 15
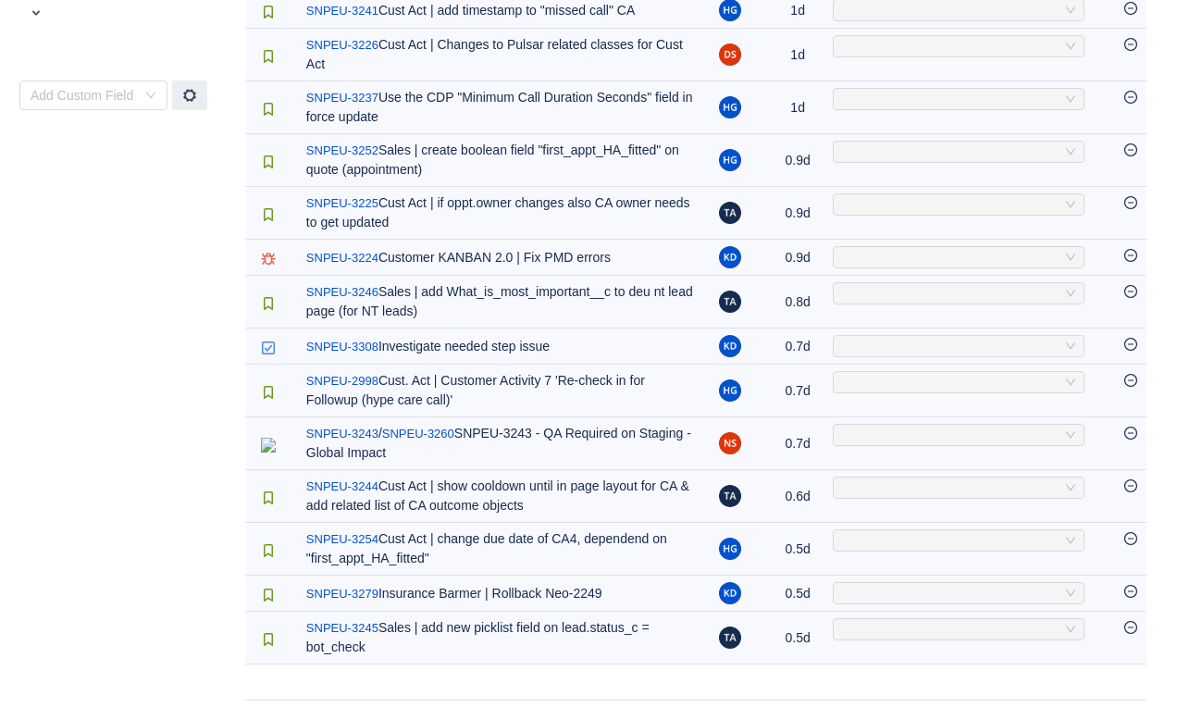
scroll to position [634, 0]
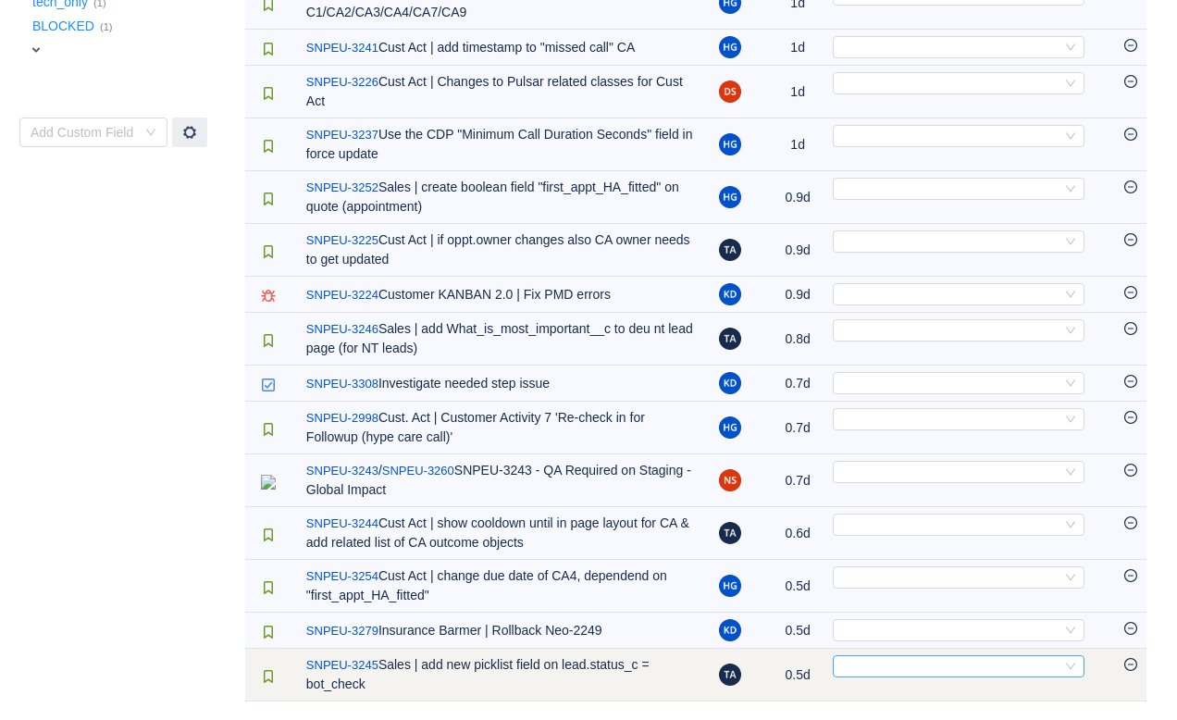
click at [932, 669] on div "Select" at bounding box center [950, 666] width 221 height 20
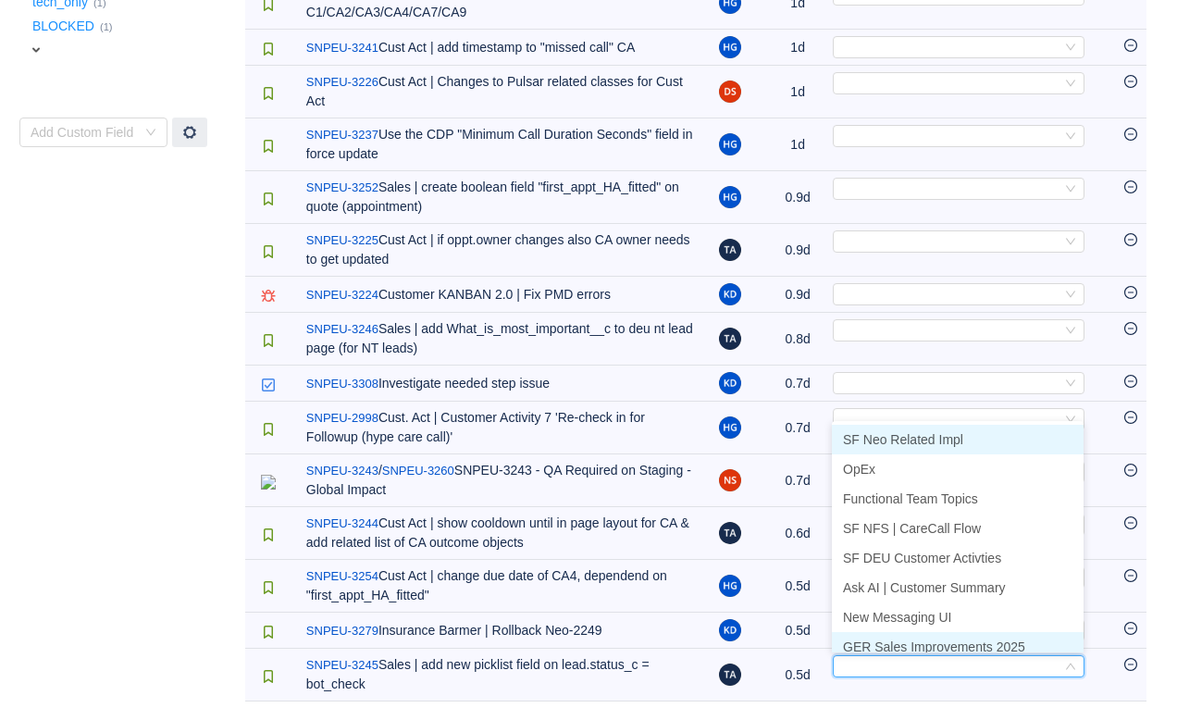
scroll to position [9, 0]
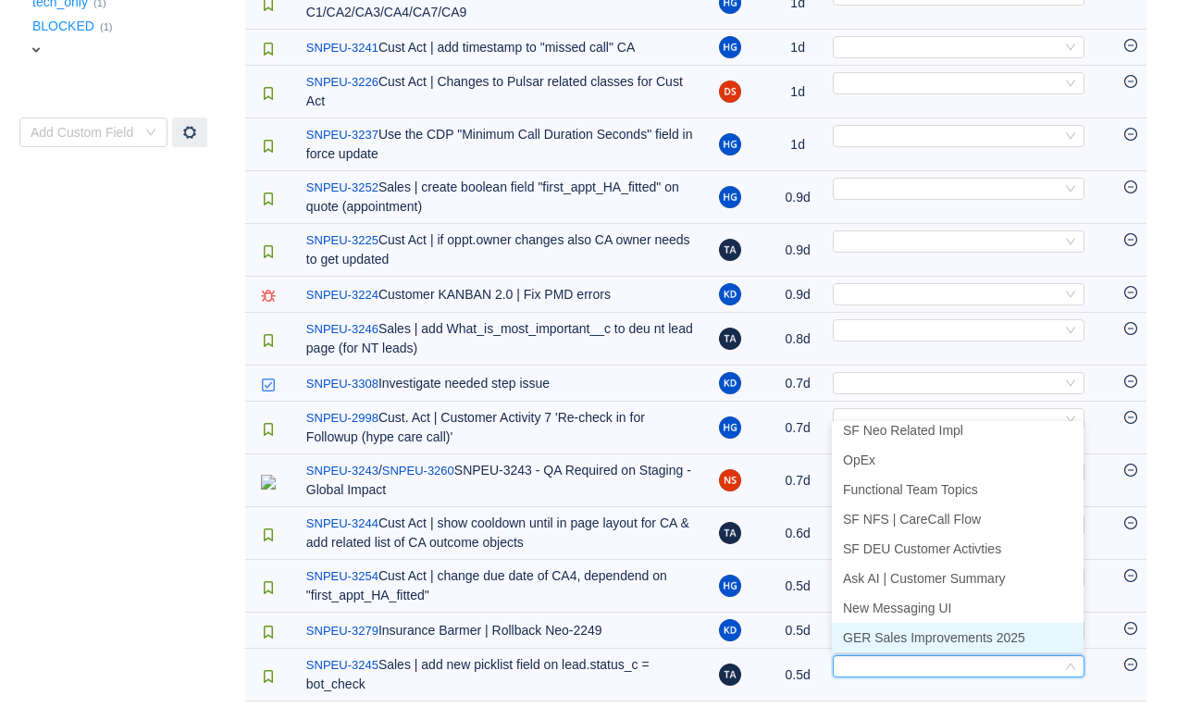
click at [930, 646] on li "GER Sales Improvements 2025" at bounding box center [958, 638] width 252 height 30
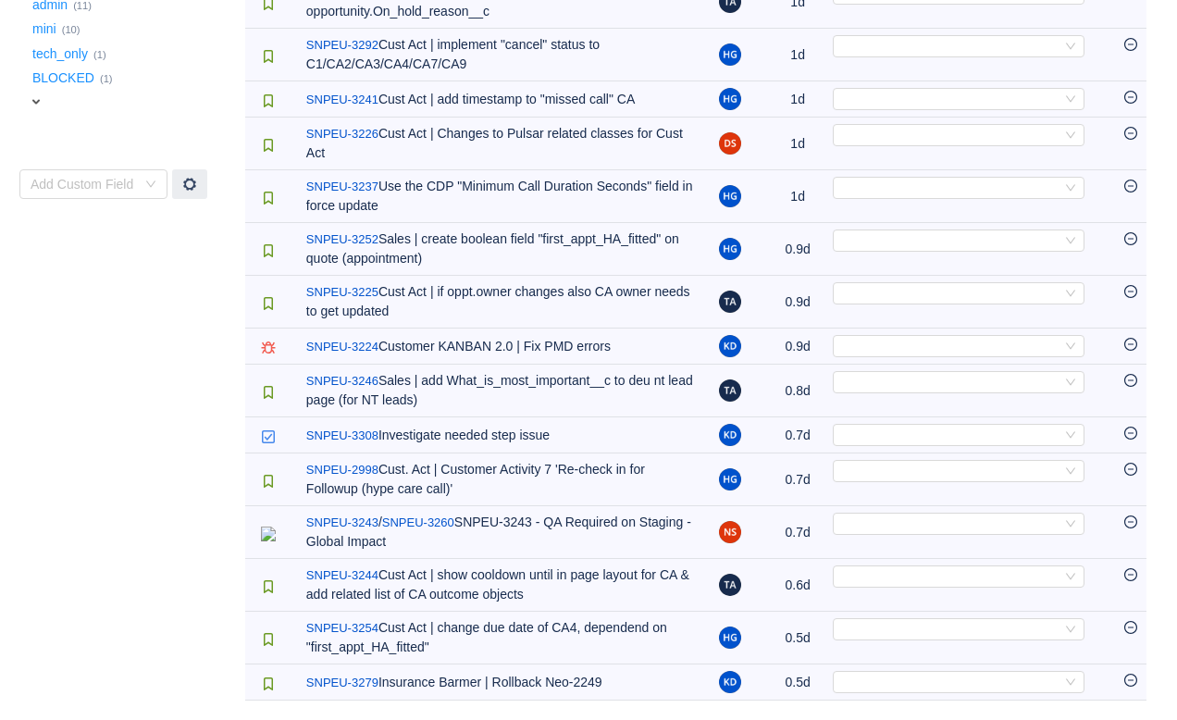
scroll to position [581, 0]
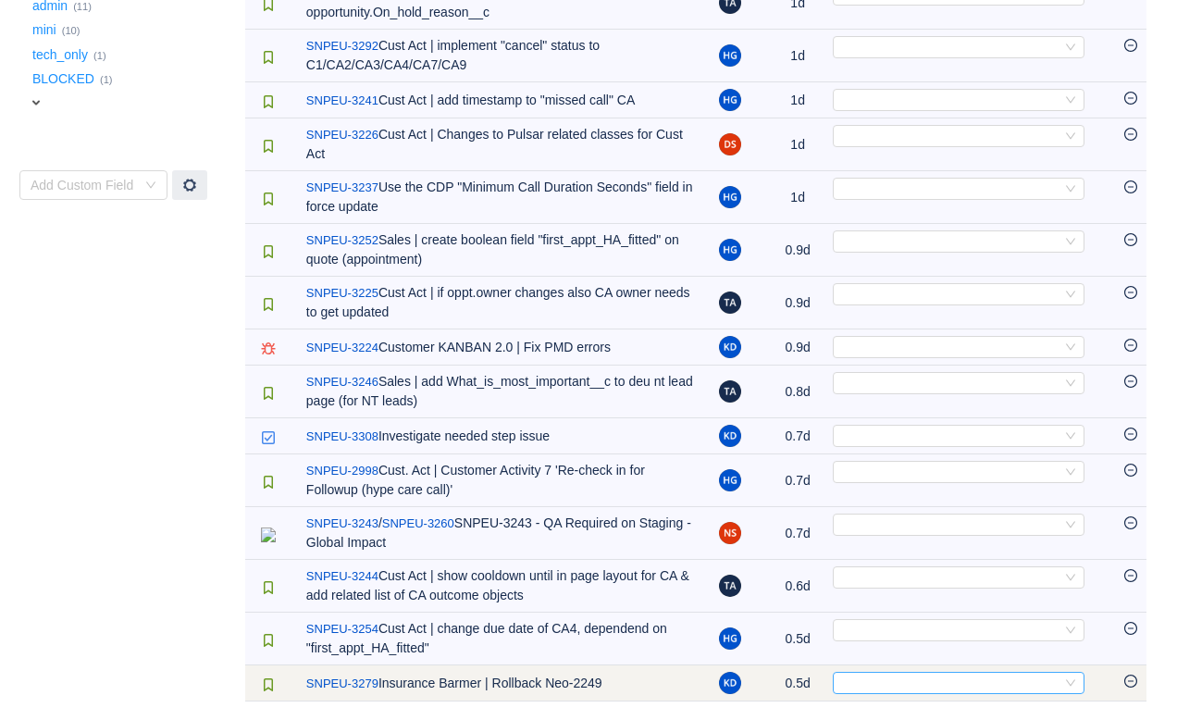
click at [915, 686] on div "Select" at bounding box center [950, 682] width 221 height 20
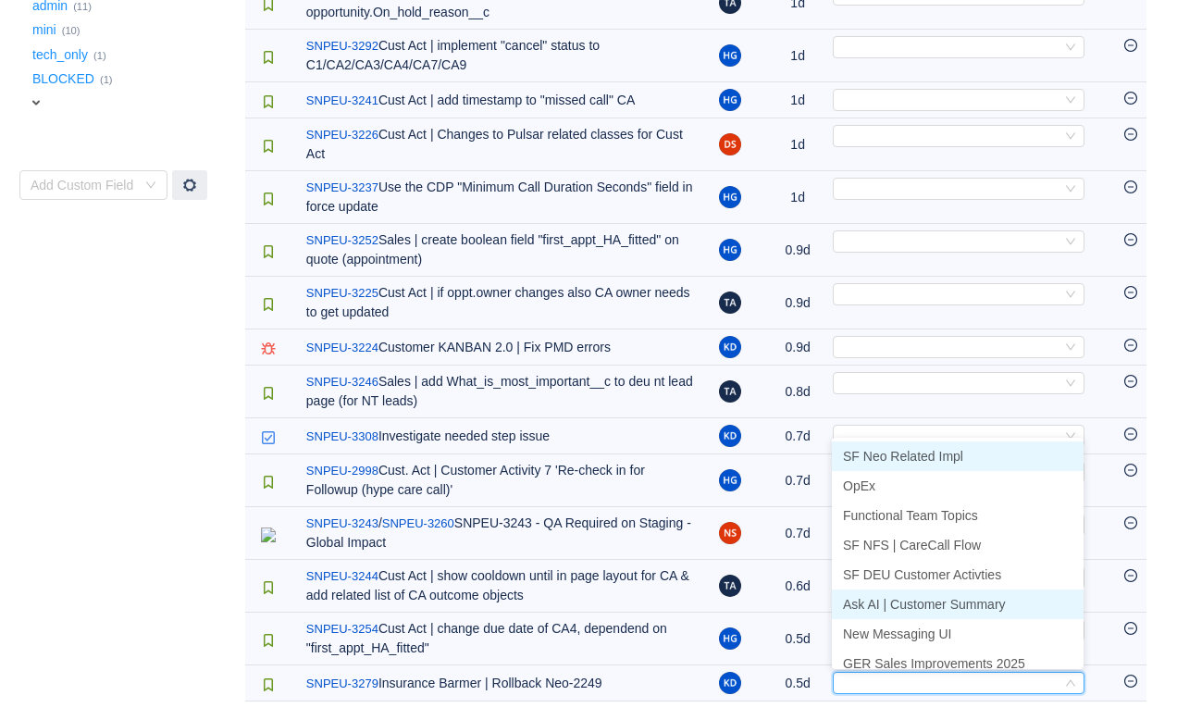
scroll to position [9, 0]
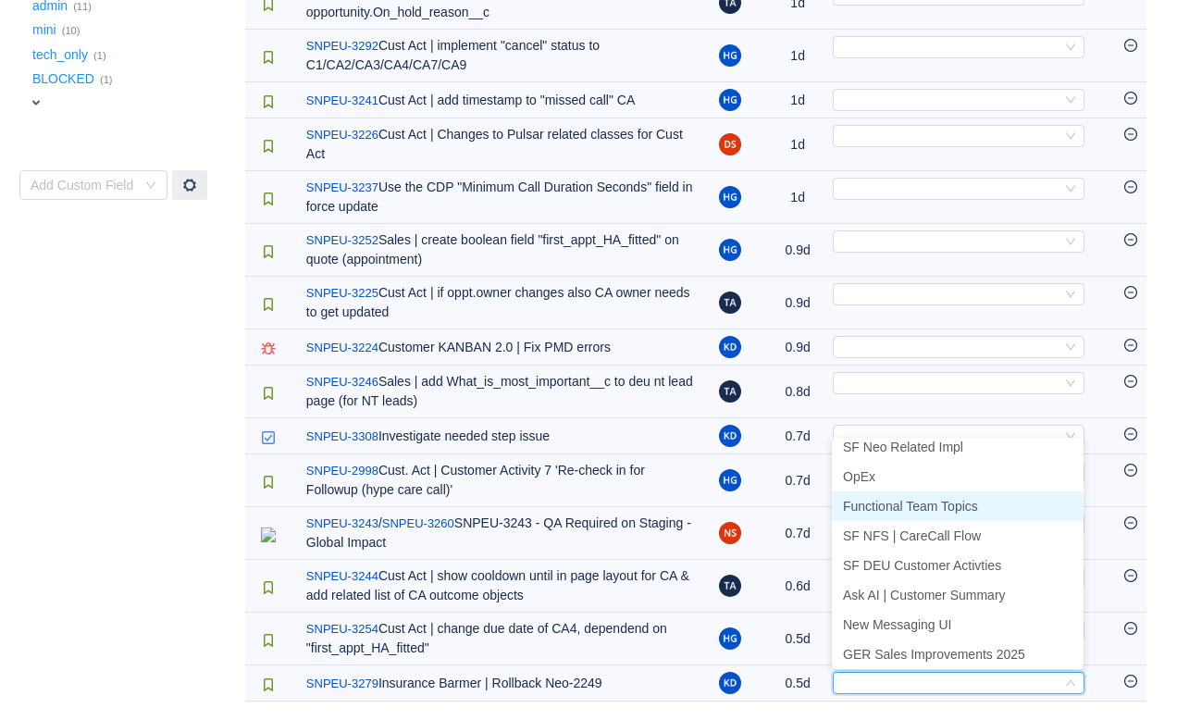
click at [913, 507] on span "Functional Team Topics" at bounding box center [910, 506] width 135 height 15
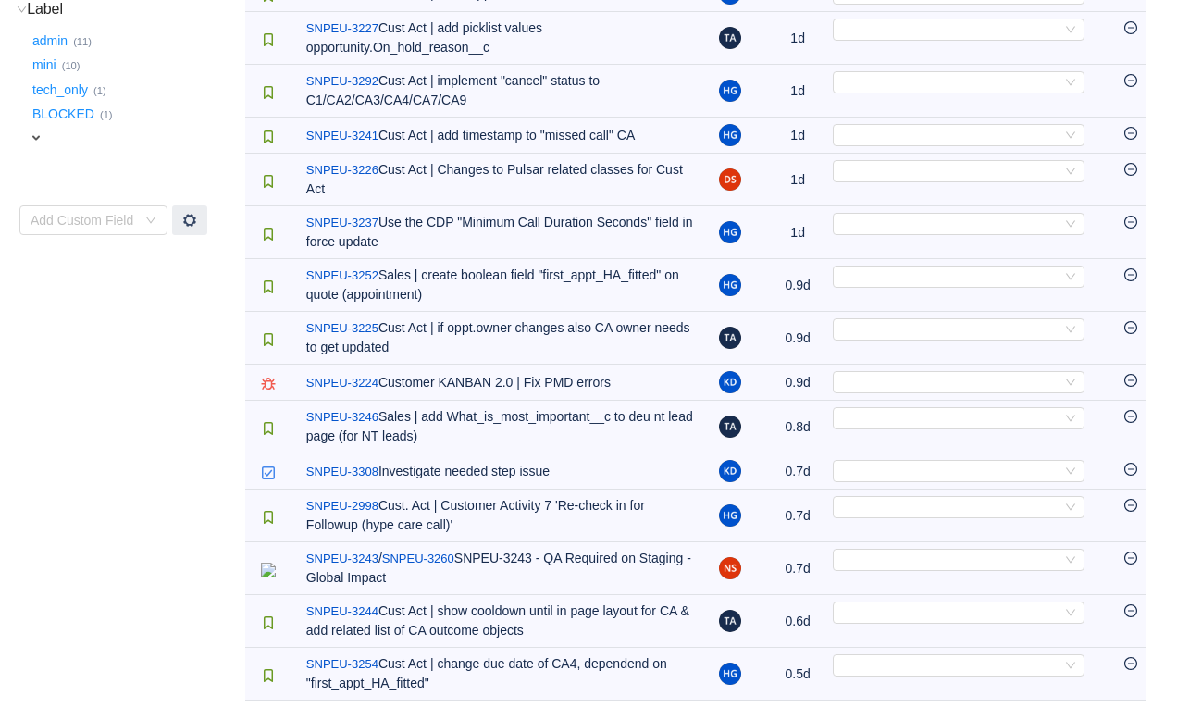
scroll to position [545, 0]
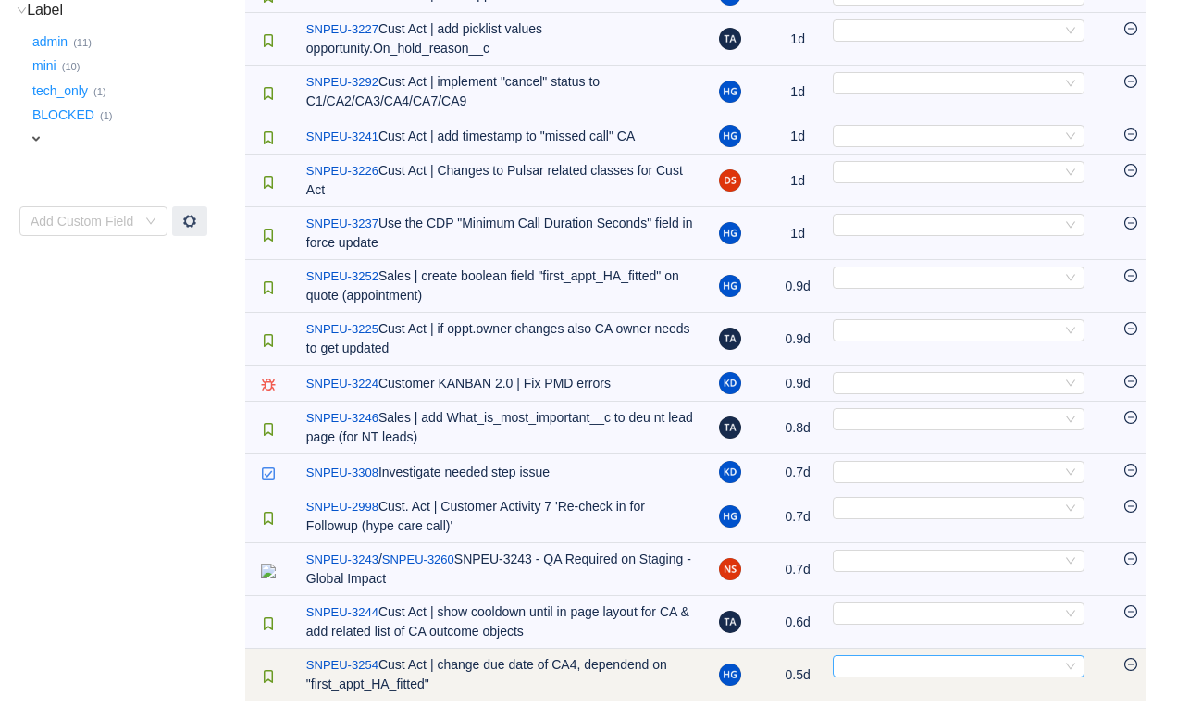
click at [894, 661] on div "Select" at bounding box center [950, 666] width 221 height 20
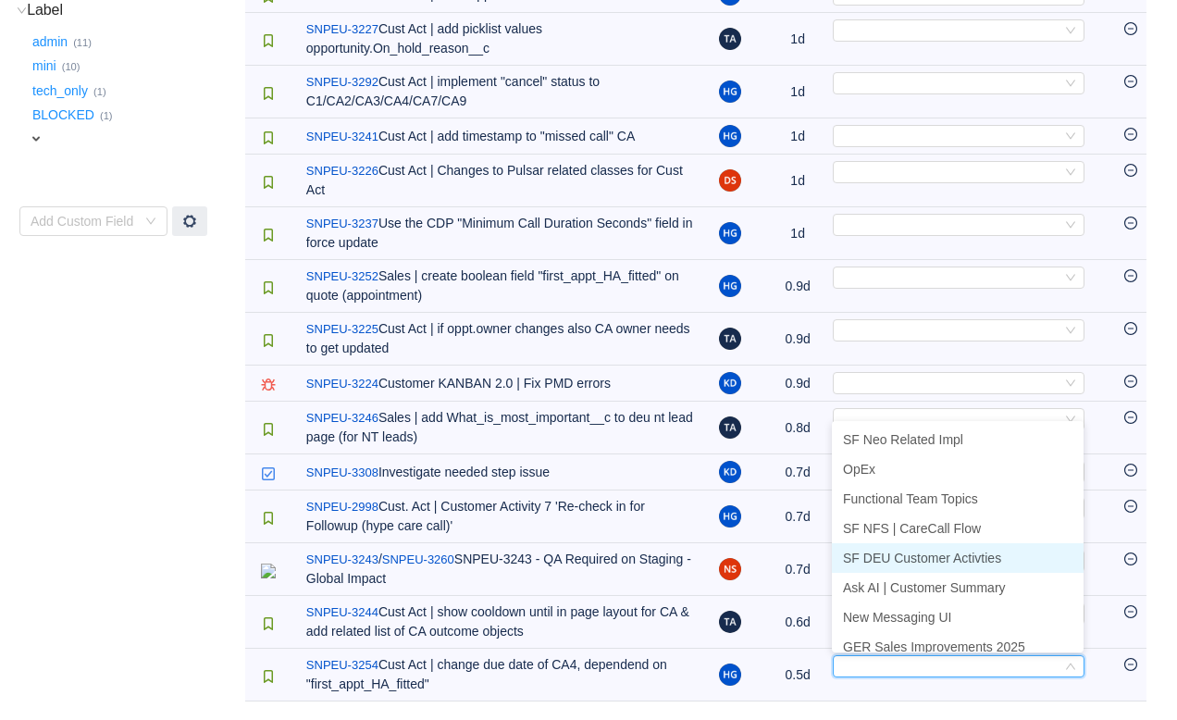
click at [1005, 563] on li "SF DEU Customer Activties" at bounding box center [958, 558] width 252 height 30
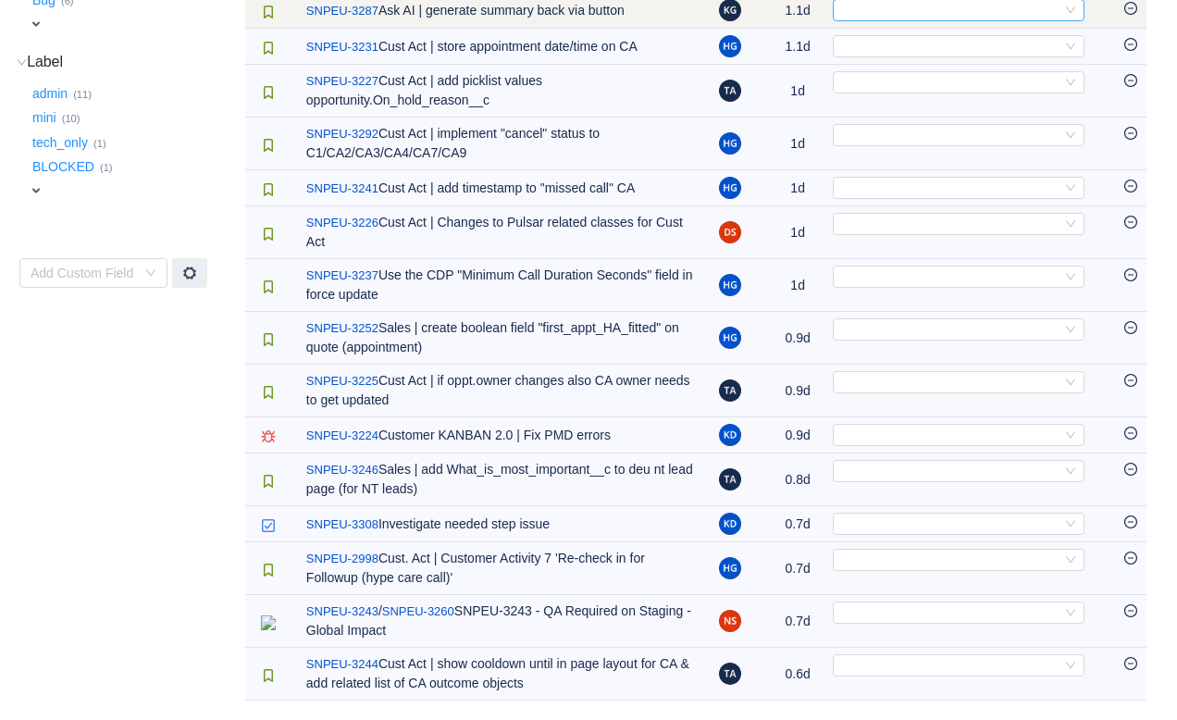
scroll to position [492, 0]
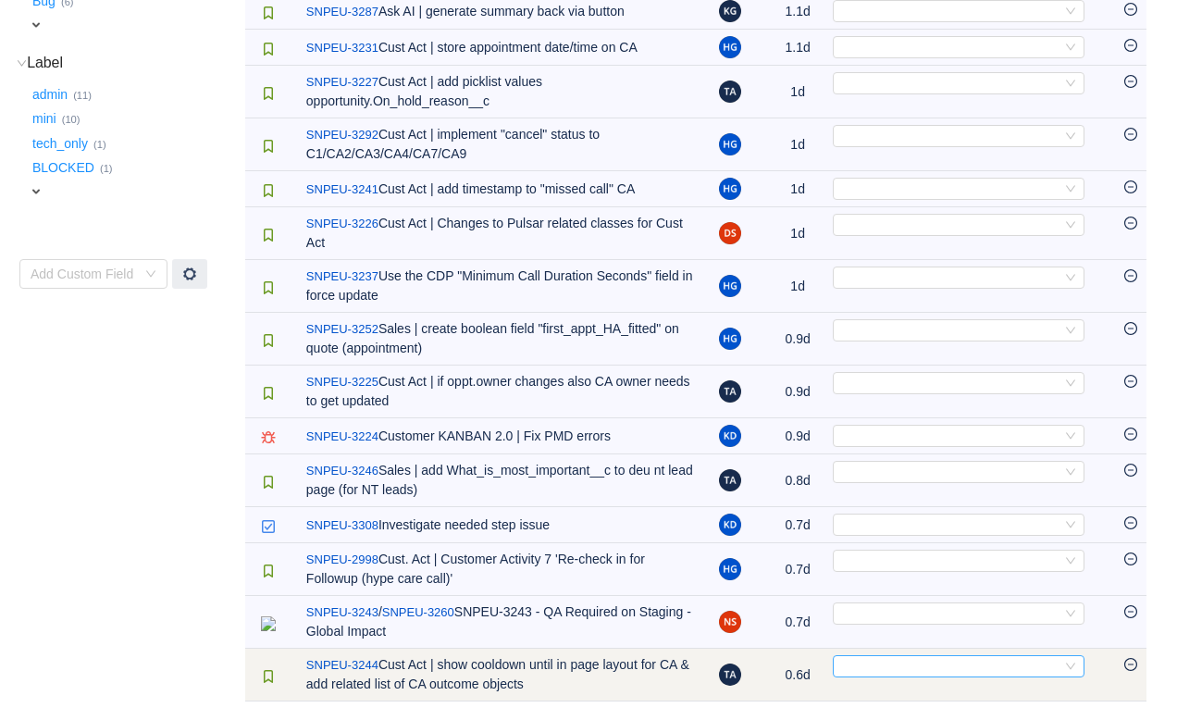
click at [956, 661] on div "Select" at bounding box center [950, 666] width 221 height 20
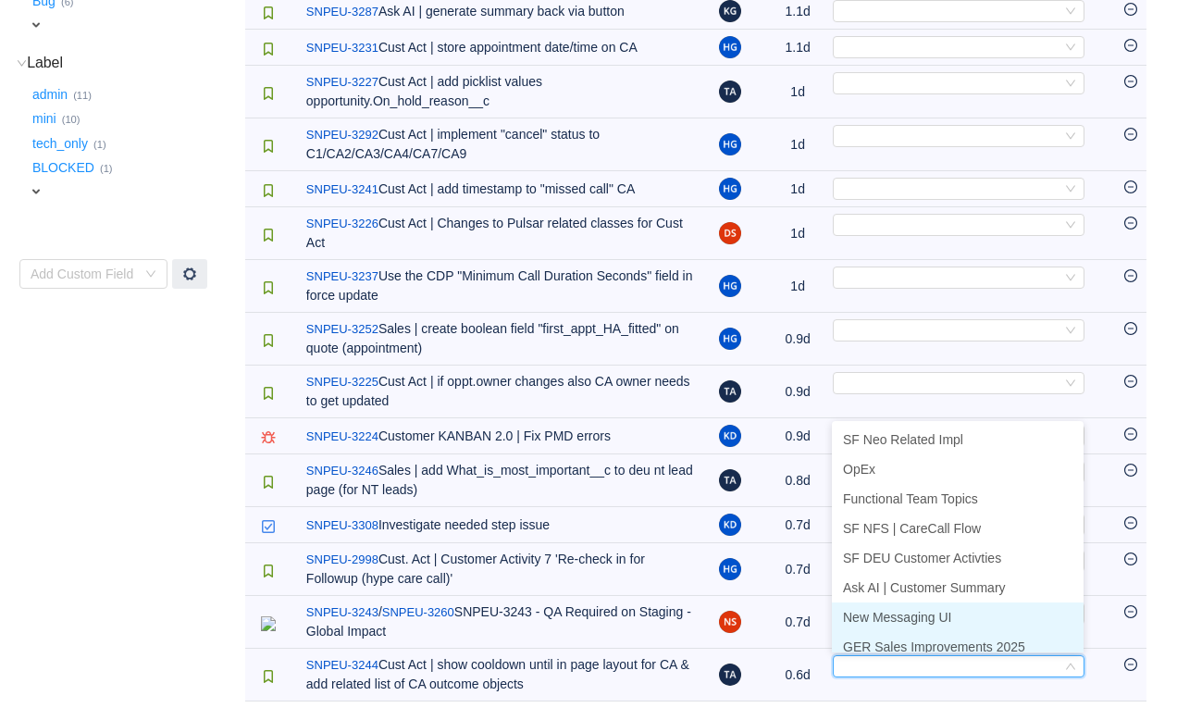
scroll to position [9, 0]
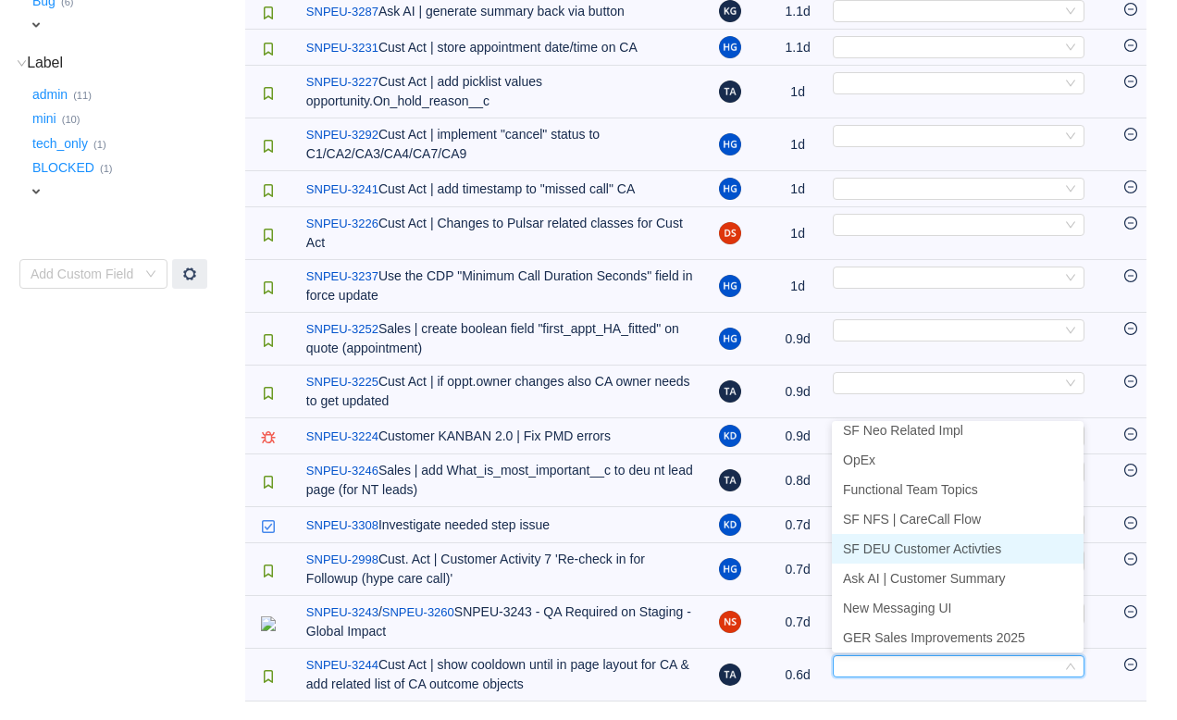
click at [944, 541] on span "SF DEU Customer Activties" at bounding box center [922, 548] width 158 height 15
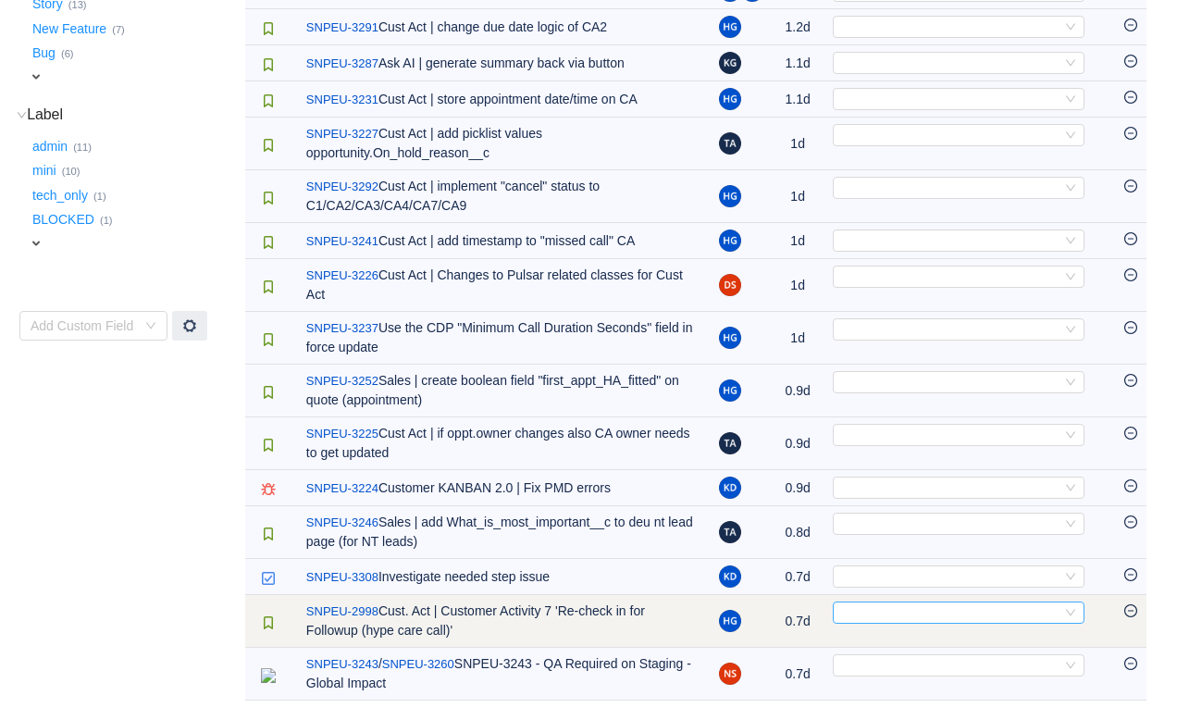
scroll to position [439, 0]
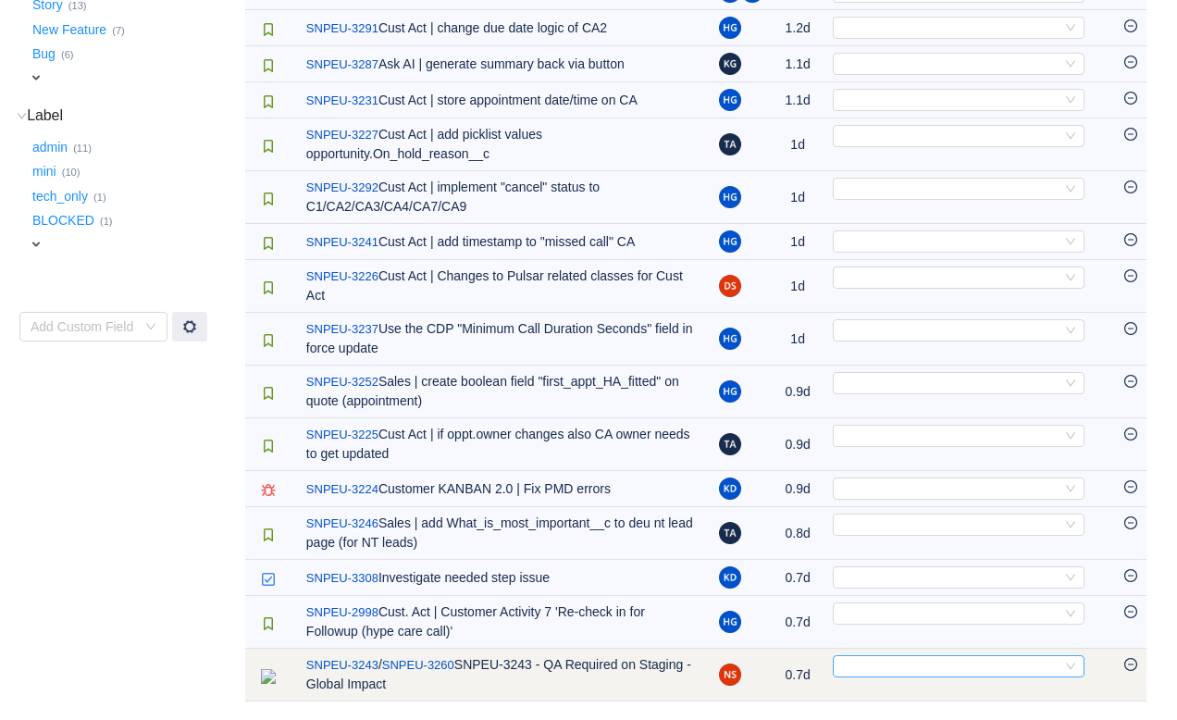
click at [932, 668] on div "Select" at bounding box center [950, 666] width 221 height 20
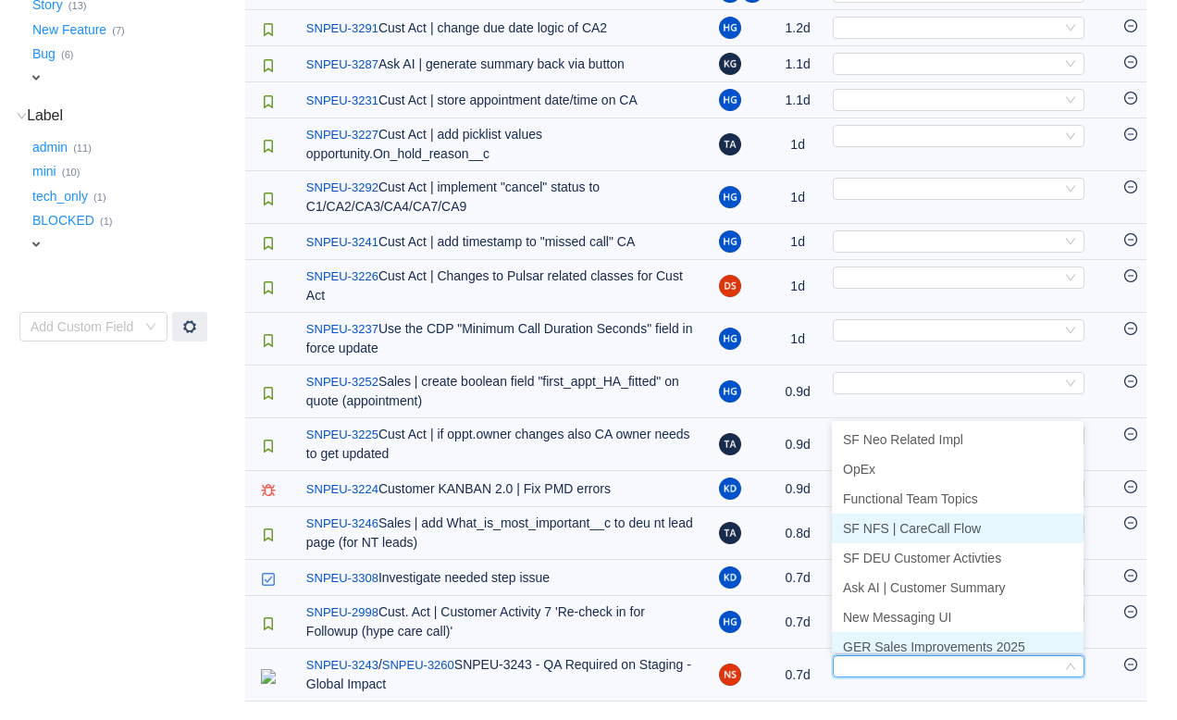
scroll to position [9, 0]
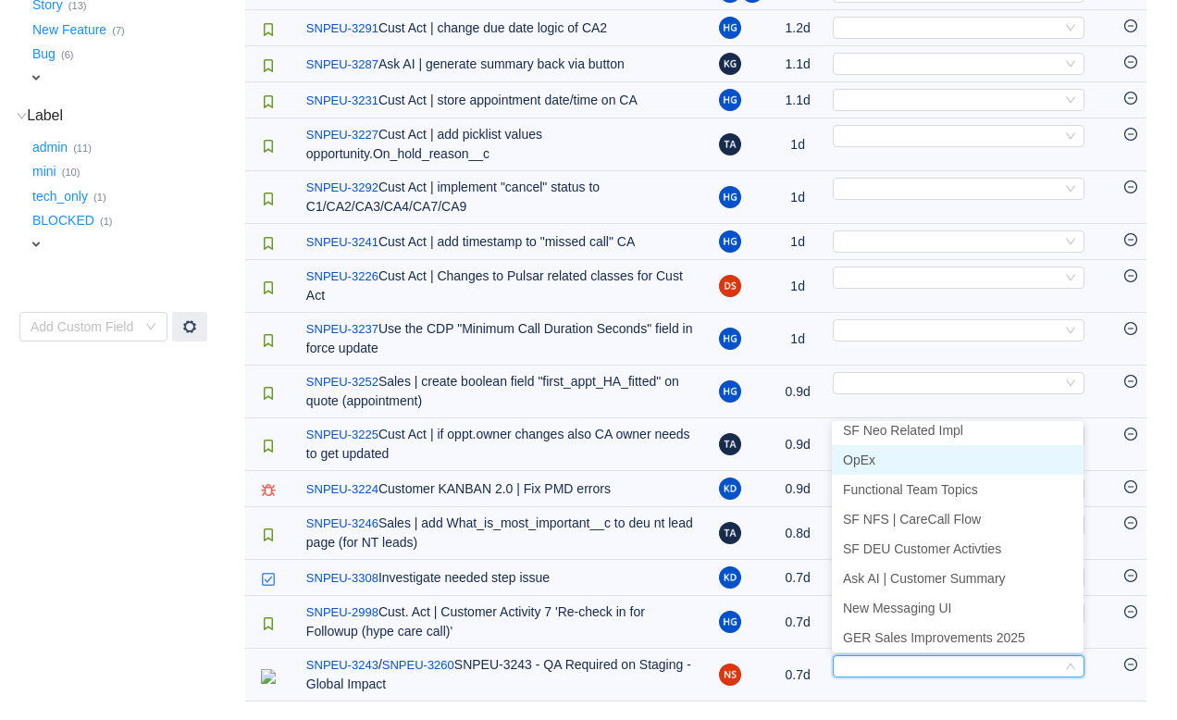
click at [885, 461] on li "OpEx" at bounding box center [958, 460] width 252 height 30
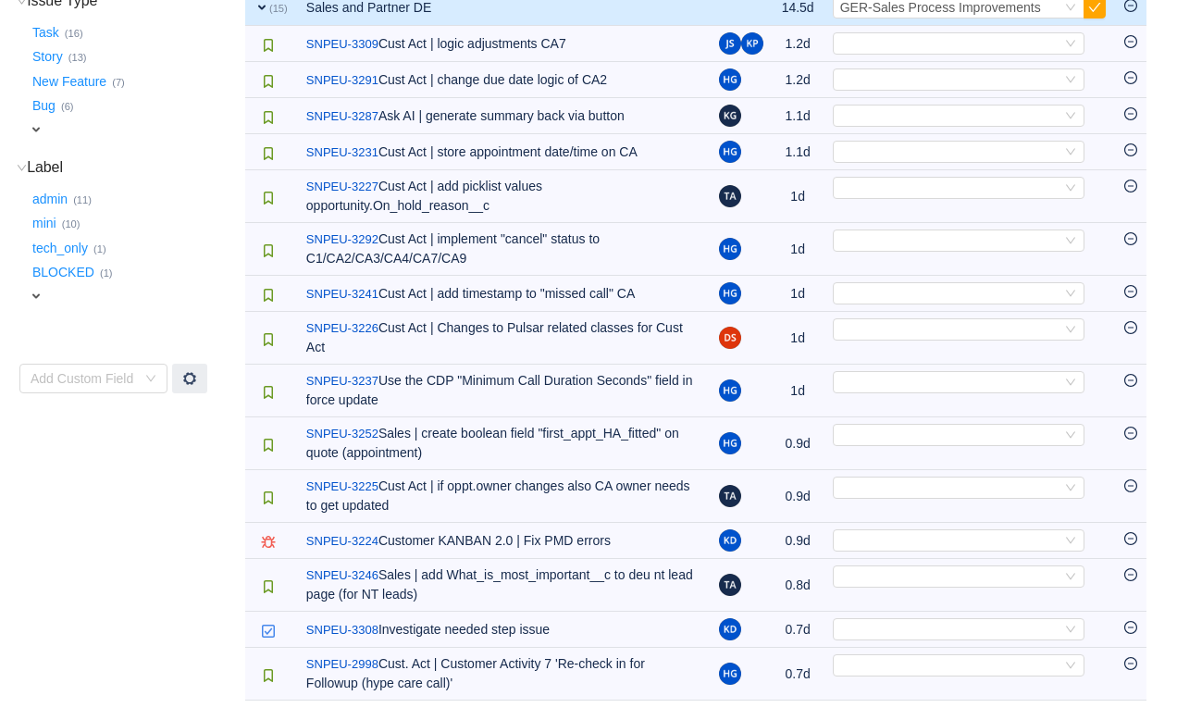
scroll to position [387, 0]
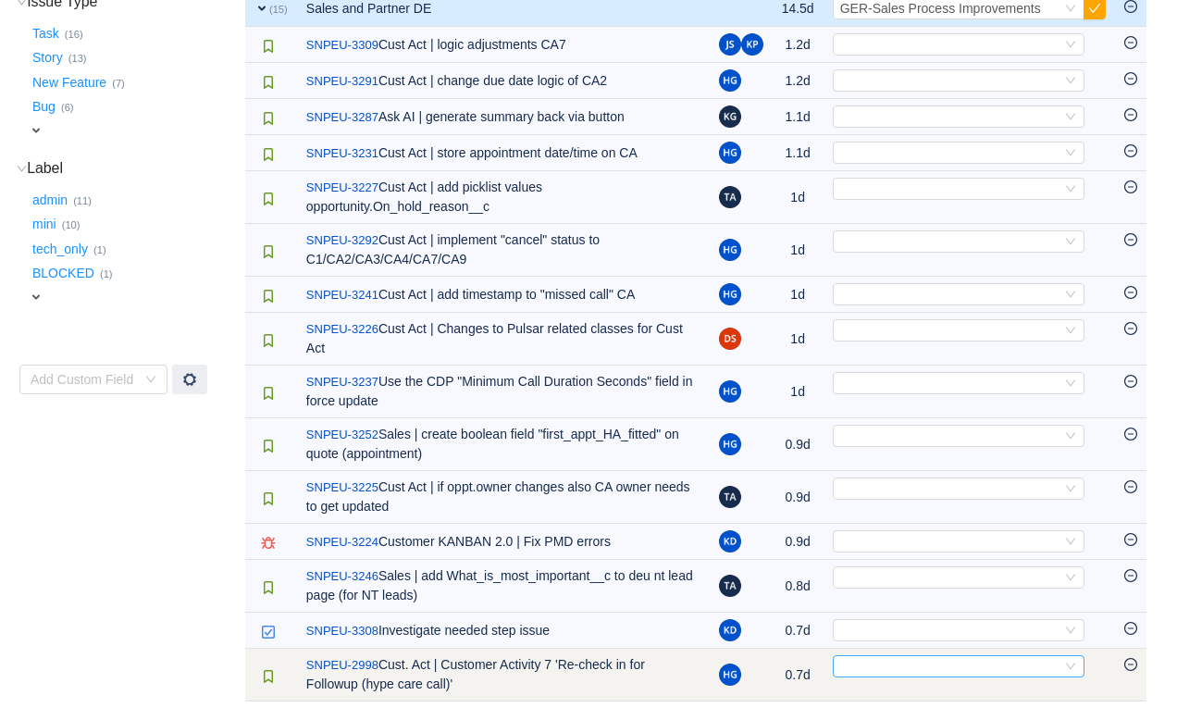
click at [929, 668] on div "Select" at bounding box center [950, 666] width 221 height 20
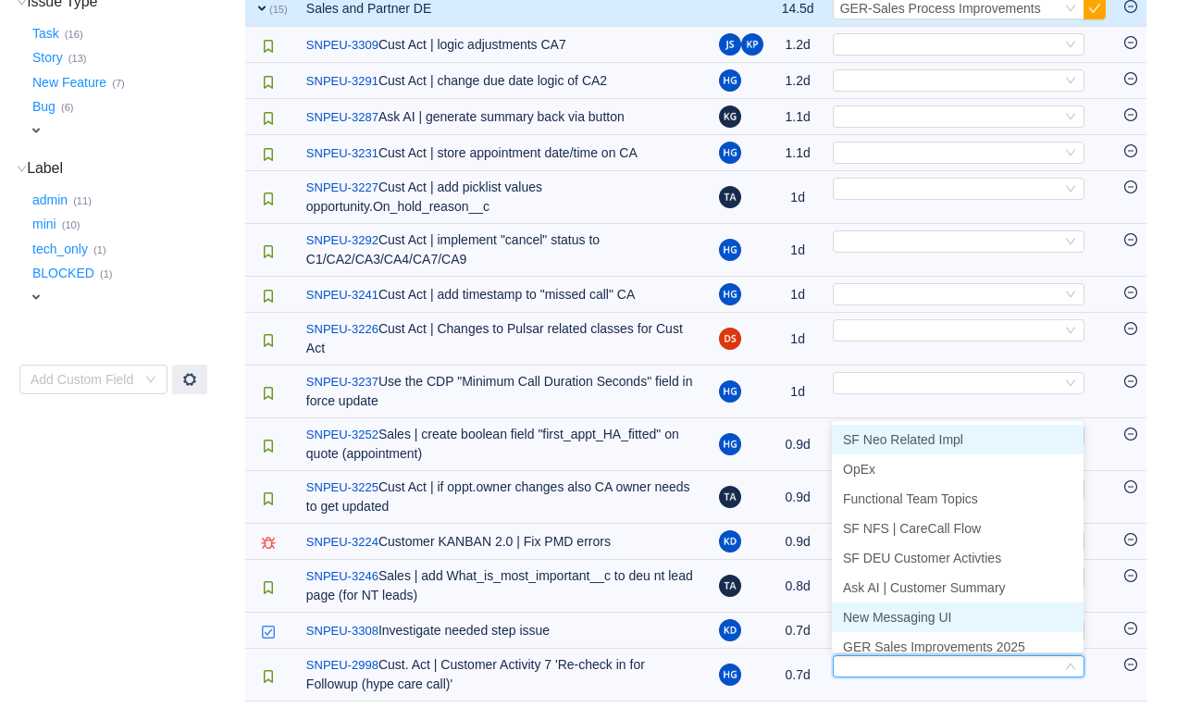
scroll to position [9, 0]
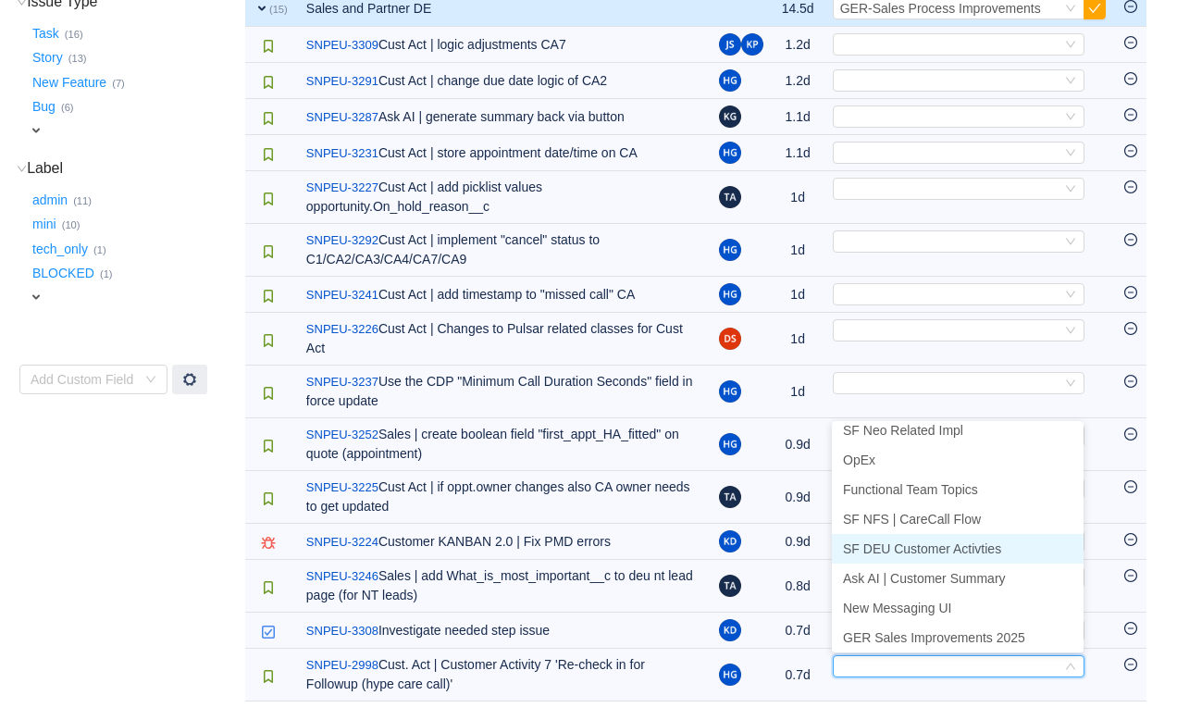
click at [921, 536] on li "SF DEU Customer Activties" at bounding box center [958, 549] width 252 height 30
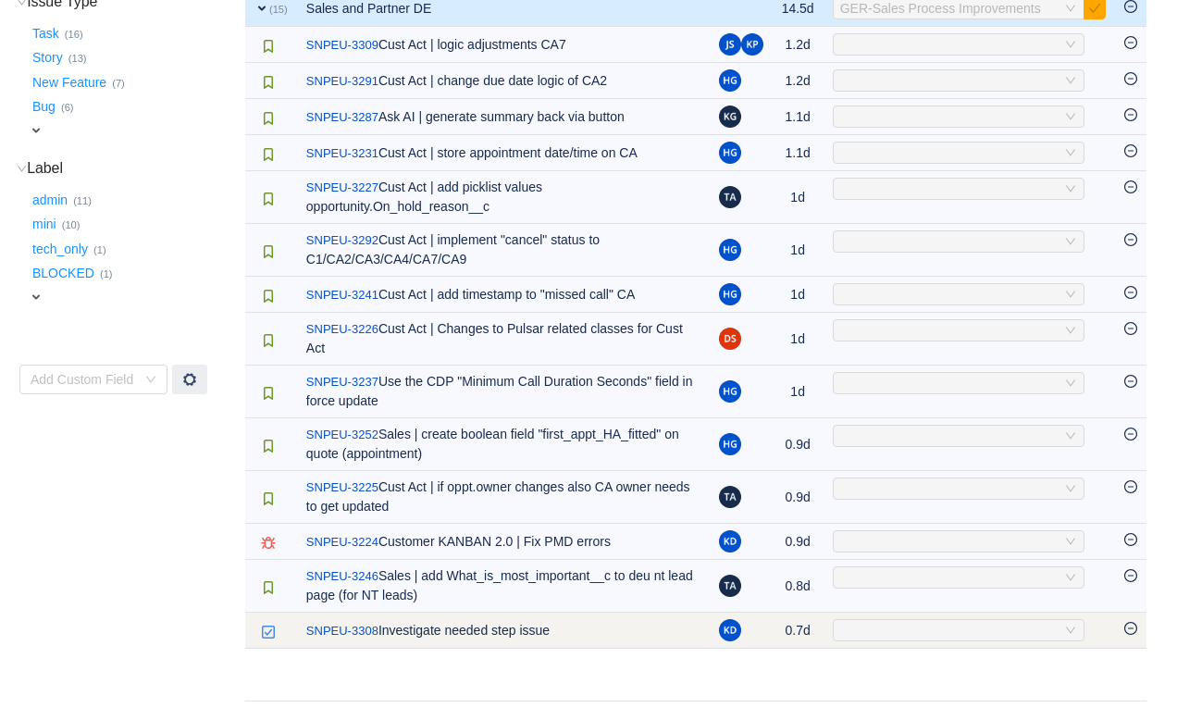
click at [896, 633] on div "Select" at bounding box center [950, 630] width 221 height 20
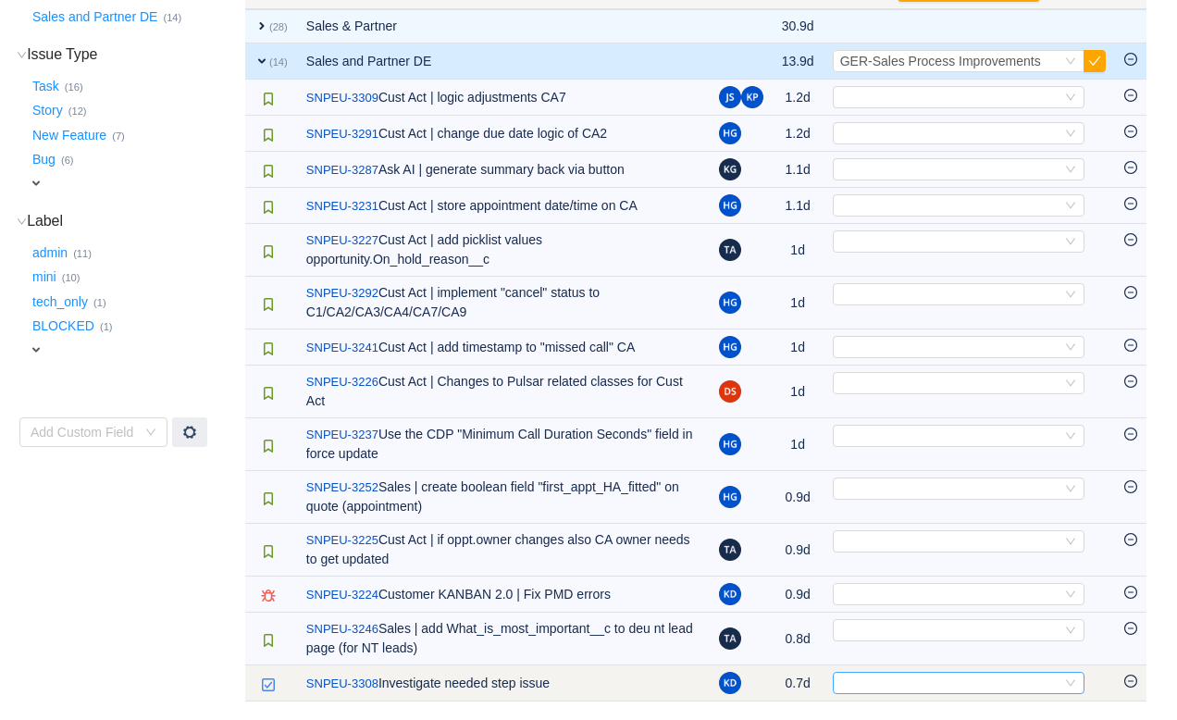
click at [900, 692] on div "Select" at bounding box center [959, 683] width 252 height 22
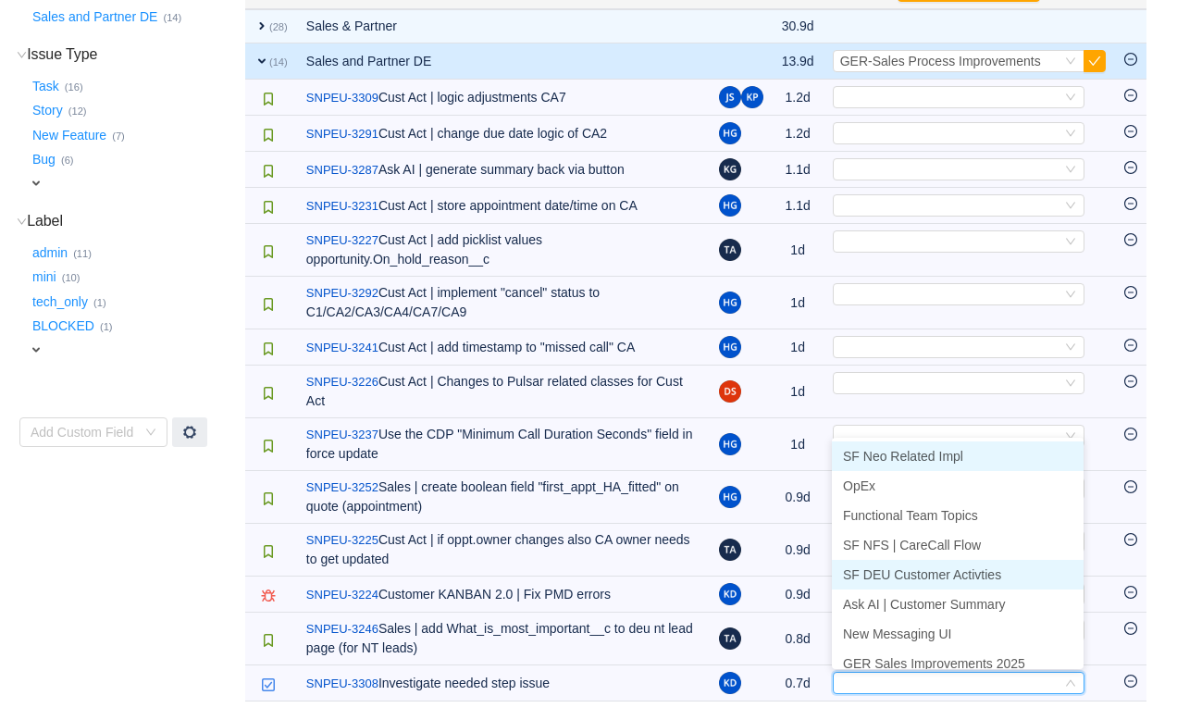
scroll to position [9, 0]
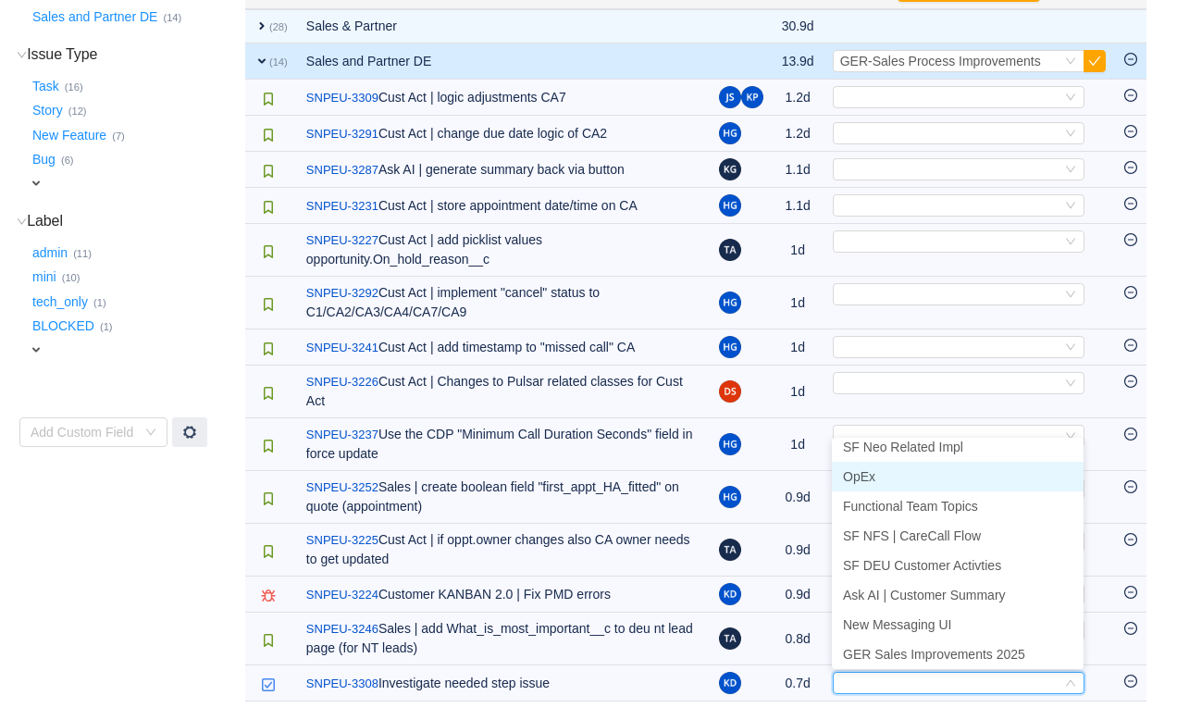
click at [882, 475] on li "OpEx" at bounding box center [958, 477] width 252 height 30
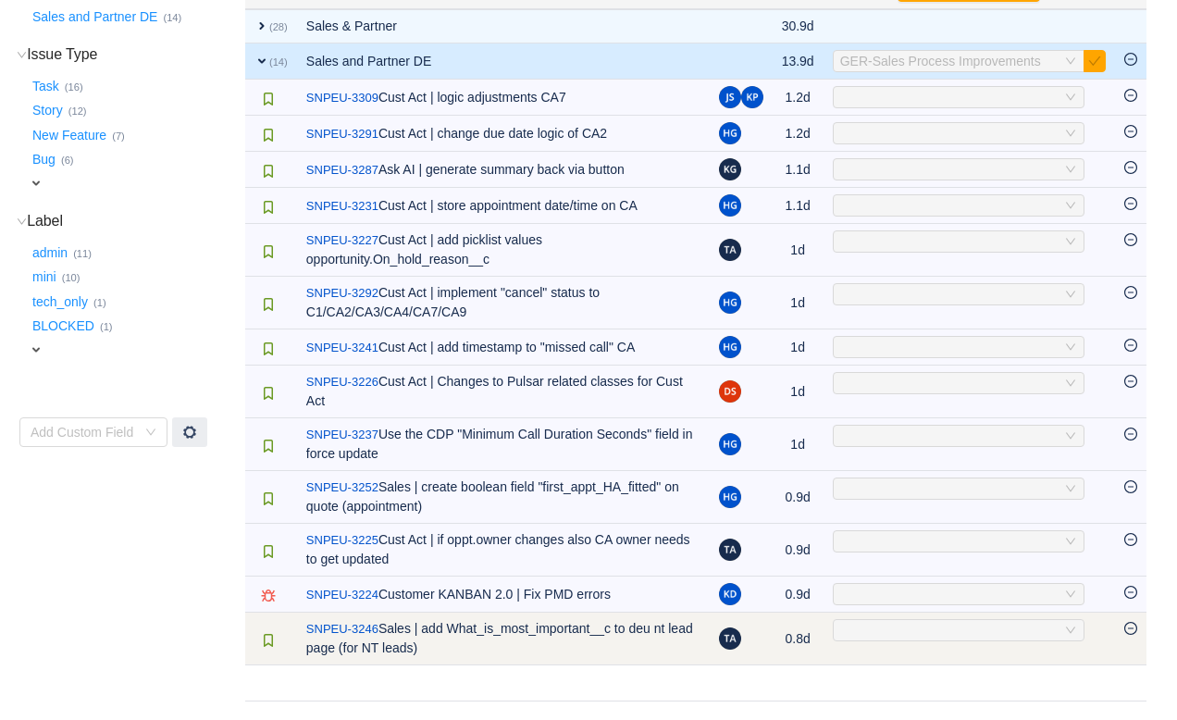
scroll to position [298, 0]
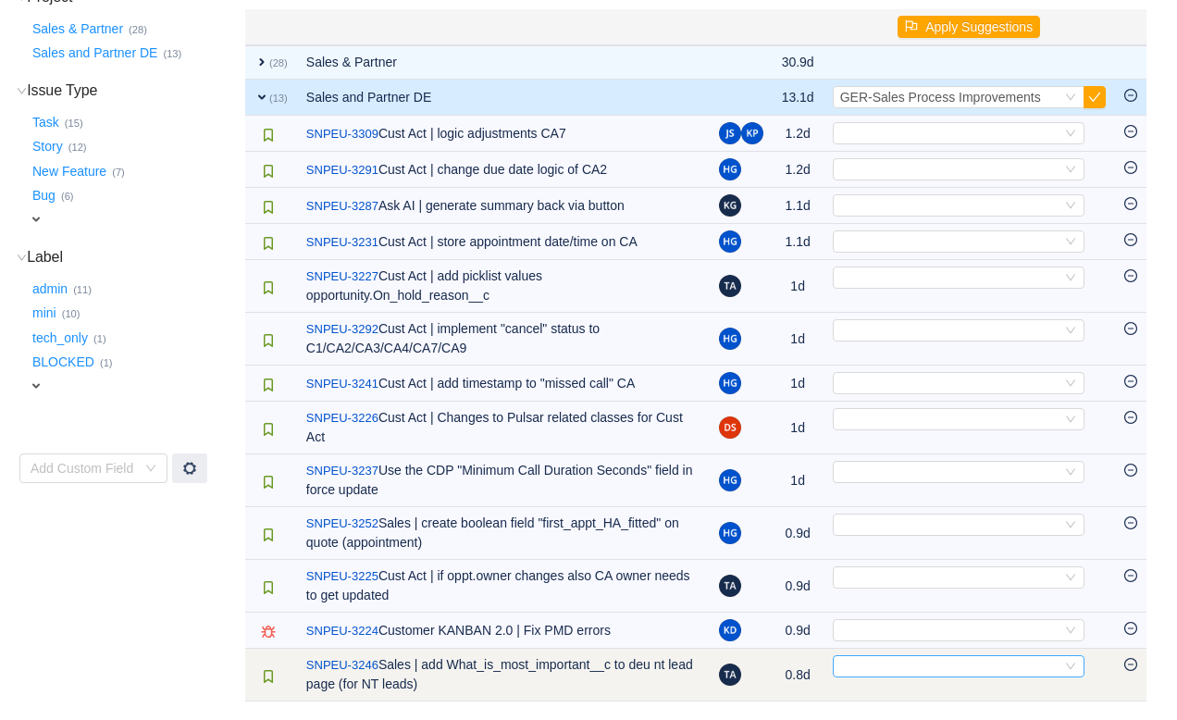
click at [906, 665] on div "Select" at bounding box center [950, 666] width 221 height 20
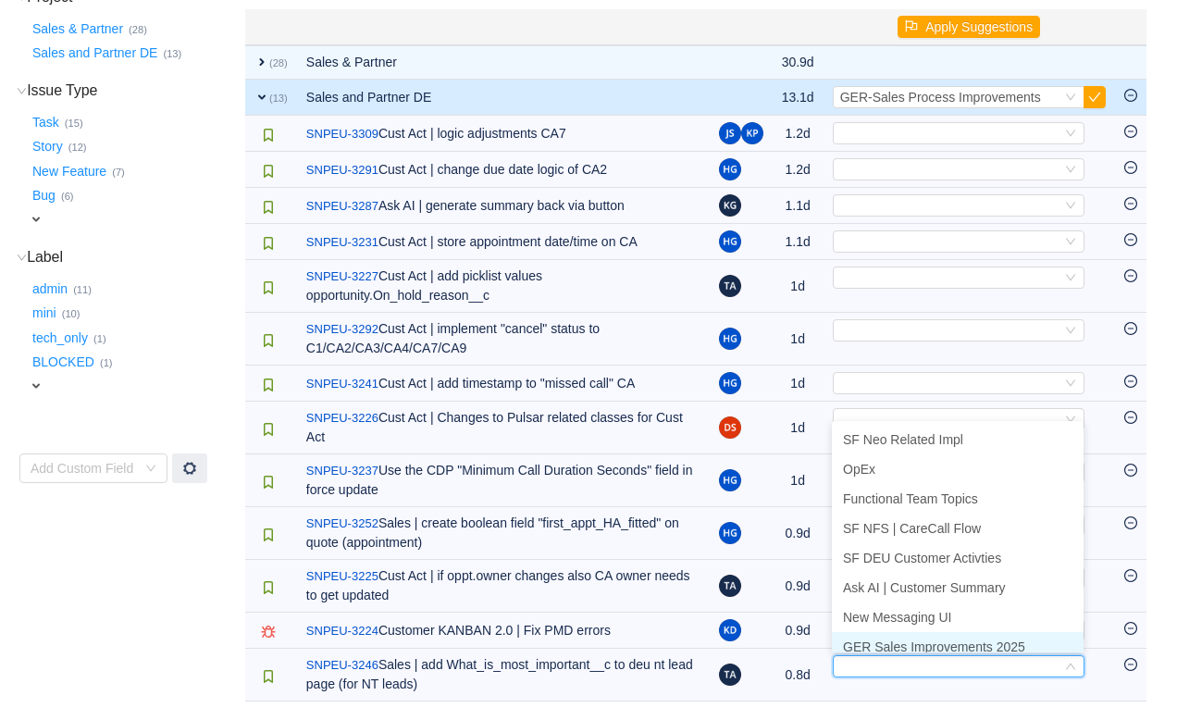
scroll to position [9, 0]
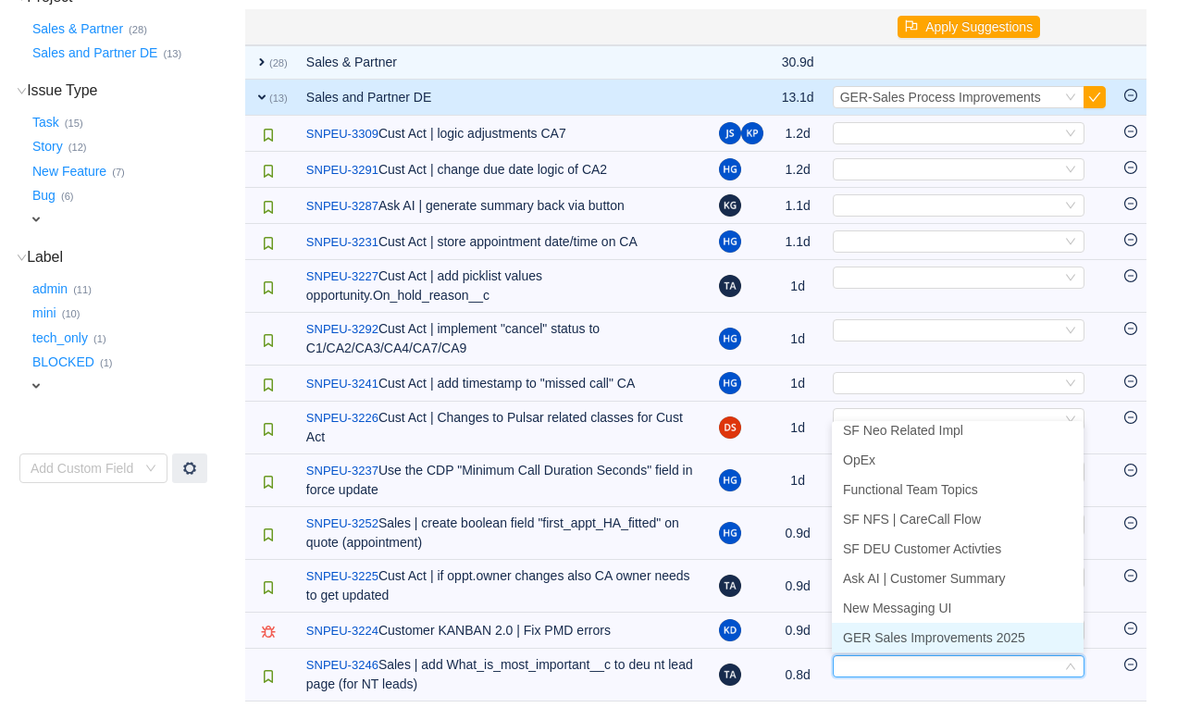
click at [906, 647] on li "GER Sales Improvements 2025" at bounding box center [958, 638] width 252 height 30
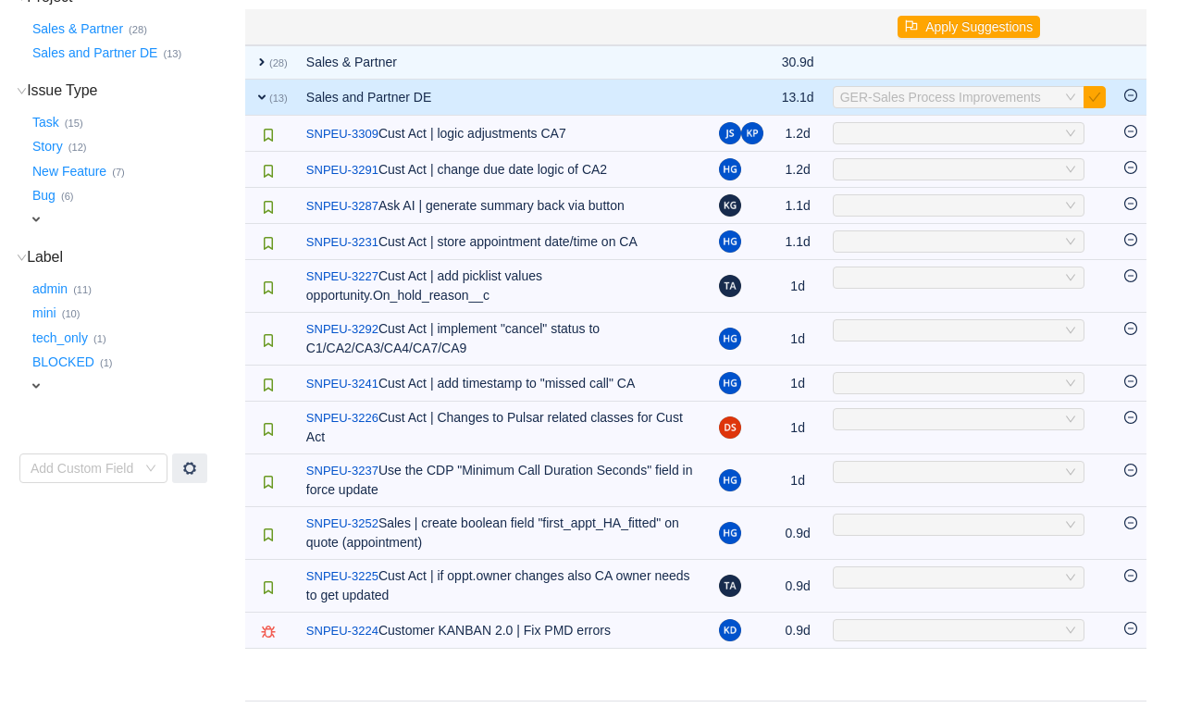
scroll to position [245, 0]
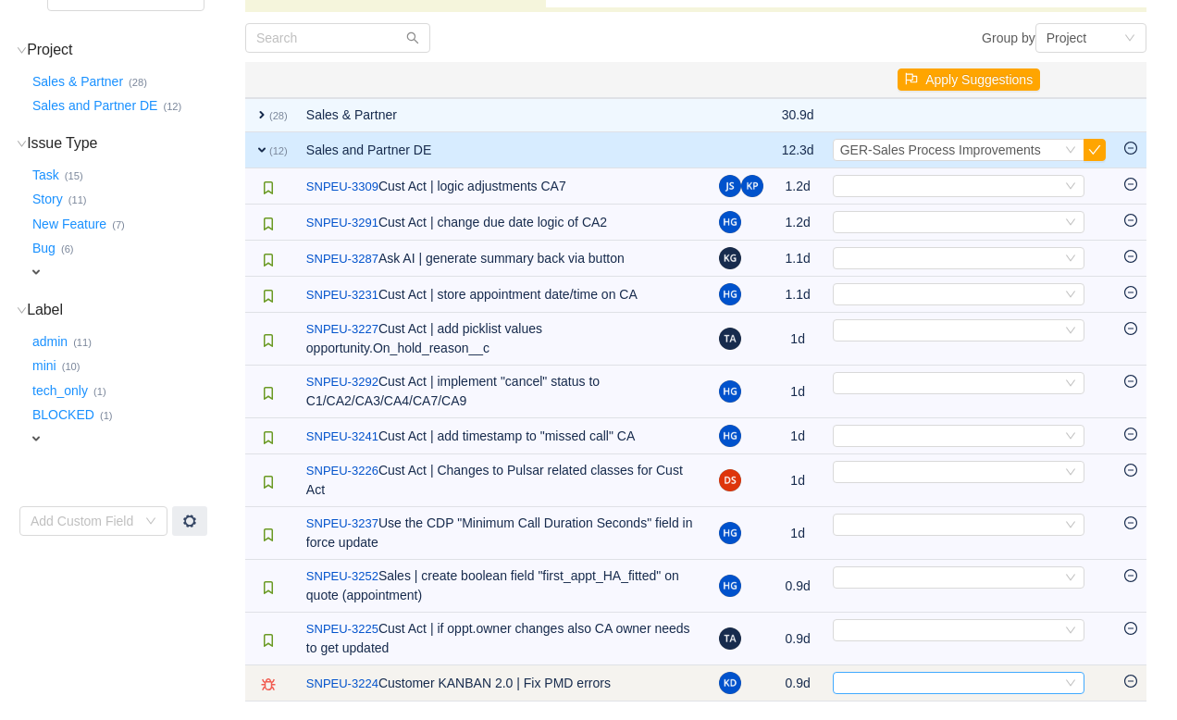
click at [896, 686] on div "Select" at bounding box center [950, 682] width 221 height 20
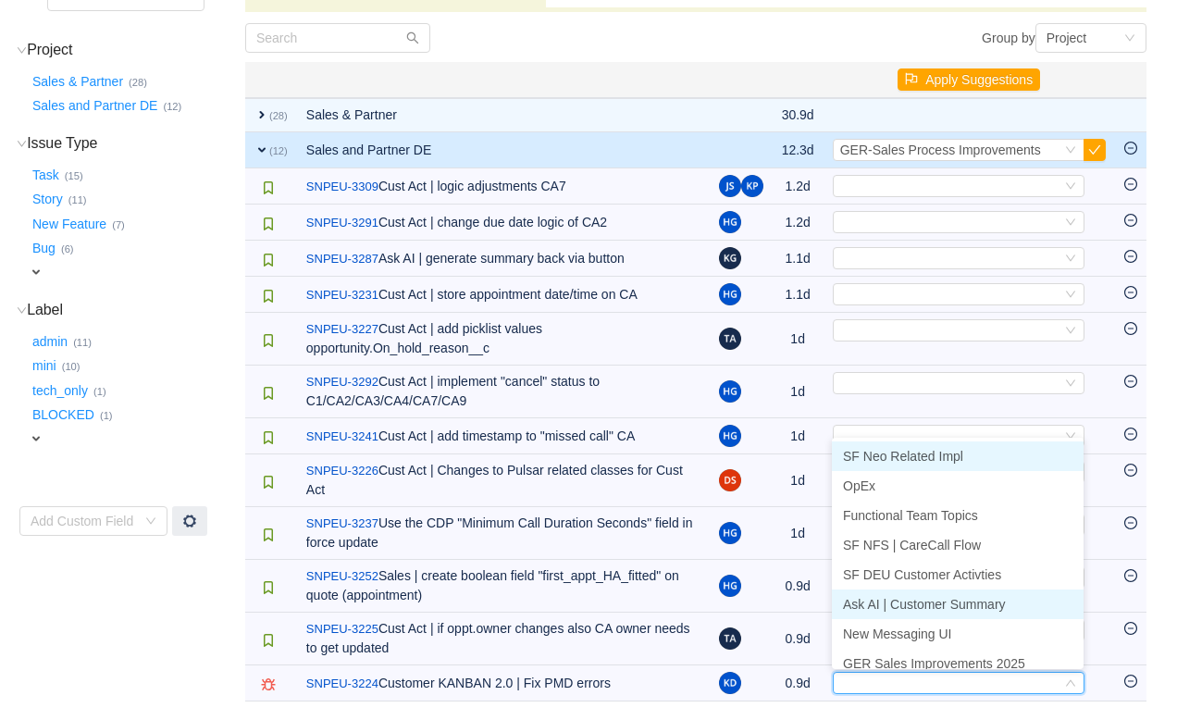
scroll to position [9, 0]
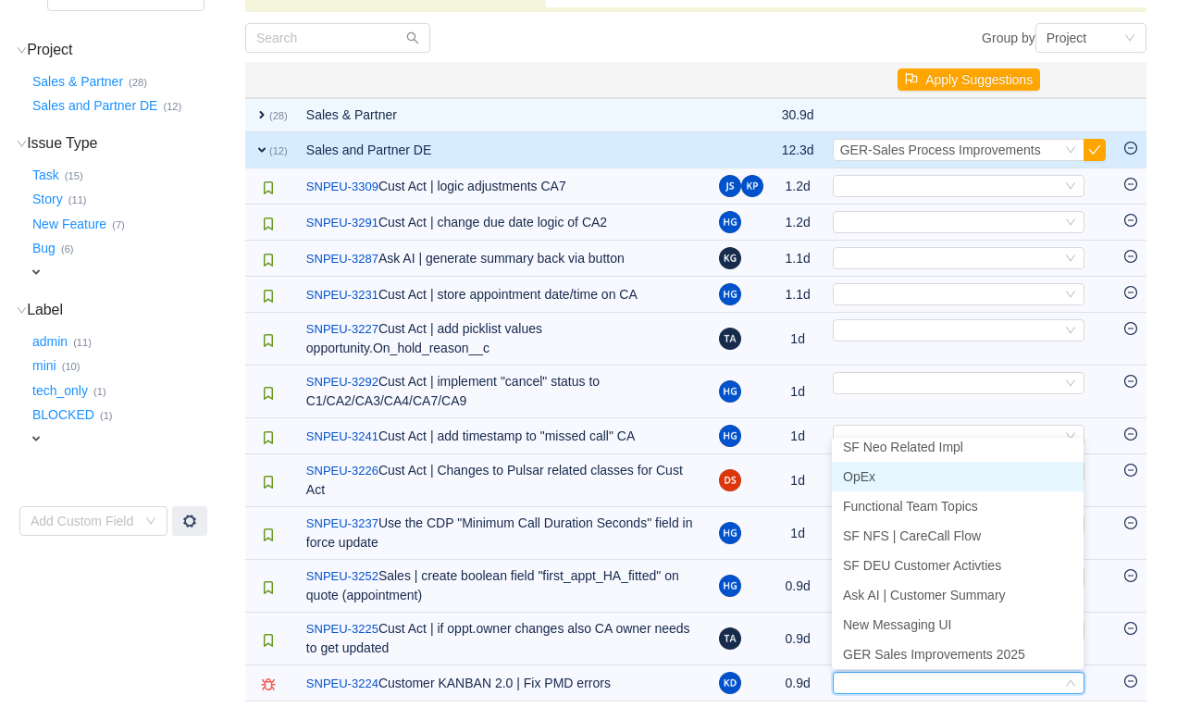
click at [884, 482] on li "OpEx" at bounding box center [958, 477] width 252 height 30
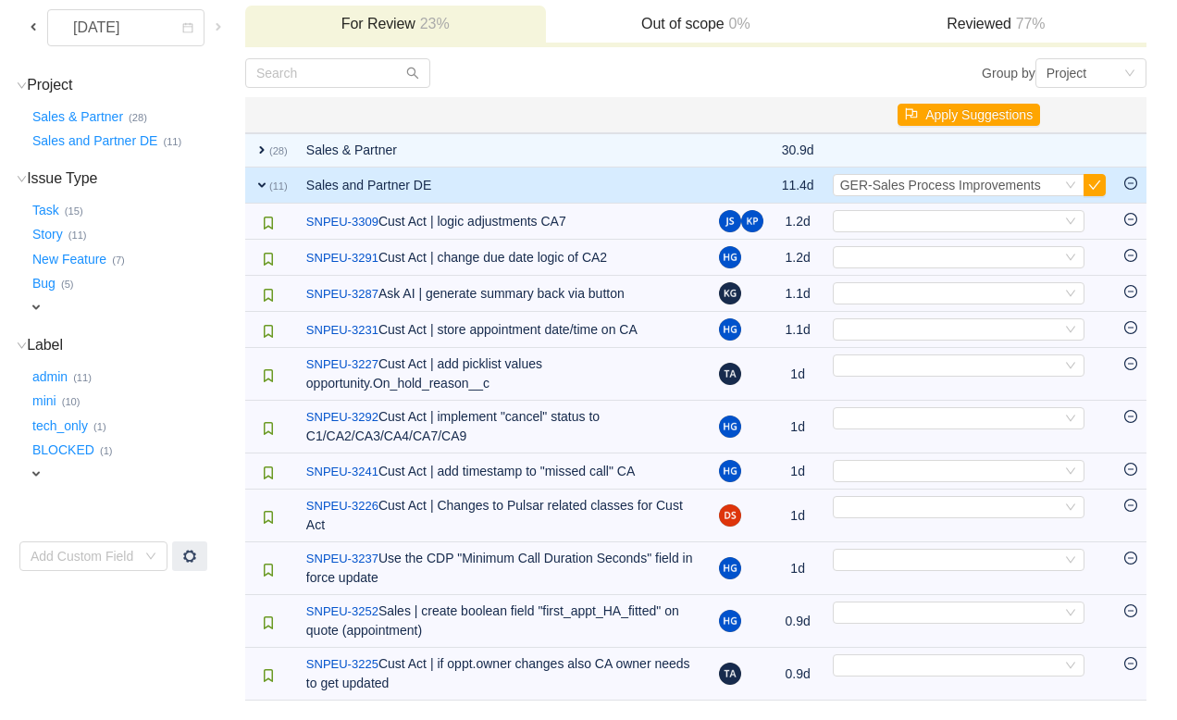
scroll to position [209, 0]
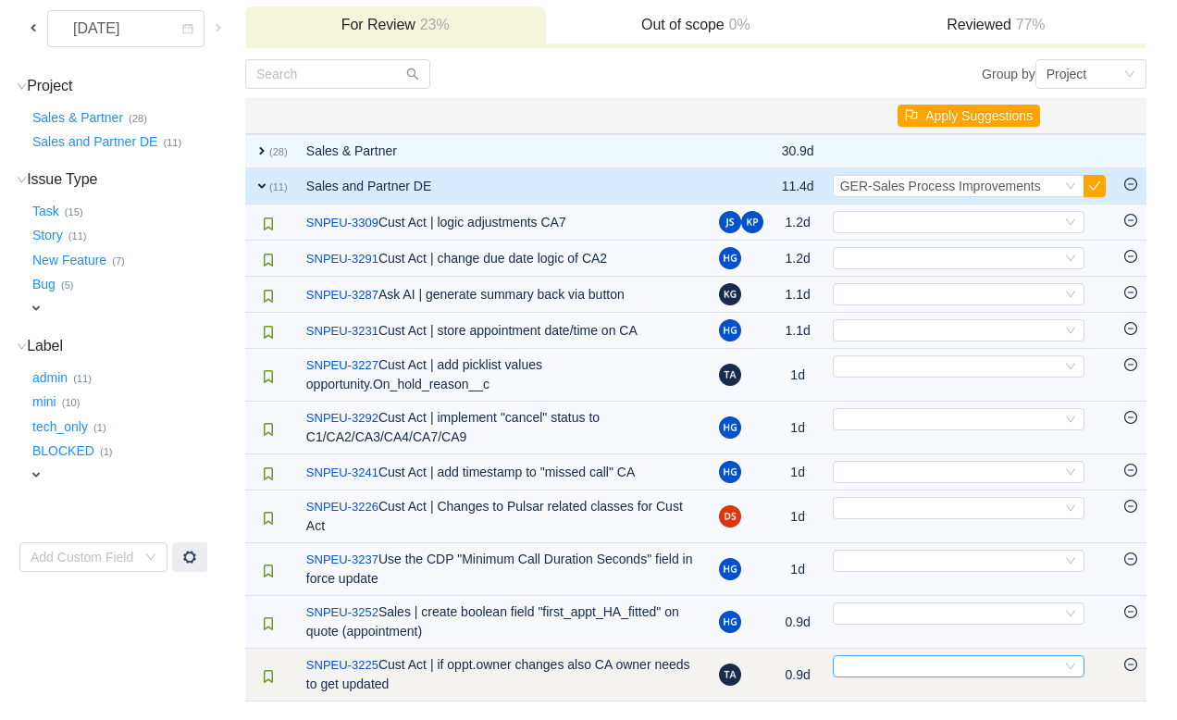
click at [885, 670] on div "Select" at bounding box center [950, 666] width 221 height 20
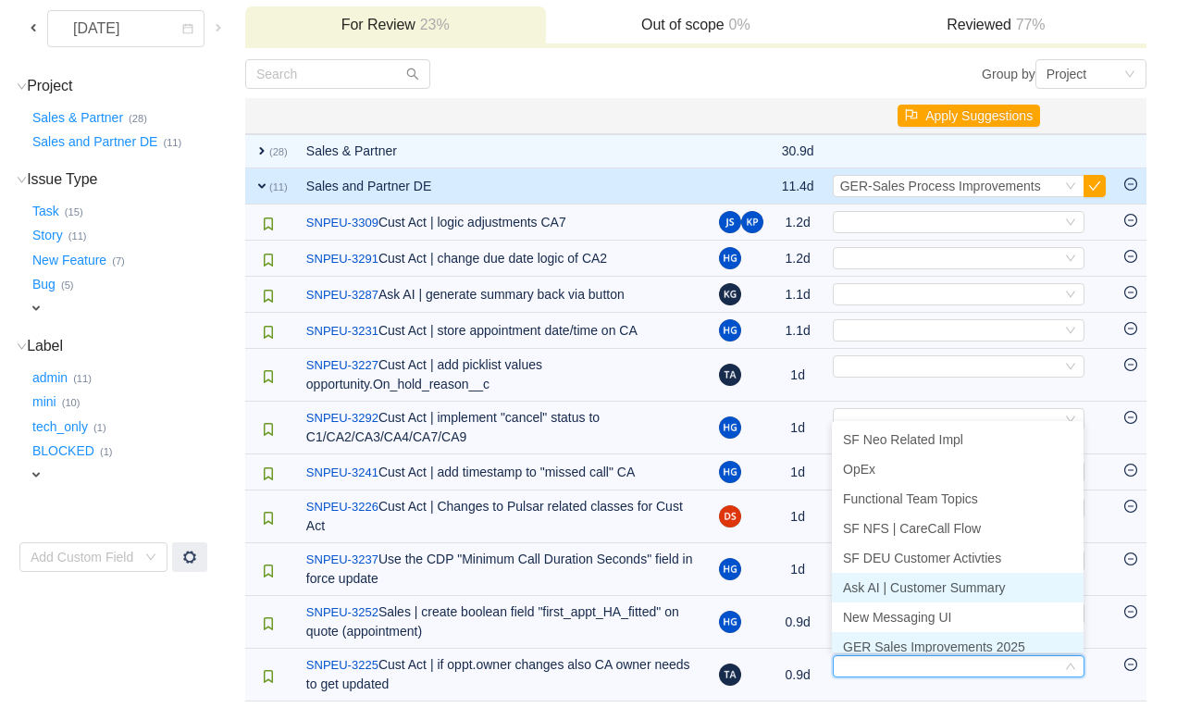
scroll to position [9, 0]
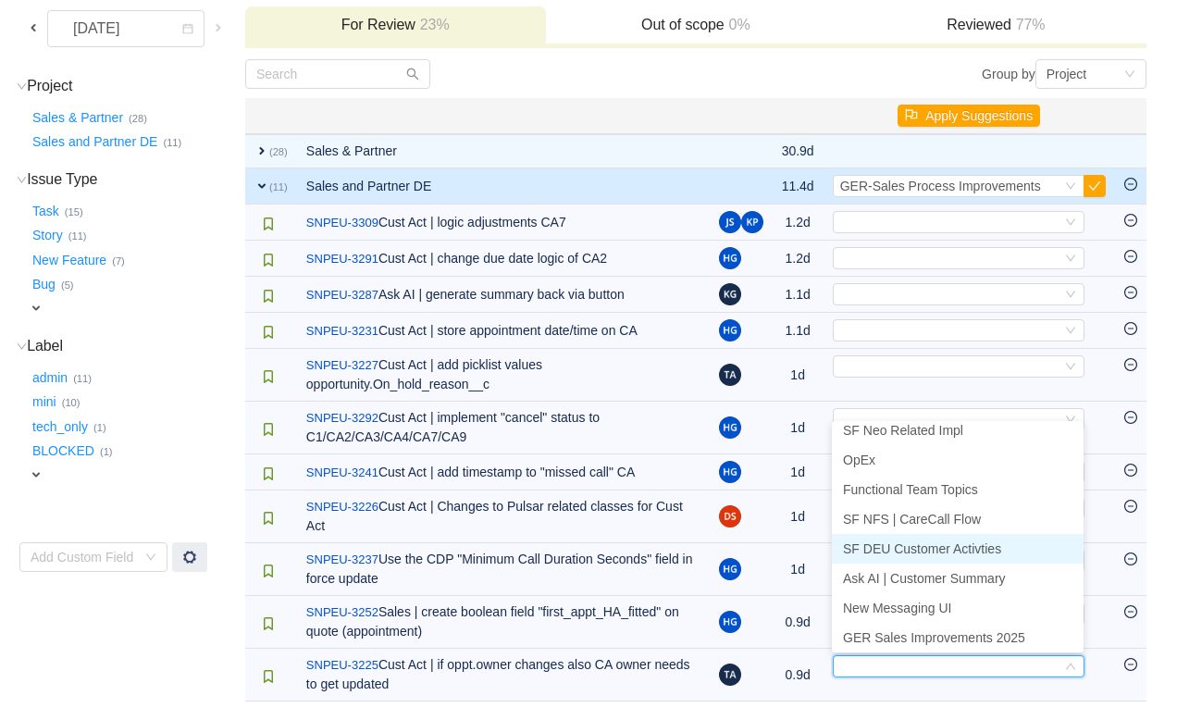
click at [895, 541] on span "SF DEU Customer Activties" at bounding box center [922, 548] width 158 height 15
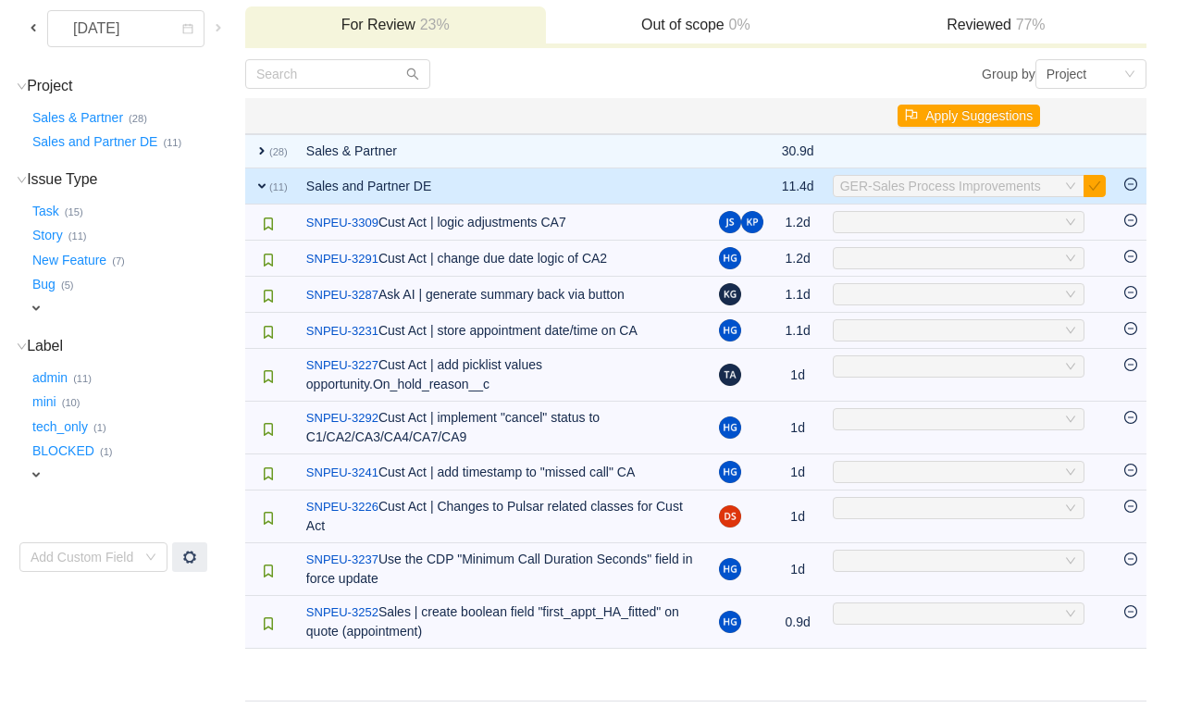
scroll to position [156, 0]
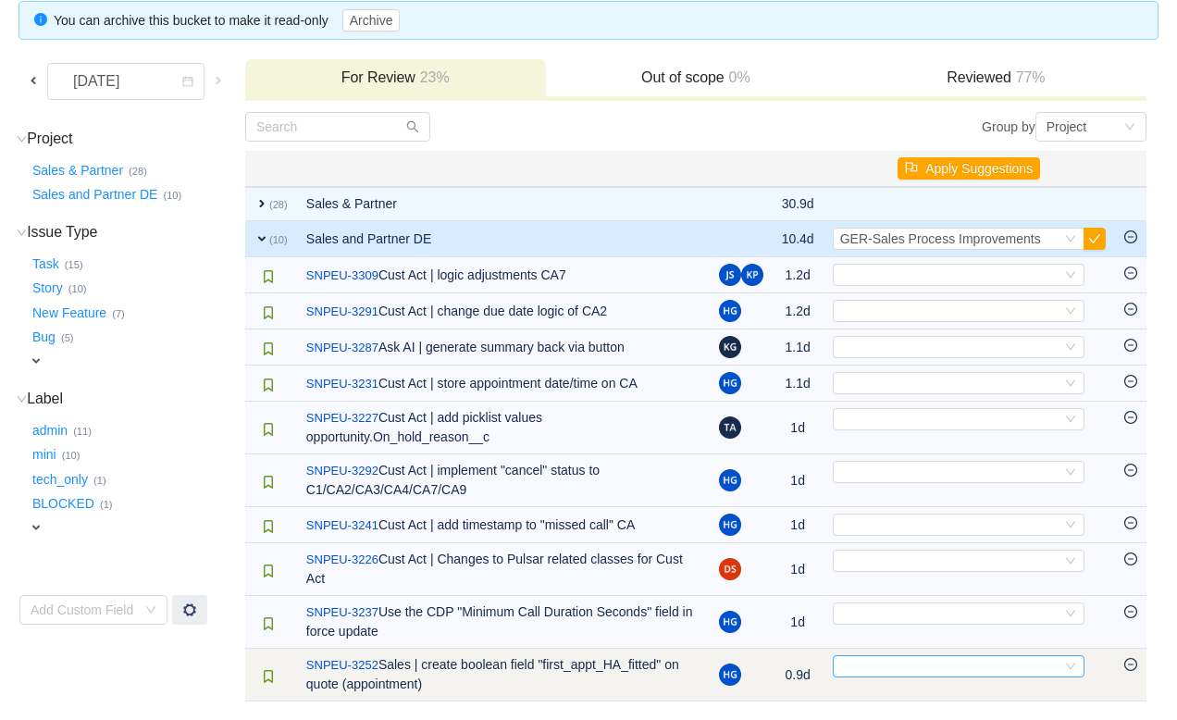
click at [887, 671] on div "Select" at bounding box center [950, 666] width 221 height 20
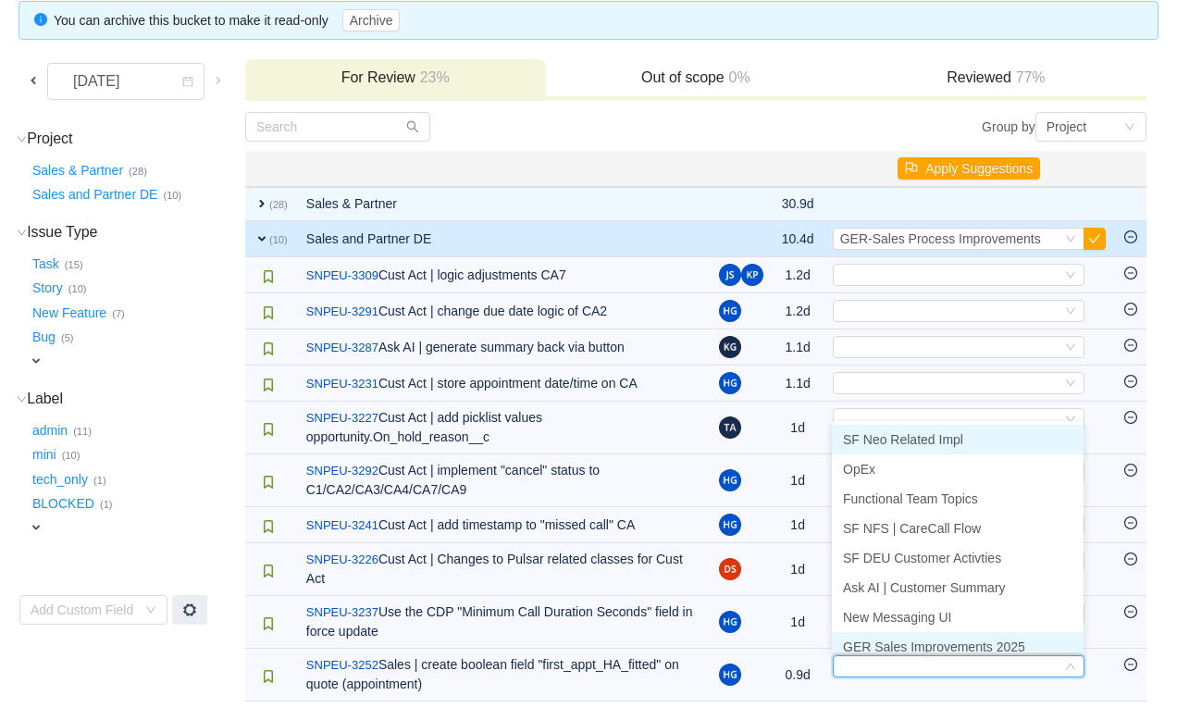
scroll to position [9, 0]
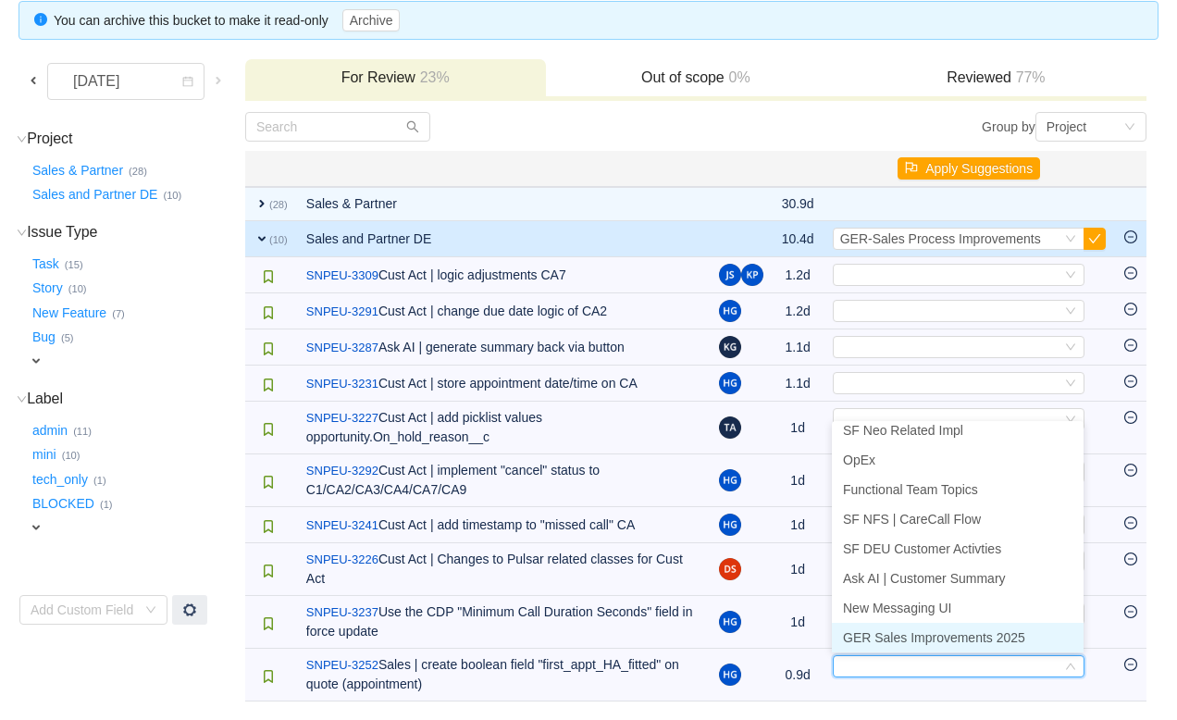
click at [891, 644] on li "GER Sales Improvements 2025" at bounding box center [958, 638] width 252 height 30
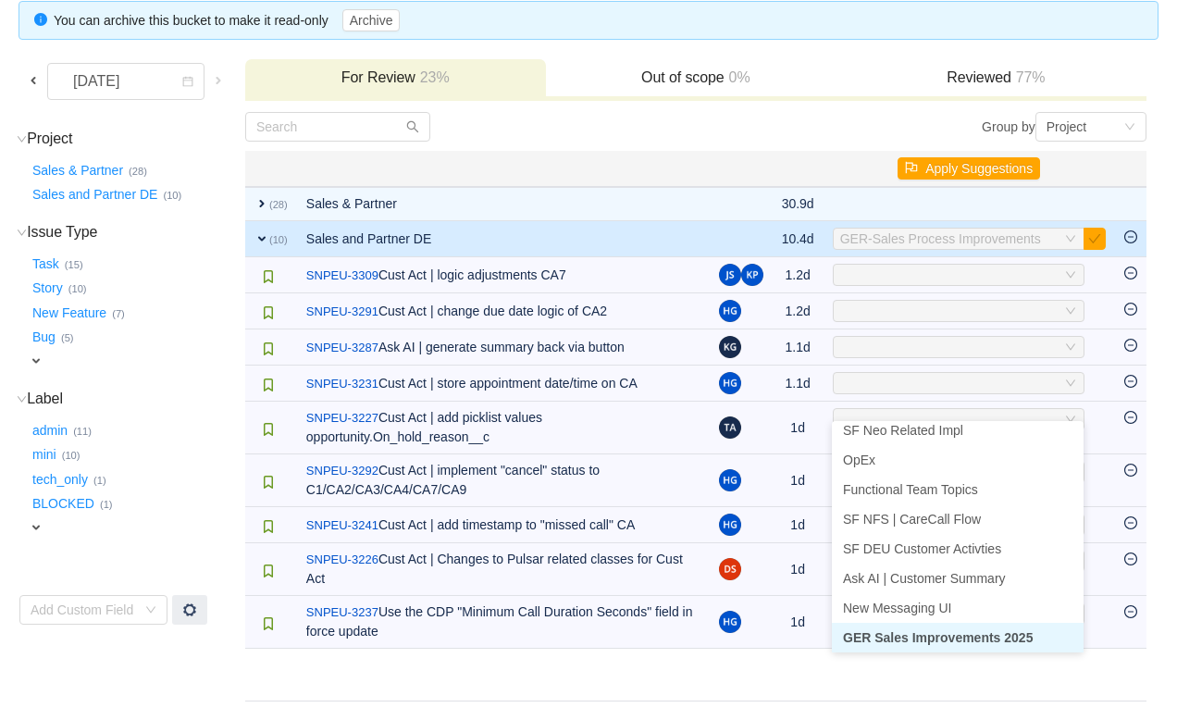
scroll to position [104, 0]
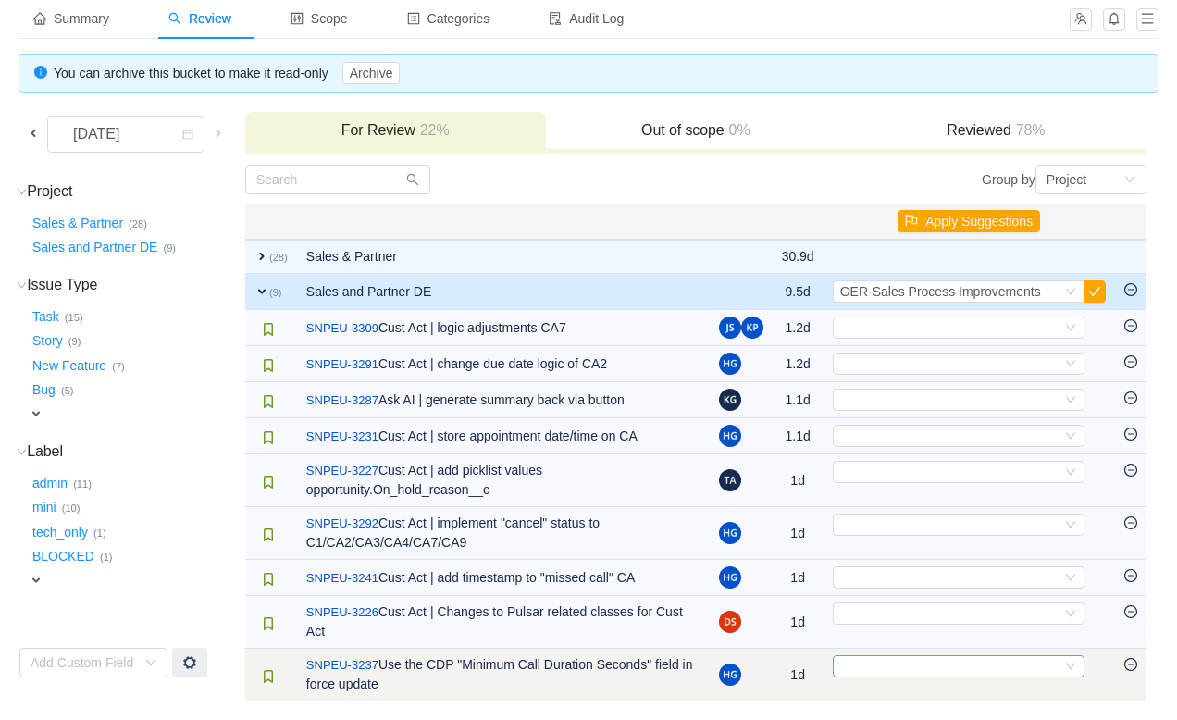
click at [884, 670] on div "Select" at bounding box center [950, 666] width 221 height 20
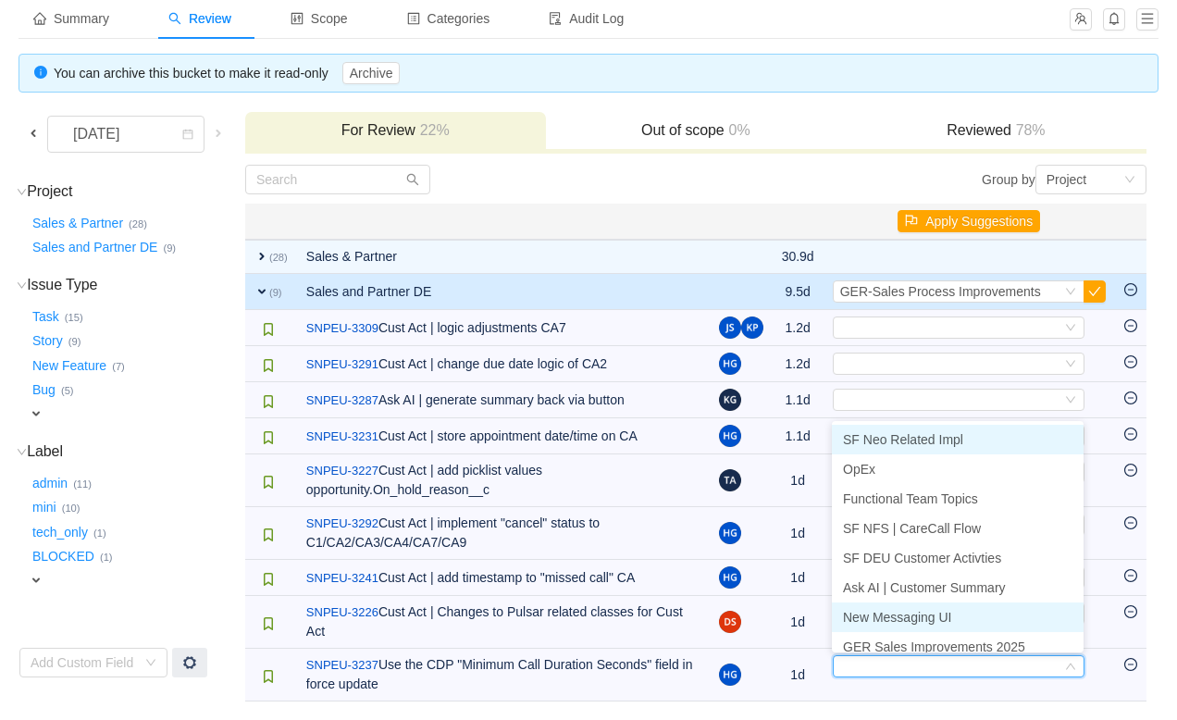
scroll to position [9, 0]
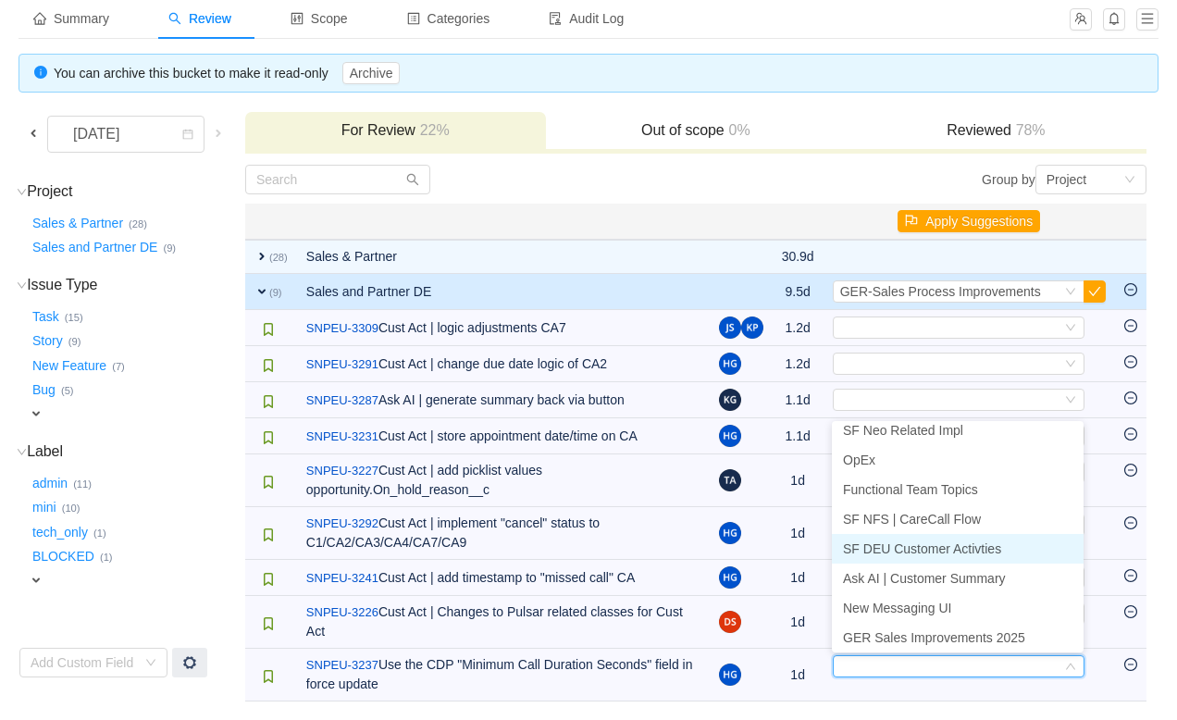
click at [896, 561] on li "SF DEU Customer Activties" at bounding box center [958, 549] width 252 height 30
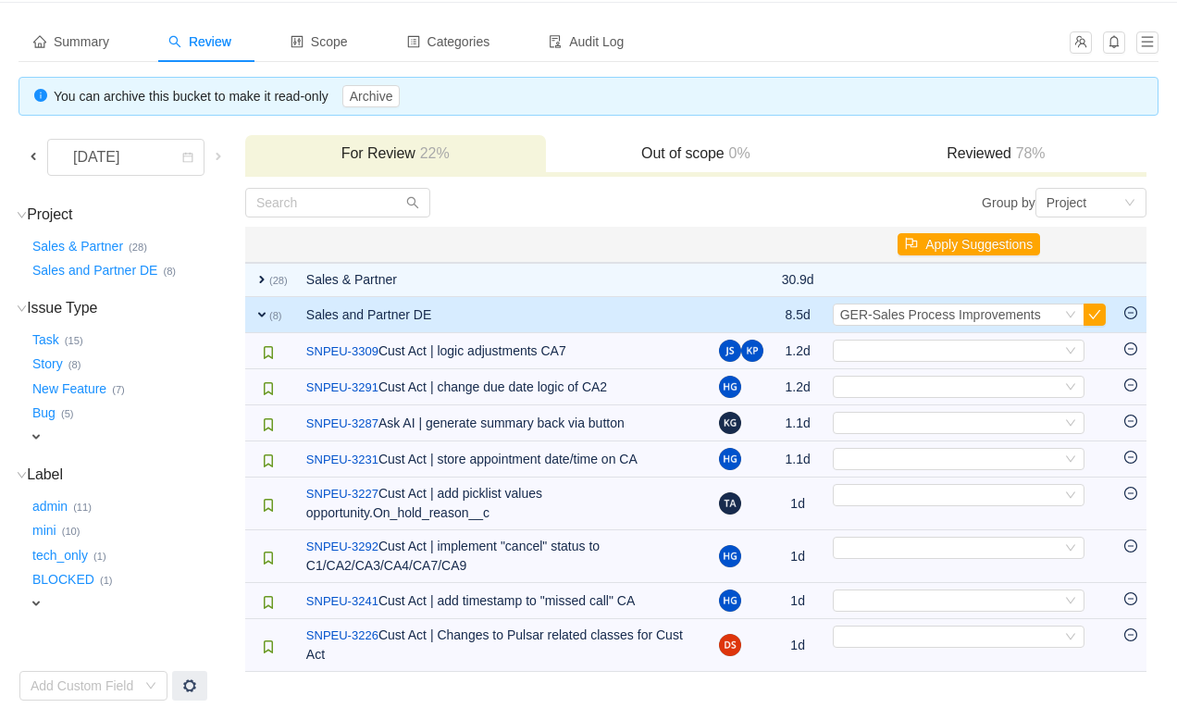
scroll to position [80, 0]
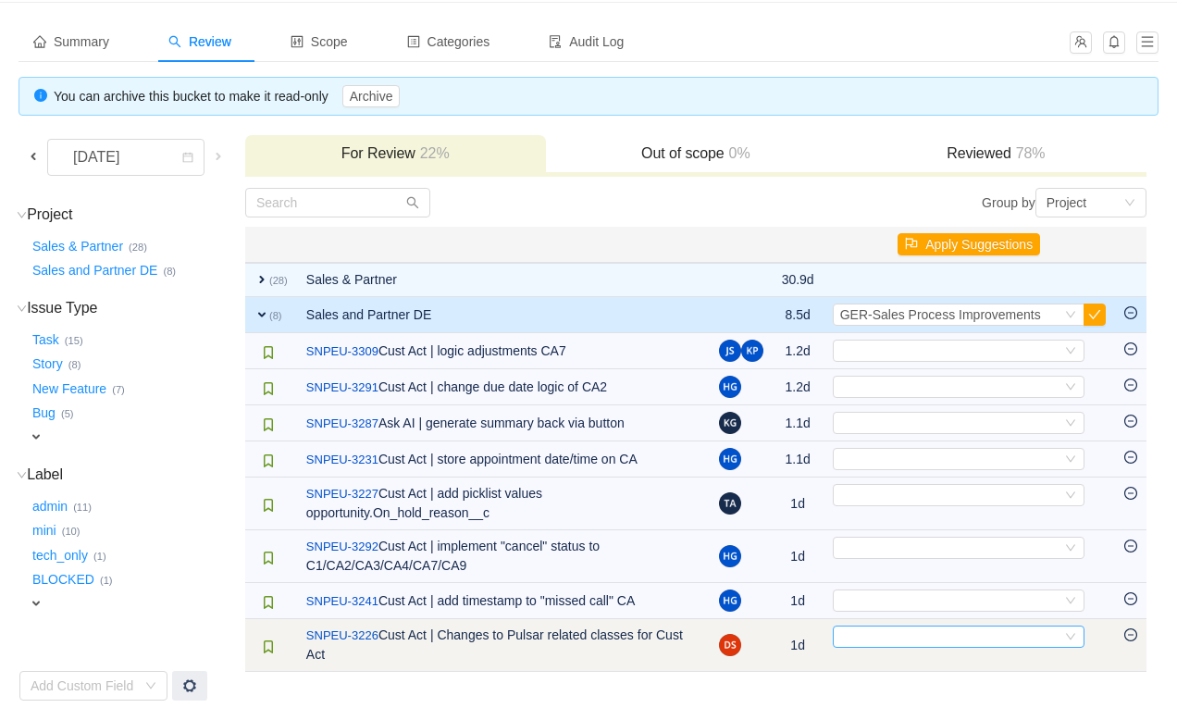
click at [889, 639] on div "Select" at bounding box center [950, 636] width 221 height 20
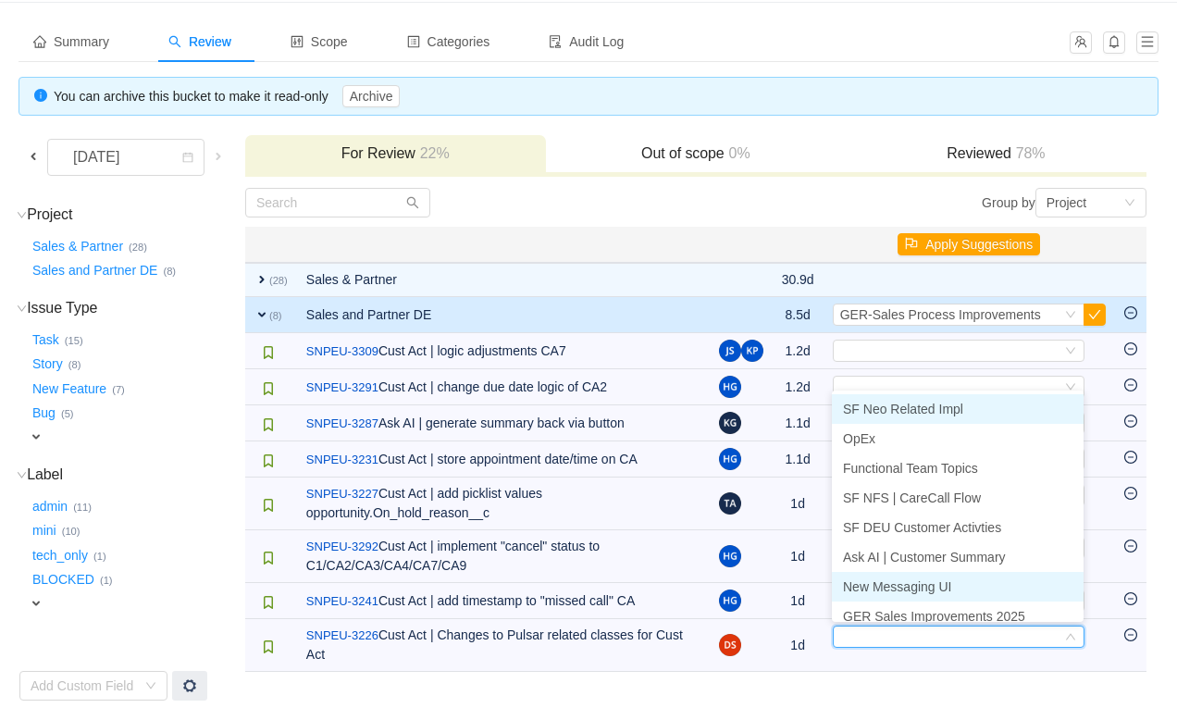
scroll to position [9, 0]
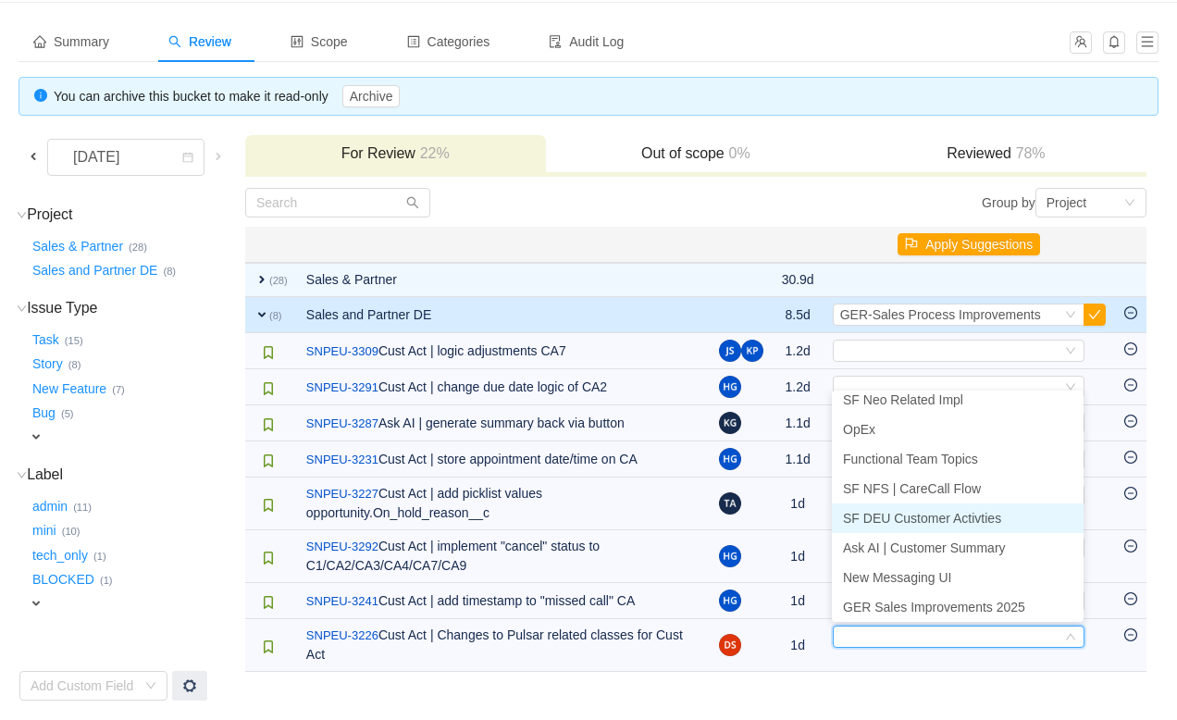
click at [898, 520] on span "SF DEU Customer Activties" at bounding box center [922, 518] width 158 height 15
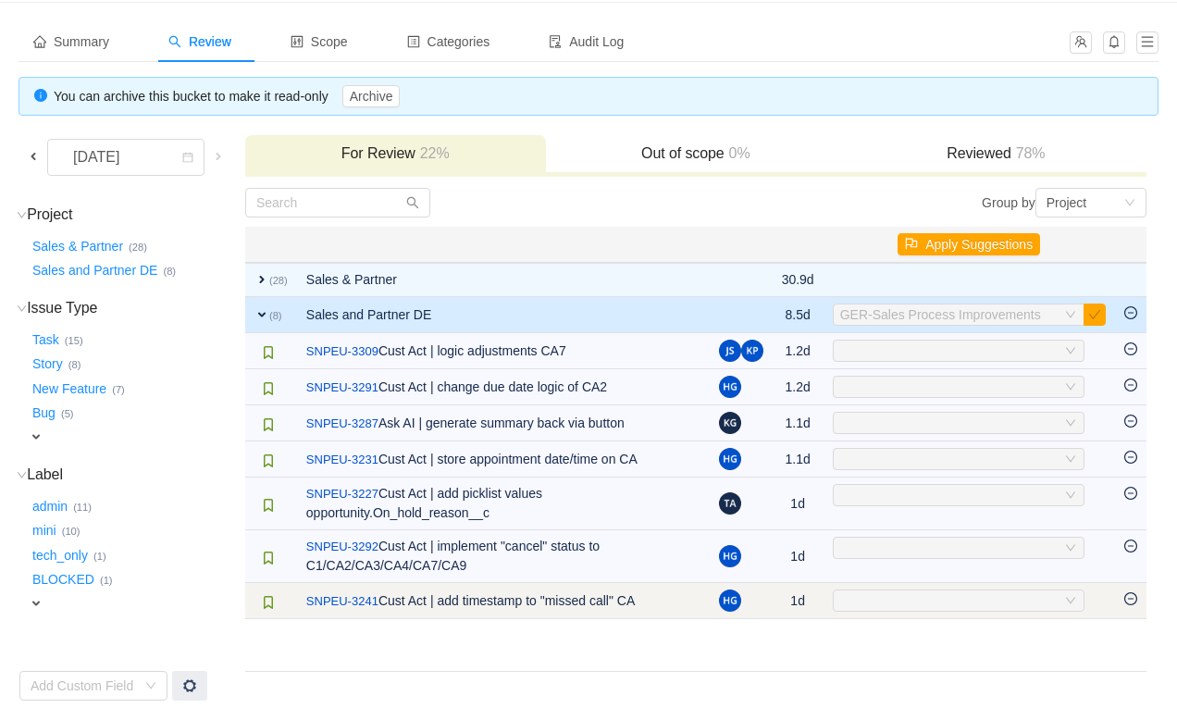
click at [890, 598] on div "Select" at bounding box center [950, 600] width 221 height 20
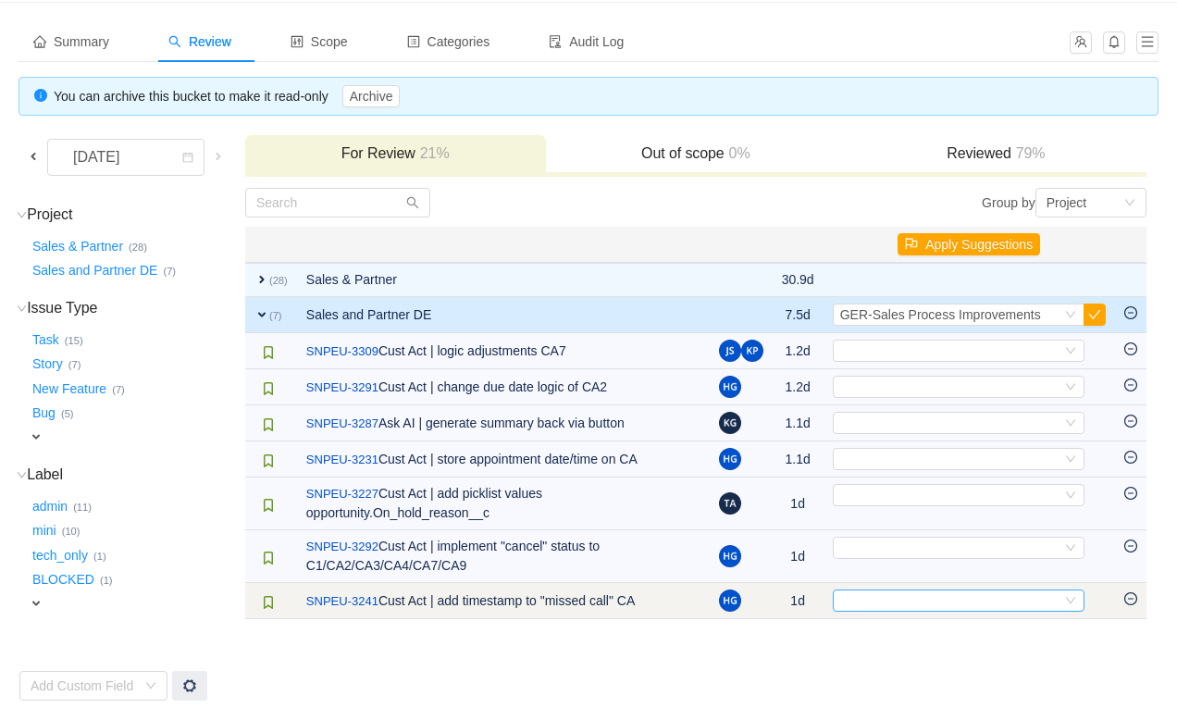
click at [890, 598] on div "Select" at bounding box center [950, 600] width 221 height 20
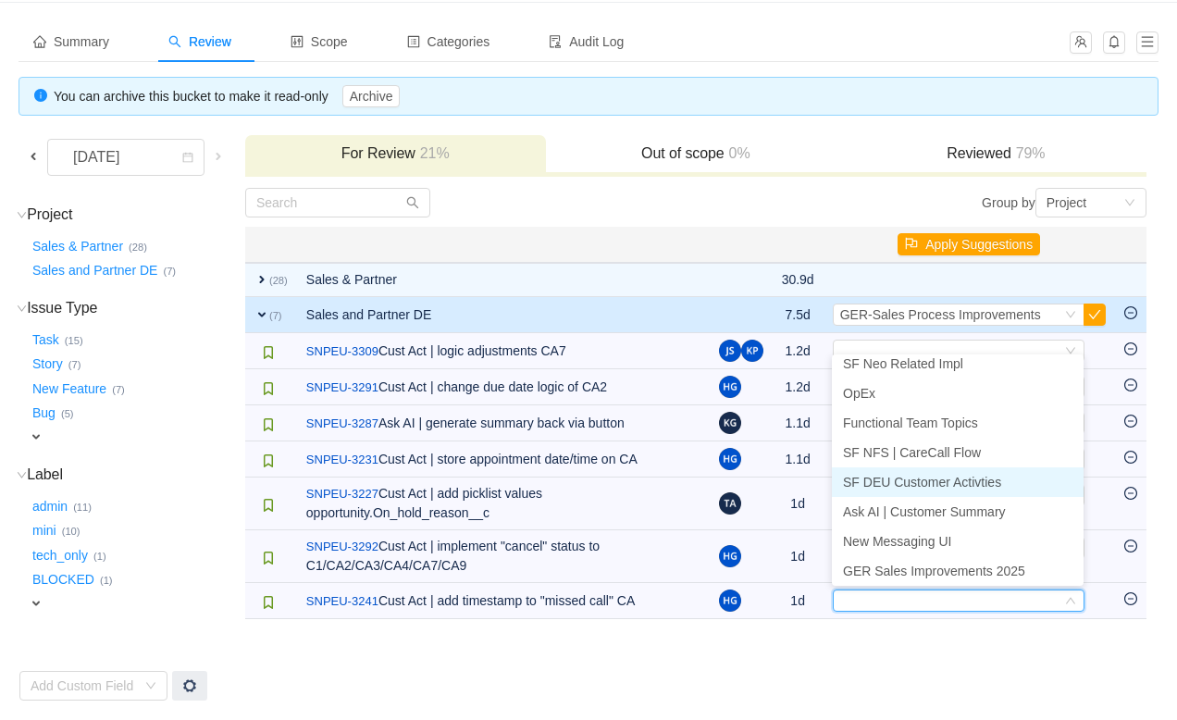
click at [913, 475] on span "SF DEU Customer Activties" at bounding box center [922, 482] width 158 height 15
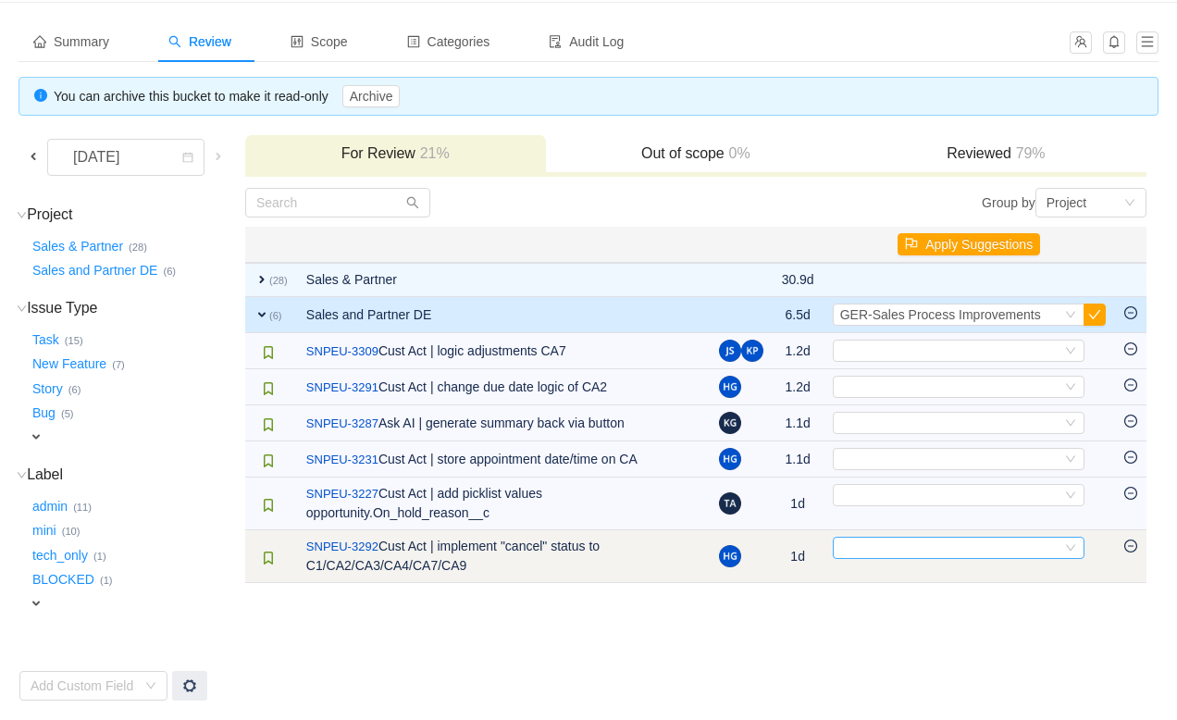
click at [907, 544] on div "Select" at bounding box center [950, 547] width 221 height 20
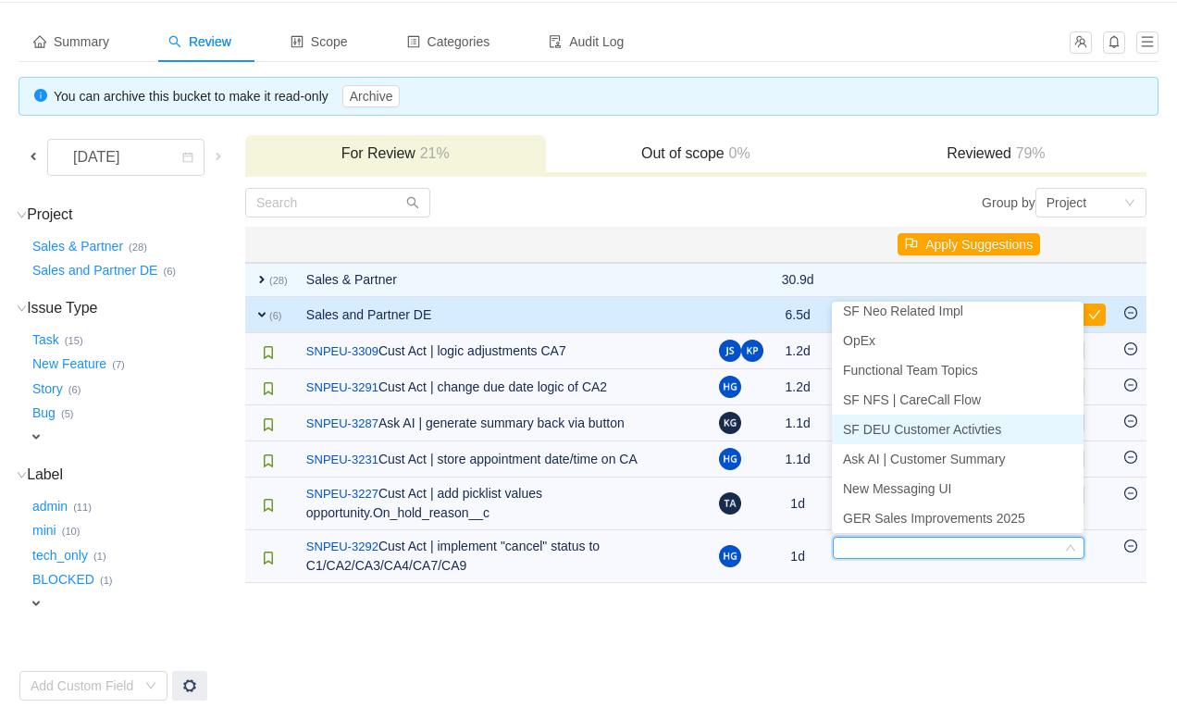
click at [921, 436] on span "SF DEU Customer Activties" at bounding box center [922, 429] width 158 height 15
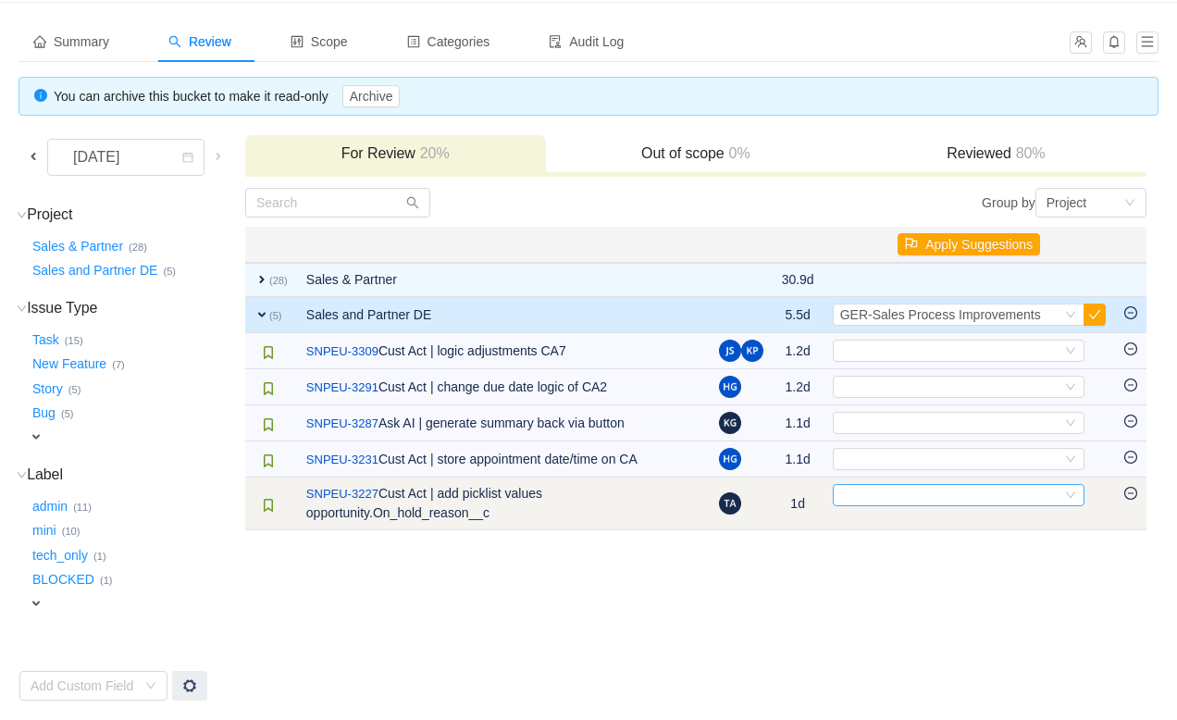
click at [906, 500] on div "Select" at bounding box center [950, 495] width 221 height 20
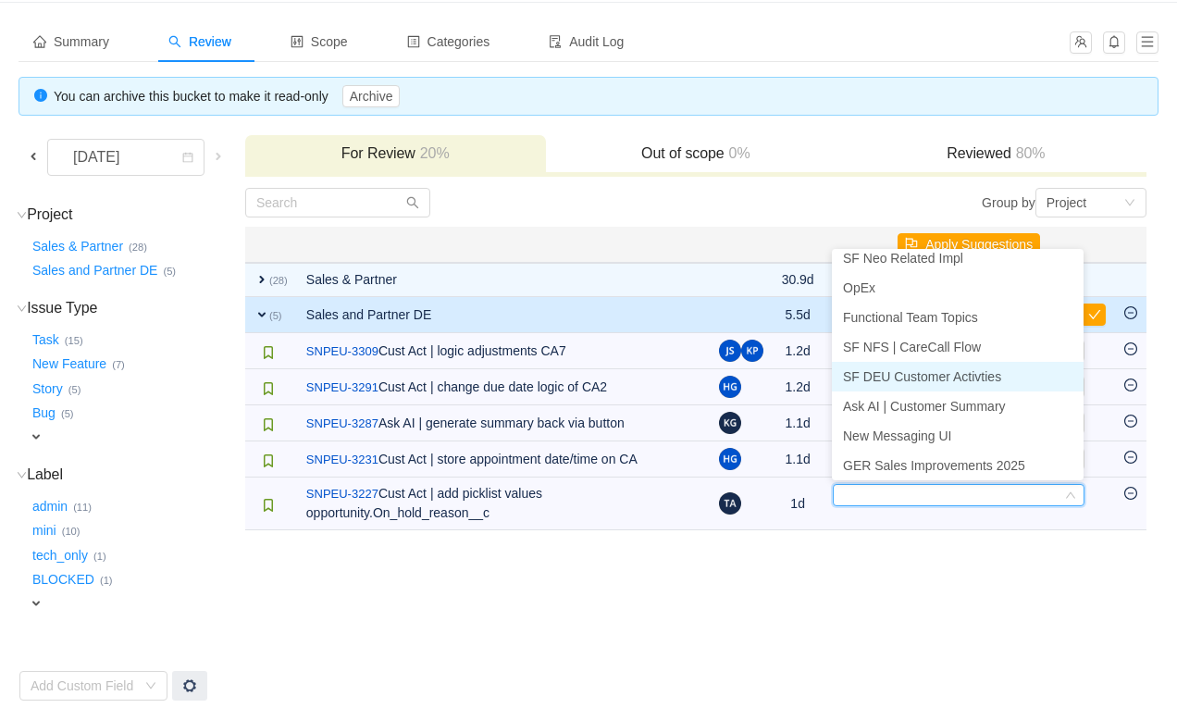
click at [912, 376] on span "SF DEU Customer Activties" at bounding box center [922, 376] width 158 height 15
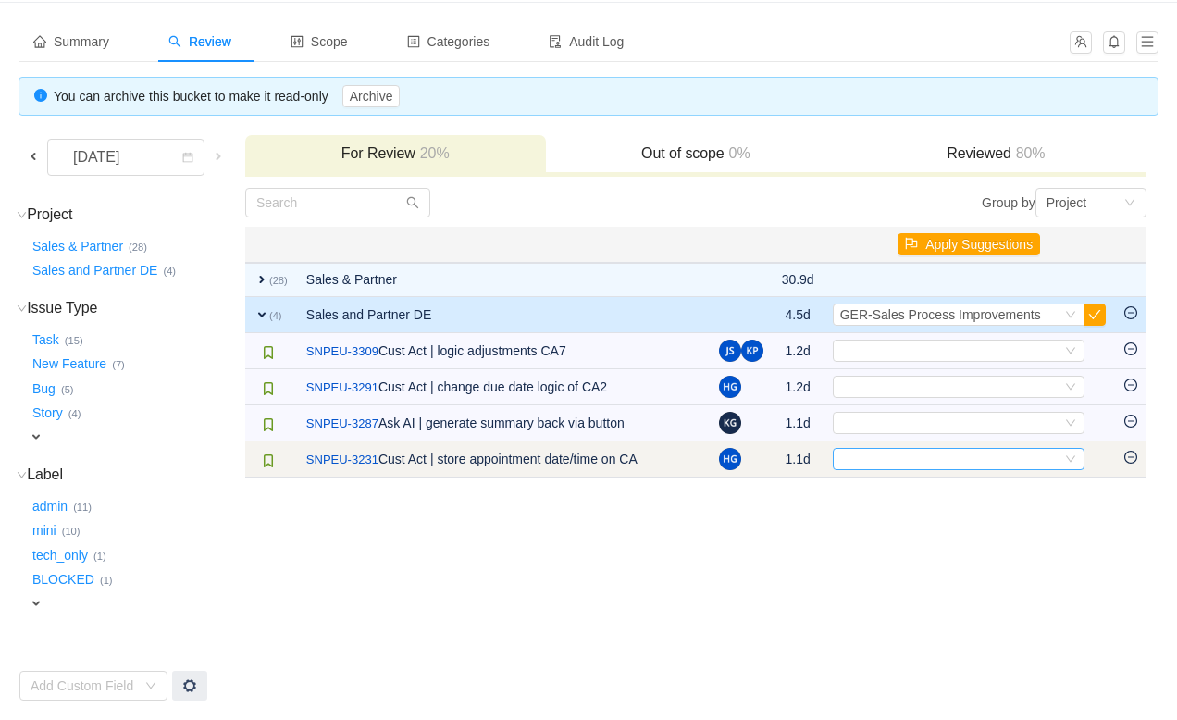
click at [892, 464] on div "Select" at bounding box center [950, 459] width 221 height 20
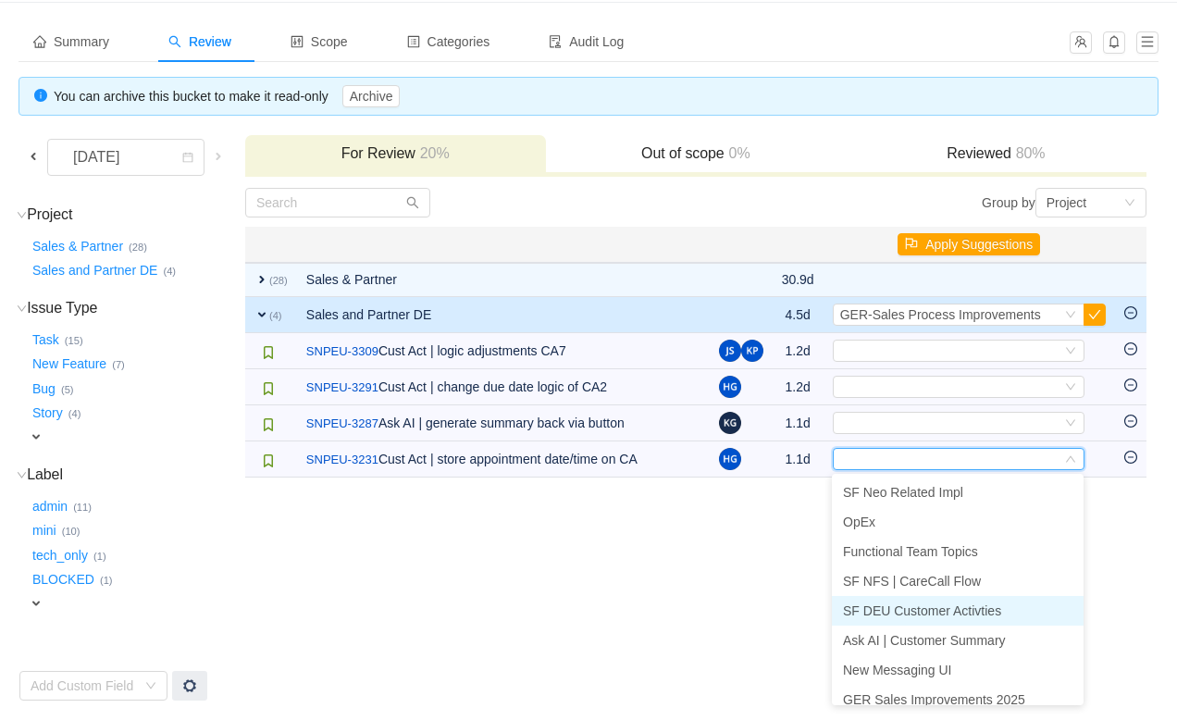
click at [883, 613] on span "SF DEU Customer Activties" at bounding box center [922, 610] width 158 height 15
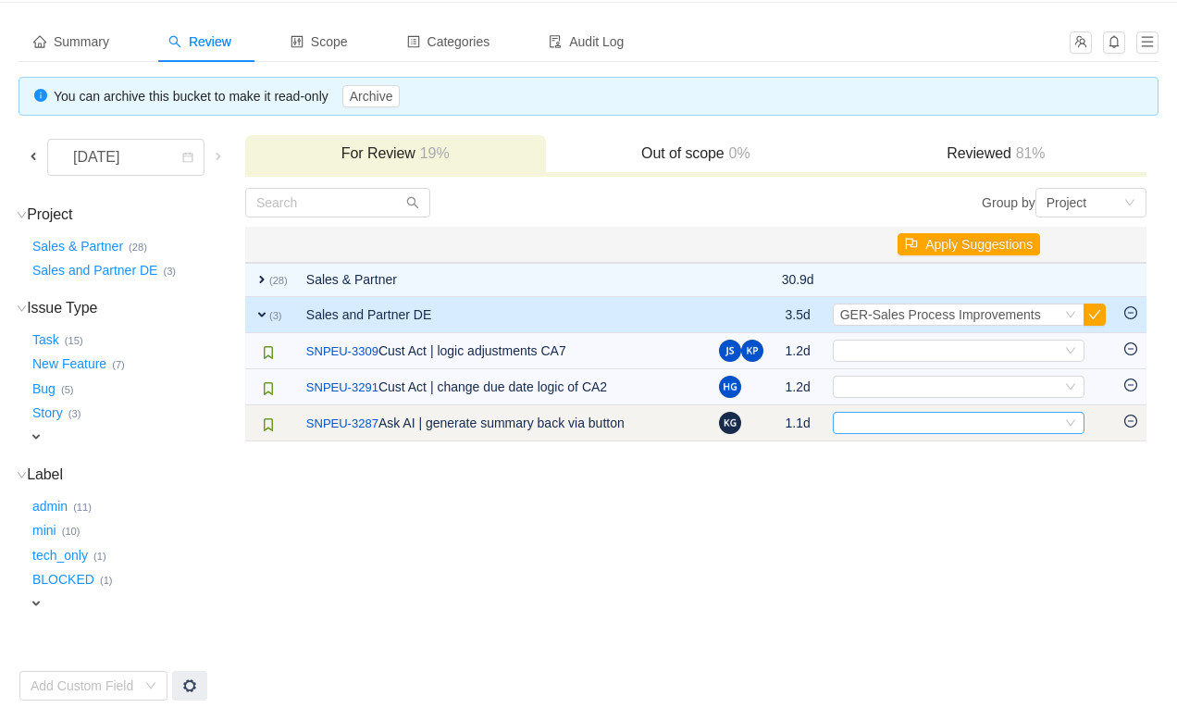
click at [911, 426] on div "Select" at bounding box center [950, 423] width 221 height 20
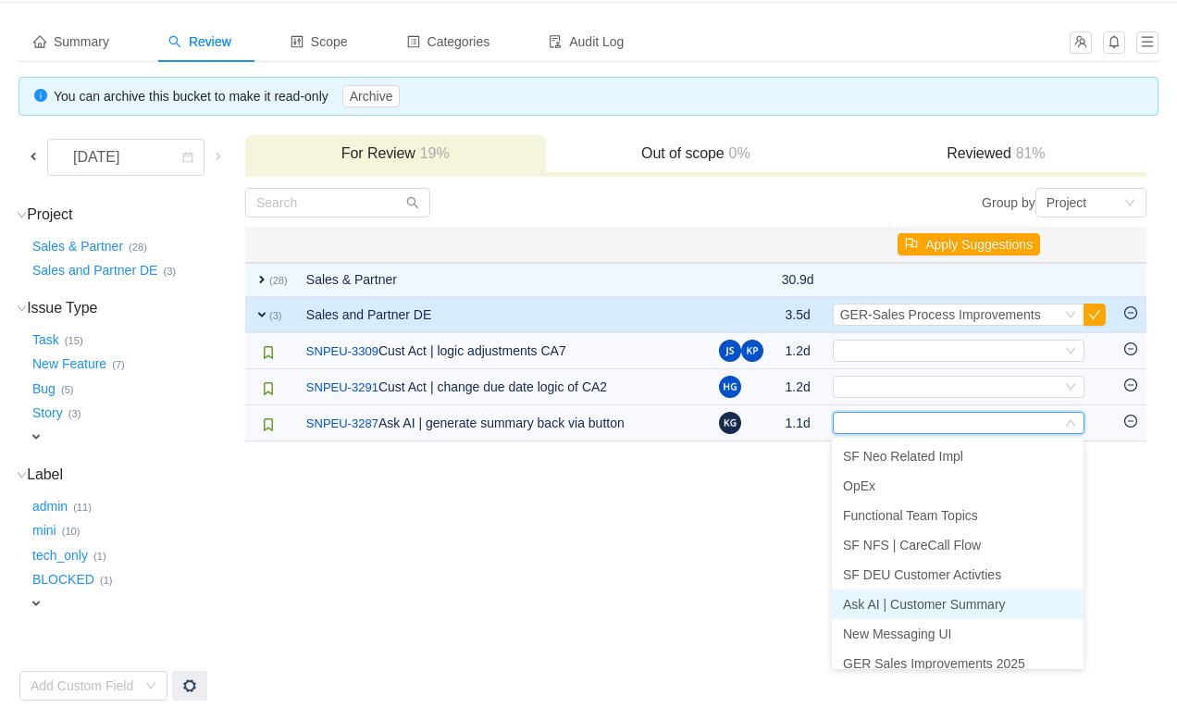
click at [895, 599] on span "Ask AI | Customer Summary" at bounding box center [924, 604] width 163 height 15
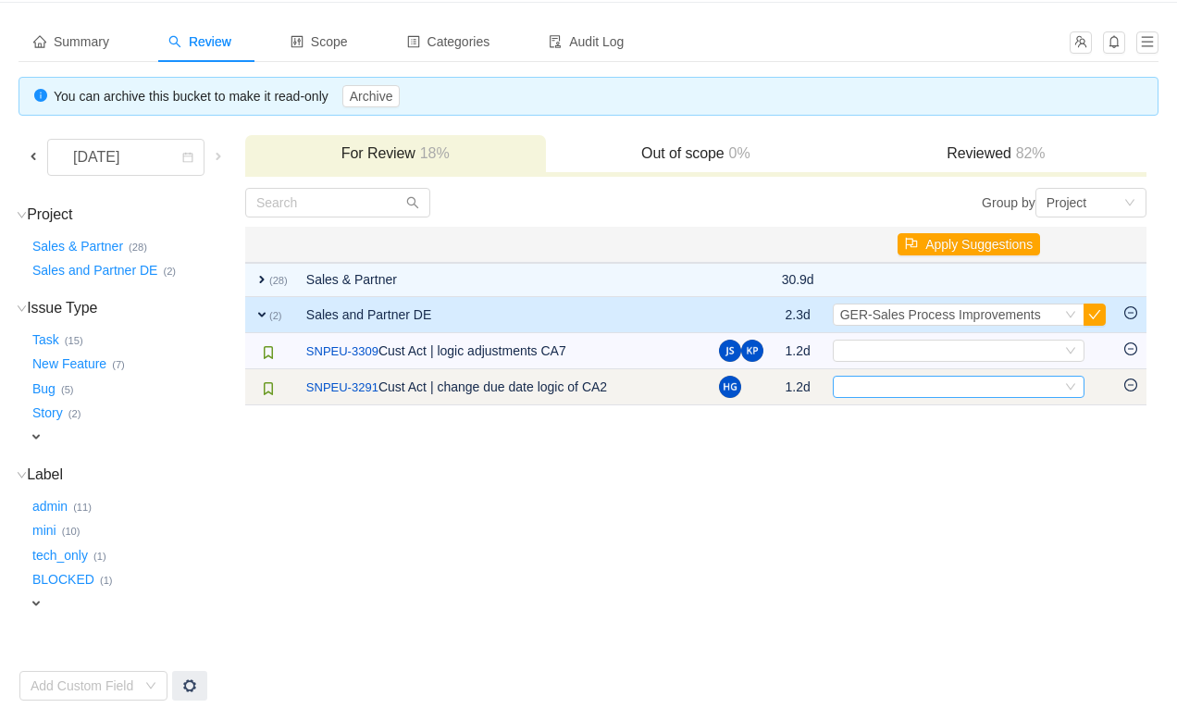
click at [915, 390] on div "Select" at bounding box center [950, 386] width 221 height 20
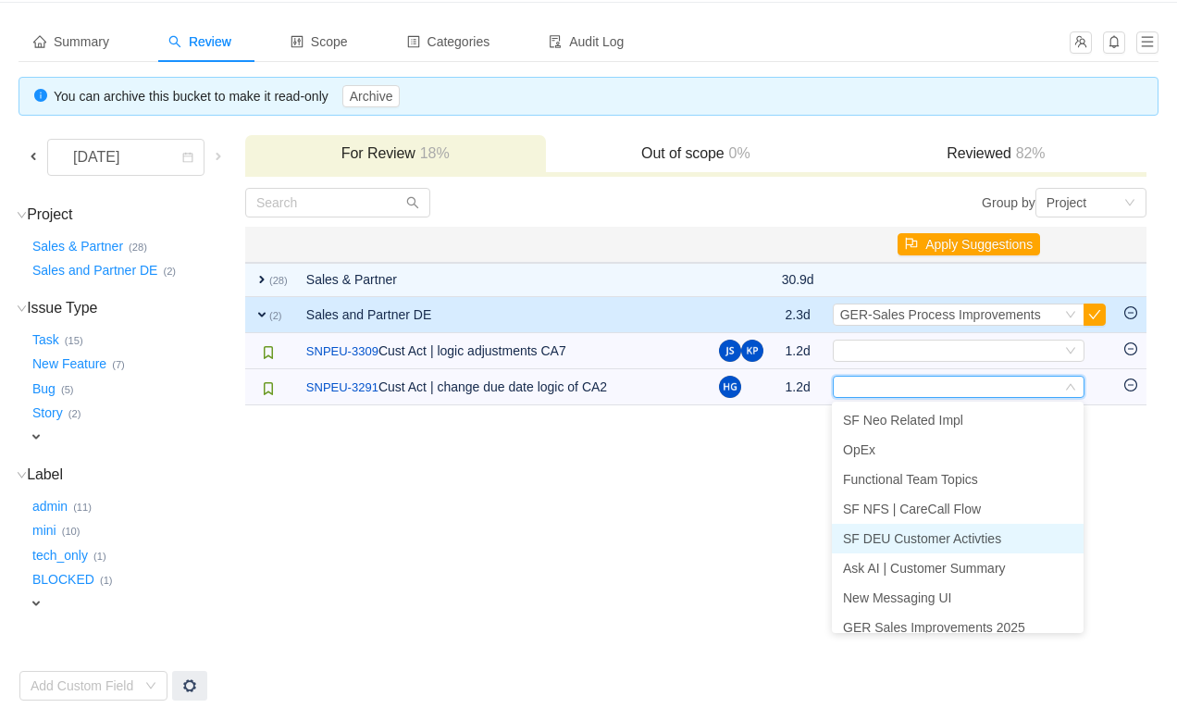
click at [889, 528] on li "SF DEU Customer Activties" at bounding box center [958, 539] width 252 height 30
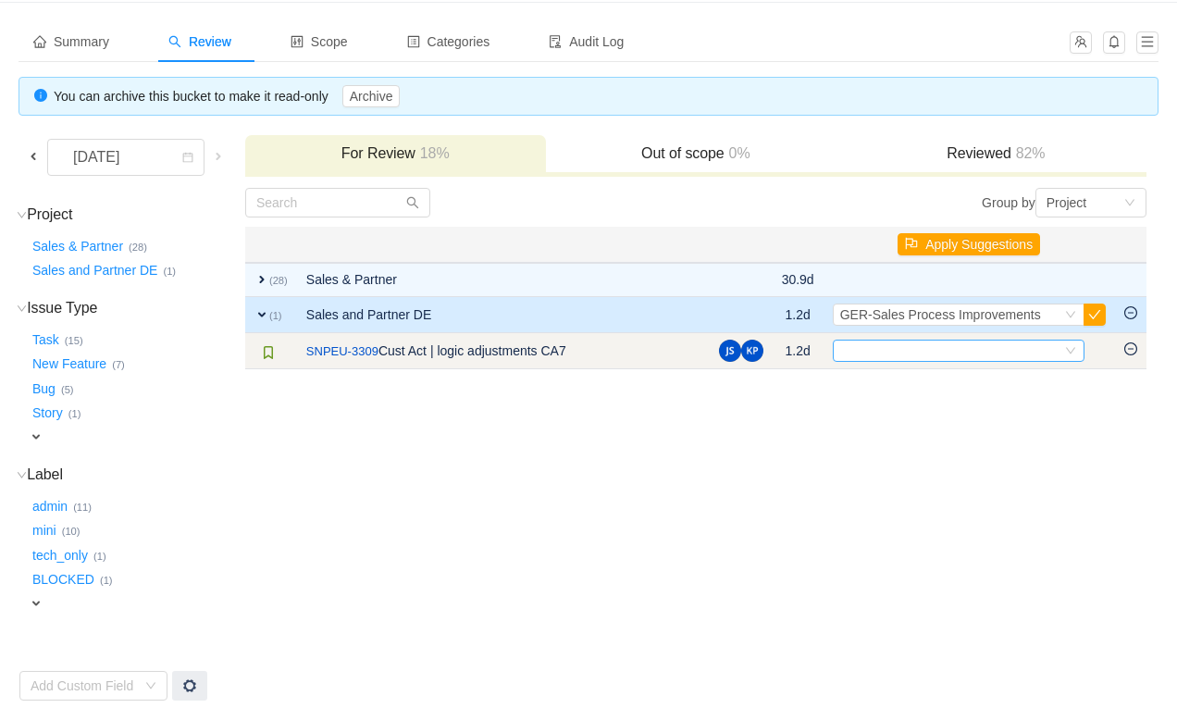
click at [899, 354] on div "Select" at bounding box center [950, 350] width 221 height 20
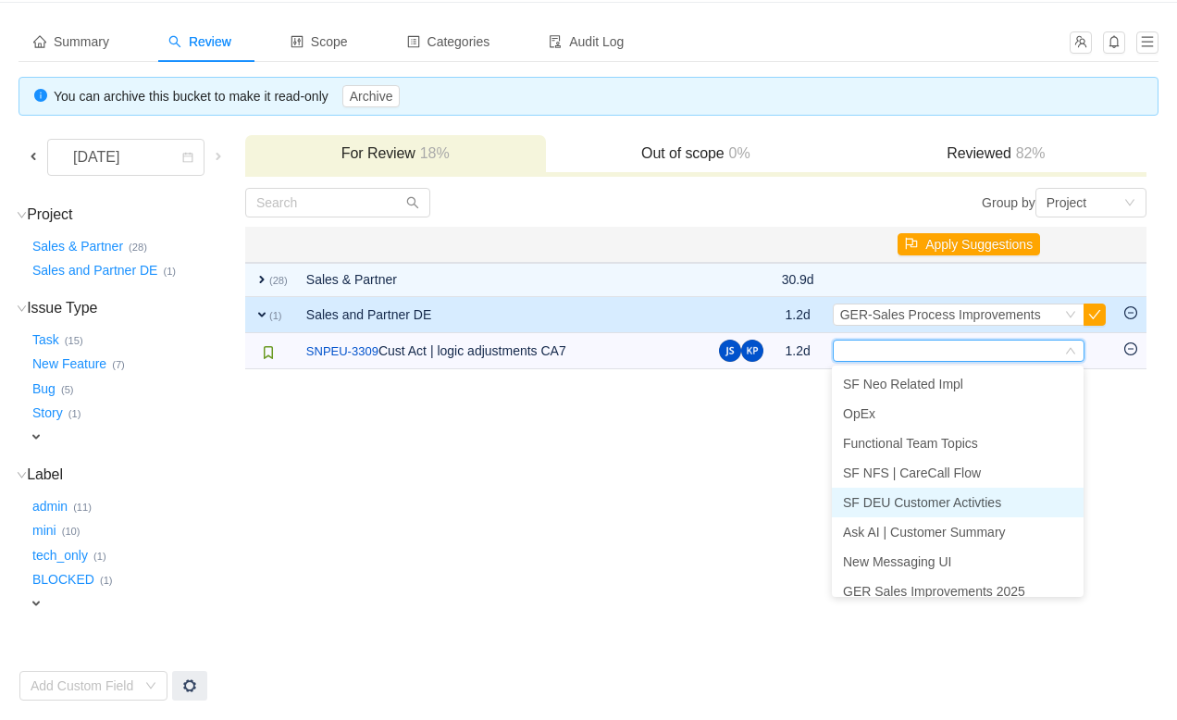
click at [893, 503] on span "SF DEU Customer Activties" at bounding box center [922, 502] width 158 height 15
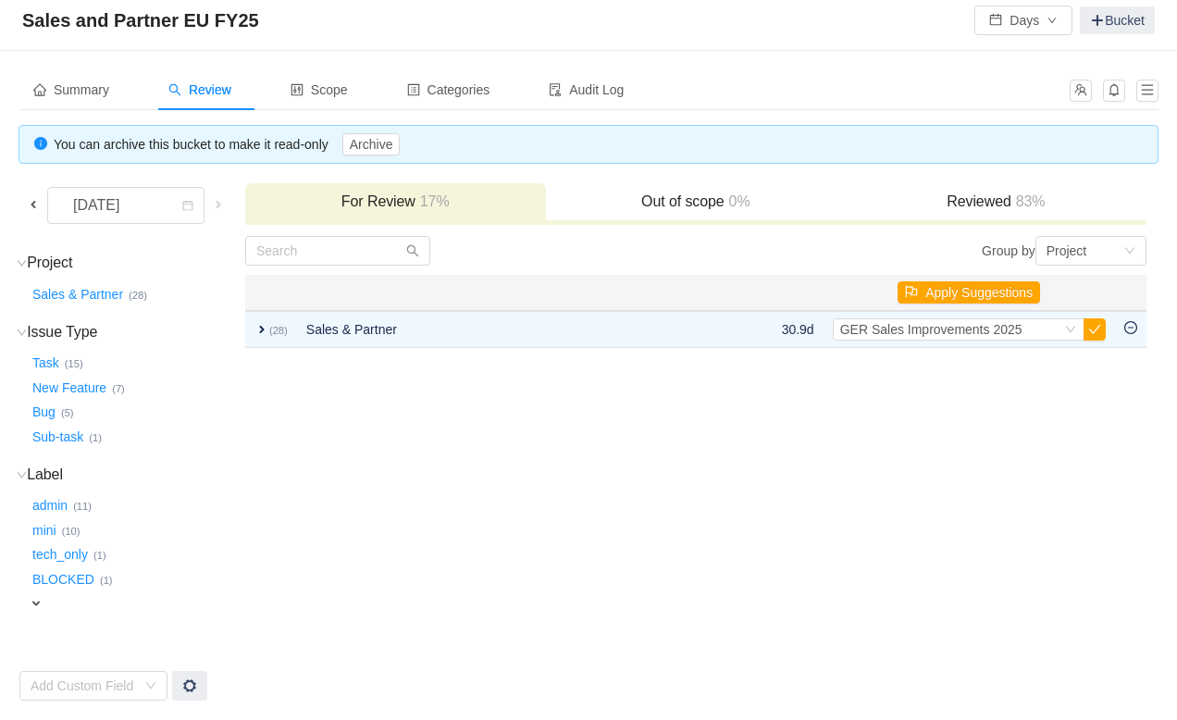
scroll to position [31, 0]
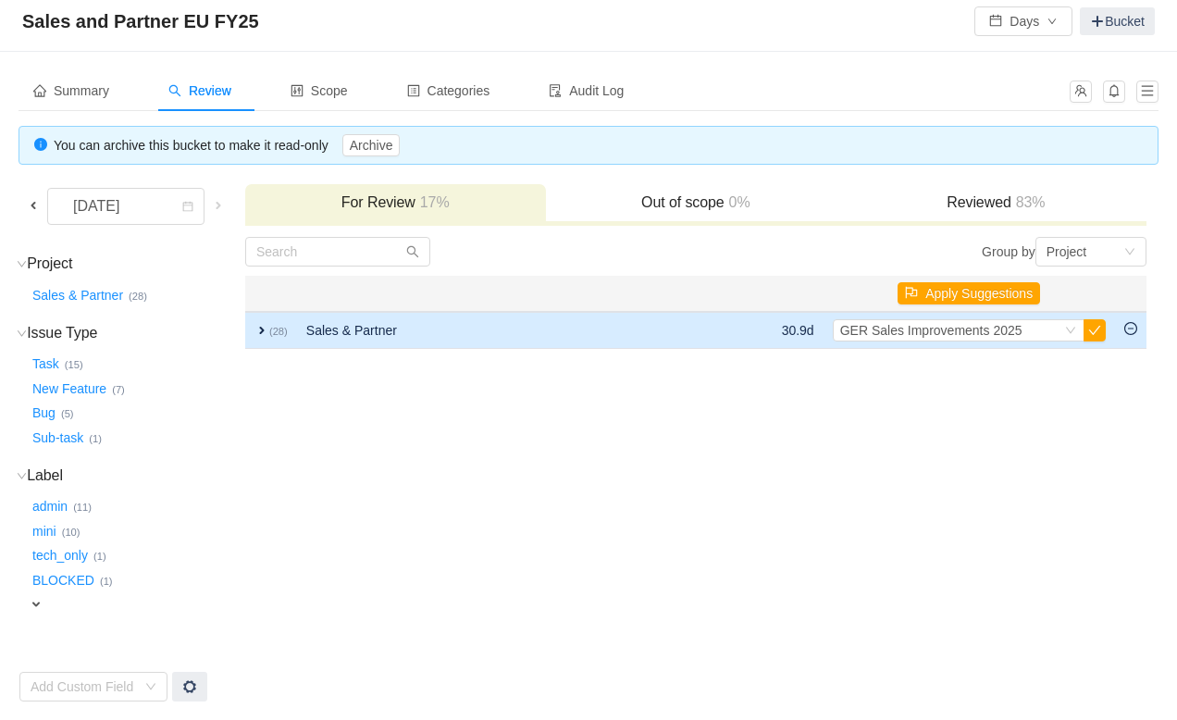
click at [269, 330] on span "expand" at bounding box center [261, 330] width 15 height 15
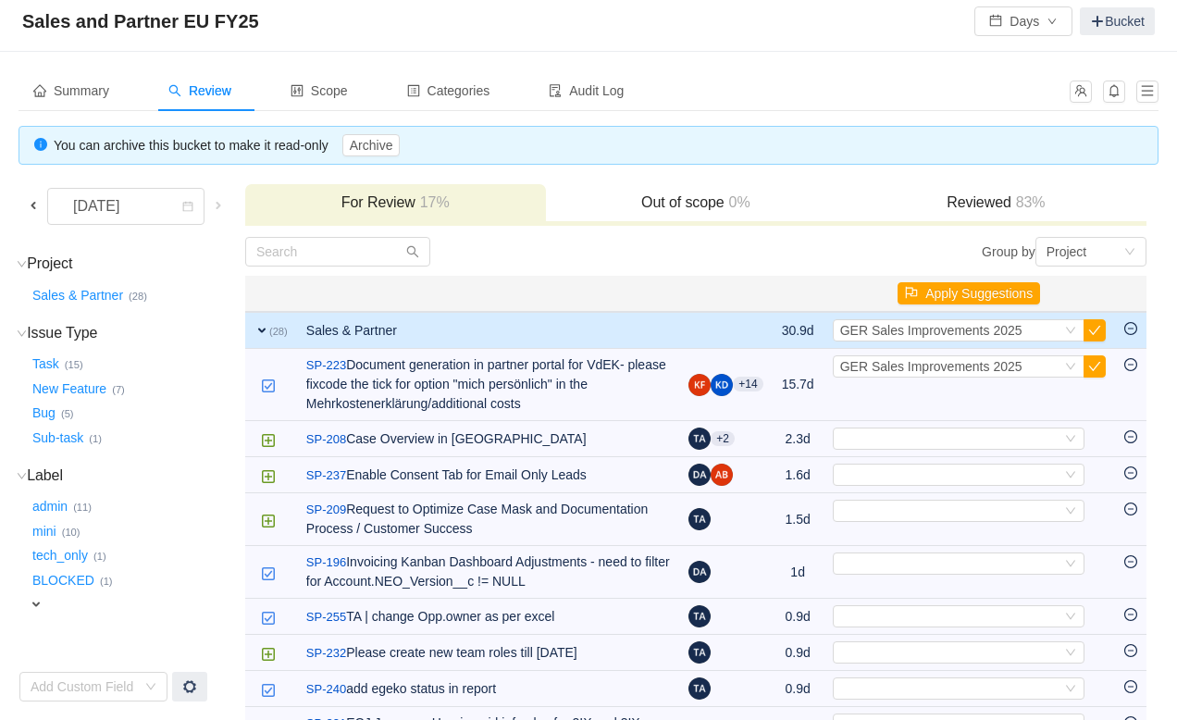
scroll to position [80, 0]
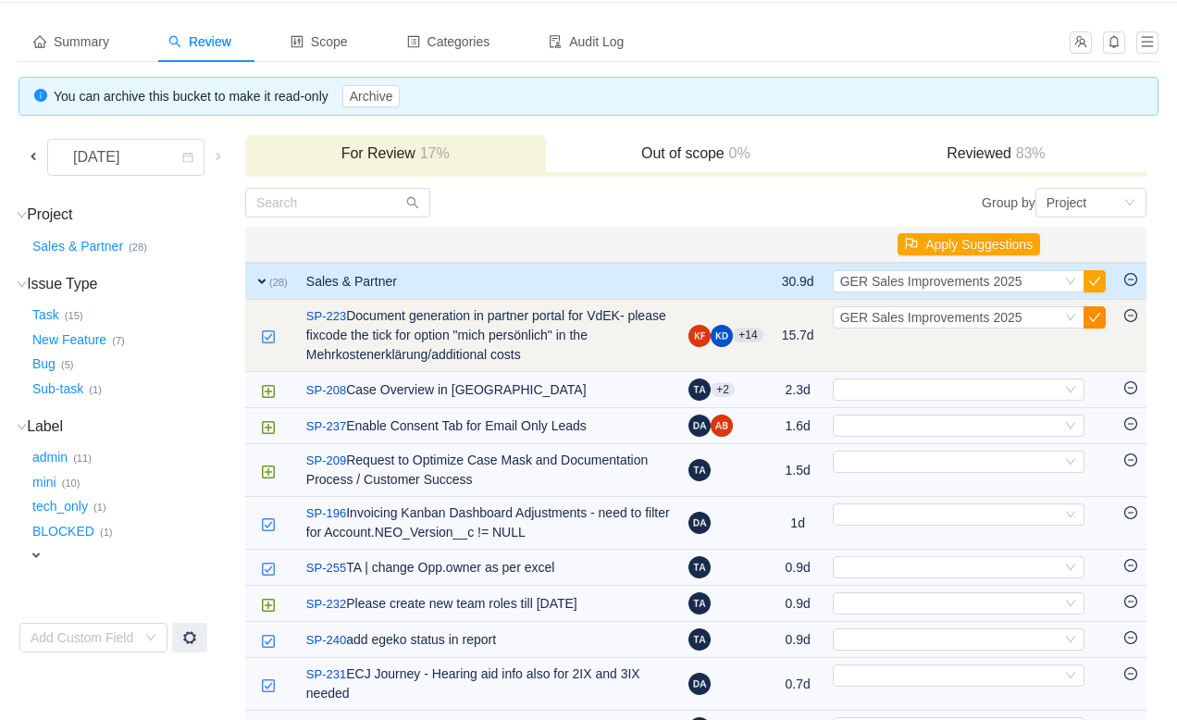
click at [1093, 315] on button "button" at bounding box center [1094, 317] width 22 height 22
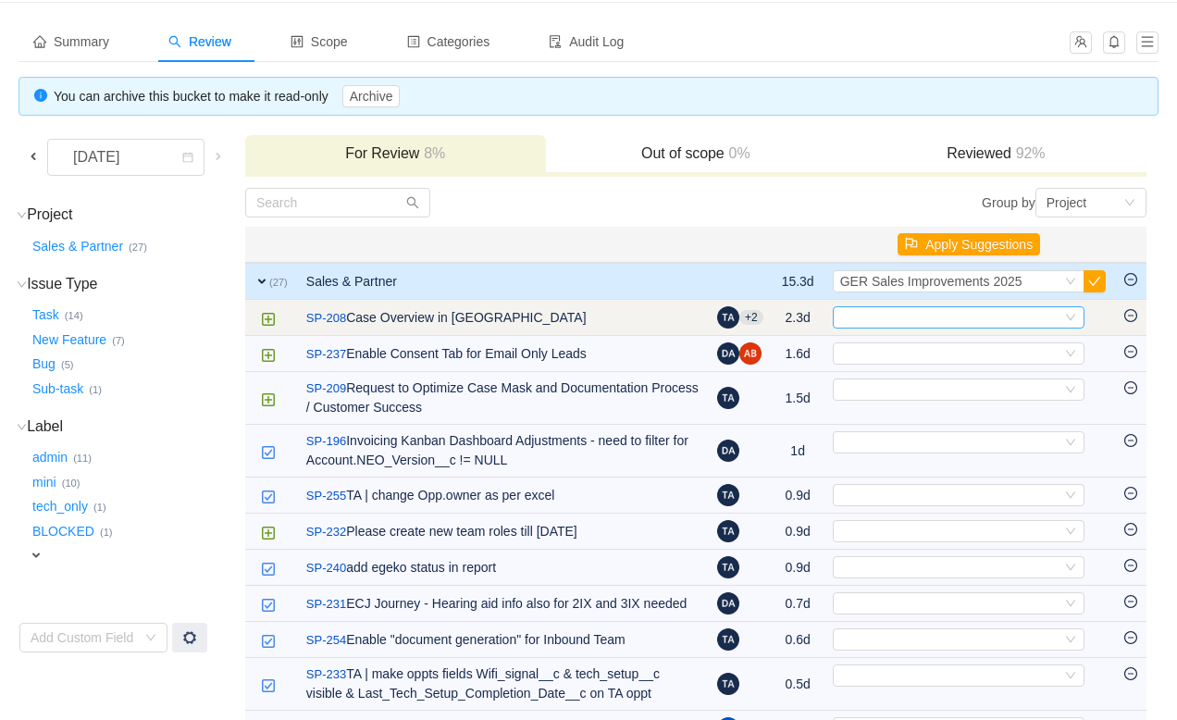
click at [1065, 315] on icon "icon: down" at bounding box center [1070, 317] width 11 height 11
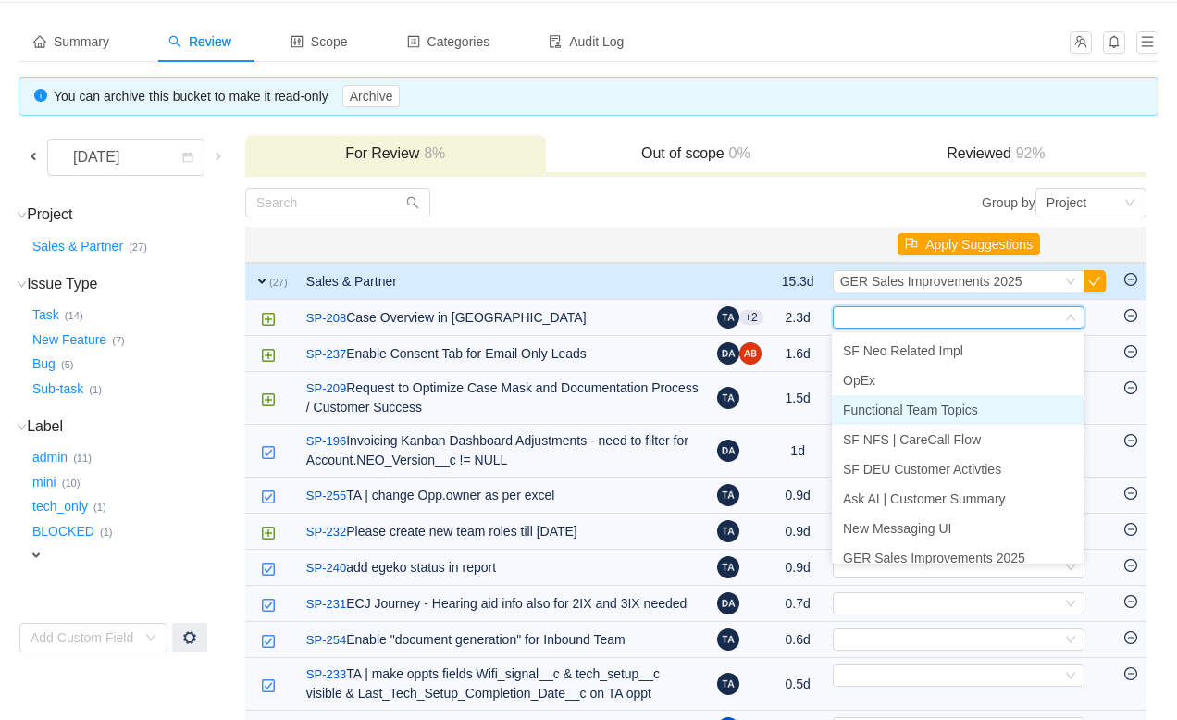
click at [990, 402] on li "Functional Team Topics" at bounding box center [958, 410] width 252 height 30
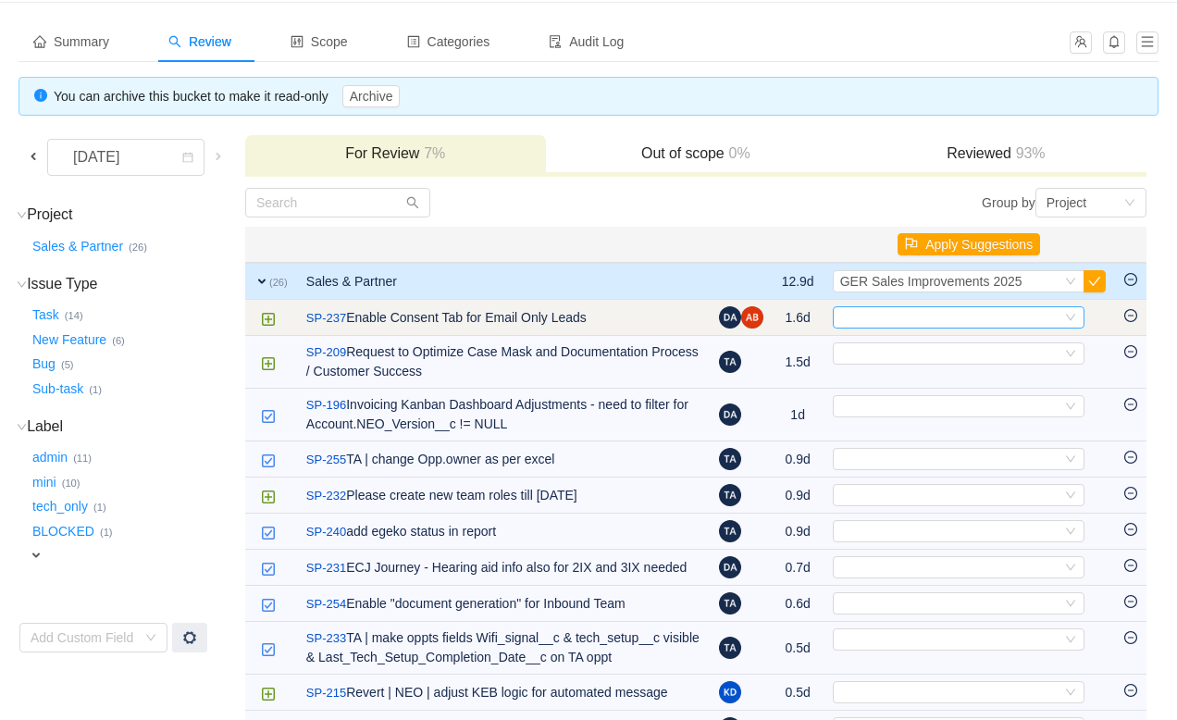
click at [997, 314] on div "Select" at bounding box center [950, 317] width 221 height 20
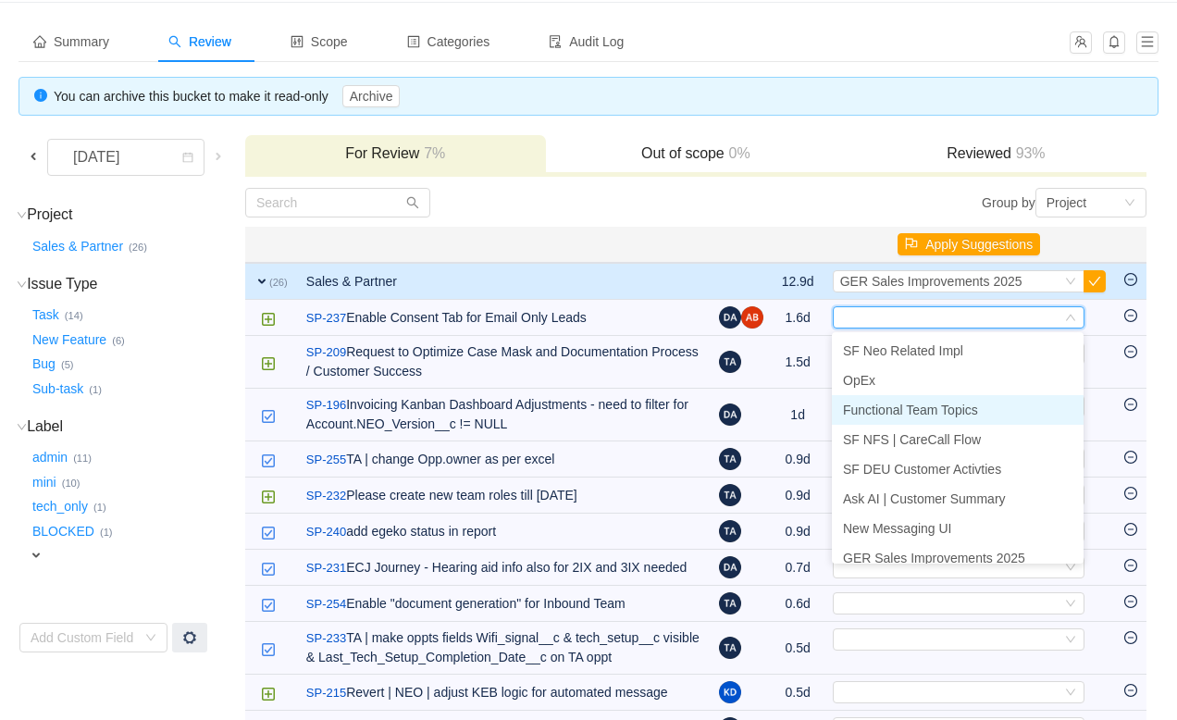
click at [915, 413] on span "Functional Team Topics" at bounding box center [910, 409] width 135 height 15
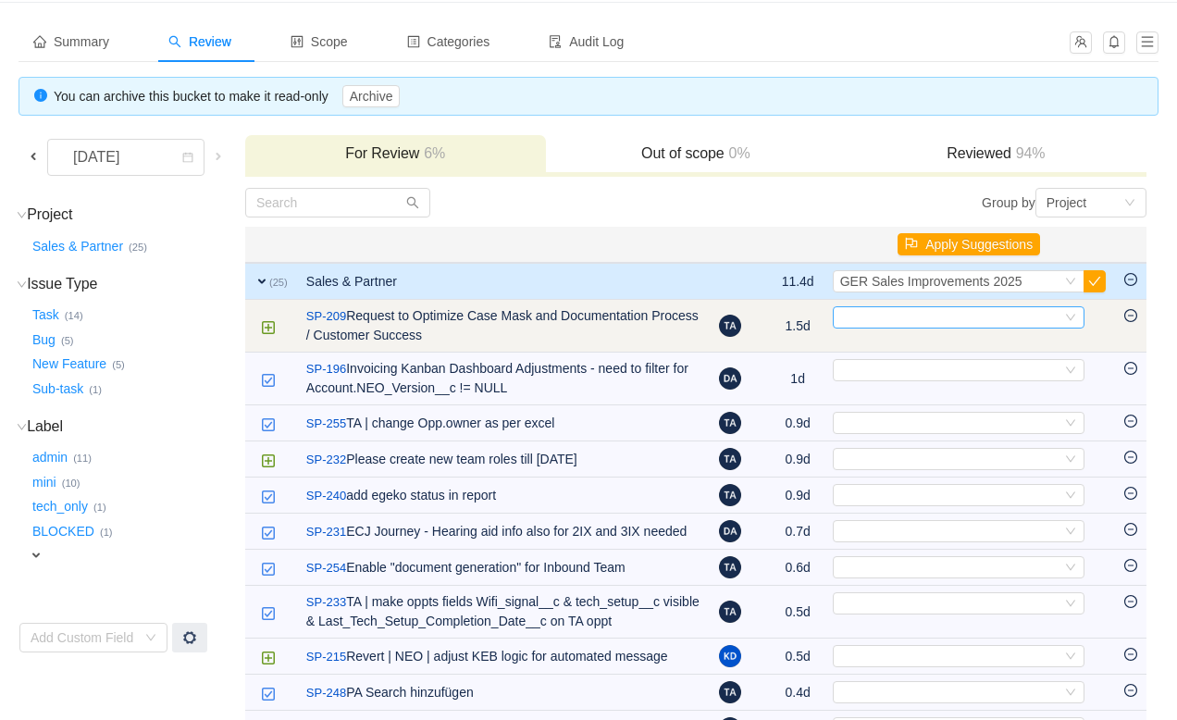
click at [928, 313] on div "Select" at bounding box center [950, 317] width 221 height 20
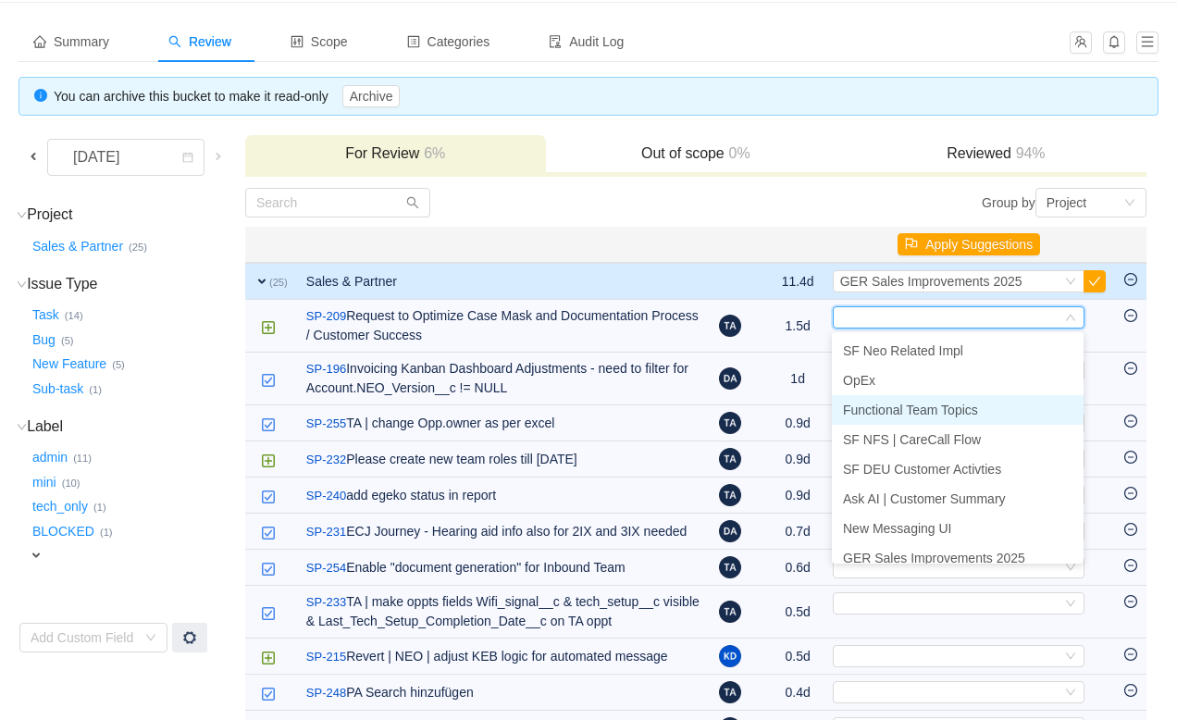
click at [908, 409] on span "Functional Team Topics" at bounding box center [910, 409] width 135 height 15
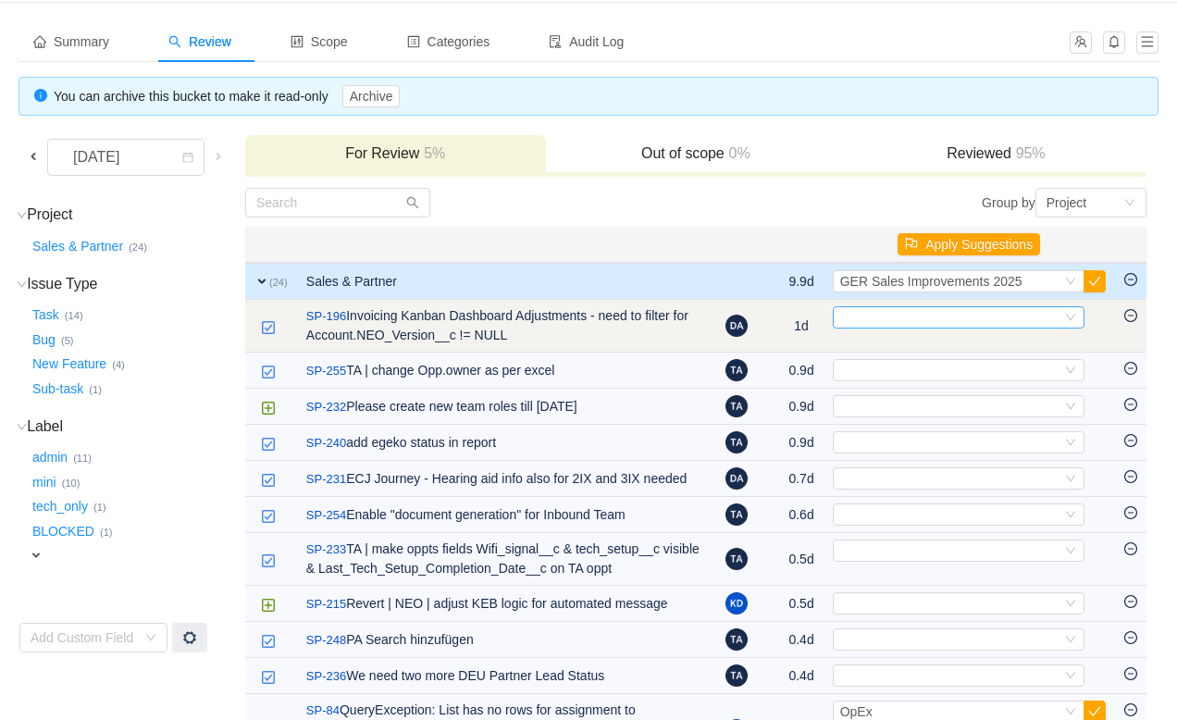
click at [912, 325] on div "Select" at bounding box center [950, 317] width 221 height 20
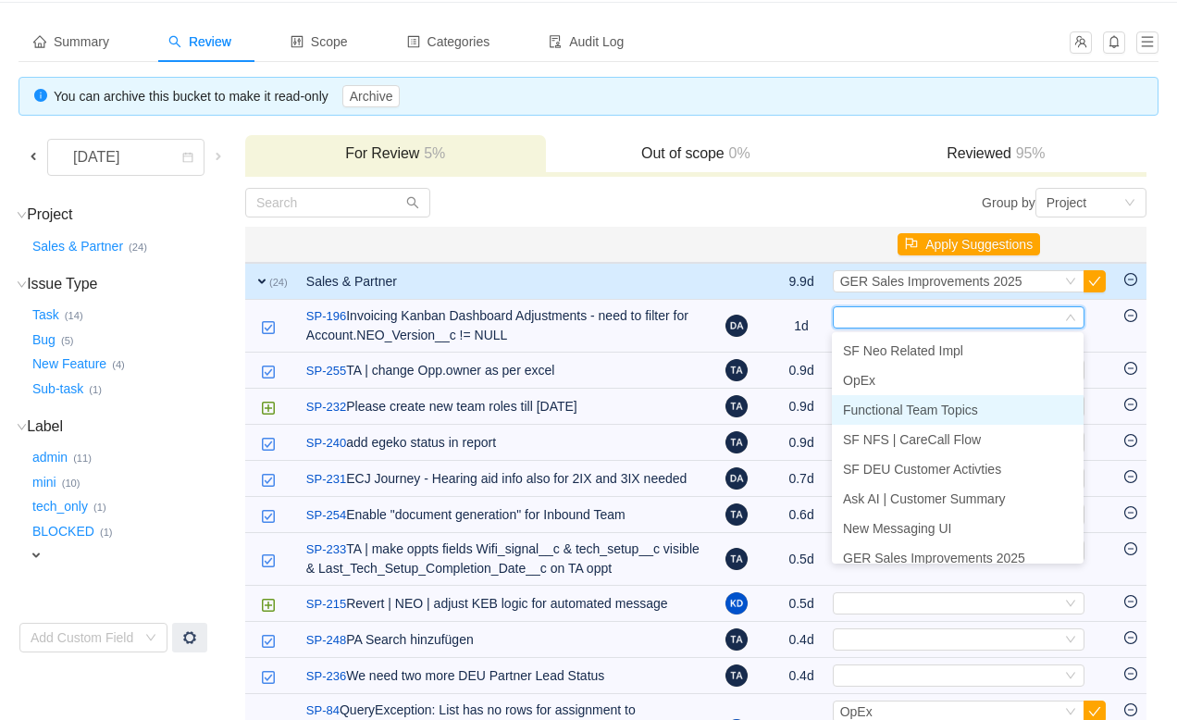
click at [900, 405] on span "Functional Team Topics" at bounding box center [910, 409] width 135 height 15
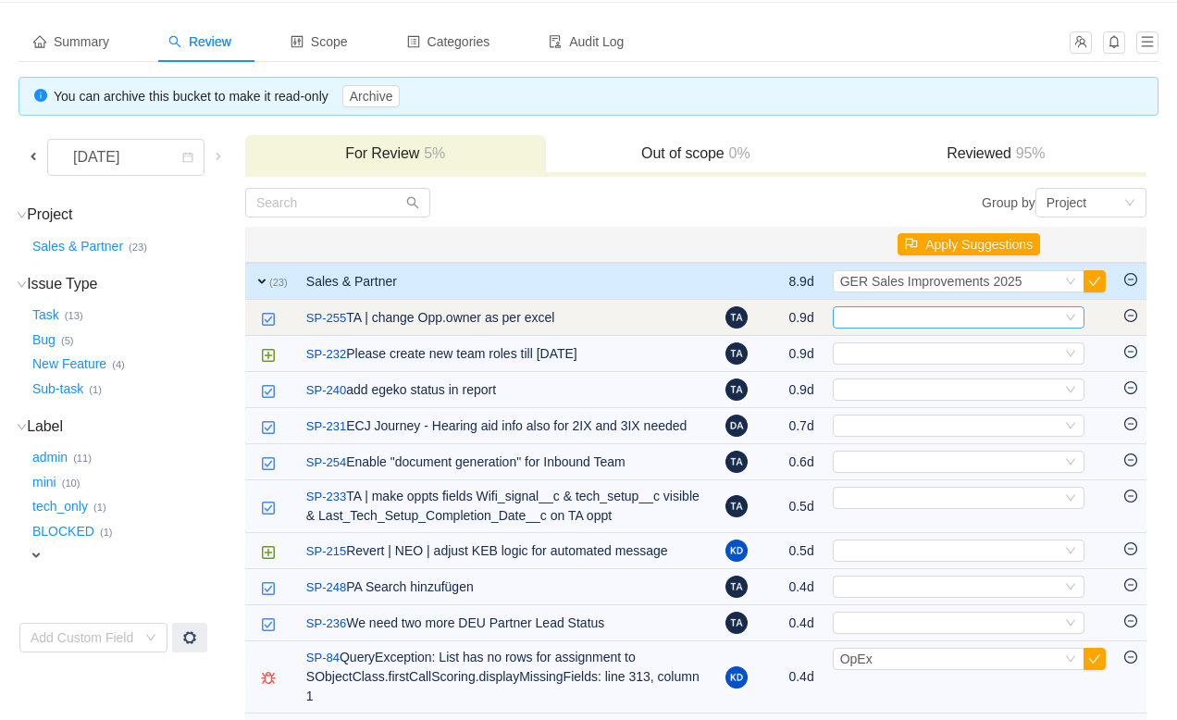
click at [908, 323] on div "Select" at bounding box center [950, 317] width 221 height 20
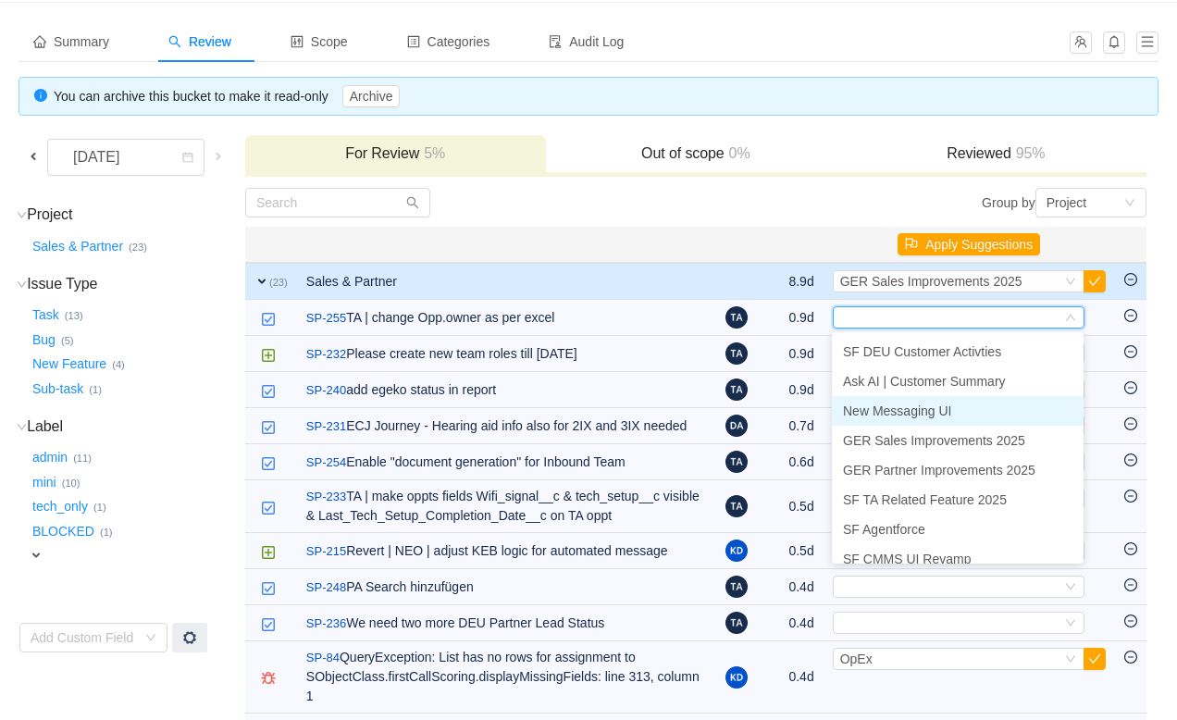
scroll to position [120, 0]
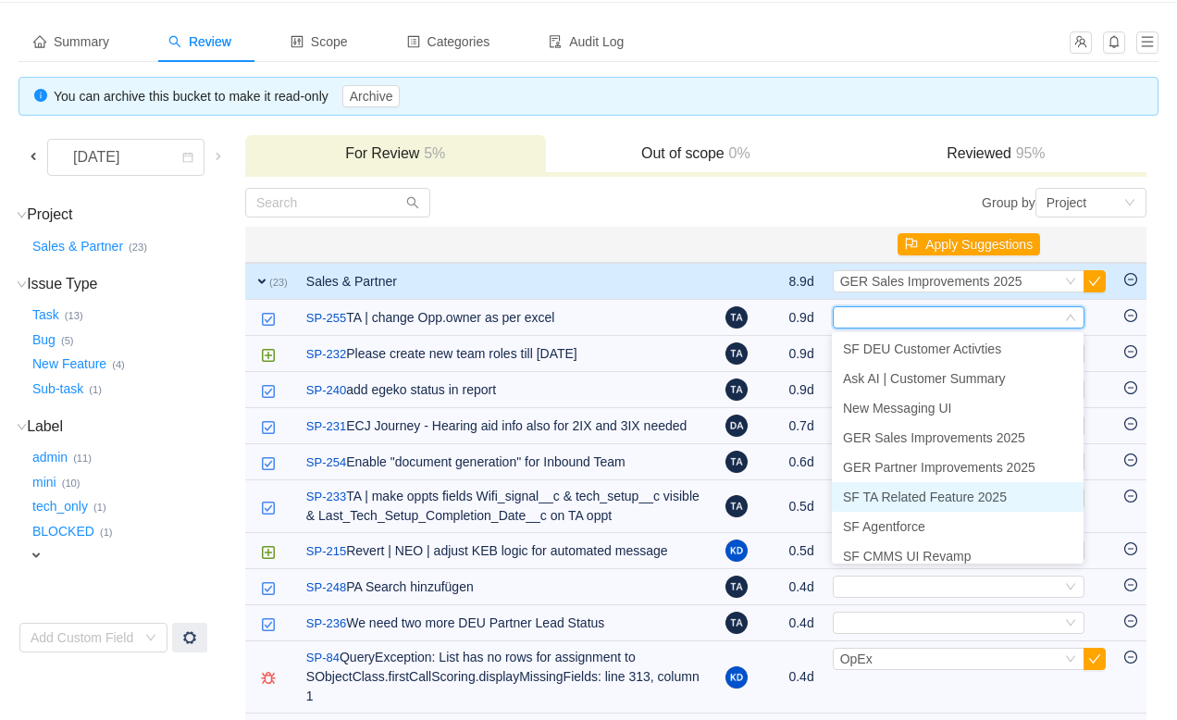
click at [906, 506] on li "SF TA Related Feature 2025" at bounding box center [958, 497] width 252 height 30
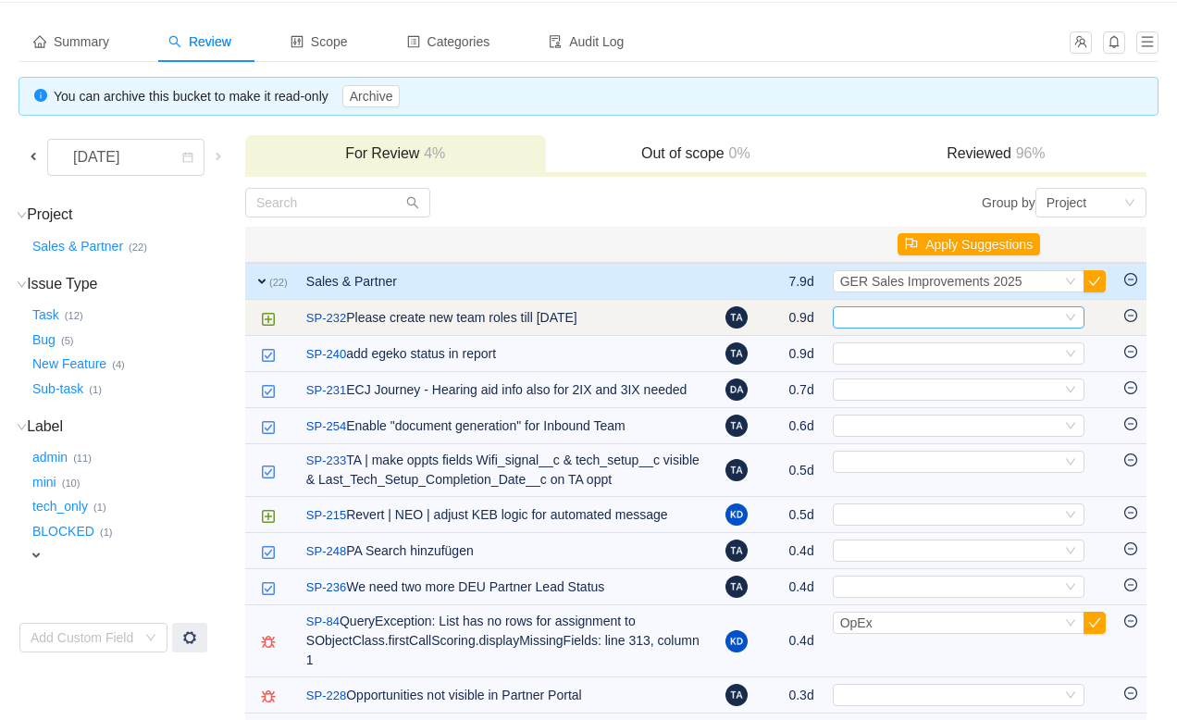
click at [921, 310] on div "Select" at bounding box center [950, 317] width 221 height 20
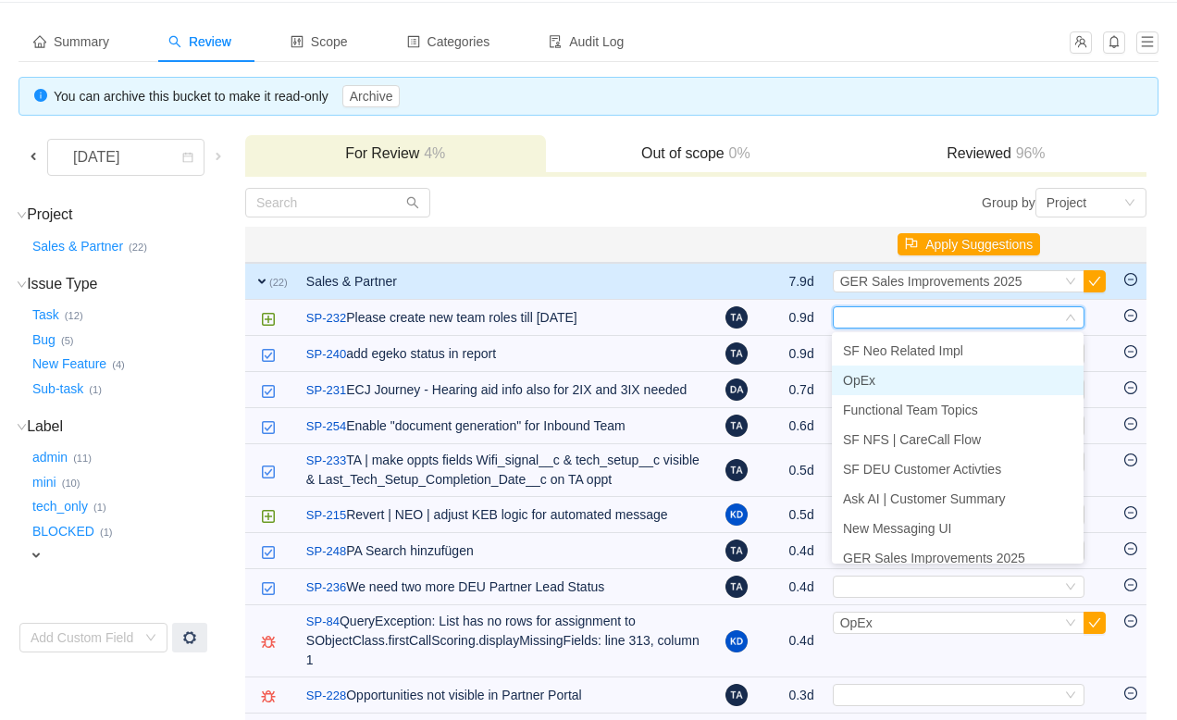
click at [908, 381] on li "OpEx" at bounding box center [958, 380] width 252 height 30
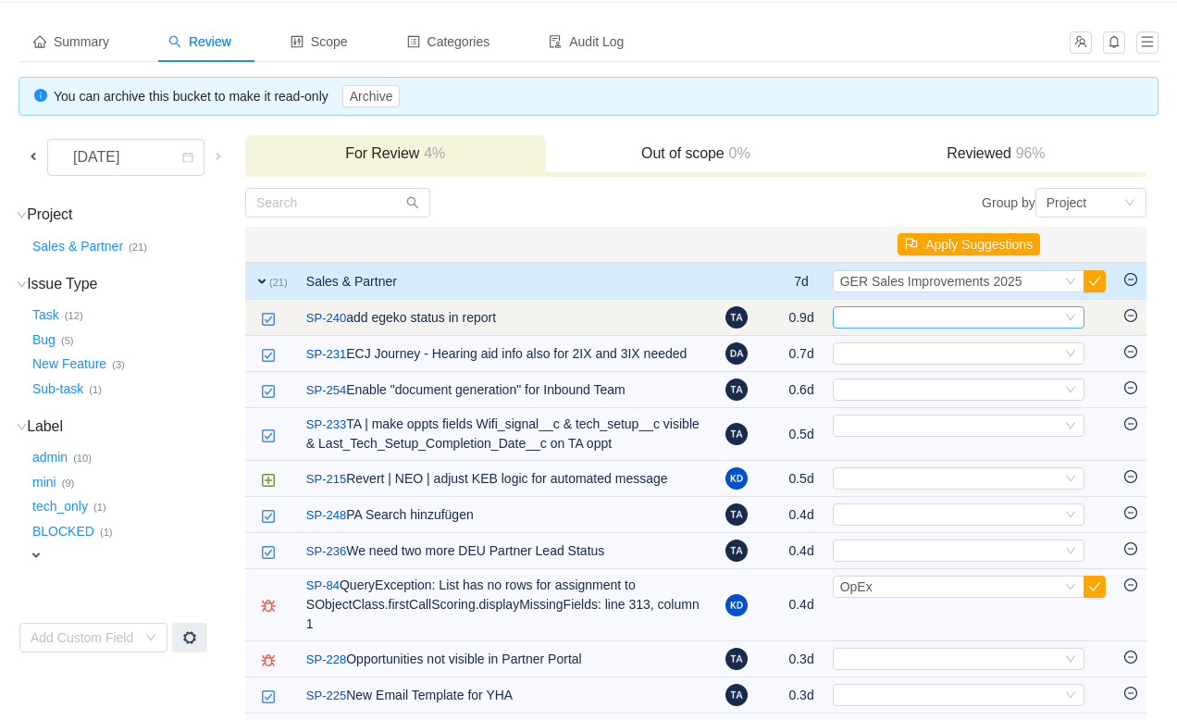
click at [905, 321] on div "Select" at bounding box center [950, 317] width 221 height 20
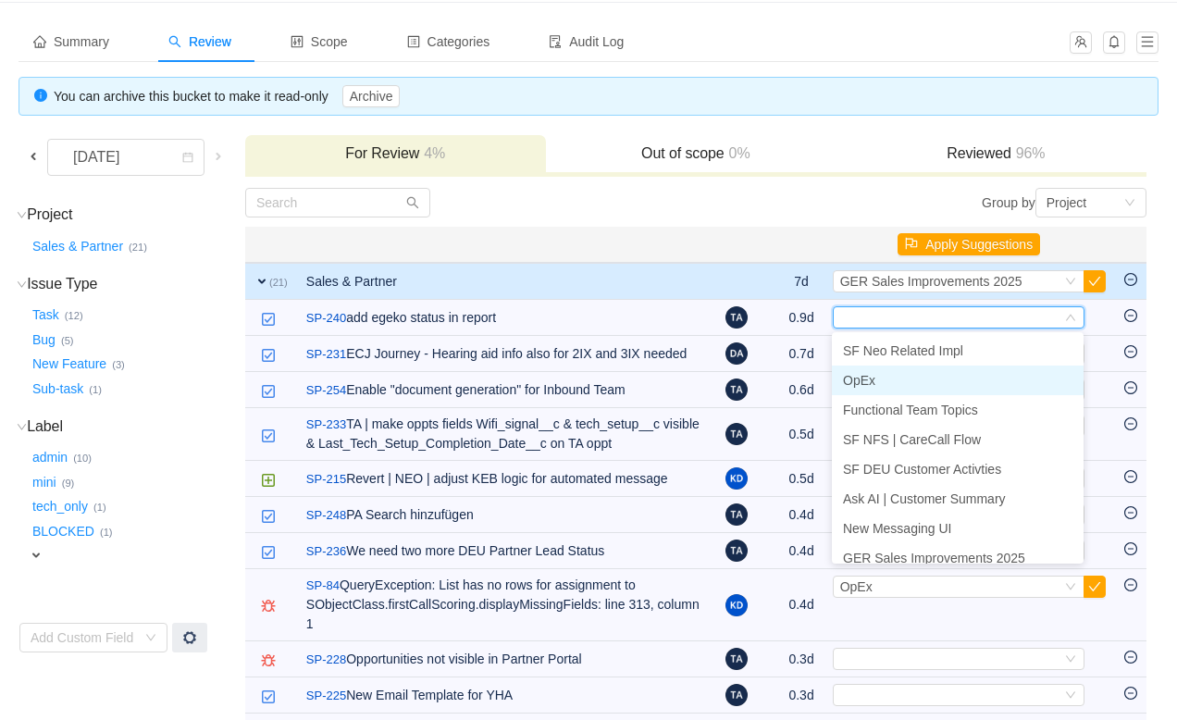
click at [899, 373] on li "OpEx" at bounding box center [958, 380] width 252 height 30
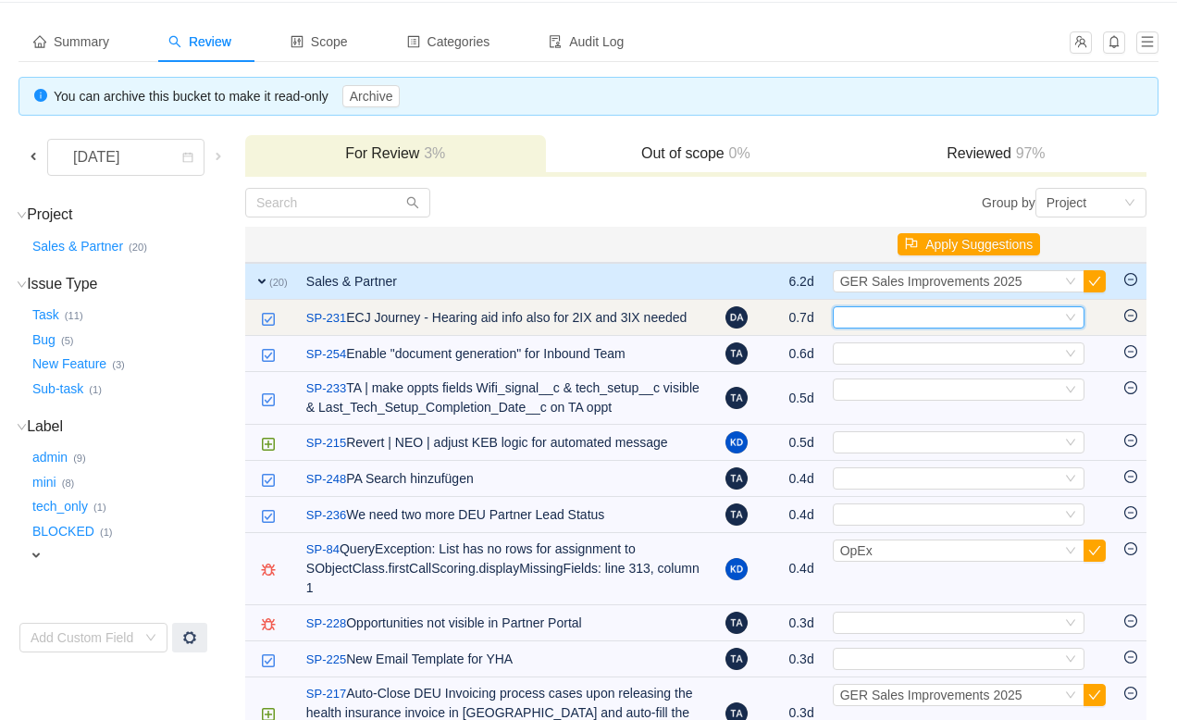
click at [908, 312] on div "Select" at bounding box center [950, 317] width 221 height 20
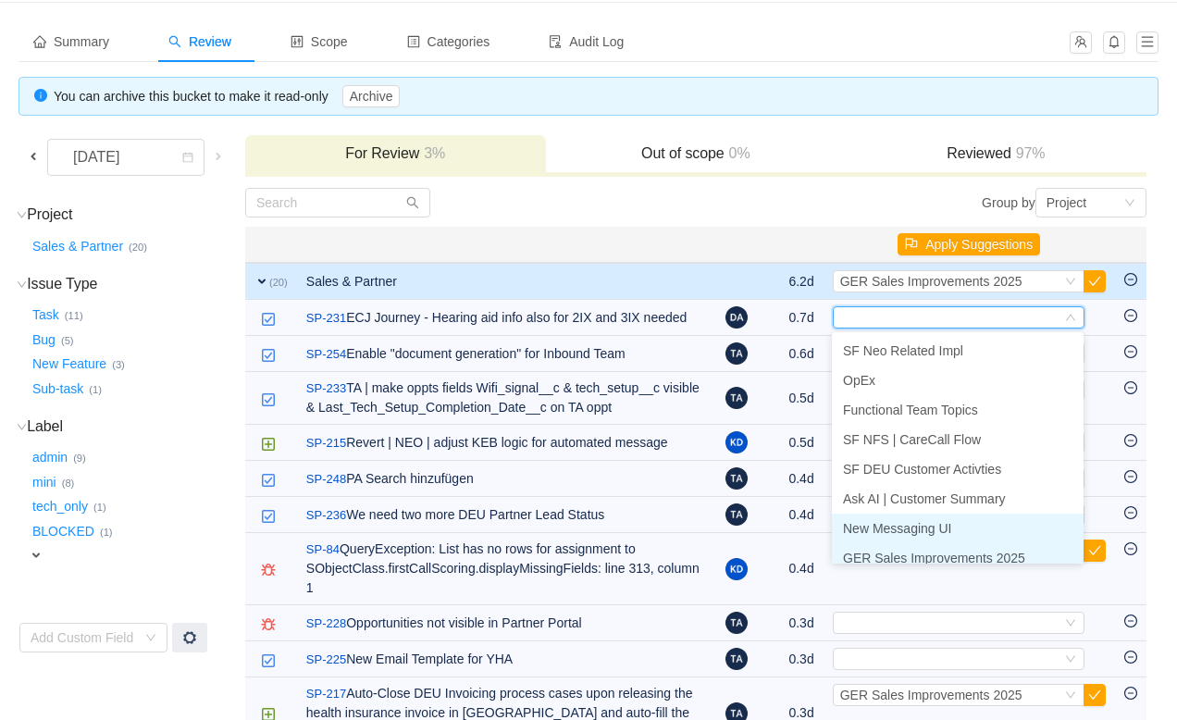
scroll to position [9, 0]
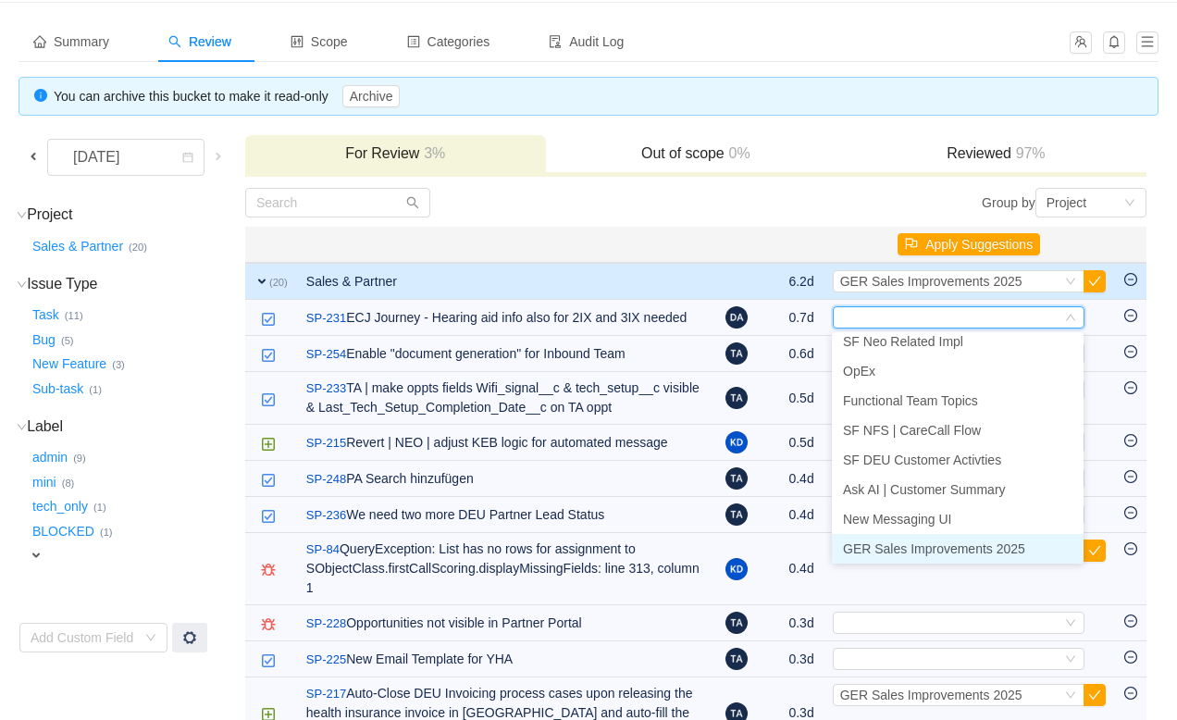
click at [919, 549] on span "GER Sales Improvements 2025" at bounding box center [934, 548] width 182 height 15
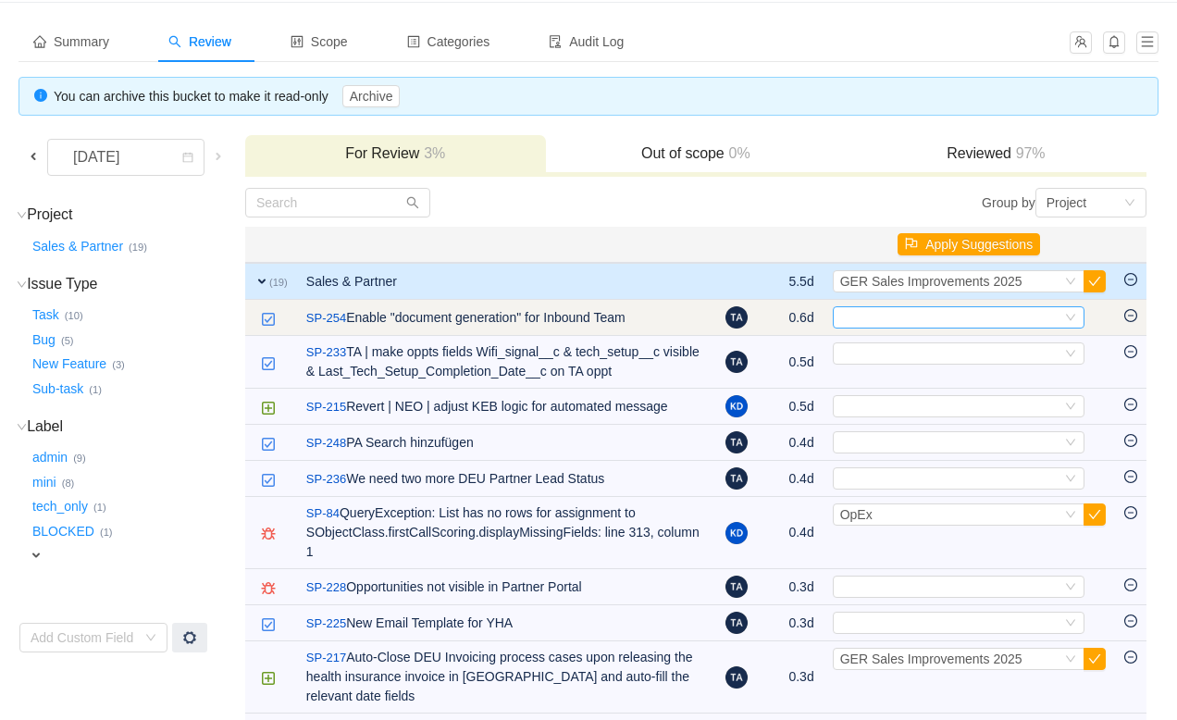
click at [953, 315] on div "Select" at bounding box center [950, 317] width 221 height 20
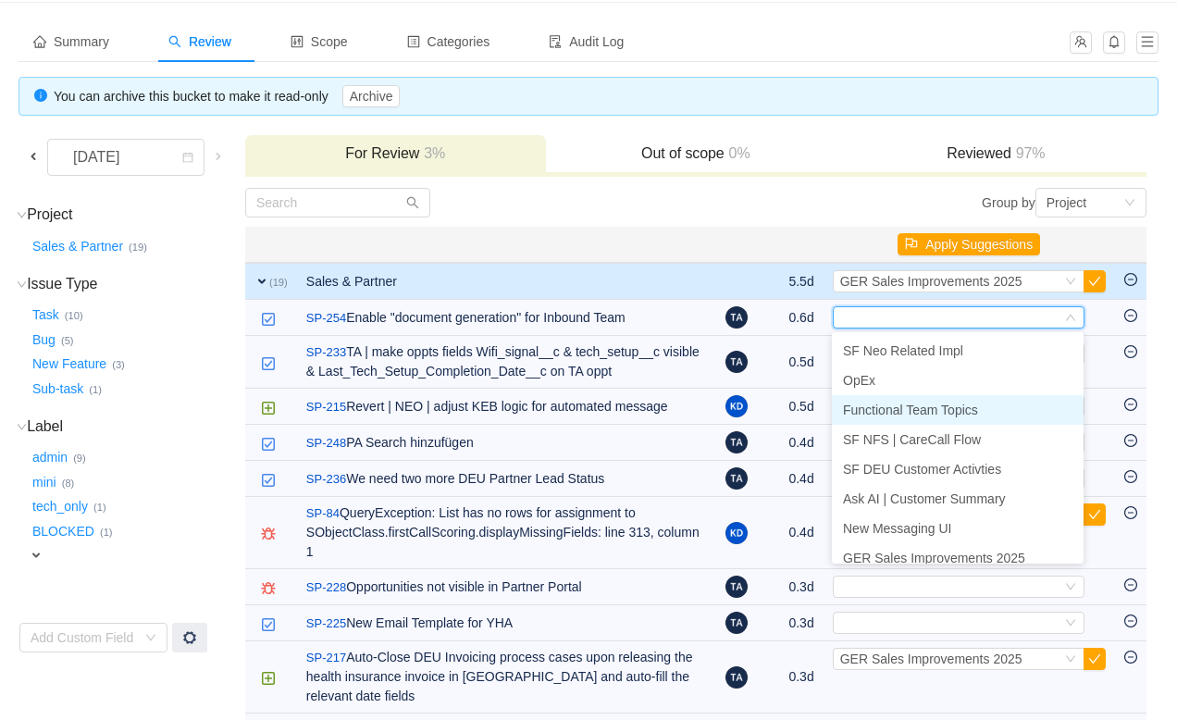
click at [917, 417] on li "Functional Team Topics" at bounding box center [958, 410] width 252 height 30
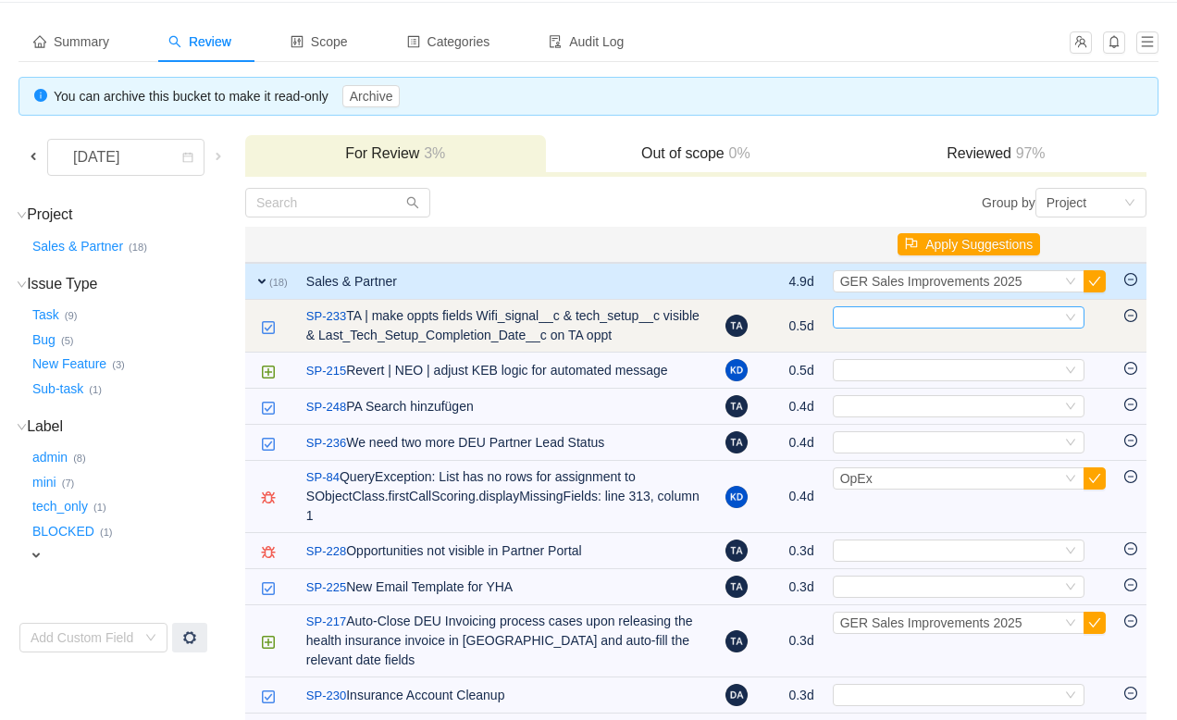
click at [910, 316] on div "Select" at bounding box center [950, 317] width 221 height 20
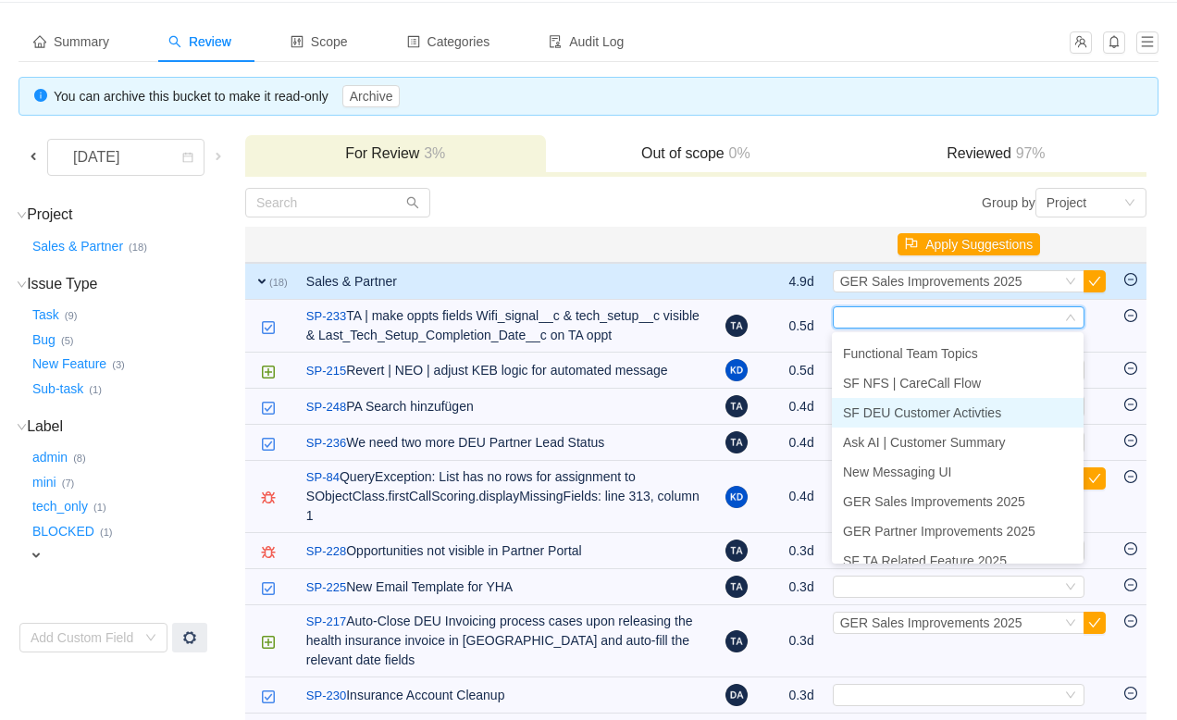
scroll to position [80, 0]
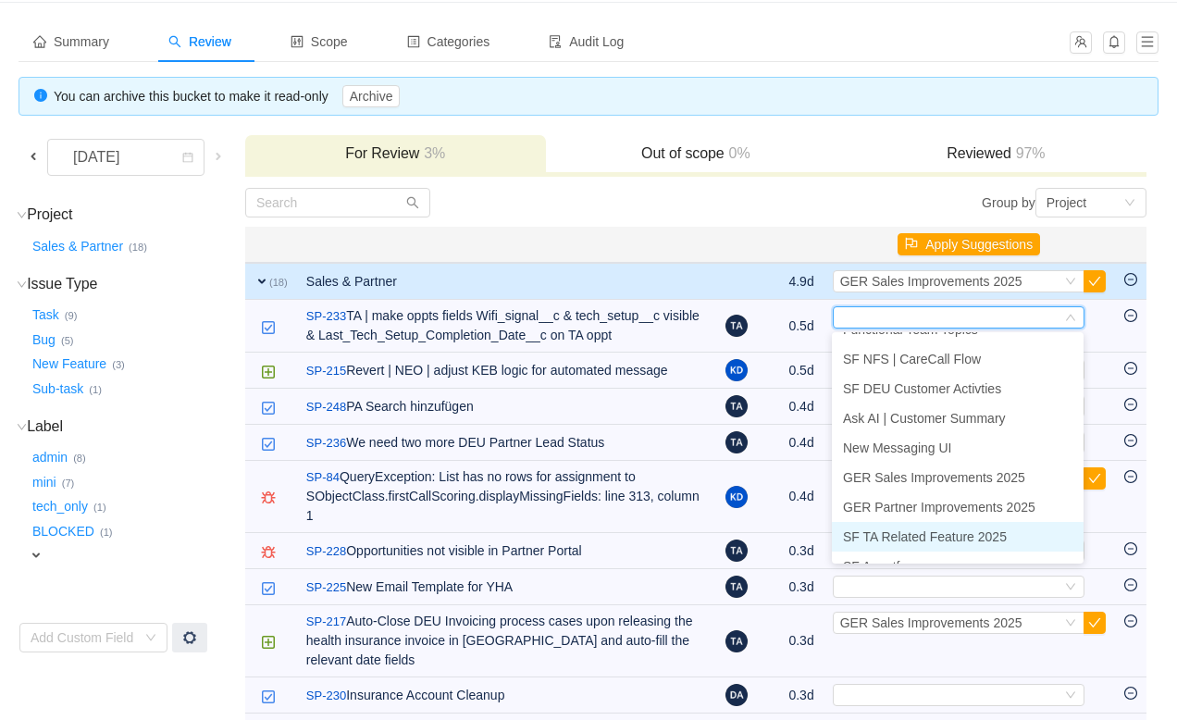
click at [912, 529] on span "SF TA Related Feature 2025" at bounding box center [925, 536] width 164 height 15
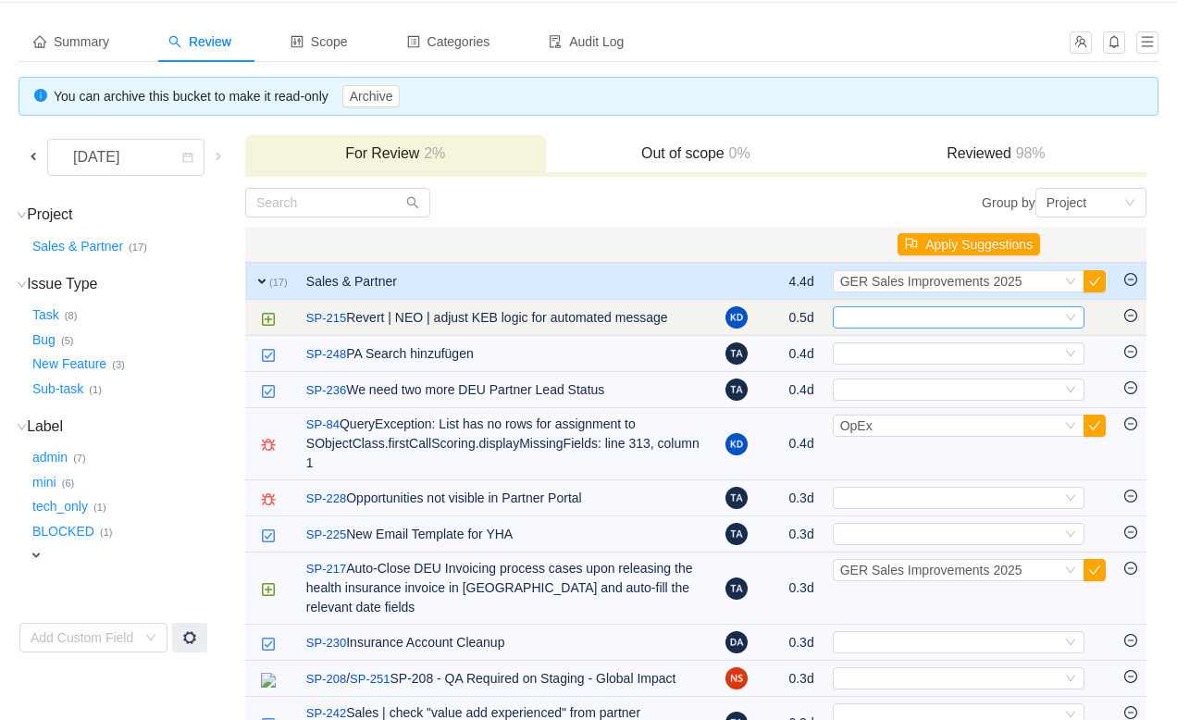
click at [930, 315] on div "Select" at bounding box center [950, 317] width 221 height 20
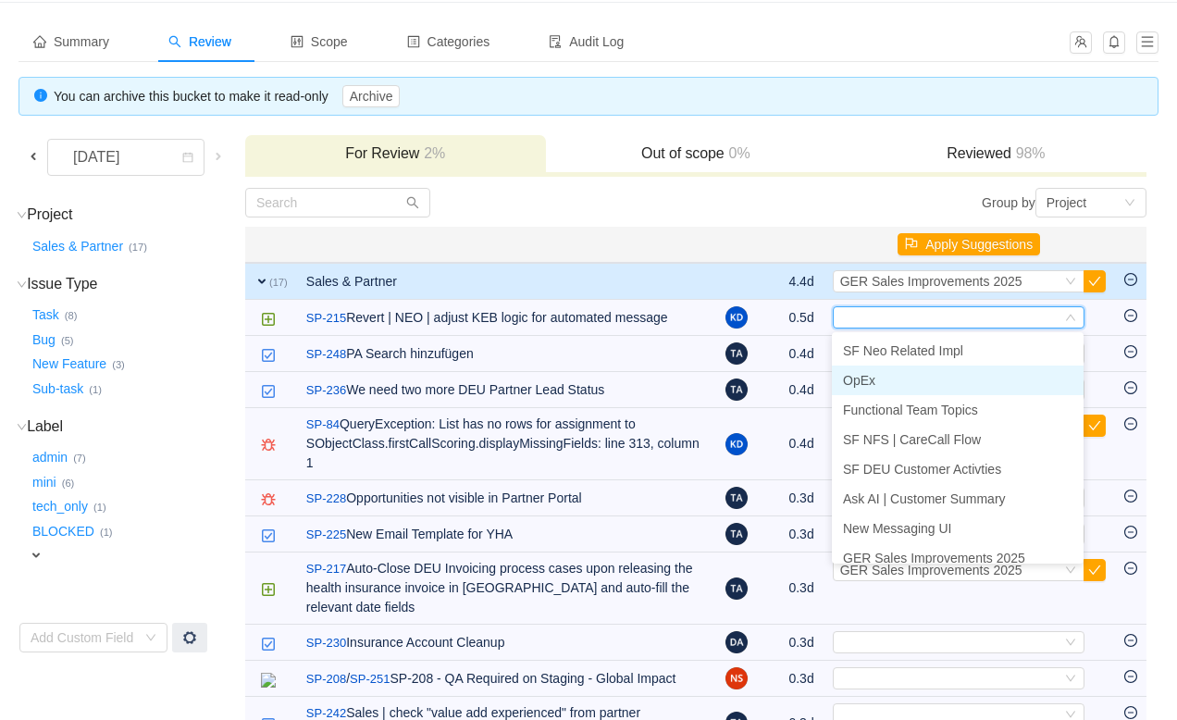
click at [909, 376] on li "OpEx" at bounding box center [958, 380] width 252 height 30
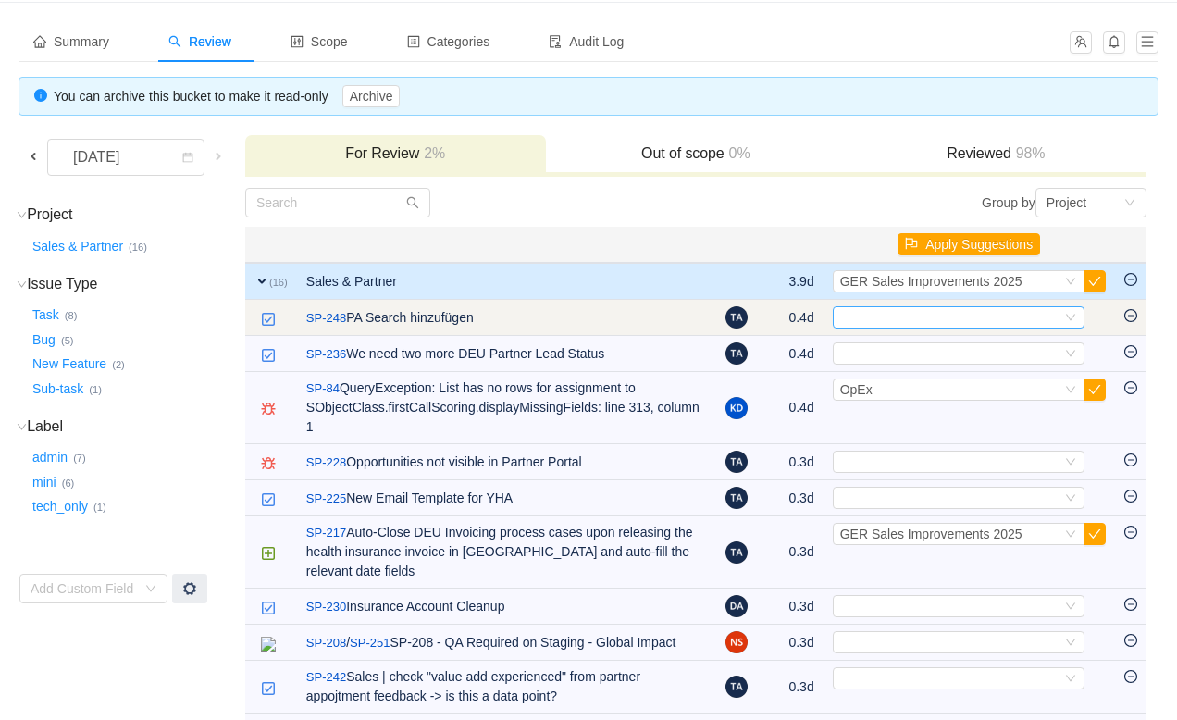
click at [903, 315] on div "Select" at bounding box center [950, 317] width 221 height 20
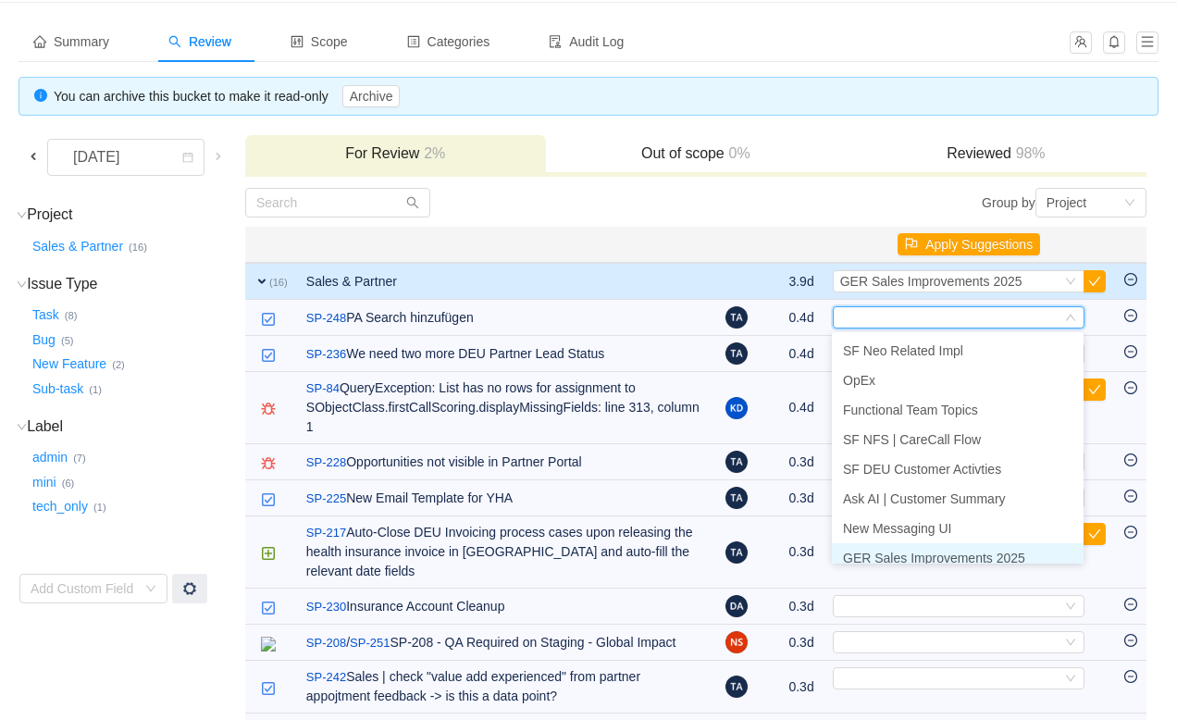
scroll to position [9, 0]
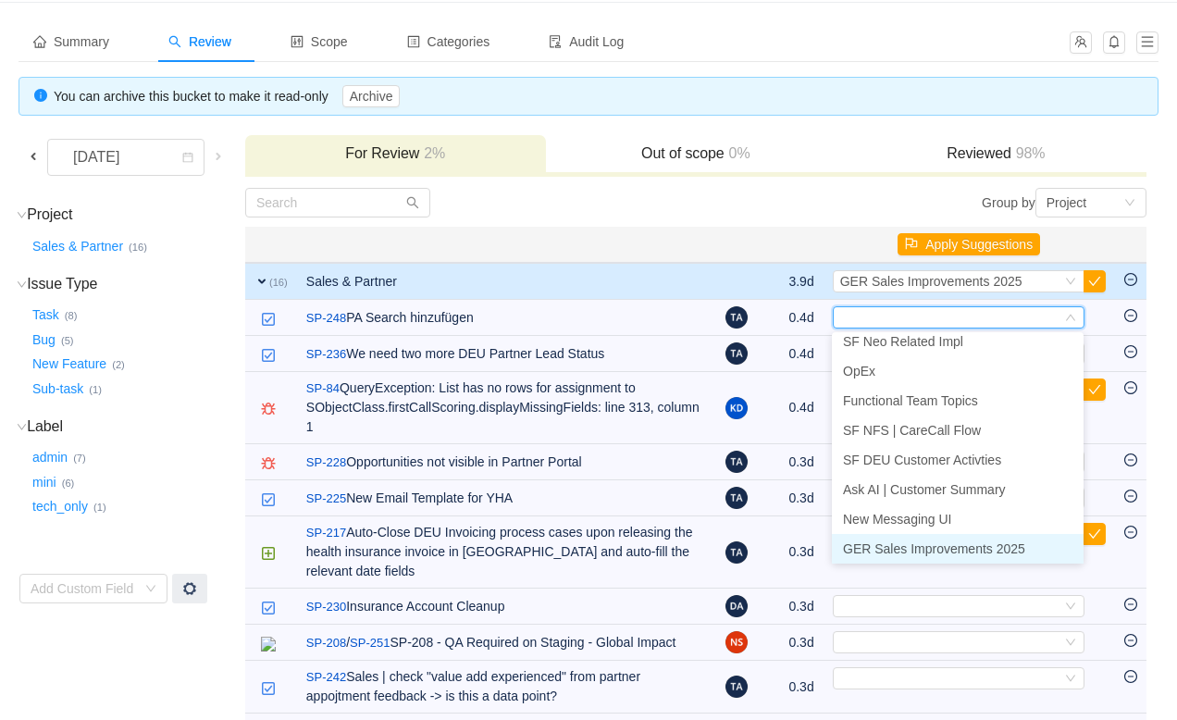
click at [898, 547] on span "GER Sales Improvements 2025" at bounding box center [934, 548] width 182 height 15
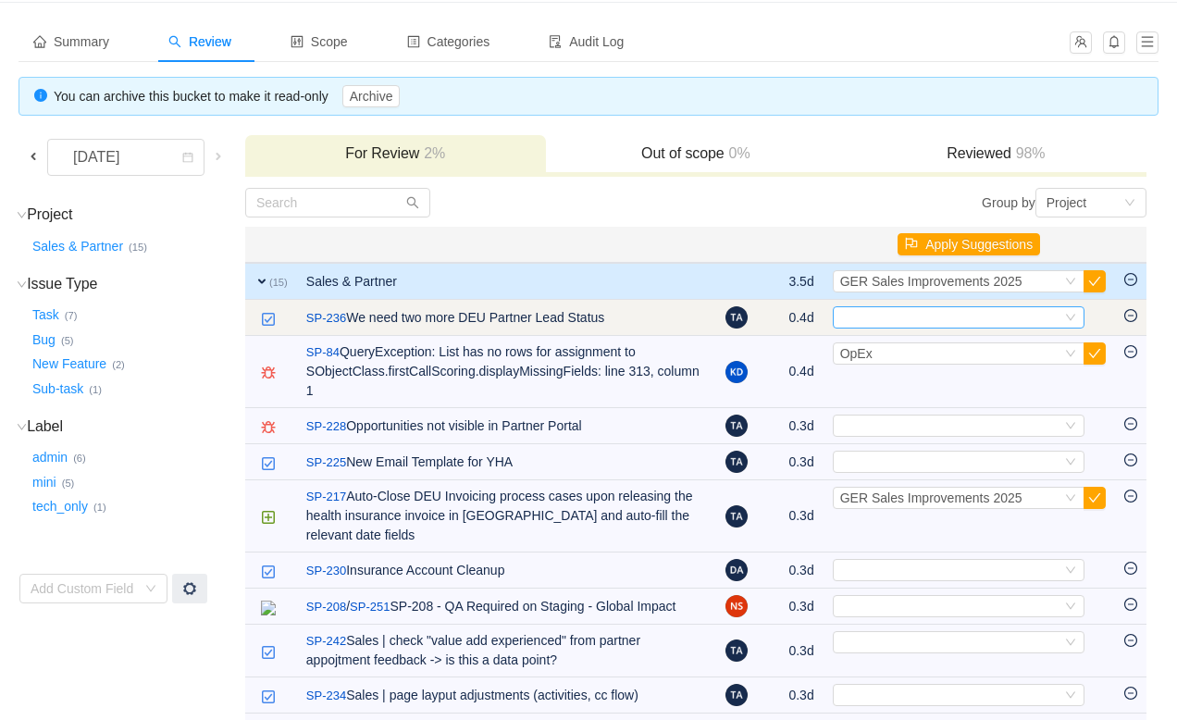
click at [911, 318] on div "Select" at bounding box center [950, 317] width 221 height 20
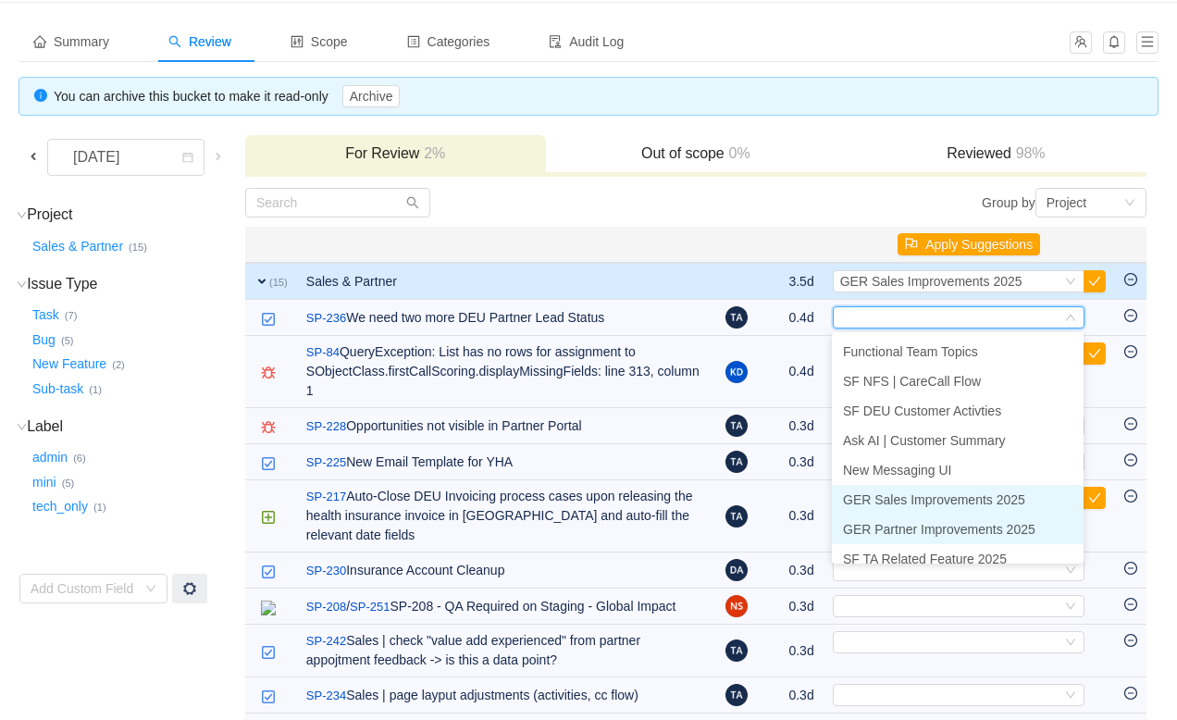
scroll to position [68, 0]
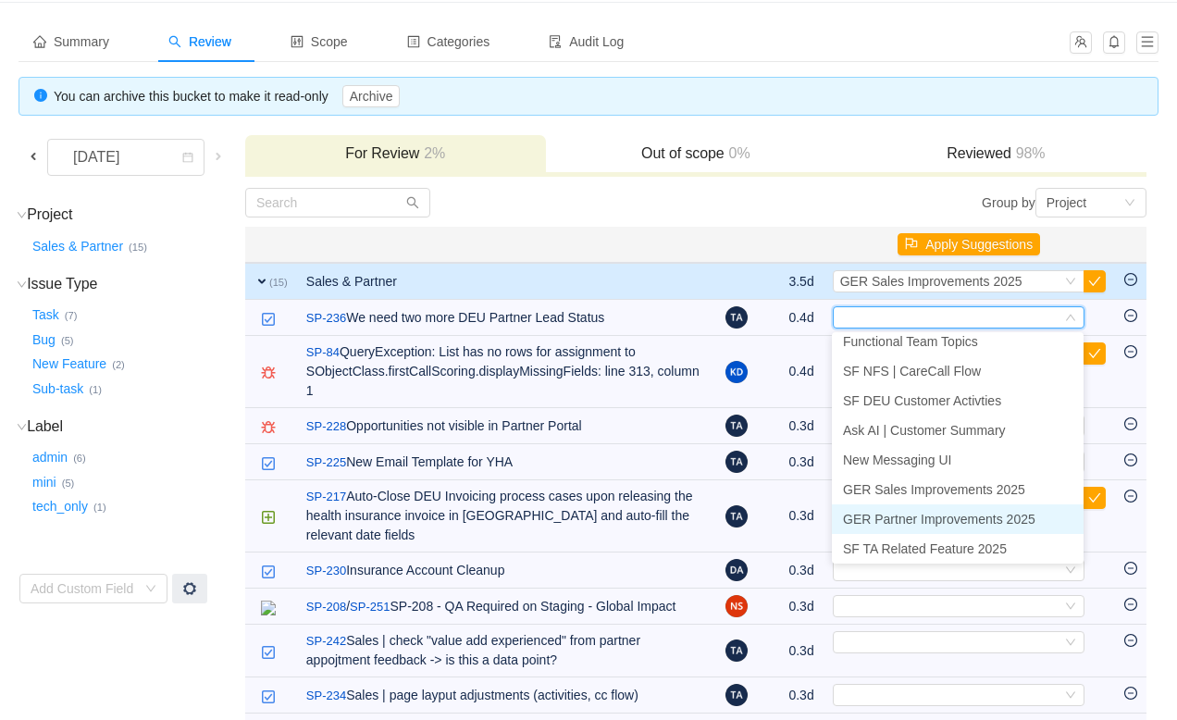
click at [904, 525] on span "GER Partner Improvements 2025" at bounding box center [939, 519] width 192 height 15
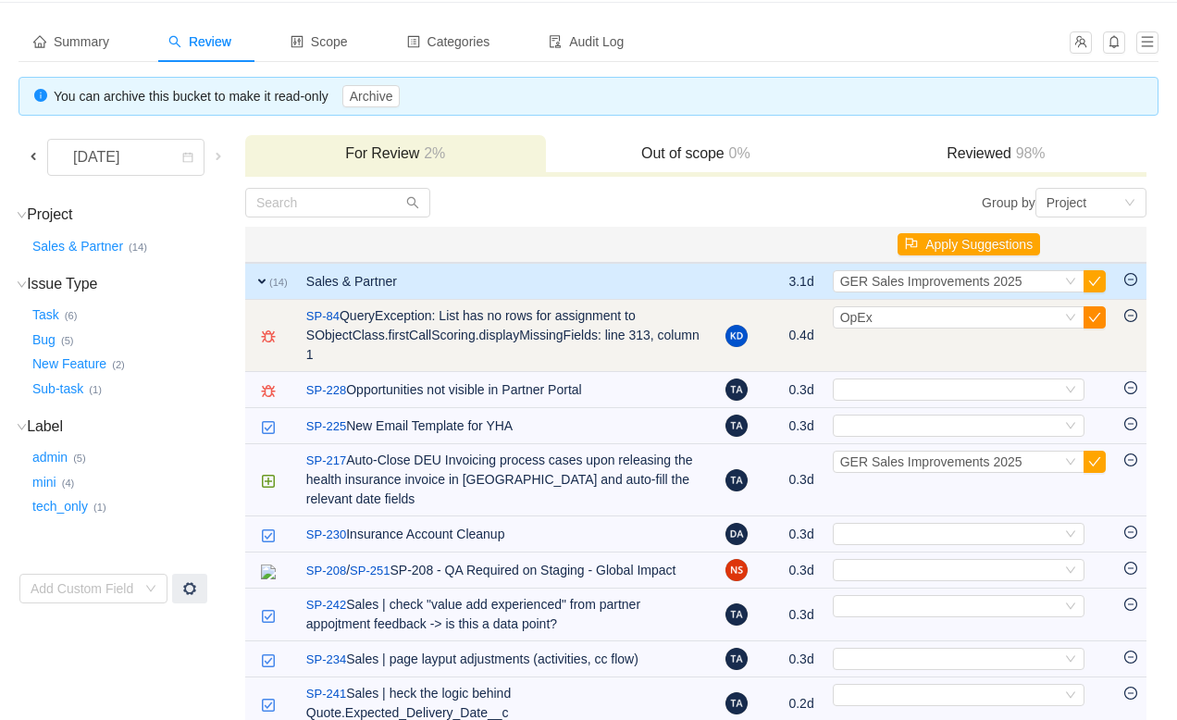
click at [1094, 319] on button "button" at bounding box center [1094, 317] width 22 height 22
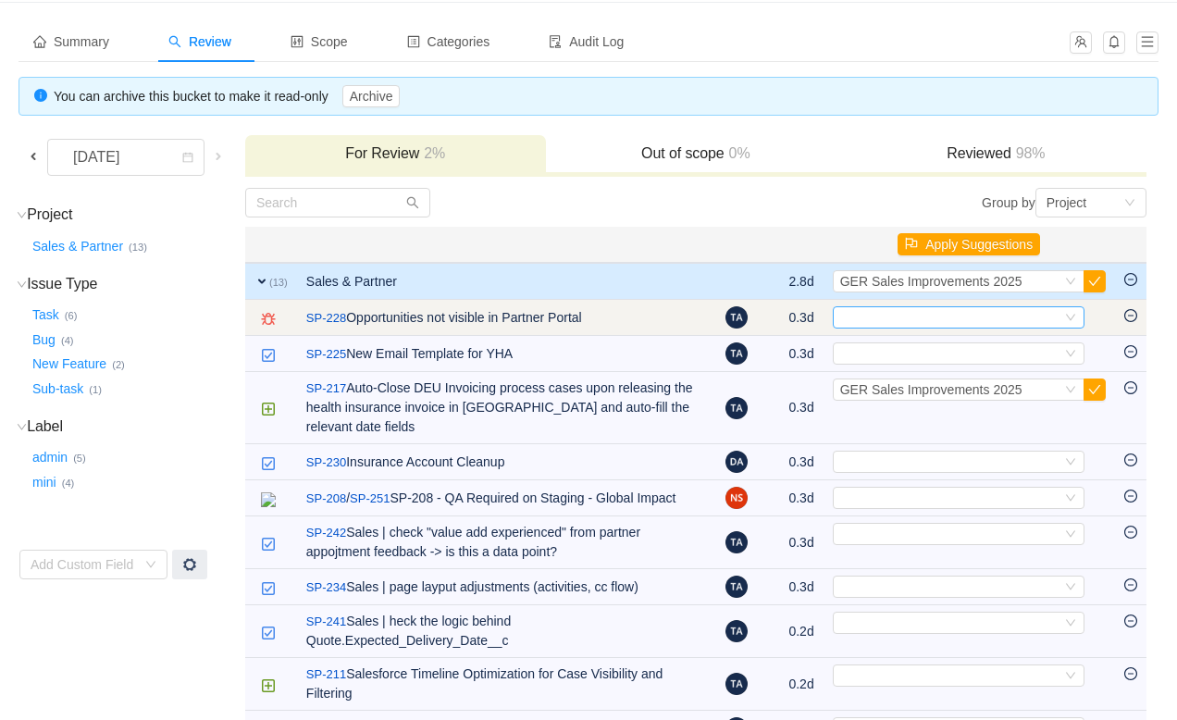
click at [1057, 322] on div "Select" at bounding box center [950, 317] width 221 height 20
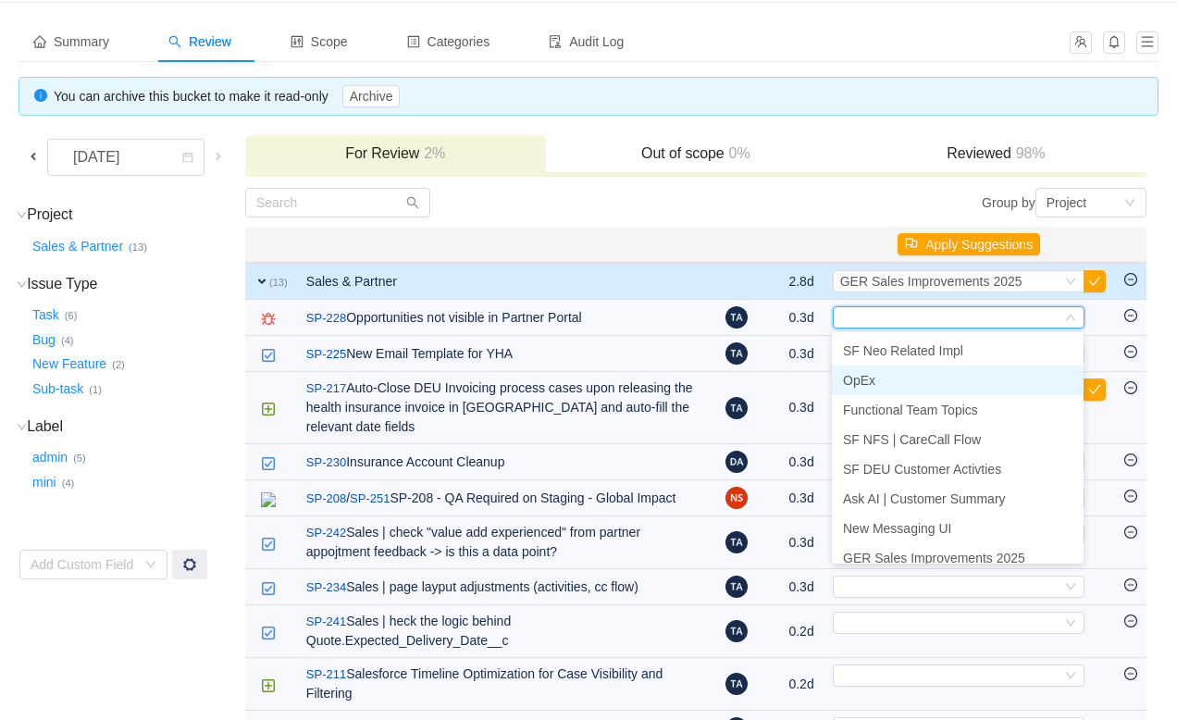
click at [959, 374] on li "OpEx" at bounding box center [958, 380] width 252 height 30
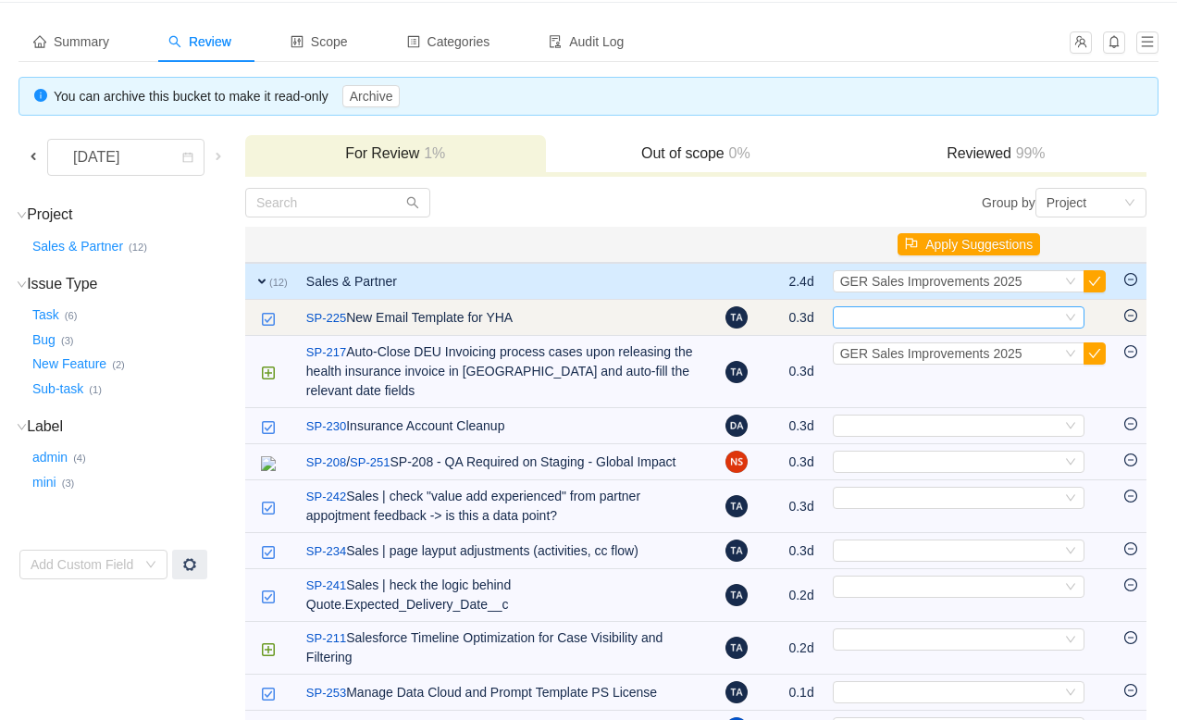
click at [944, 324] on div "Select" at bounding box center [950, 317] width 221 height 20
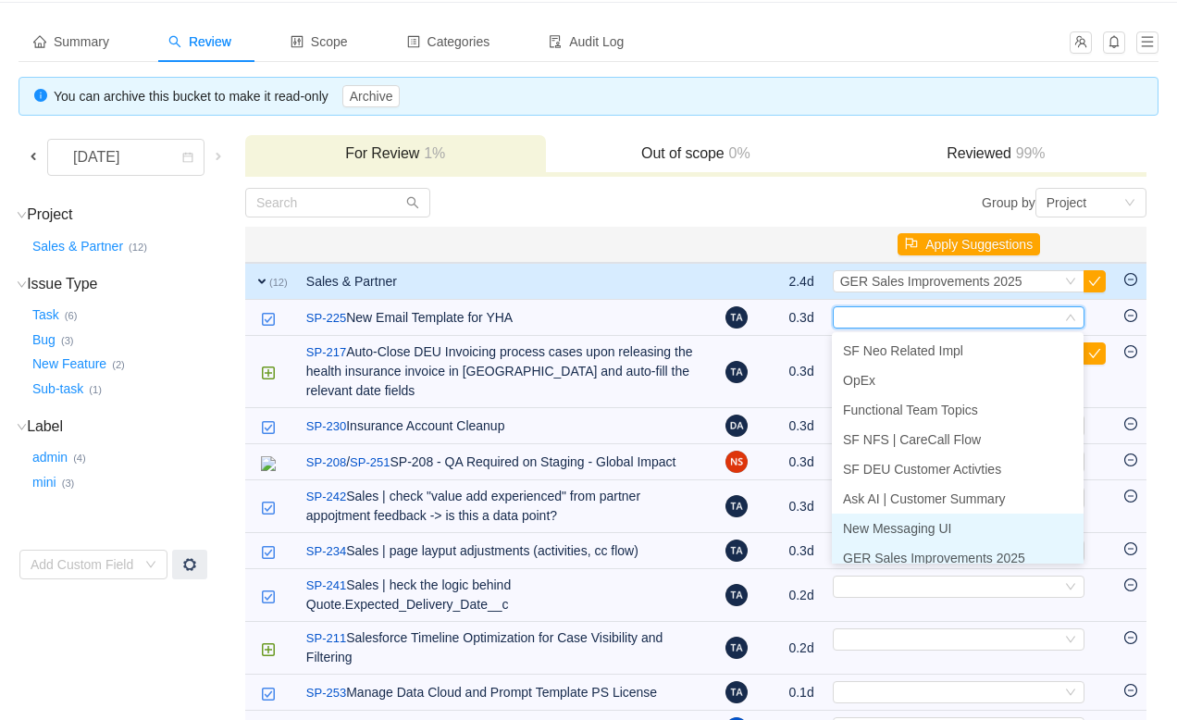
scroll to position [9, 0]
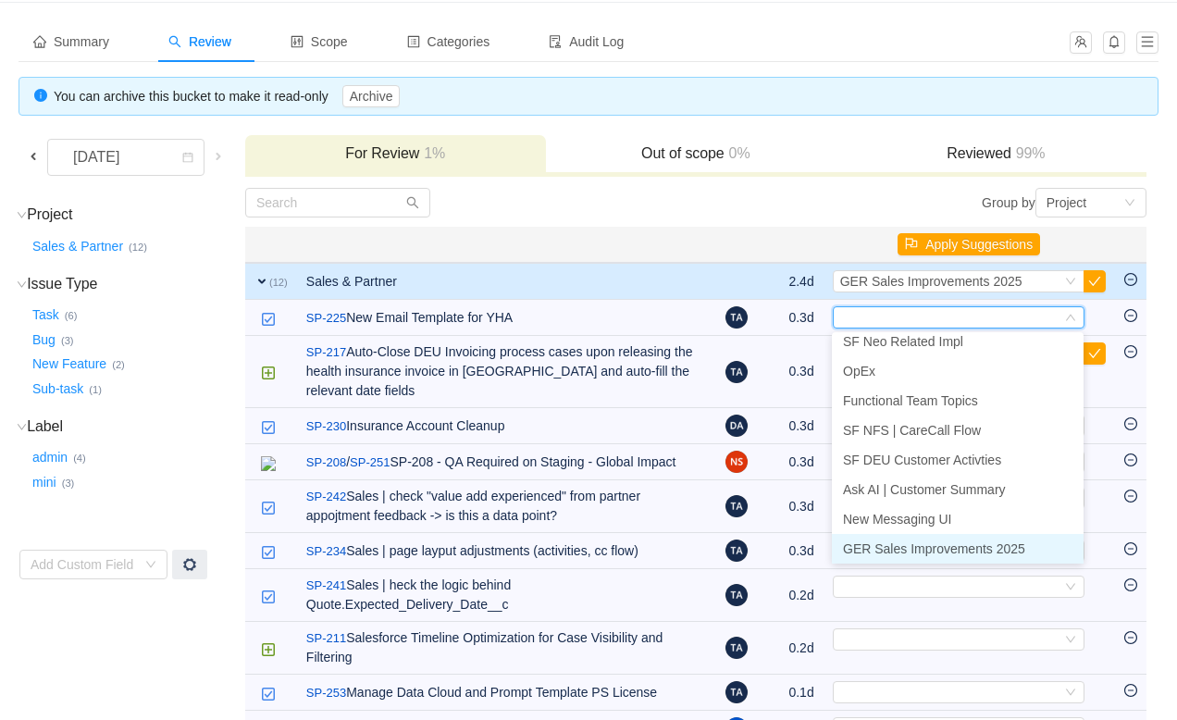
click at [905, 554] on span "GER Sales Improvements 2025" at bounding box center [934, 548] width 182 height 15
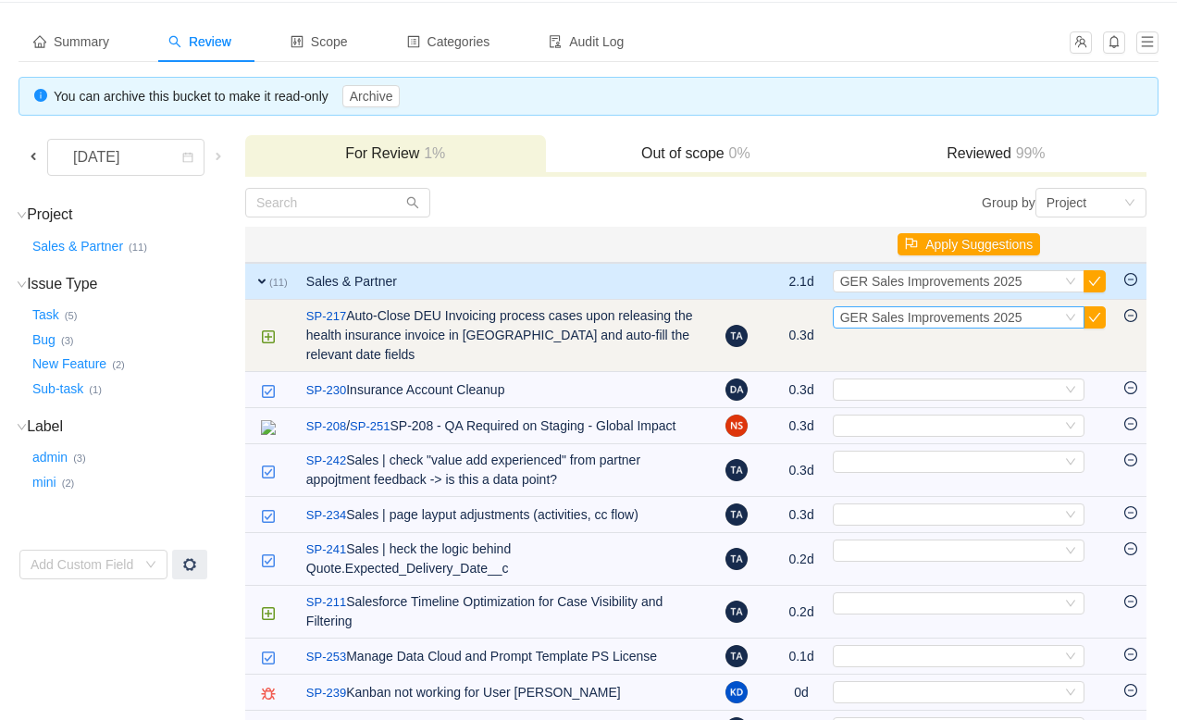
click at [1066, 319] on icon "icon: down" at bounding box center [1070, 317] width 11 height 11
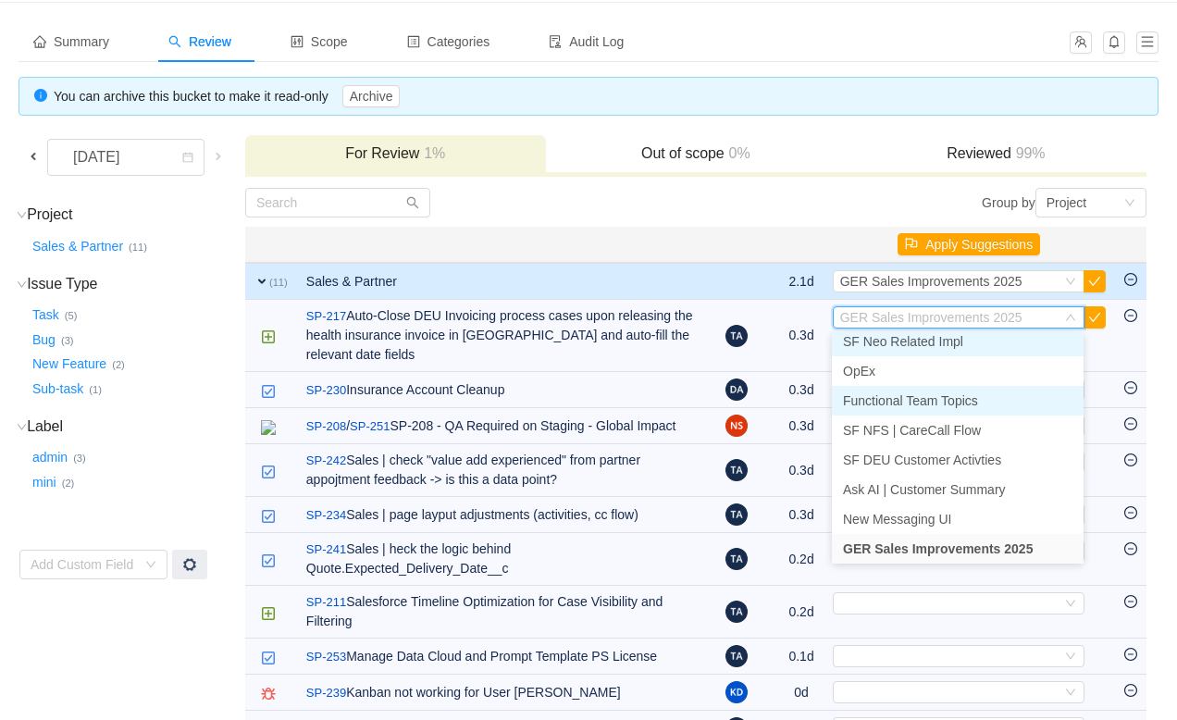
scroll to position [4, 0]
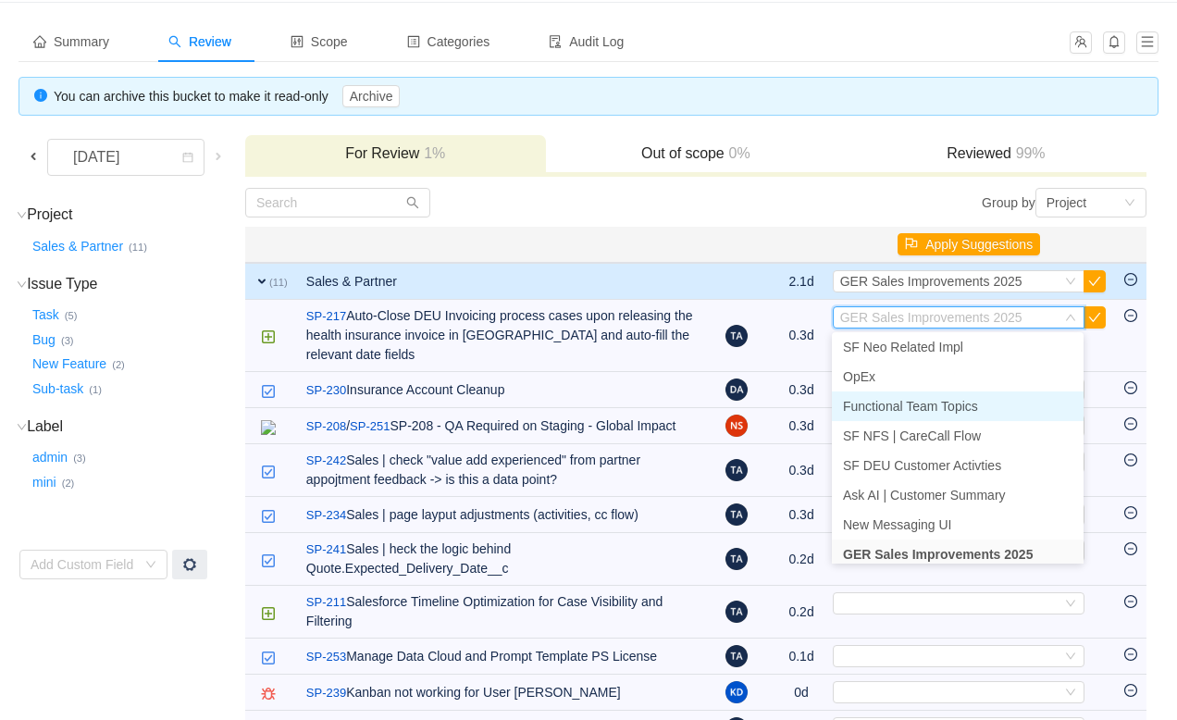
click at [967, 400] on span "Functional Team Topics" at bounding box center [910, 406] width 135 height 15
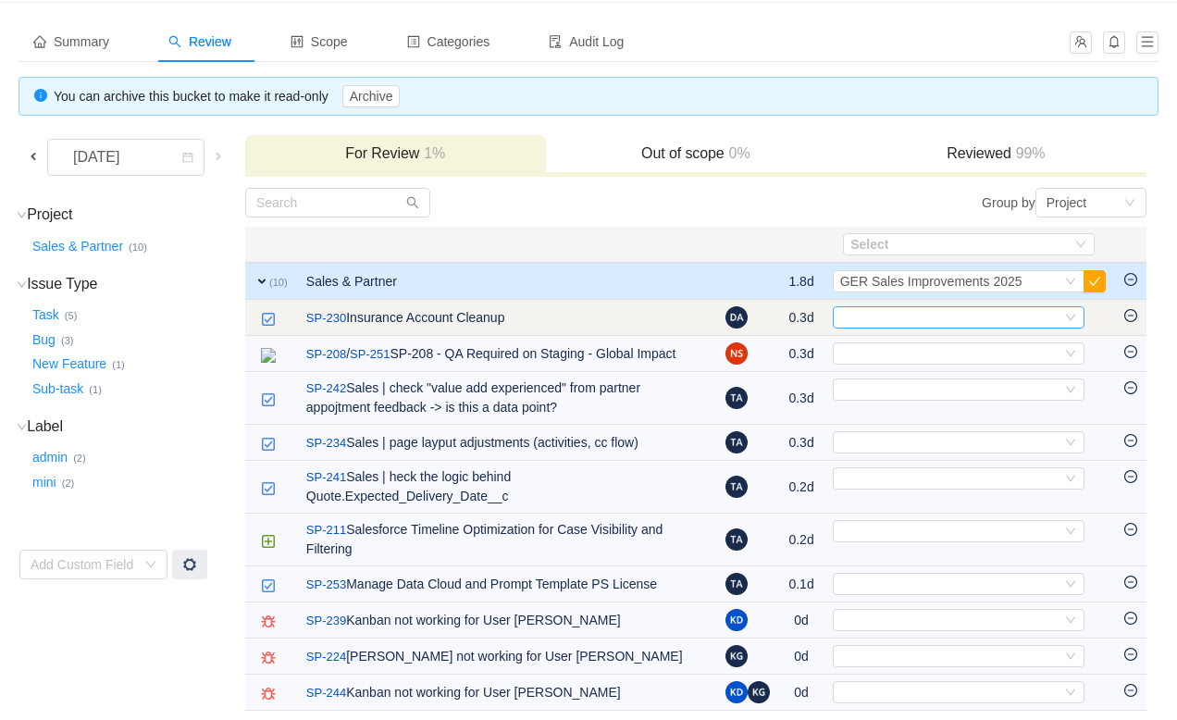
click at [991, 322] on div "Select" at bounding box center [950, 317] width 221 height 20
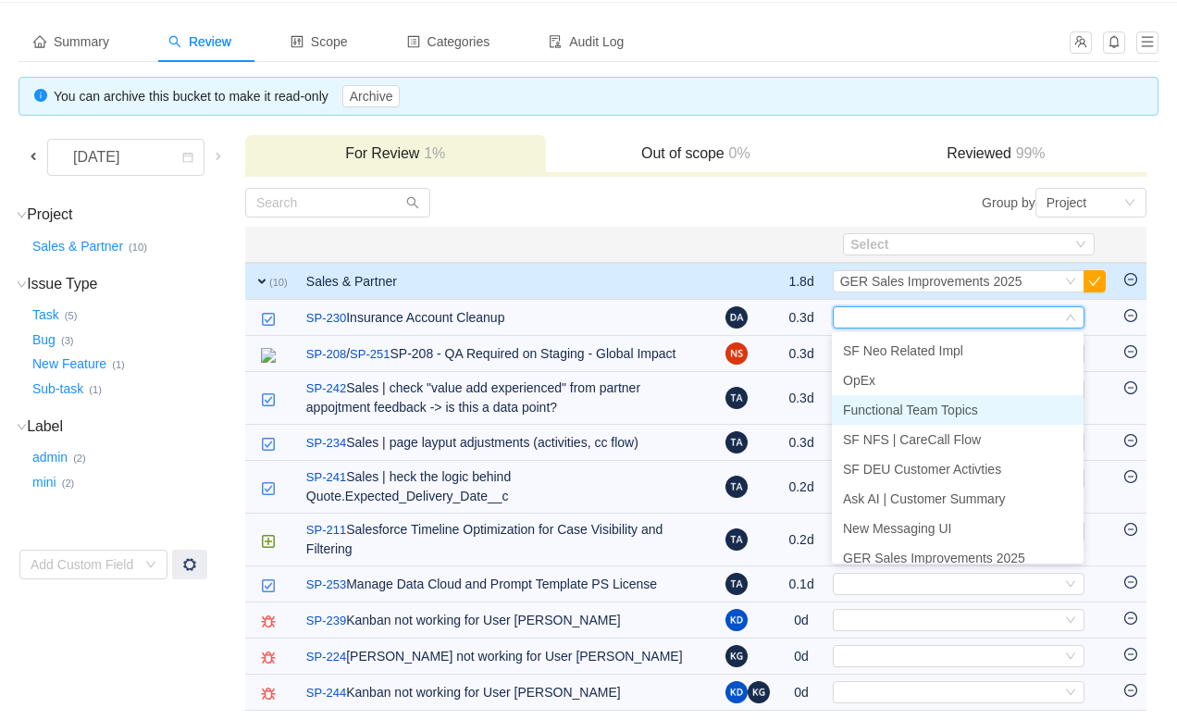
click at [914, 421] on li "Functional Team Topics" at bounding box center [958, 410] width 252 height 30
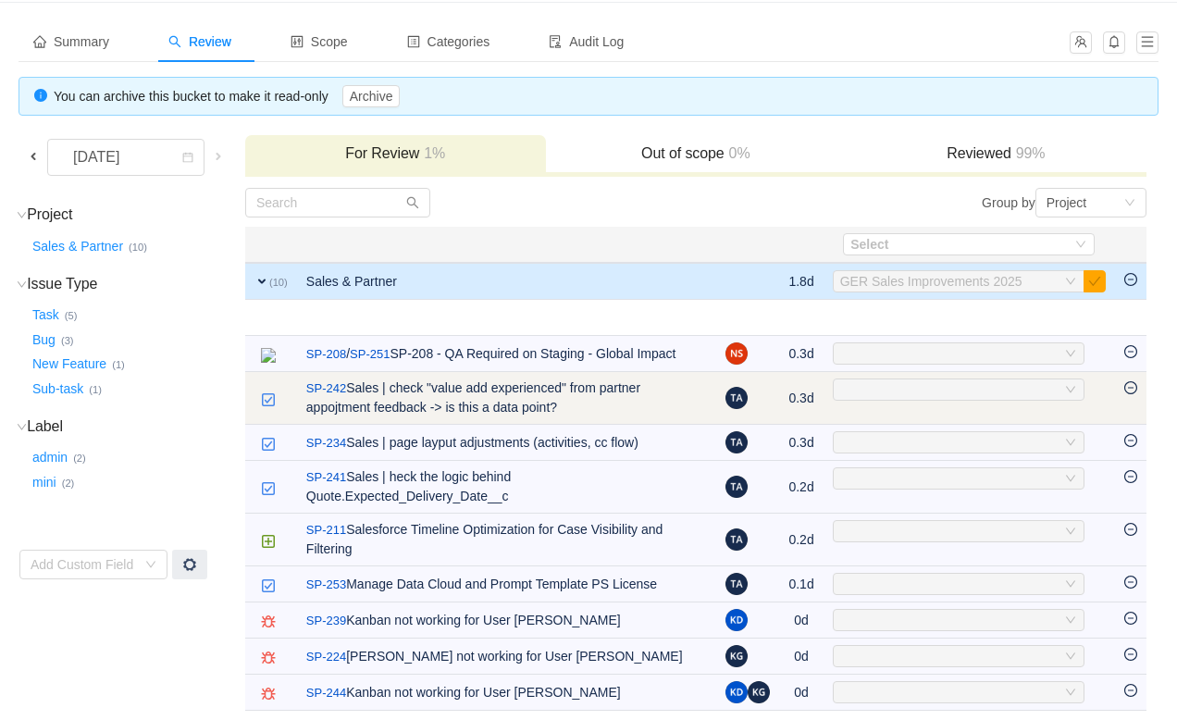
scroll to position [70, 0]
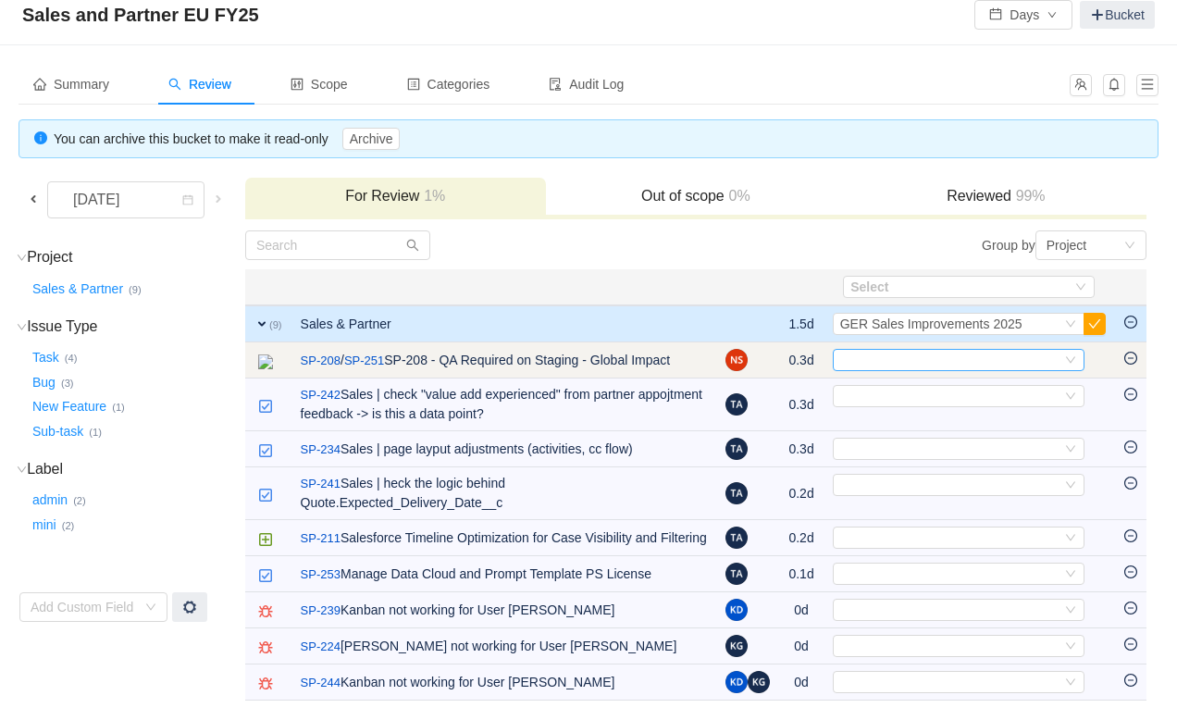
click at [928, 350] on div "Select" at bounding box center [950, 360] width 221 height 20
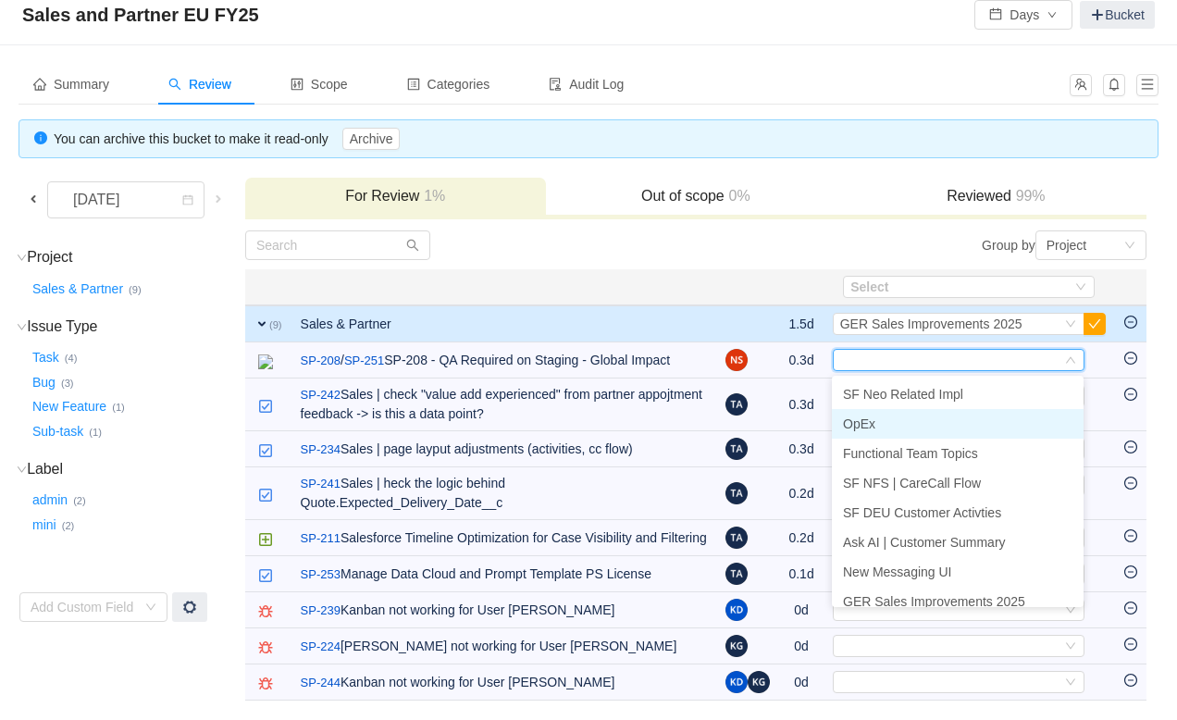
click at [875, 409] on li "OpEx" at bounding box center [958, 424] width 252 height 30
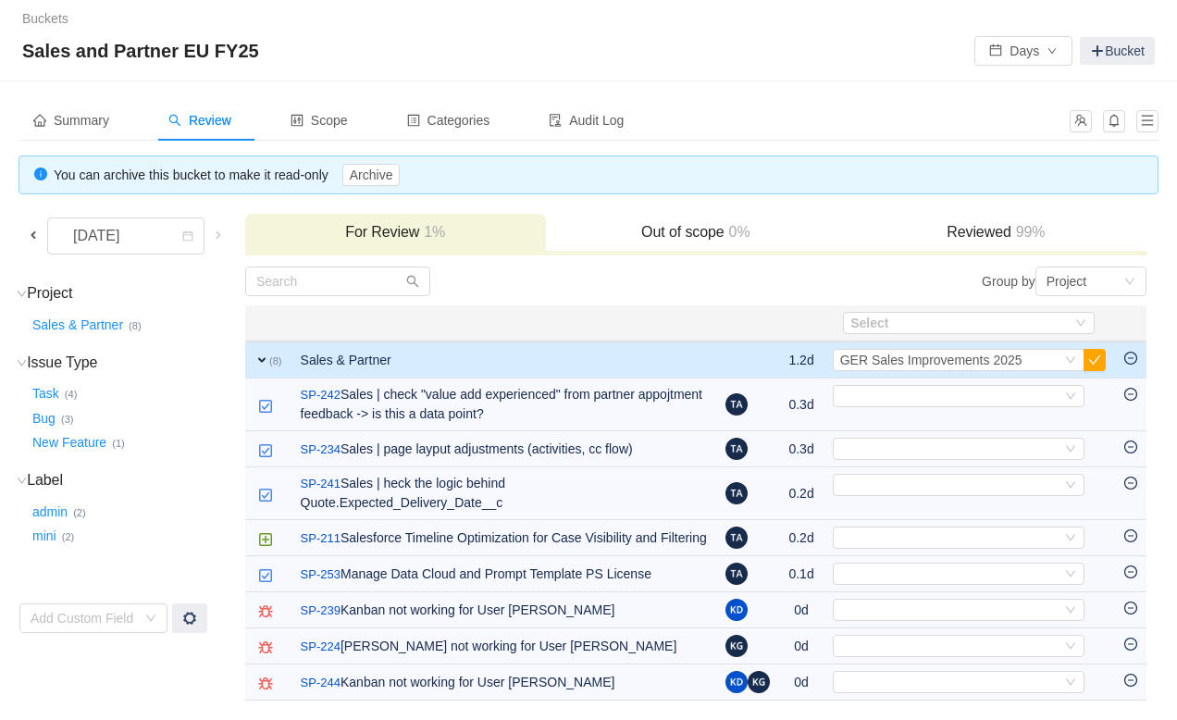
scroll to position [18, 0]
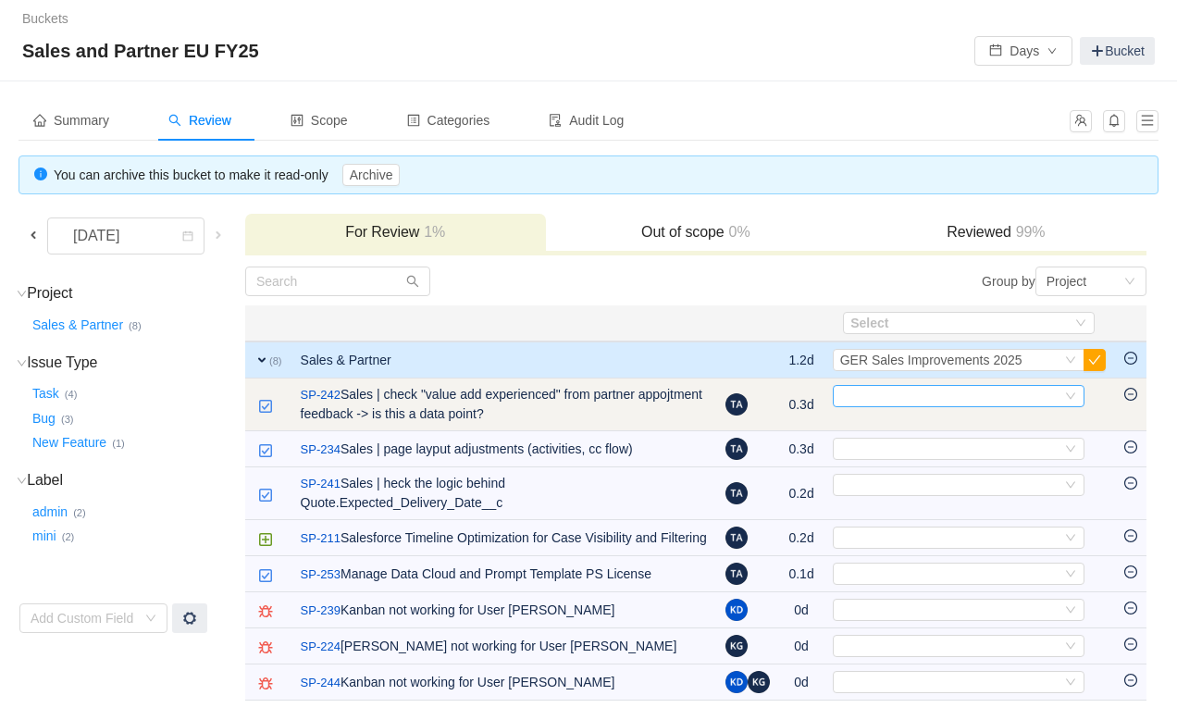
click at [883, 386] on div "Select" at bounding box center [950, 396] width 221 height 20
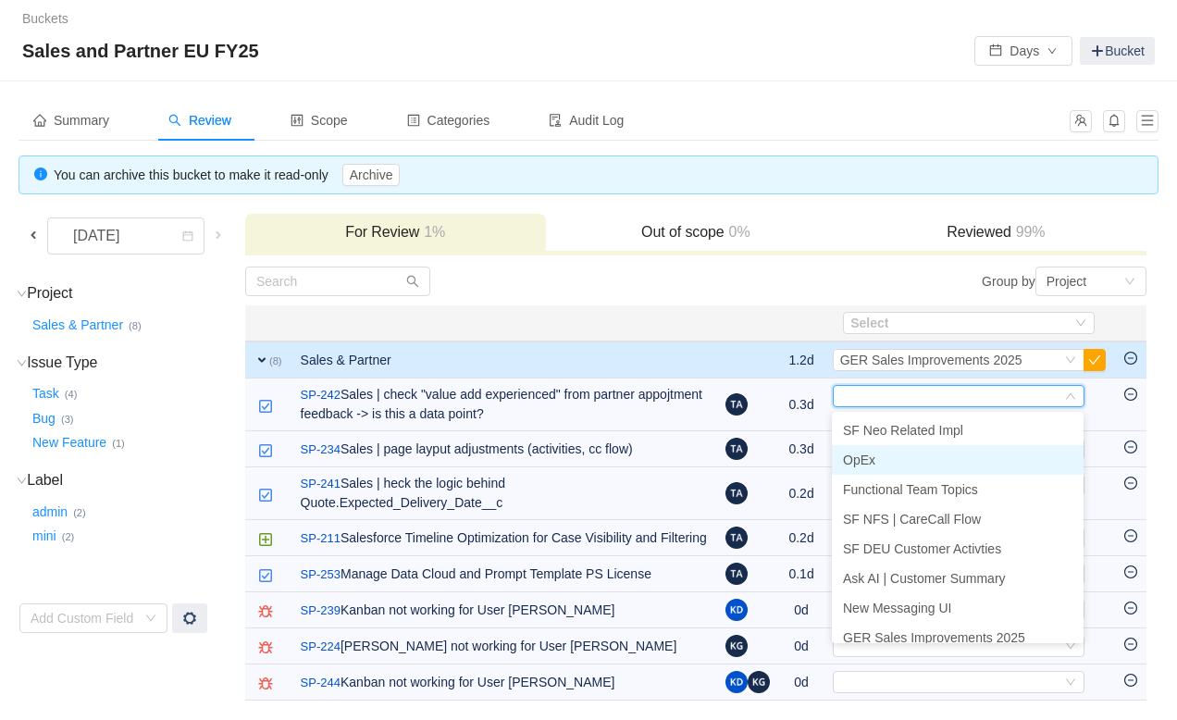
click at [873, 452] on span "OpEx" at bounding box center [859, 459] width 32 height 15
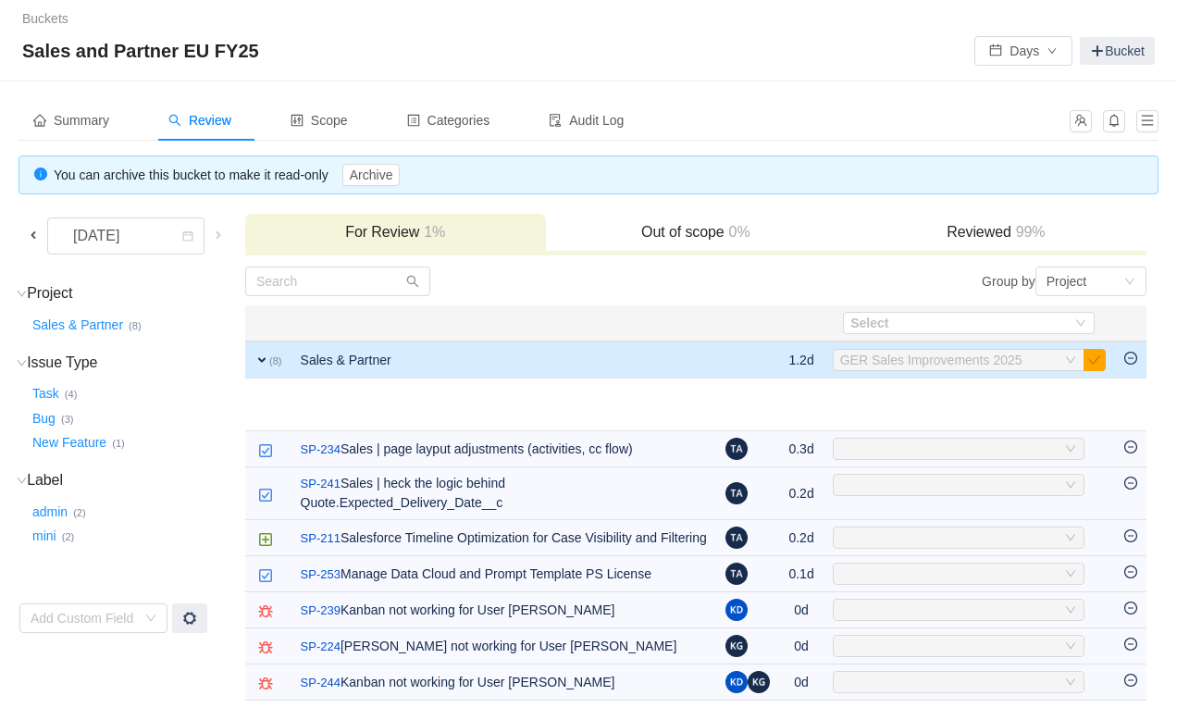
scroll to position [0, 0]
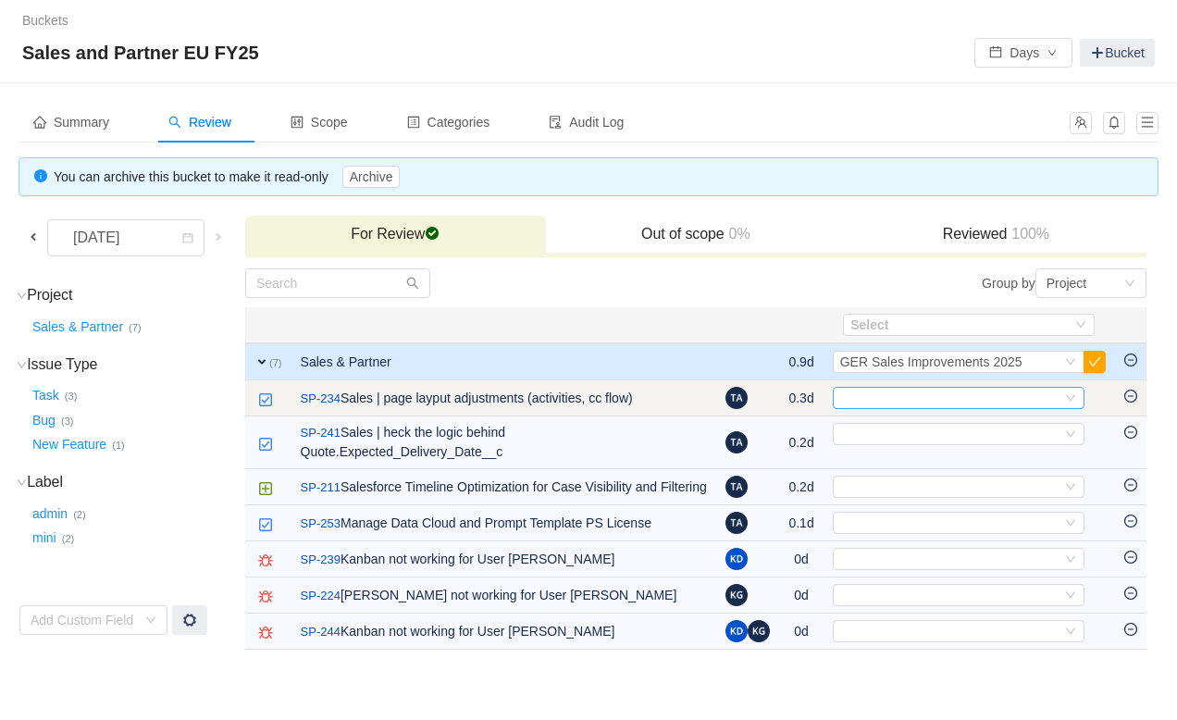
click at [883, 399] on div "Select" at bounding box center [950, 398] width 221 height 20
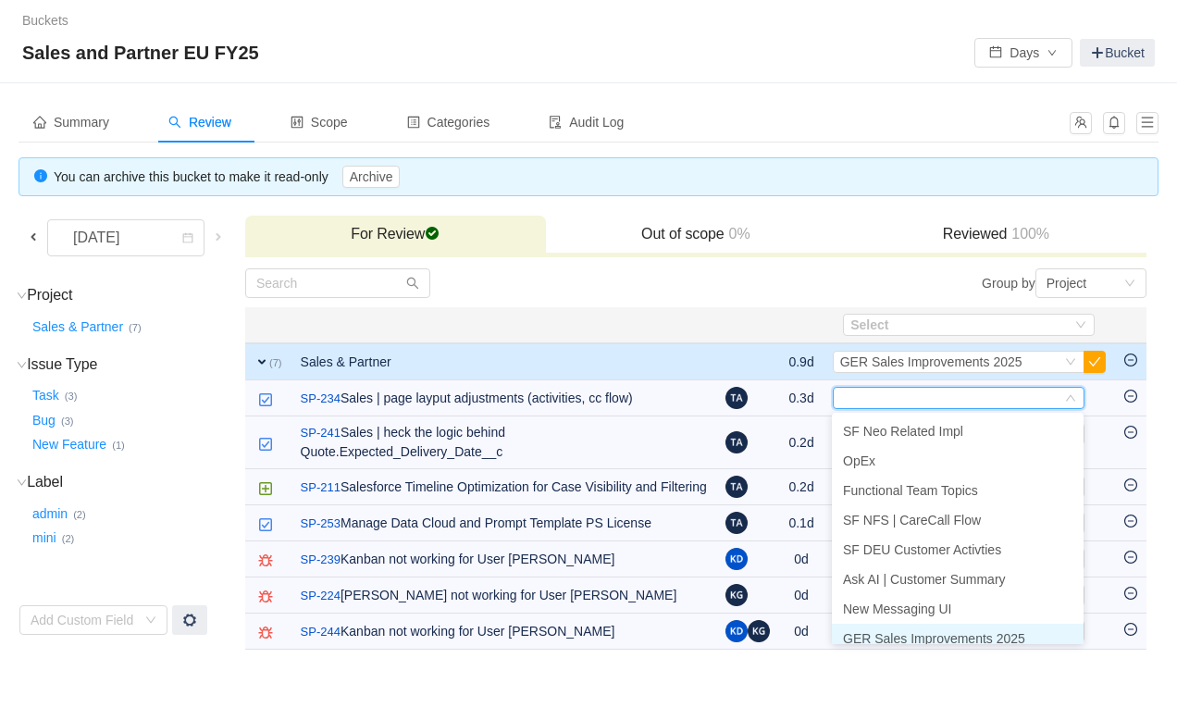
scroll to position [9, 0]
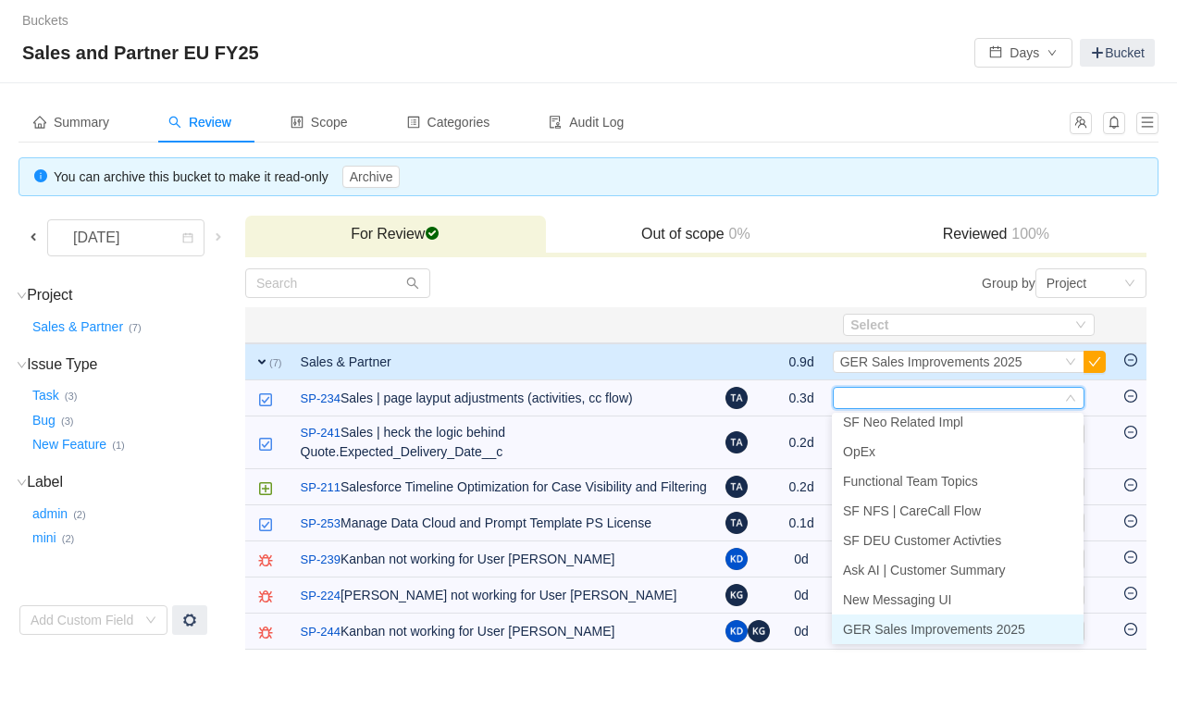
click at [886, 634] on span "GER Sales Improvements 2025" at bounding box center [934, 629] width 182 height 15
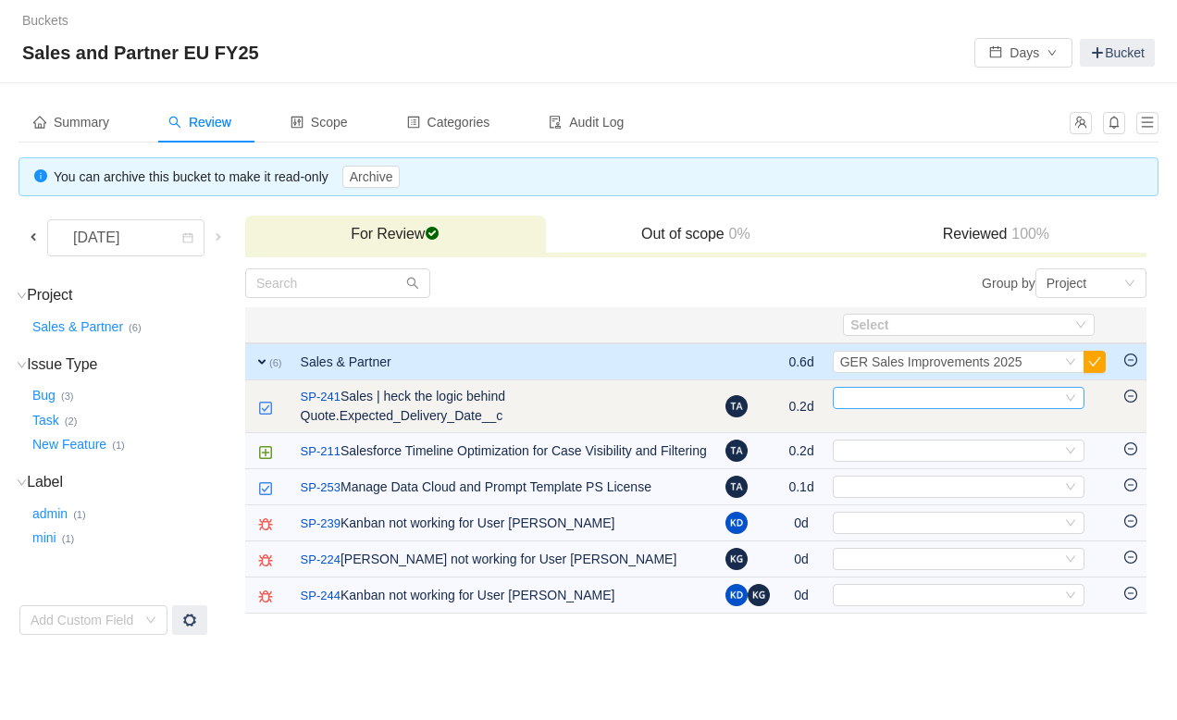
click at [895, 401] on div "Select" at bounding box center [950, 398] width 221 height 20
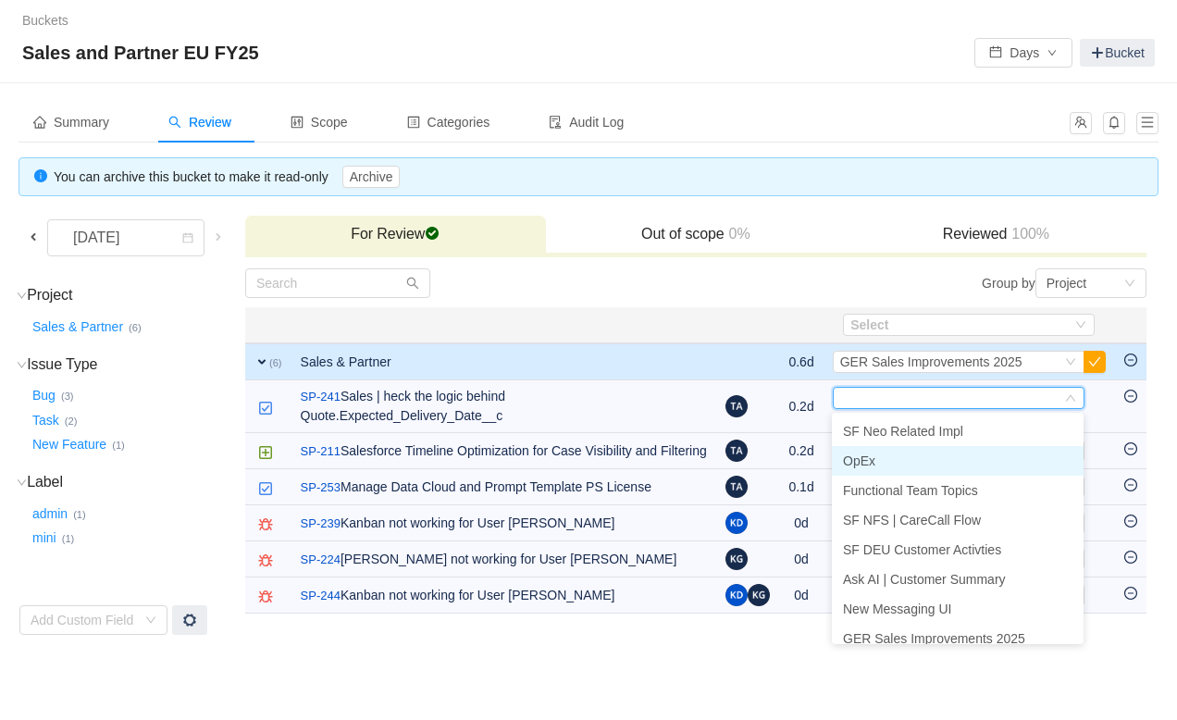
click at [878, 464] on li "OpEx" at bounding box center [958, 461] width 252 height 30
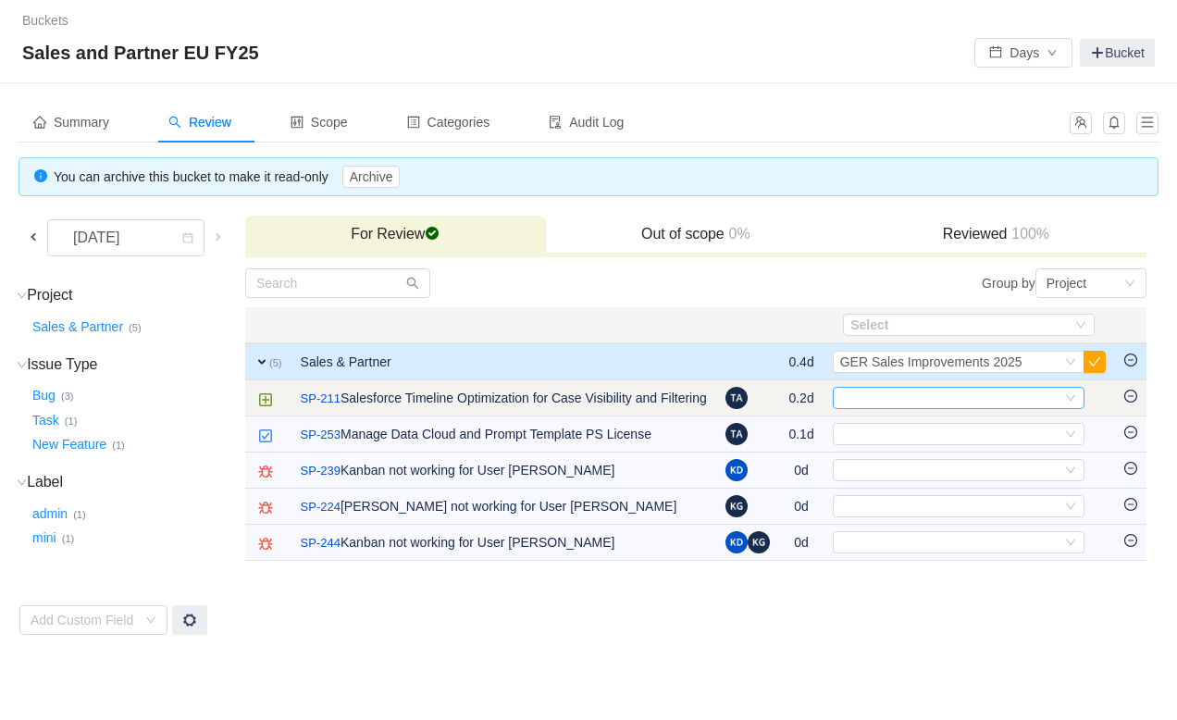
click at [892, 400] on div "Select" at bounding box center [950, 398] width 221 height 20
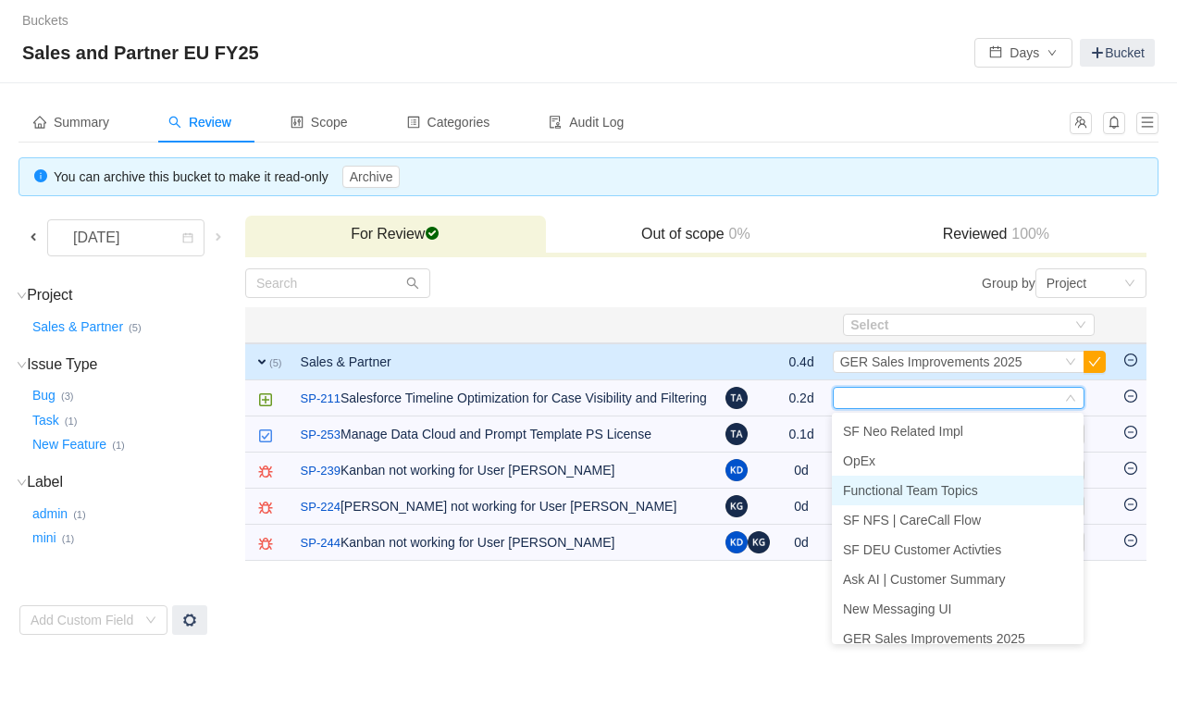
click at [875, 483] on span "Functional Team Topics" at bounding box center [910, 490] width 135 height 15
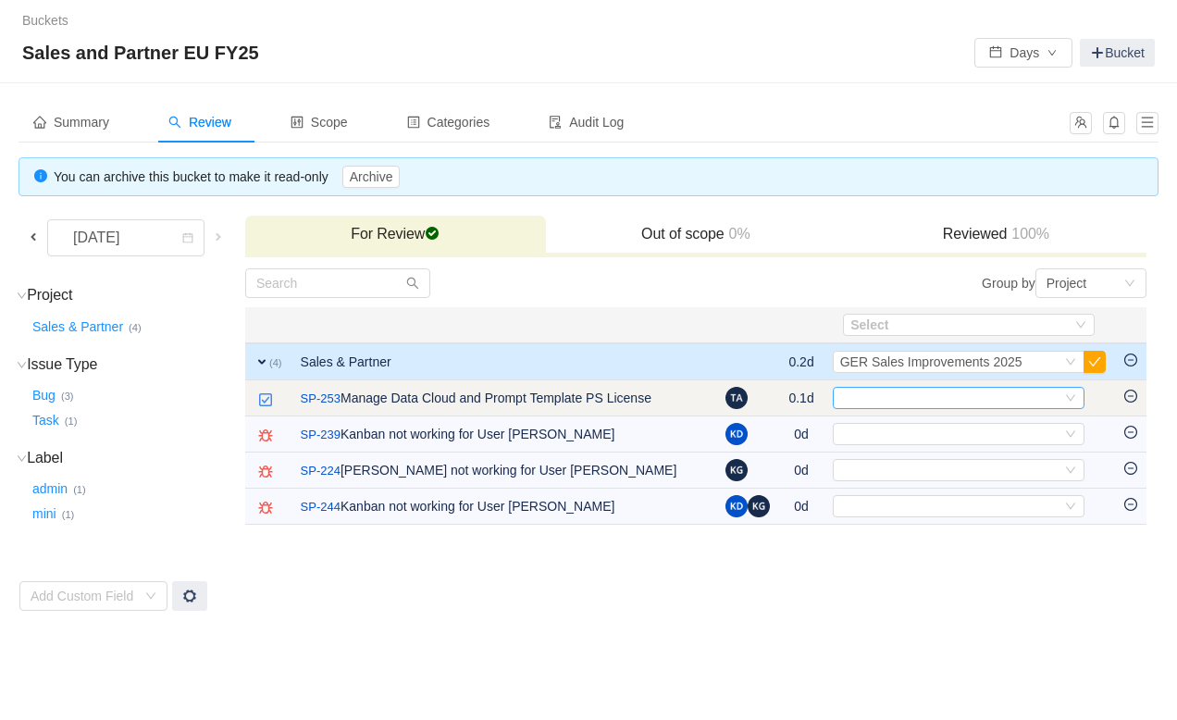
click at [889, 400] on div "Select" at bounding box center [950, 398] width 221 height 20
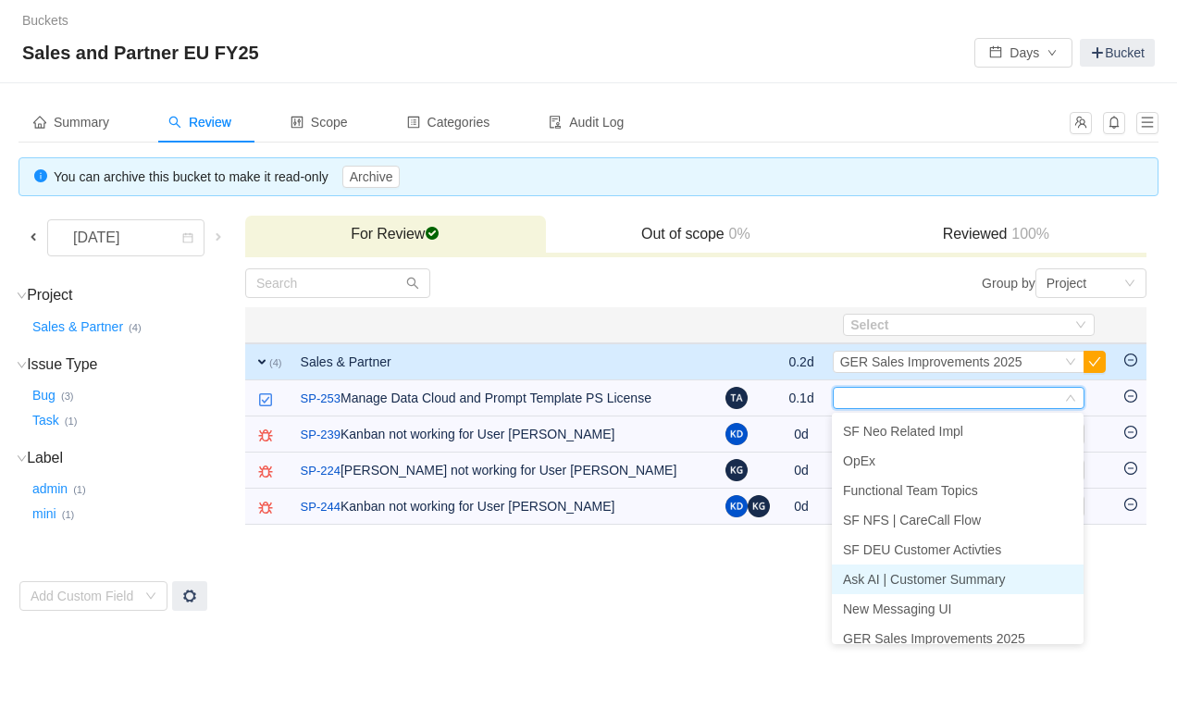
click at [868, 578] on span "Ask AI | Customer Summary" at bounding box center [924, 579] width 163 height 15
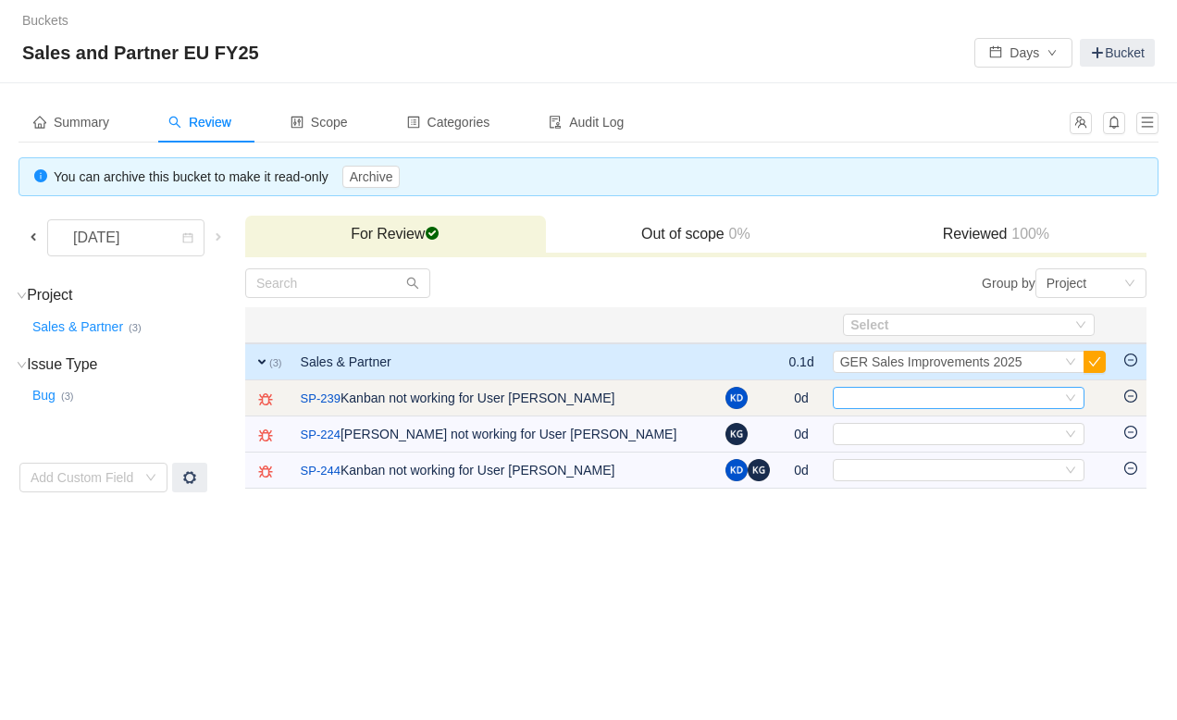
click at [889, 400] on div "Select" at bounding box center [950, 398] width 221 height 20
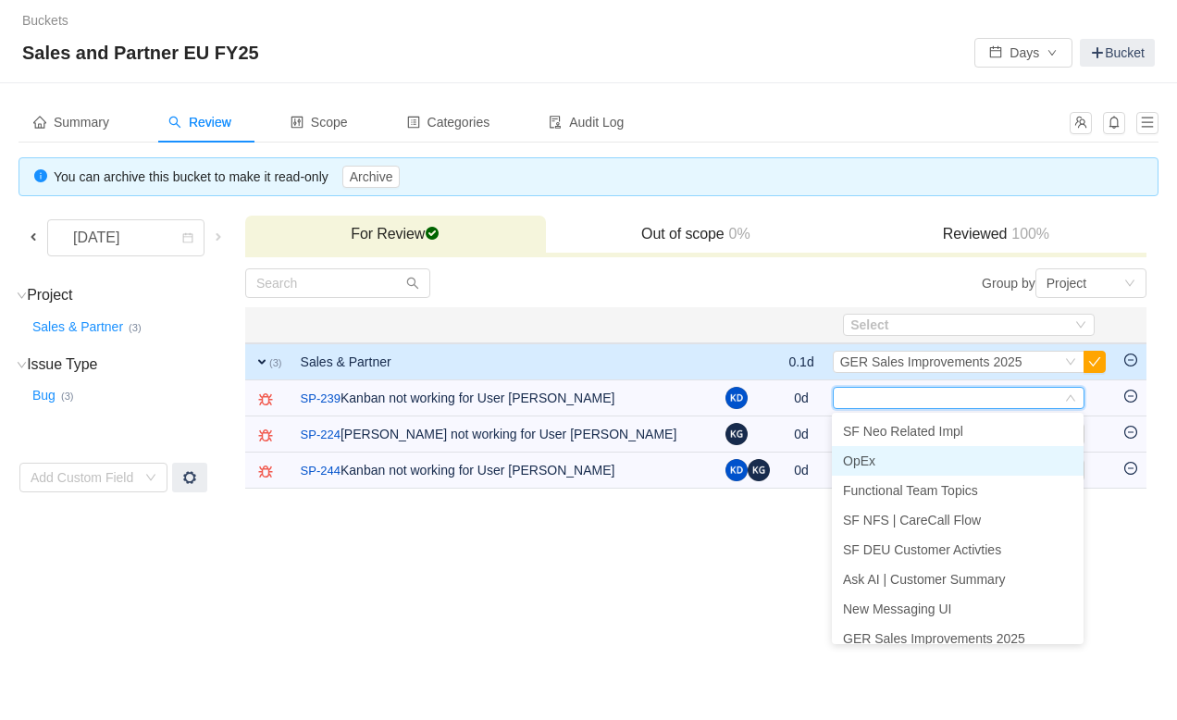
click at [870, 456] on span "OpEx" at bounding box center [859, 460] width 32 height 15
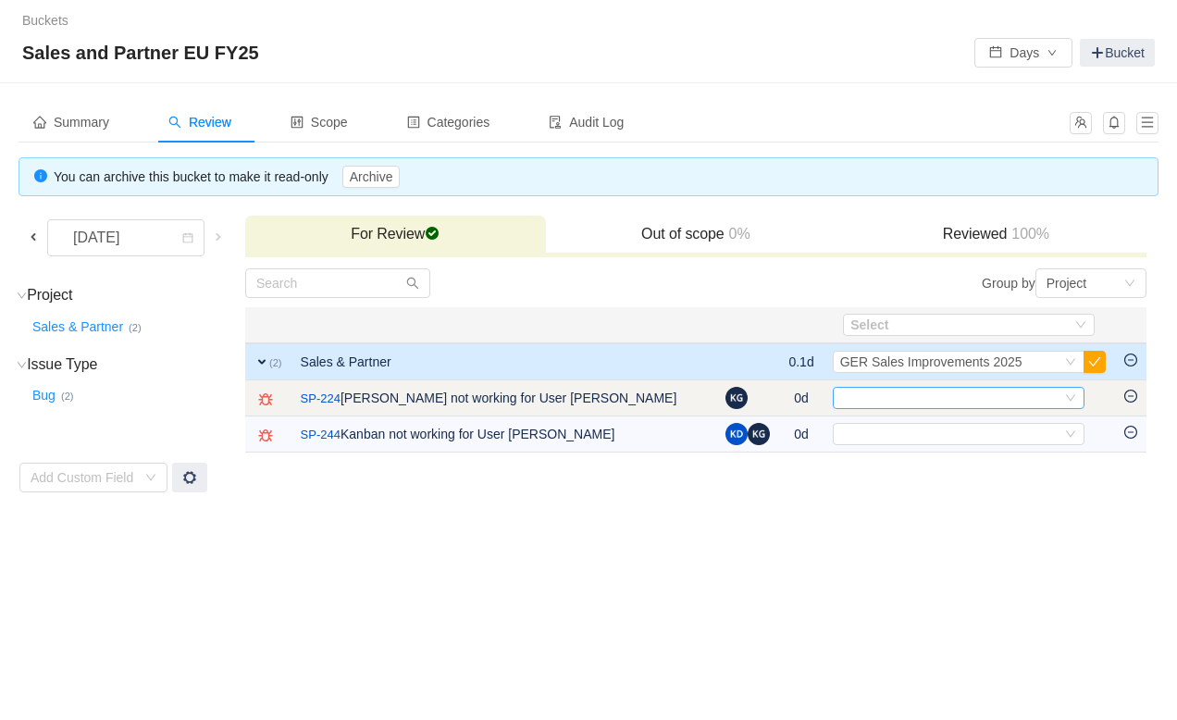
click at [888, 398] on div "Select" at bounding box center [950, 398] width 221 height 20
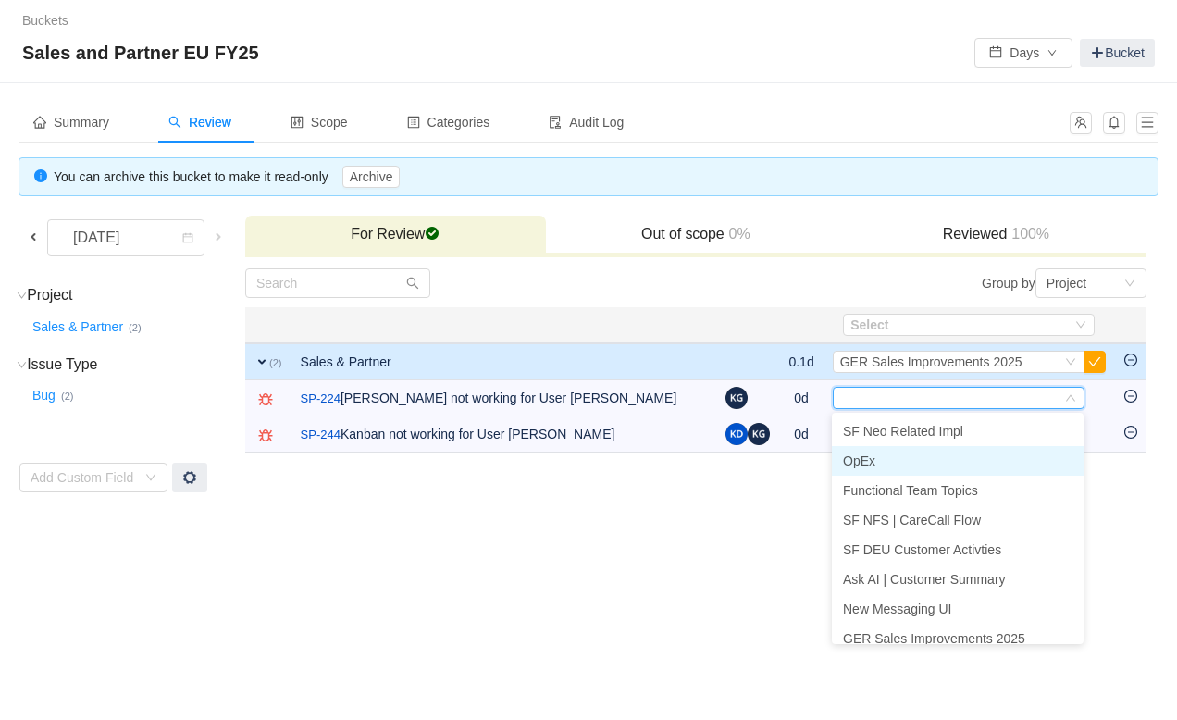
click at [869, 474] on li "OpEx" at bounding box center [958, 461] width 252 height 30
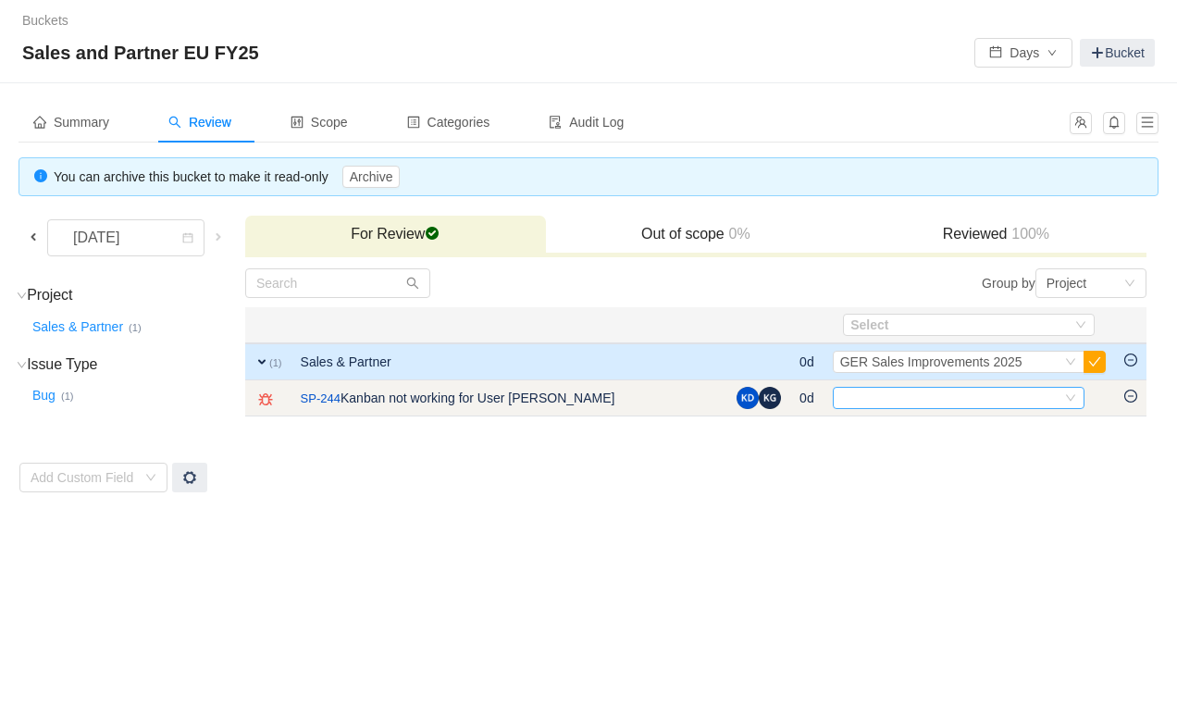
click at [889, 397] on div "Select" at bounding box center [950, 398] width 221 height 20
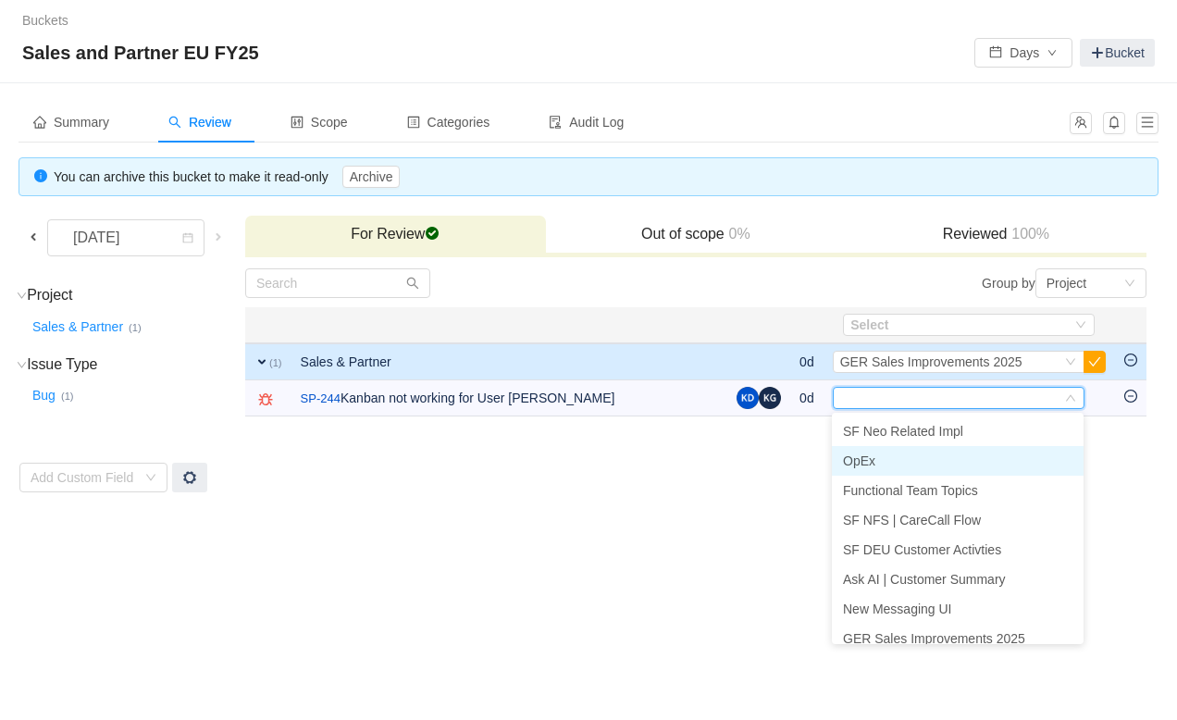
click at [863, 466] on span "OpEx" at bounding box center [859, 460] width 32 height 15
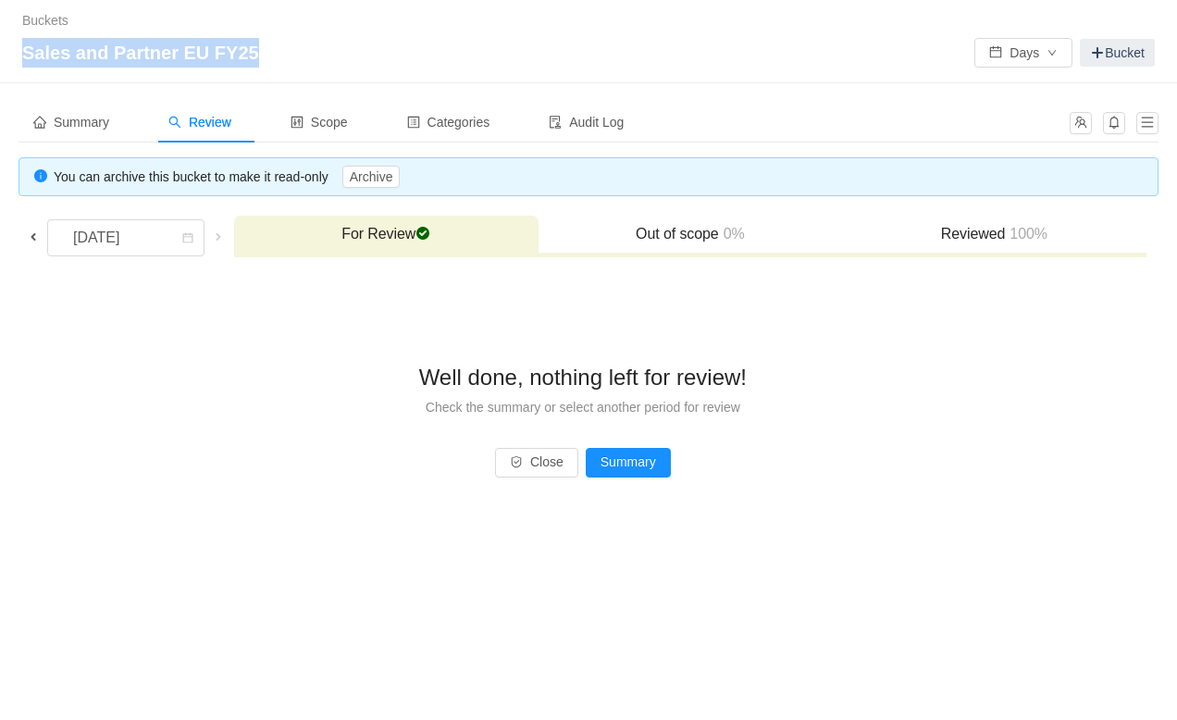
drag, startPoint x: 255, startPoint y: 55, endPoint x: 23, endPoint y: 57, distance: 232.2
click at [23, 57] on span "Sales and Partner EU FY25" at bounding box center [146, 53] width 248 height 30
copy span "Sales and Partner EU FY25"
click at [98, 126] on span "Summary" at bounding box center [71, 122] width 76 height 15
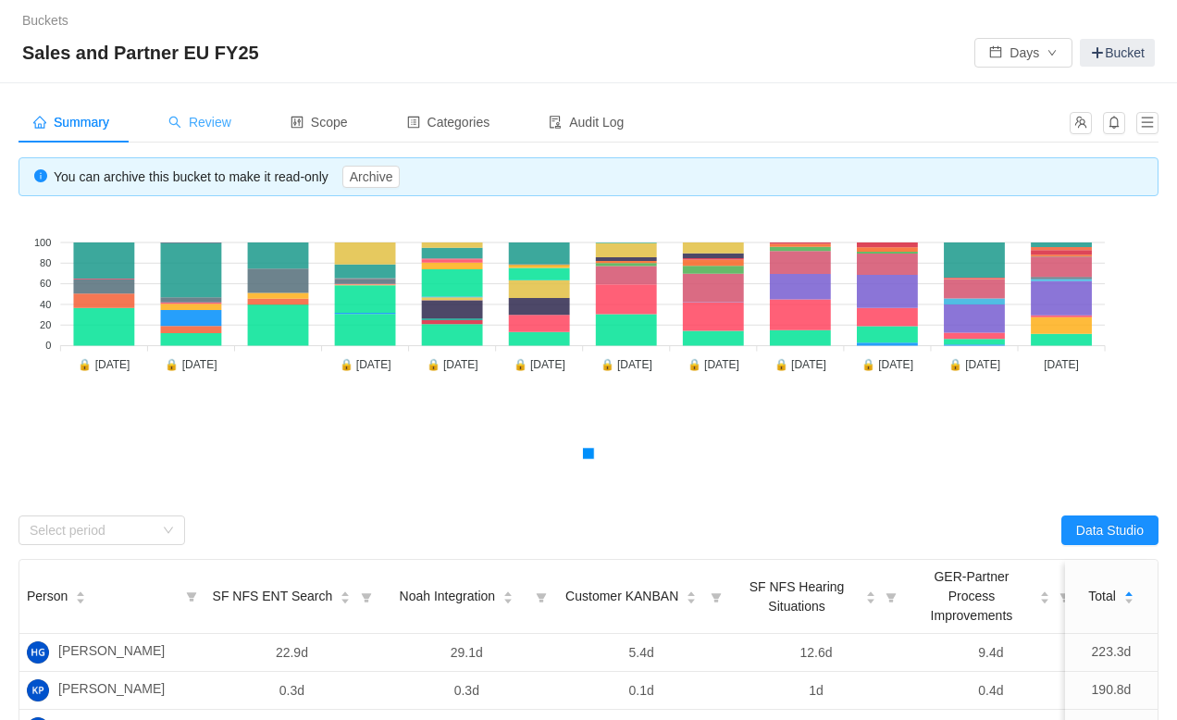
click at [228, 130] on div "Review" at bounding box center [200, 123] width 93 height 42
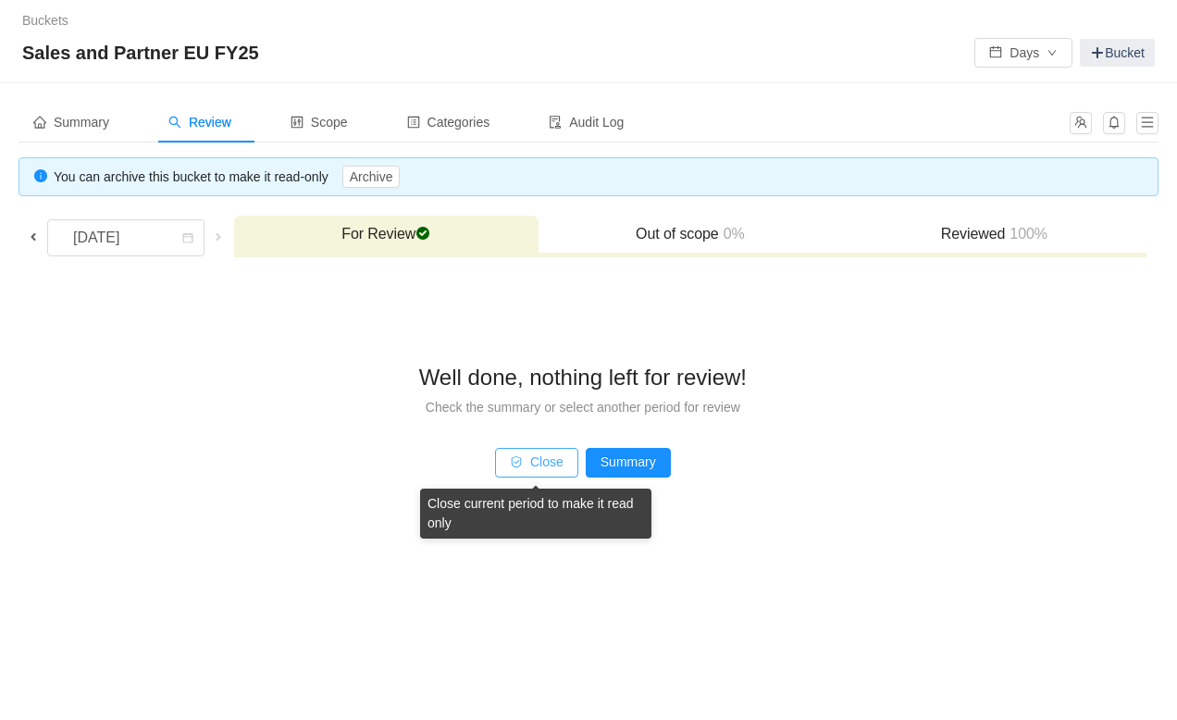
click at [553, 460] on button "Close" at bounding box center [536, 463] width 83 height 30
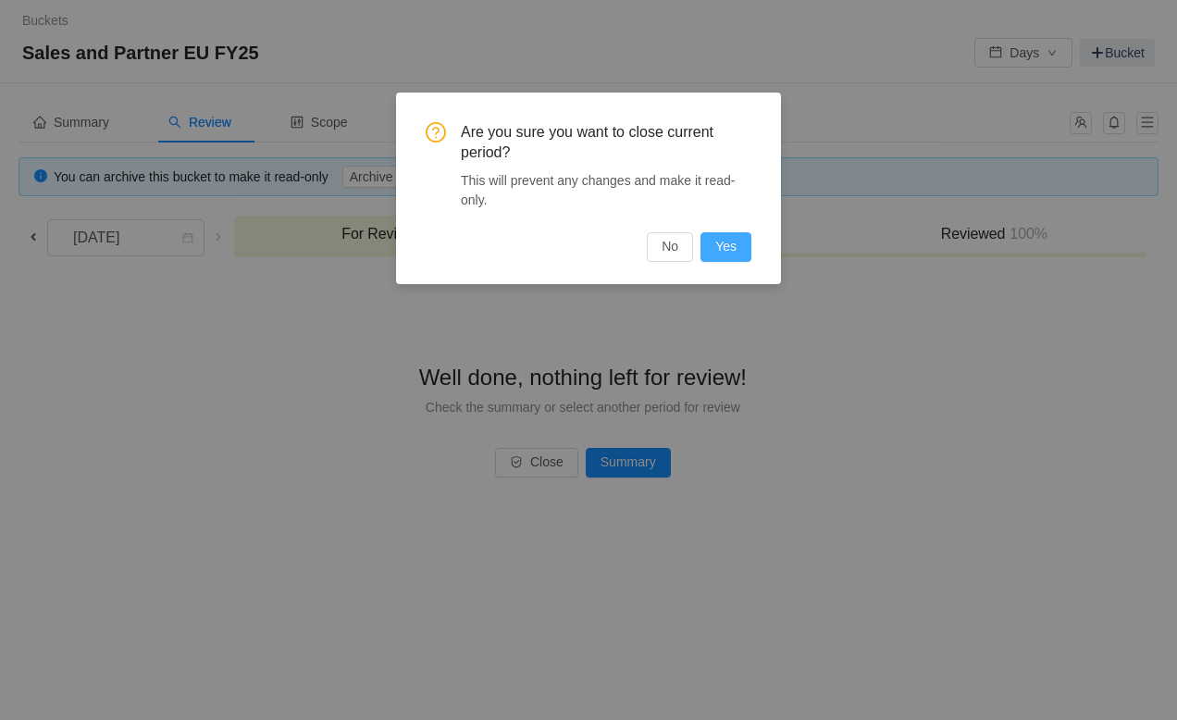
click at [715, 253] on button "Yes" at bounding box center [725, 247] width 51 height 30
